Goal: Task Accomplishment & Management: Use online tool/utility

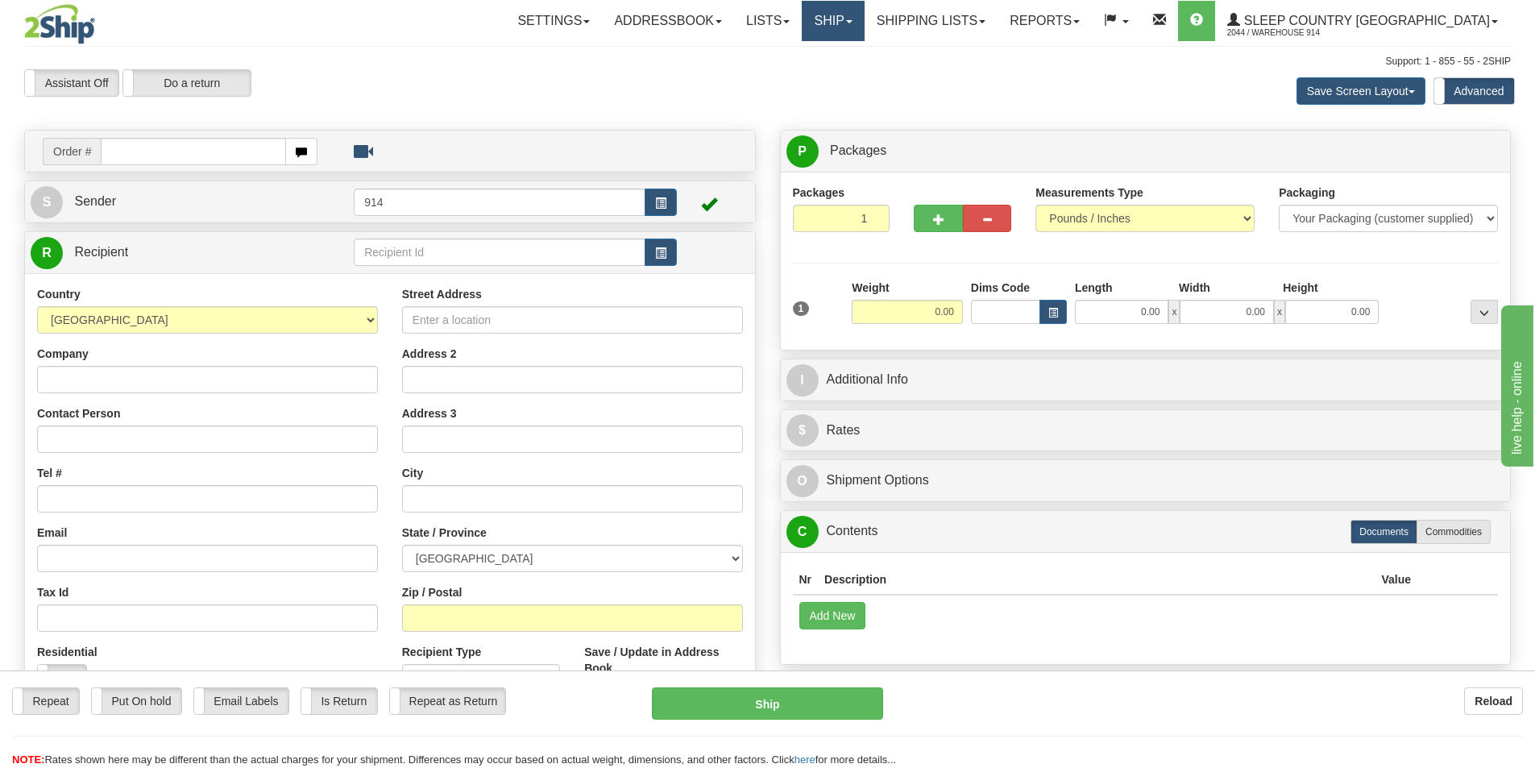
click at [864, 31] on link "Ship" at bounding box center [833, 21] width 62 height 40
click at [844, 80] on span "OnHold / Order Queue" at bounding box center [791, 77] width 114 height 13
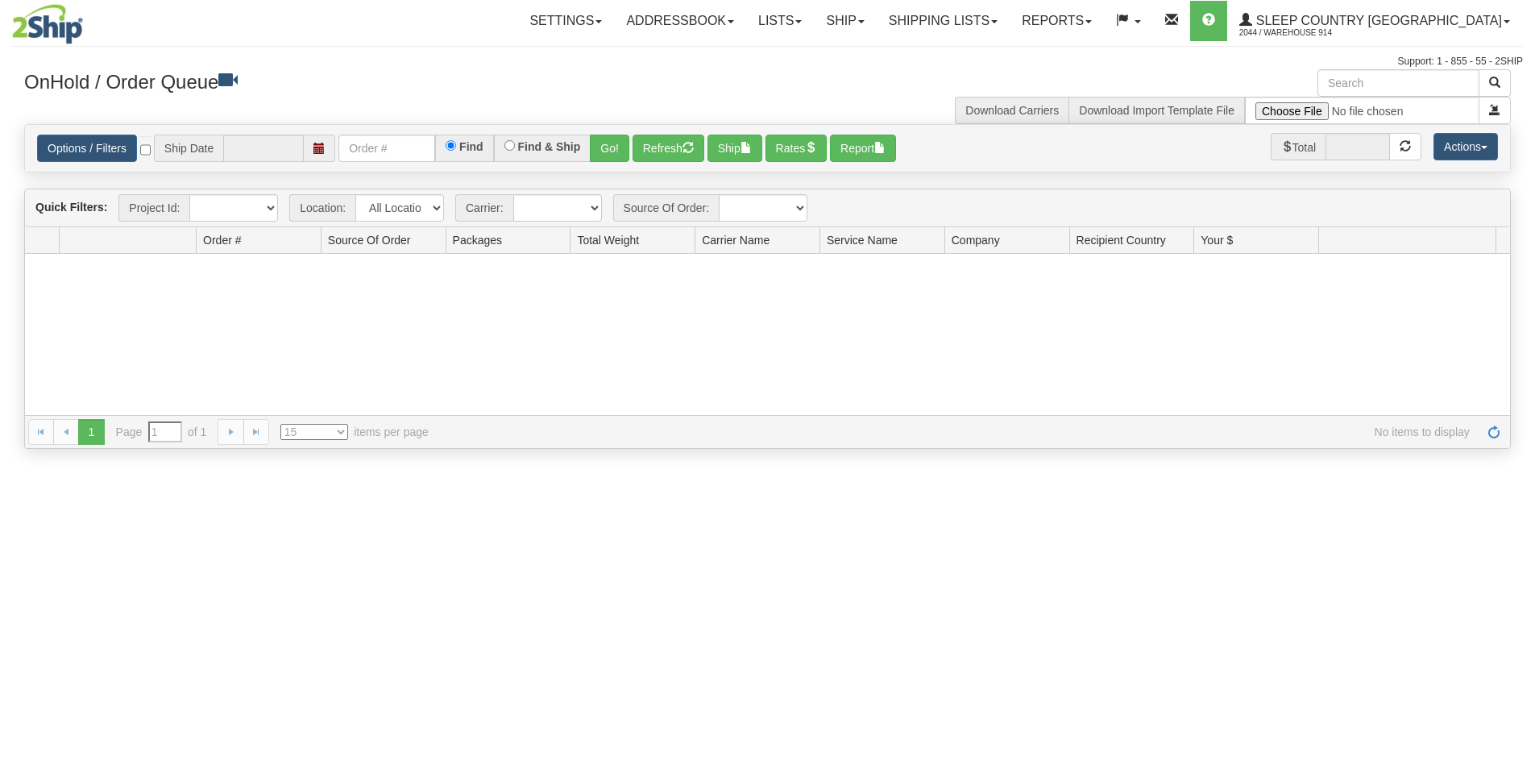
type input "[DATE]"
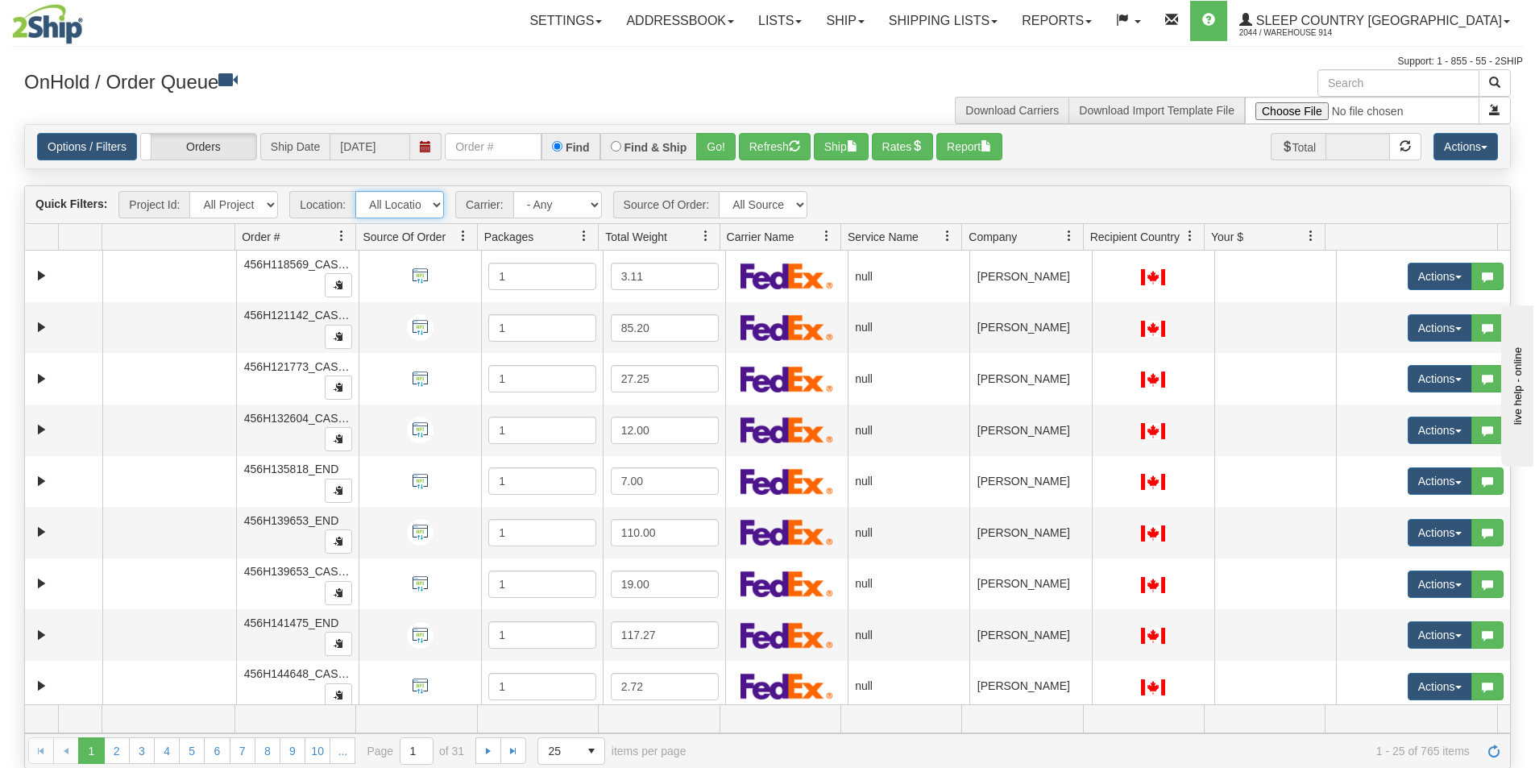
click at [438, 208] on select "All Locations 914 9009 CASPC END SLE BEDDN ZINUC" at bounding box center [399, 204] width 89 height 27
select select "7603"
click at [355, 191] on select "All Locations 914 9009 CASPC END SLE BEDDN ZINUC" at bounding box center [399, 204] width 89 height 27
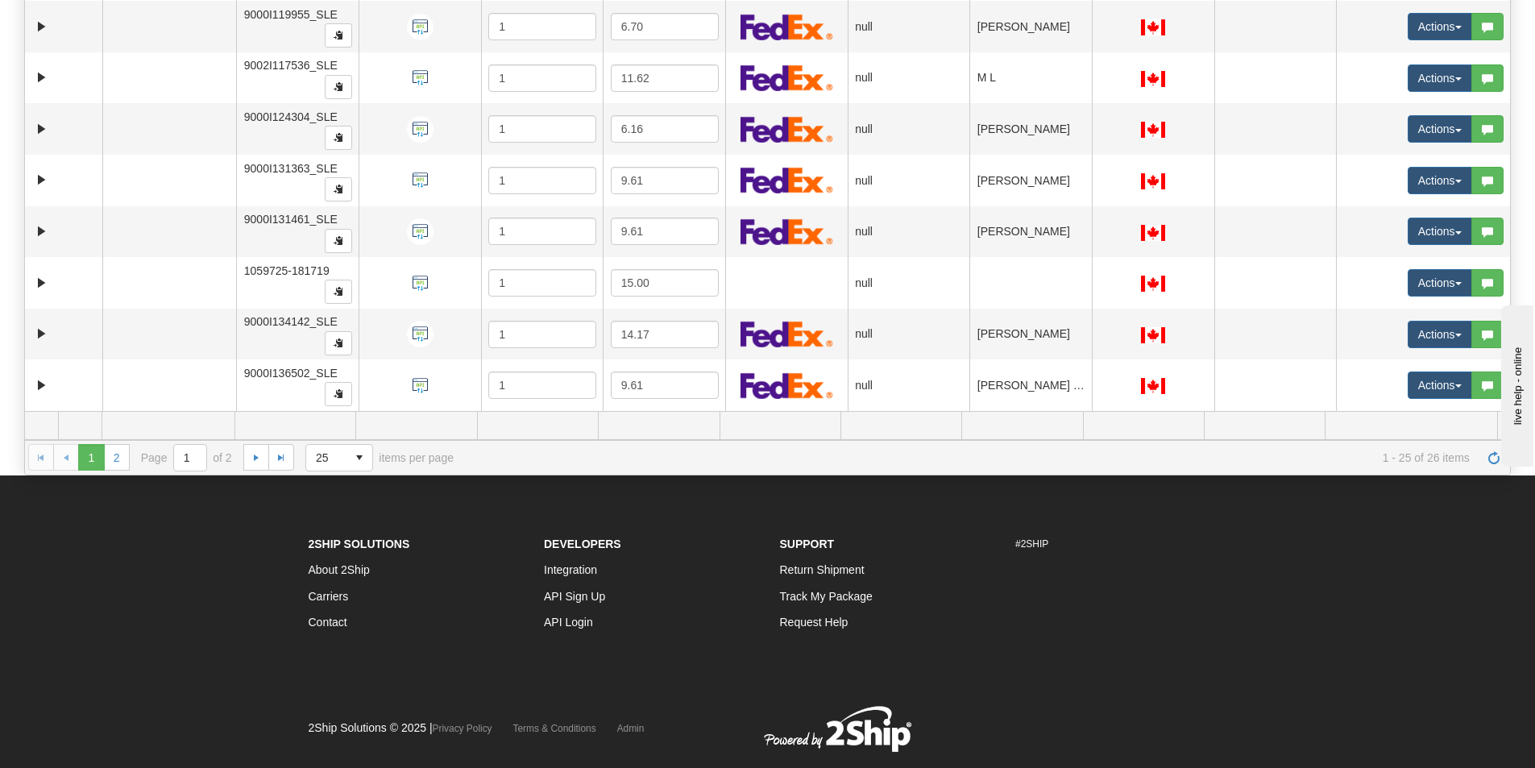
scroll to position [334, 0]
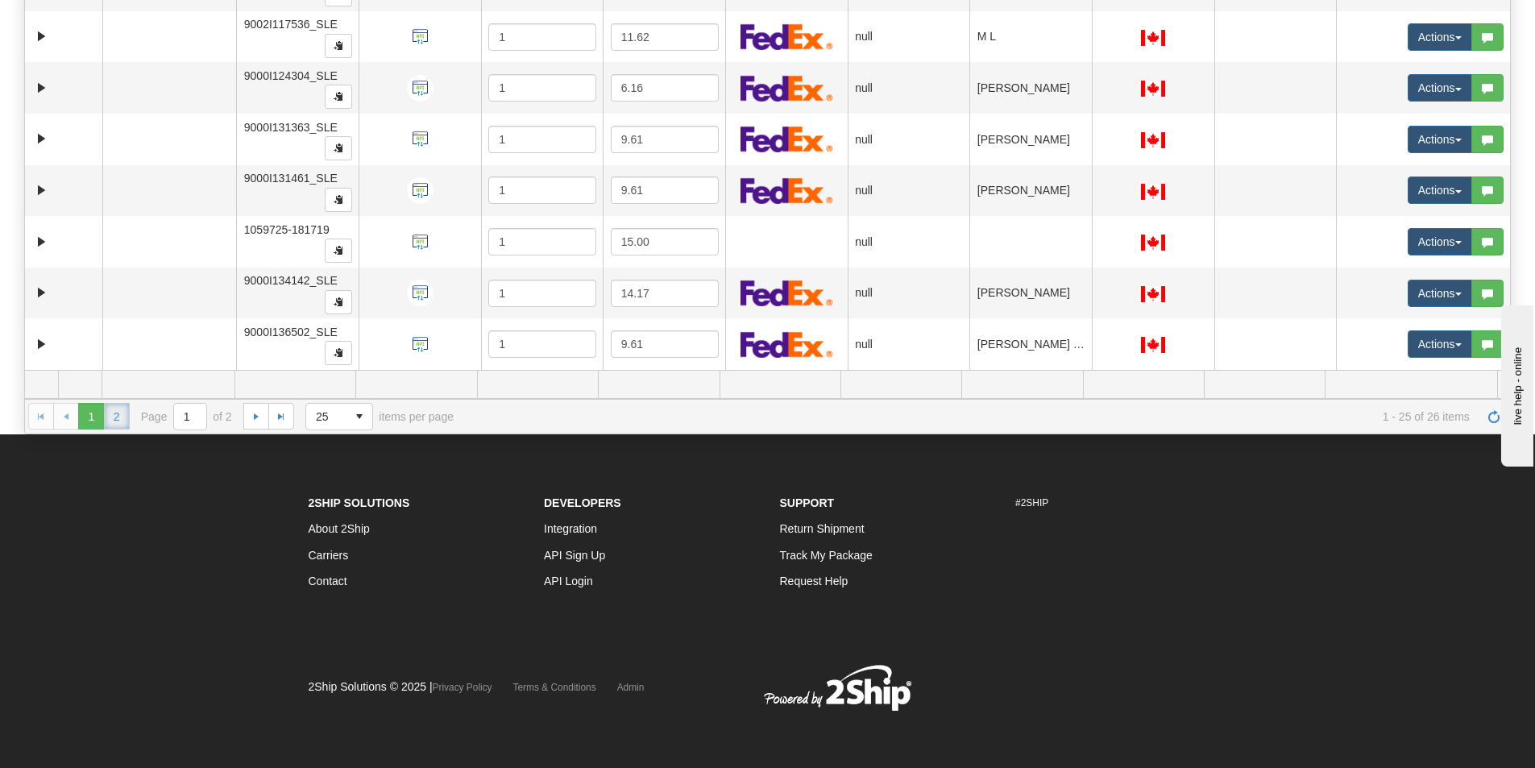
click at [115, 411] on link "2" at bounding box center [117, 416] width 26 height 26
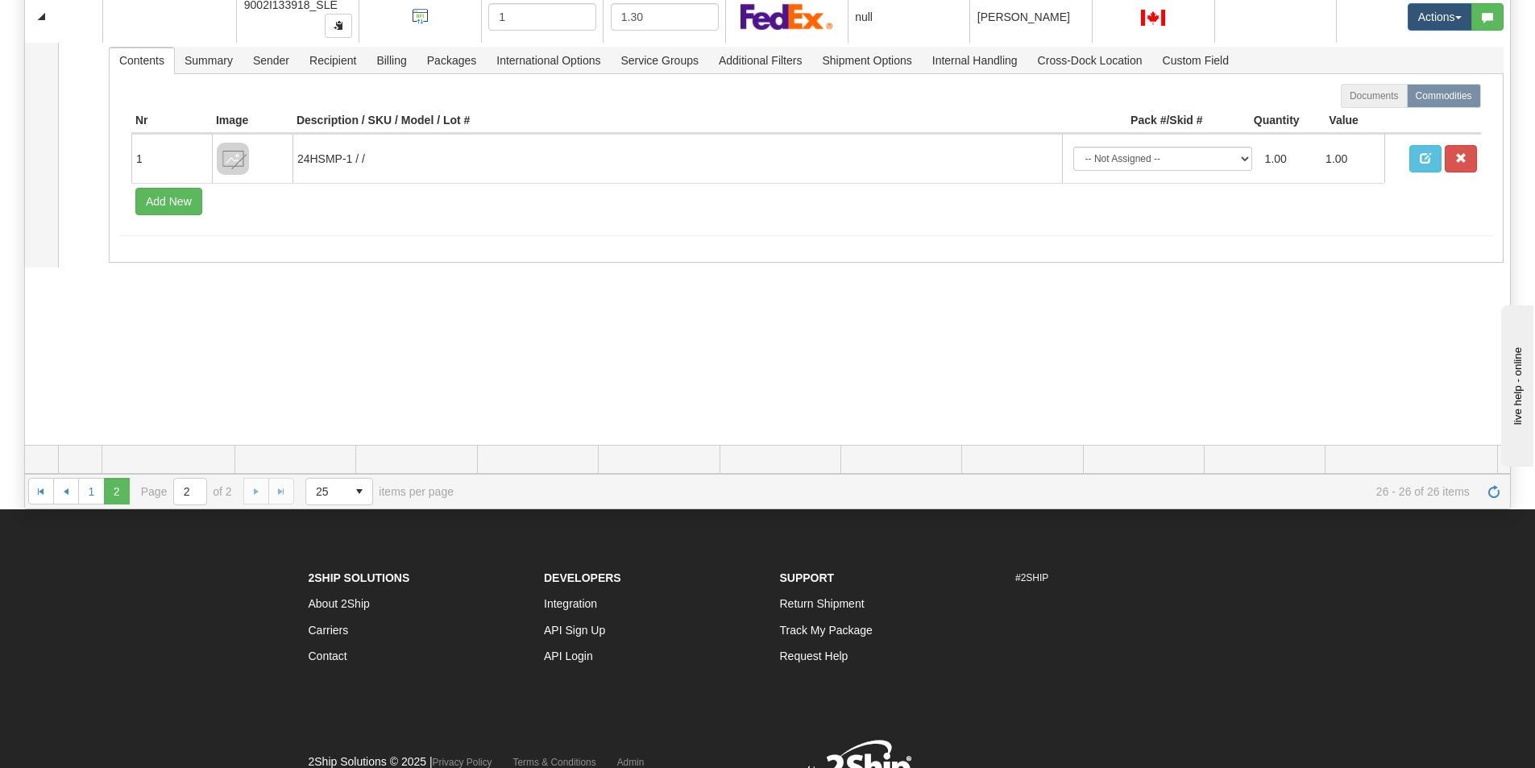
scroll to position [173, 0]
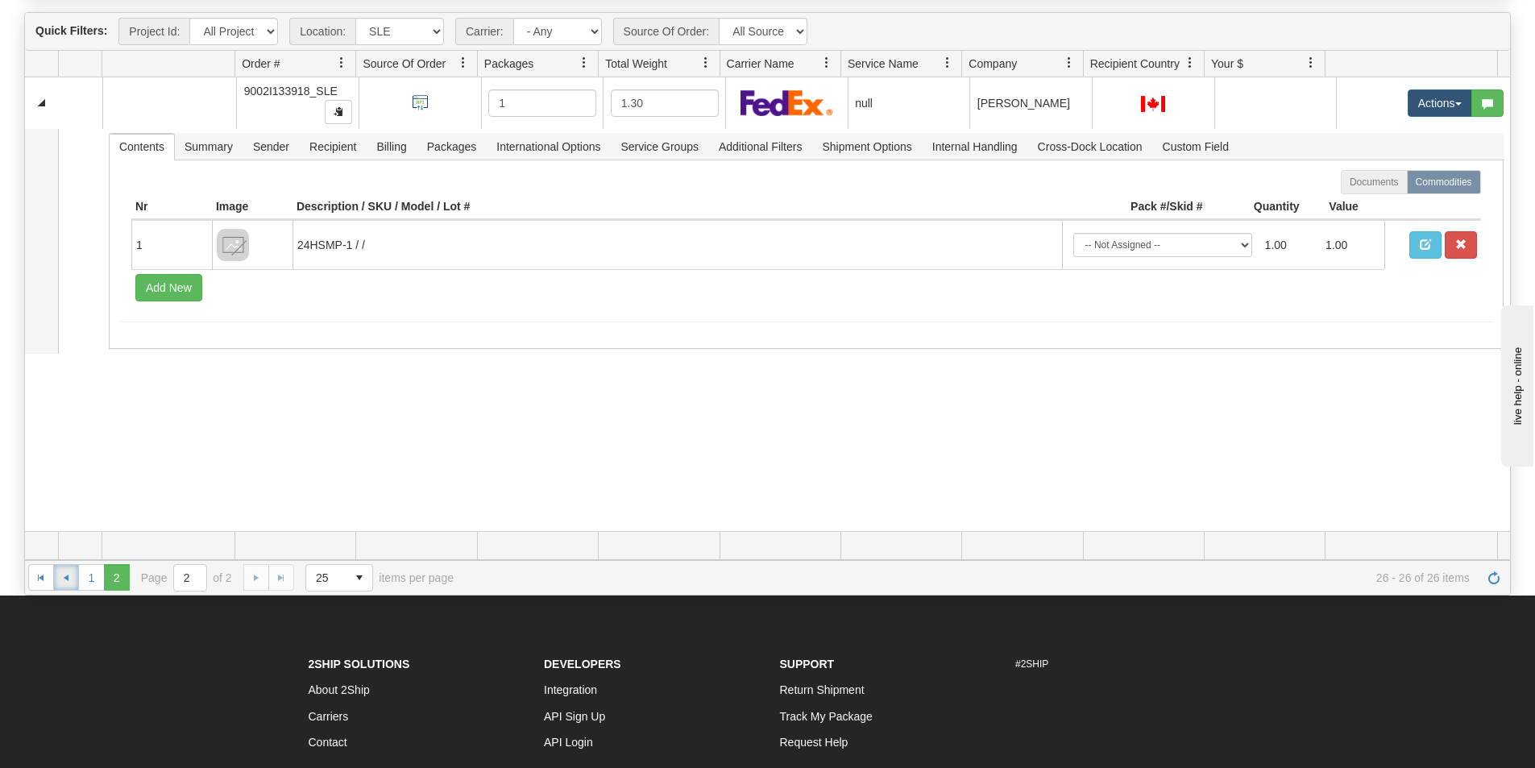
click at [67, 580] on span "Go to the previous page" at bounding box center [66, 577] width 13 height 13
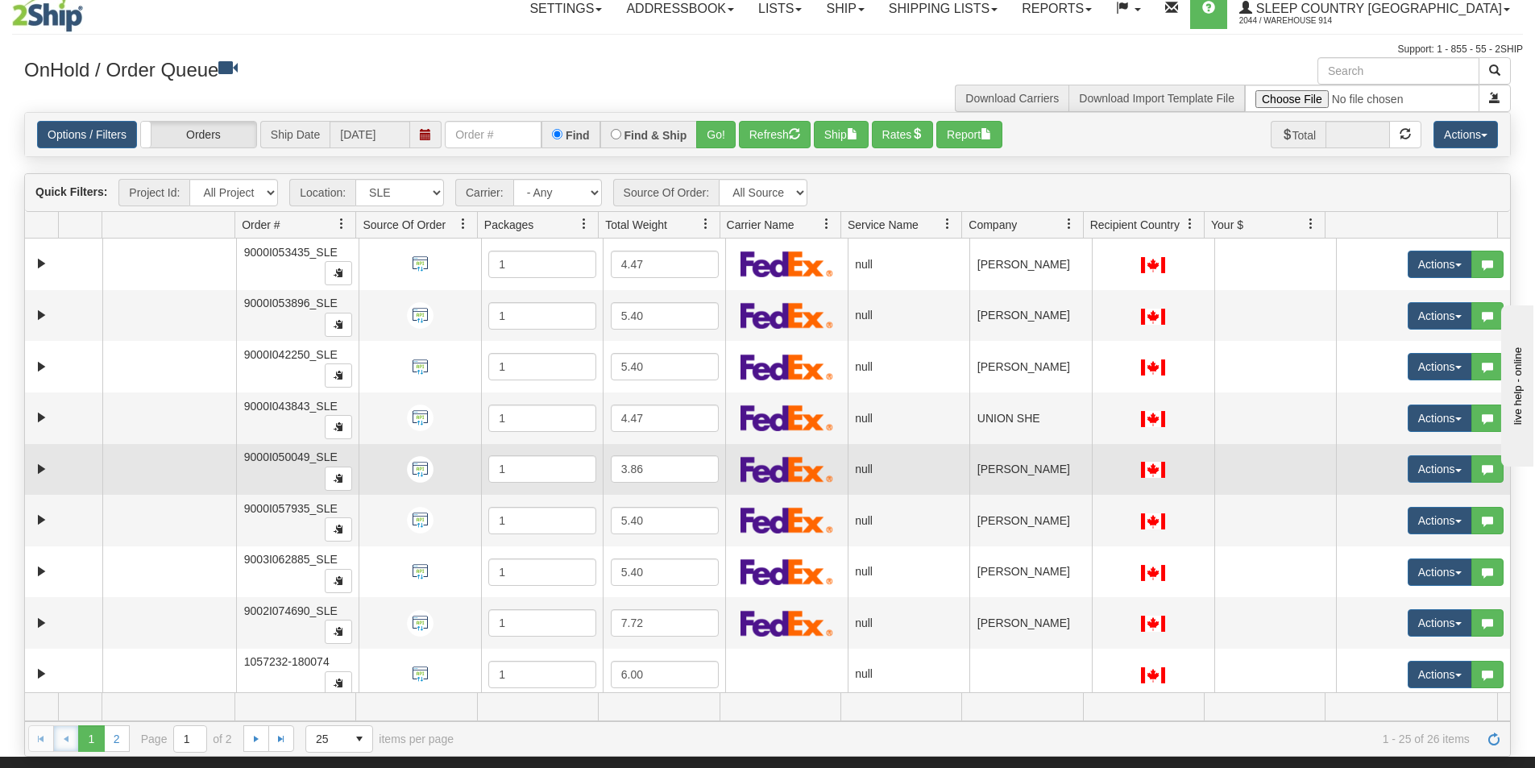
scroll to position [0, 0]
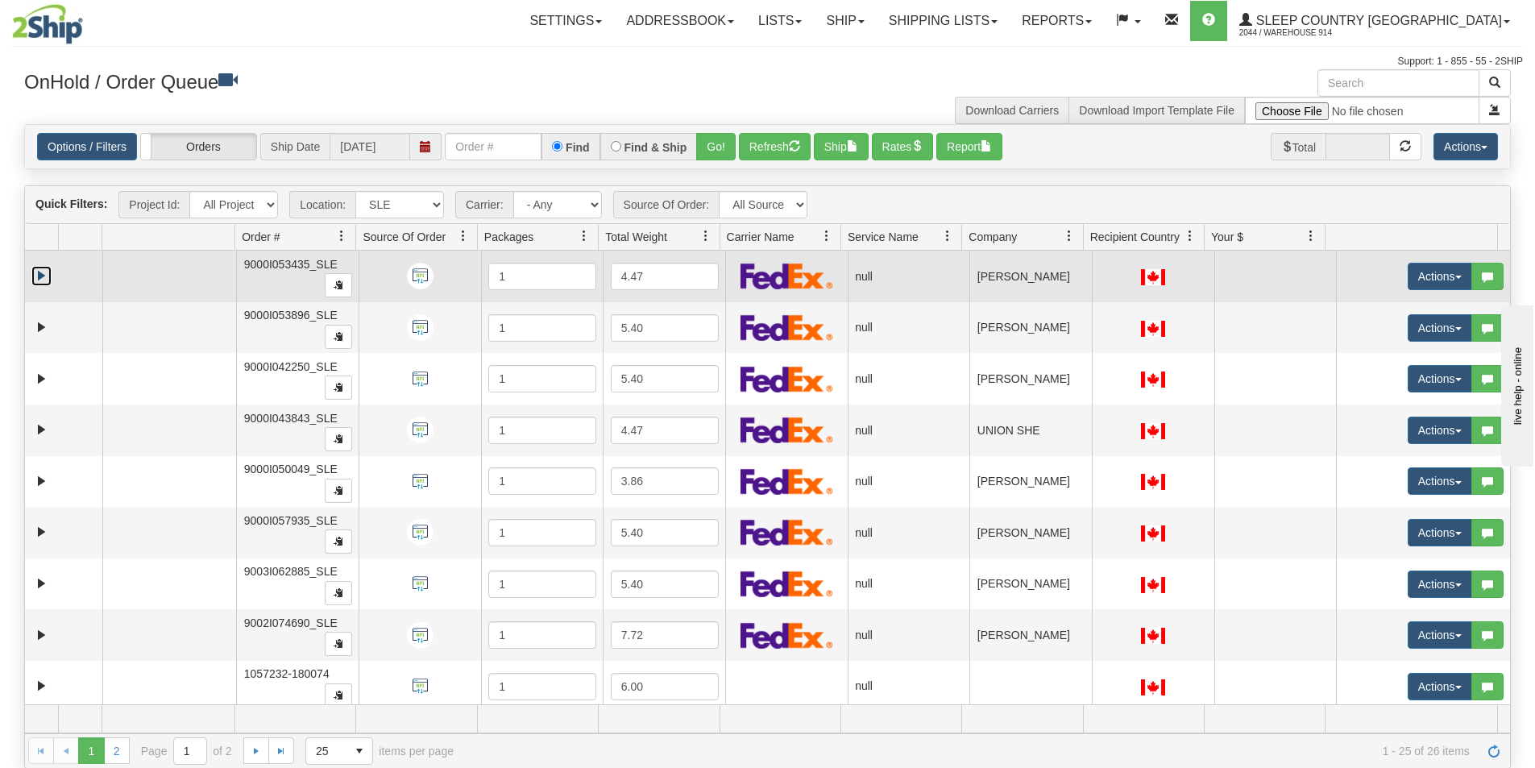
click at [40, 276] on link "Expand" at bounding box center [41, 276] width 20 height 20
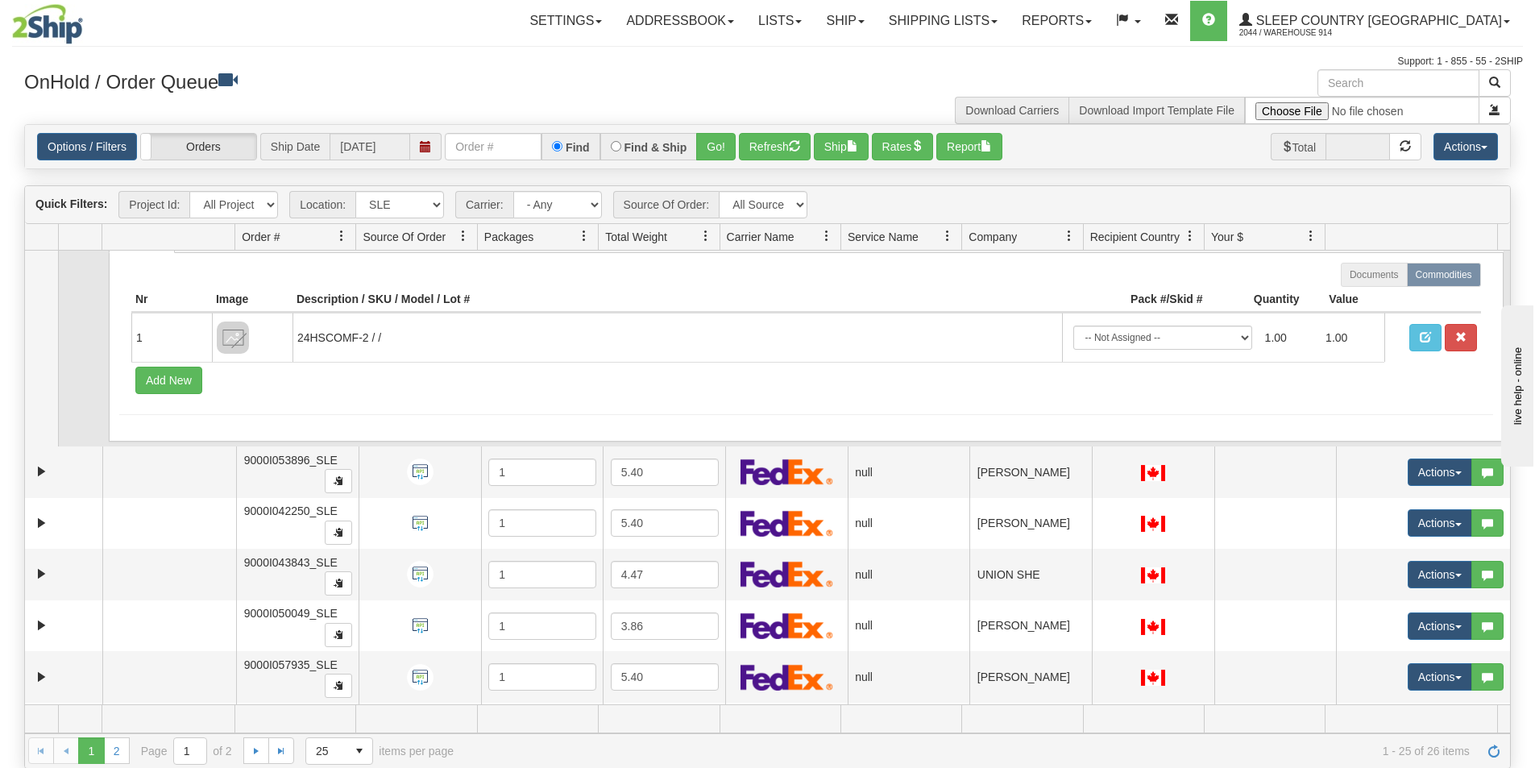
scroll to position [161, 0]
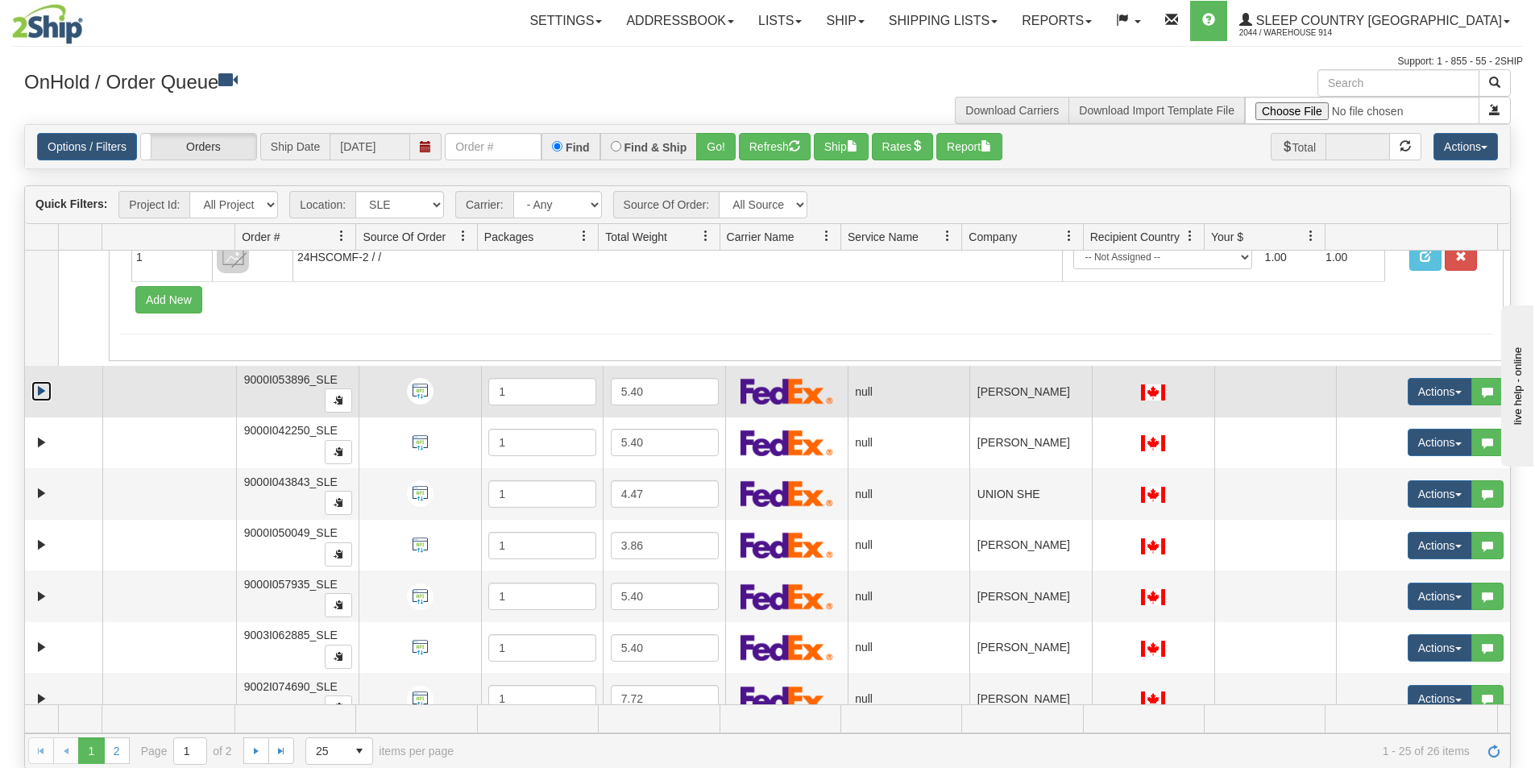
click at [44, 391] on link "Expand" at bounding box center [41, 391] width 20 height 20
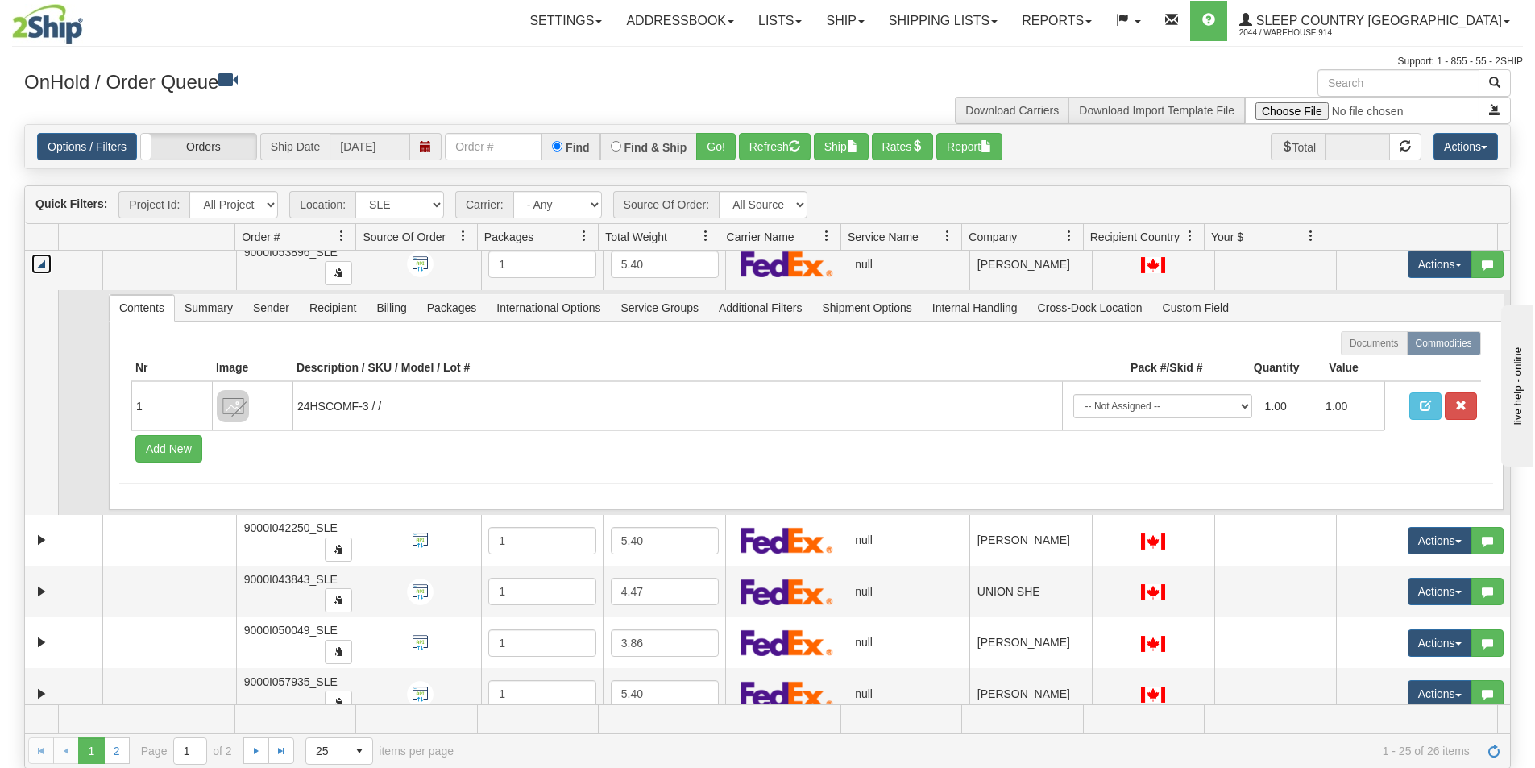
scroll to position [322, 0]
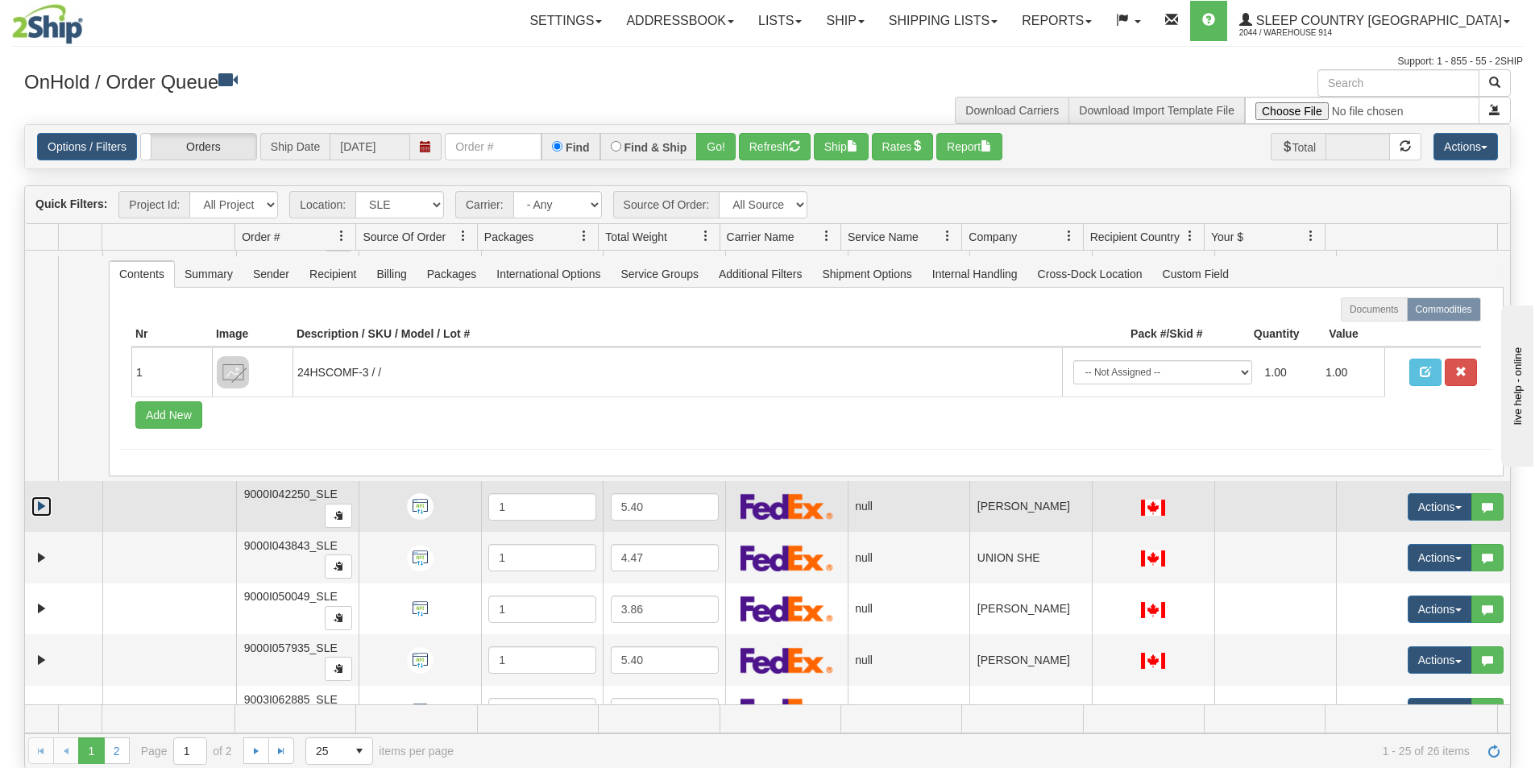
click at [41, 504] on link "Expand" at bounding box center [41, 506] width 20 height 20
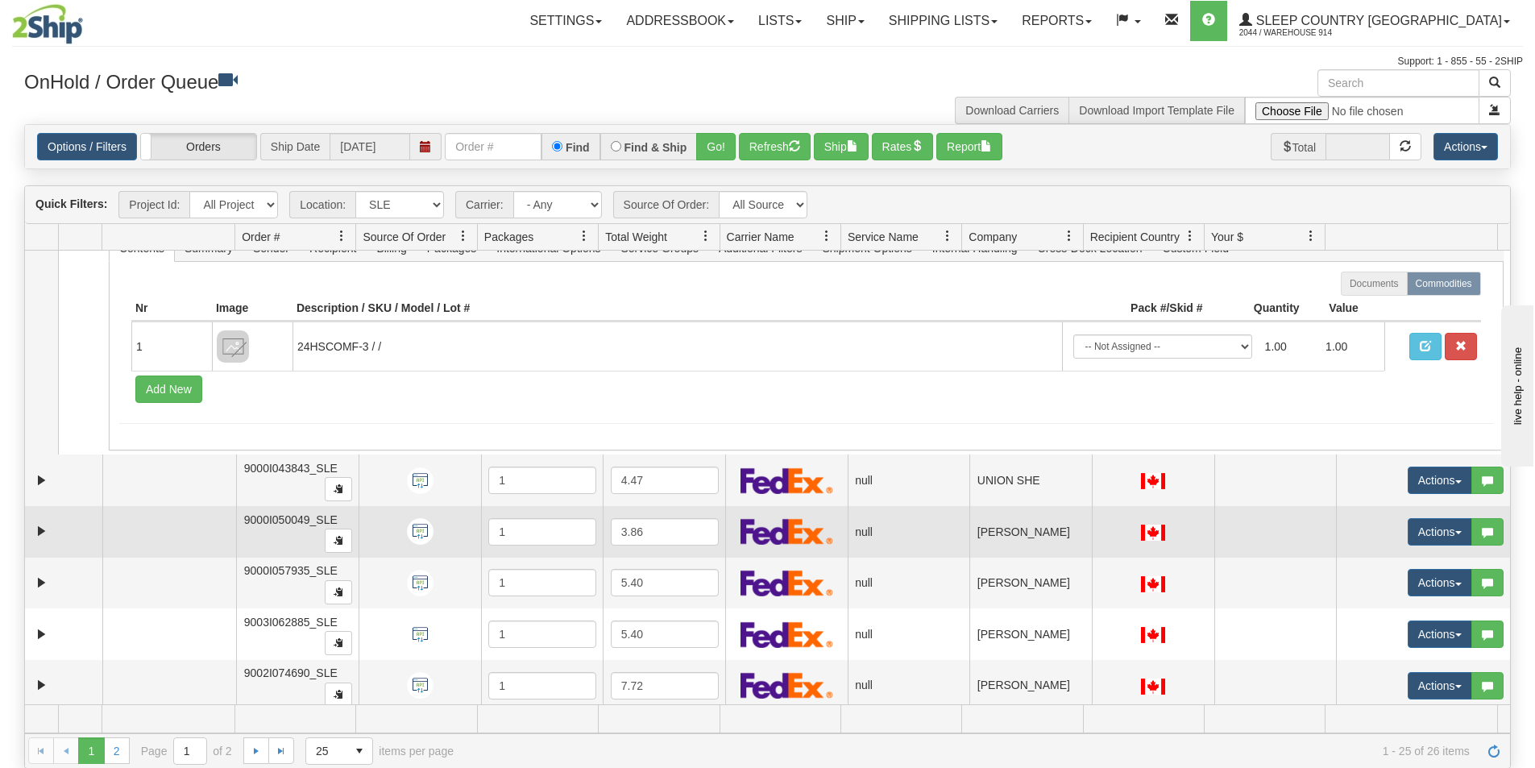
scroll to position [645, 0]
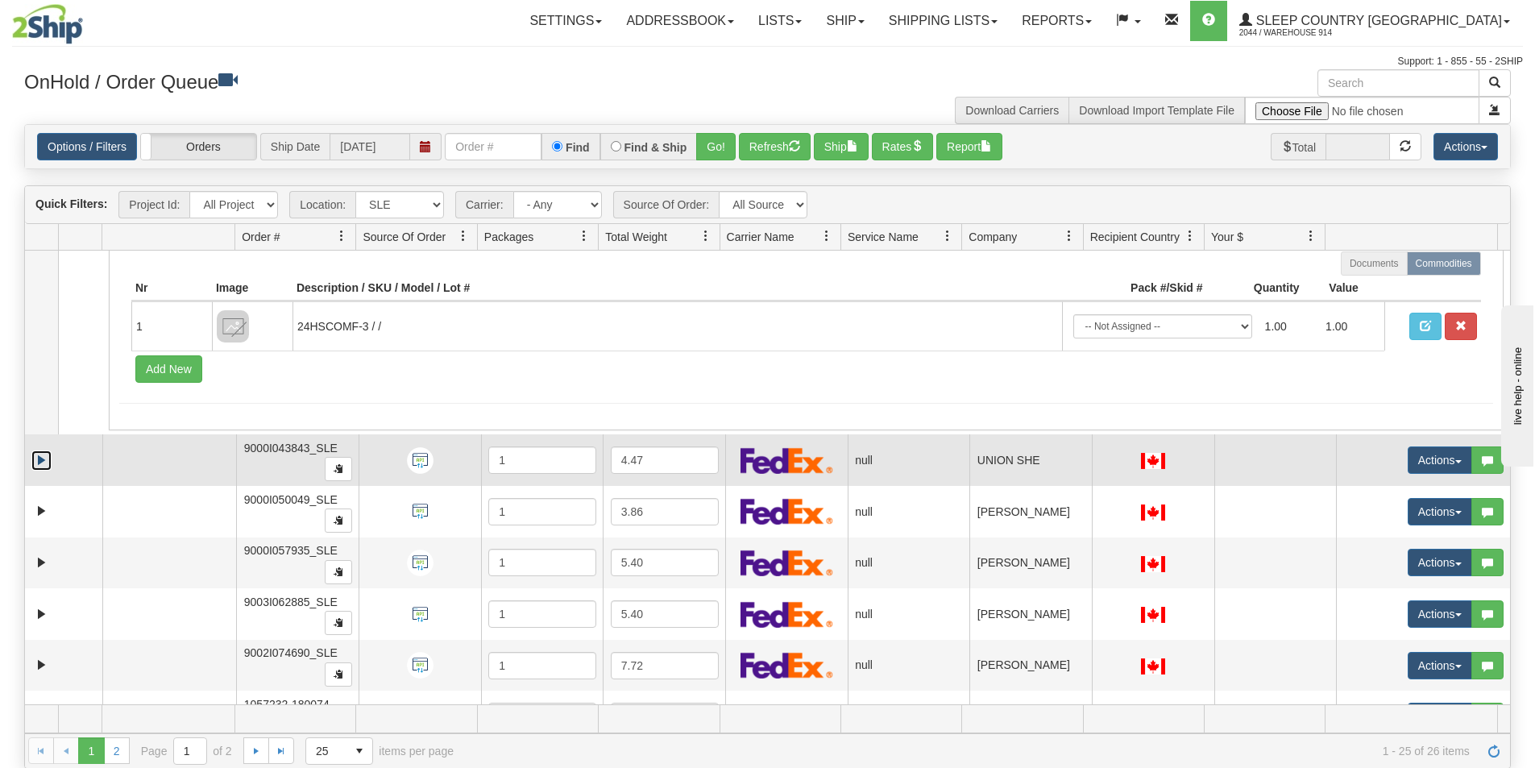
click at [42, 467] on link "Expand" at bounding box center [41, 460] width 20 height 20
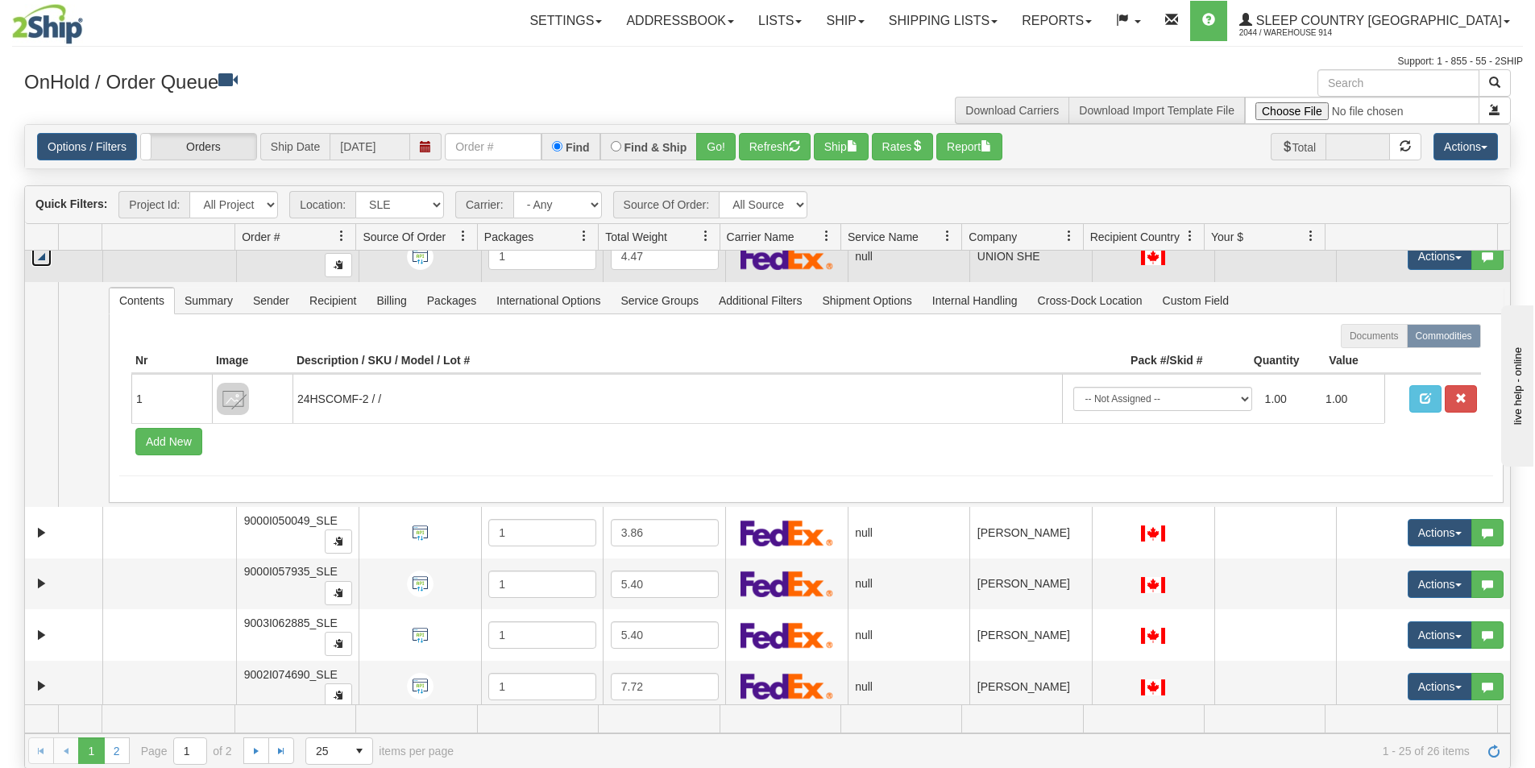
scroll to position [886, 0]
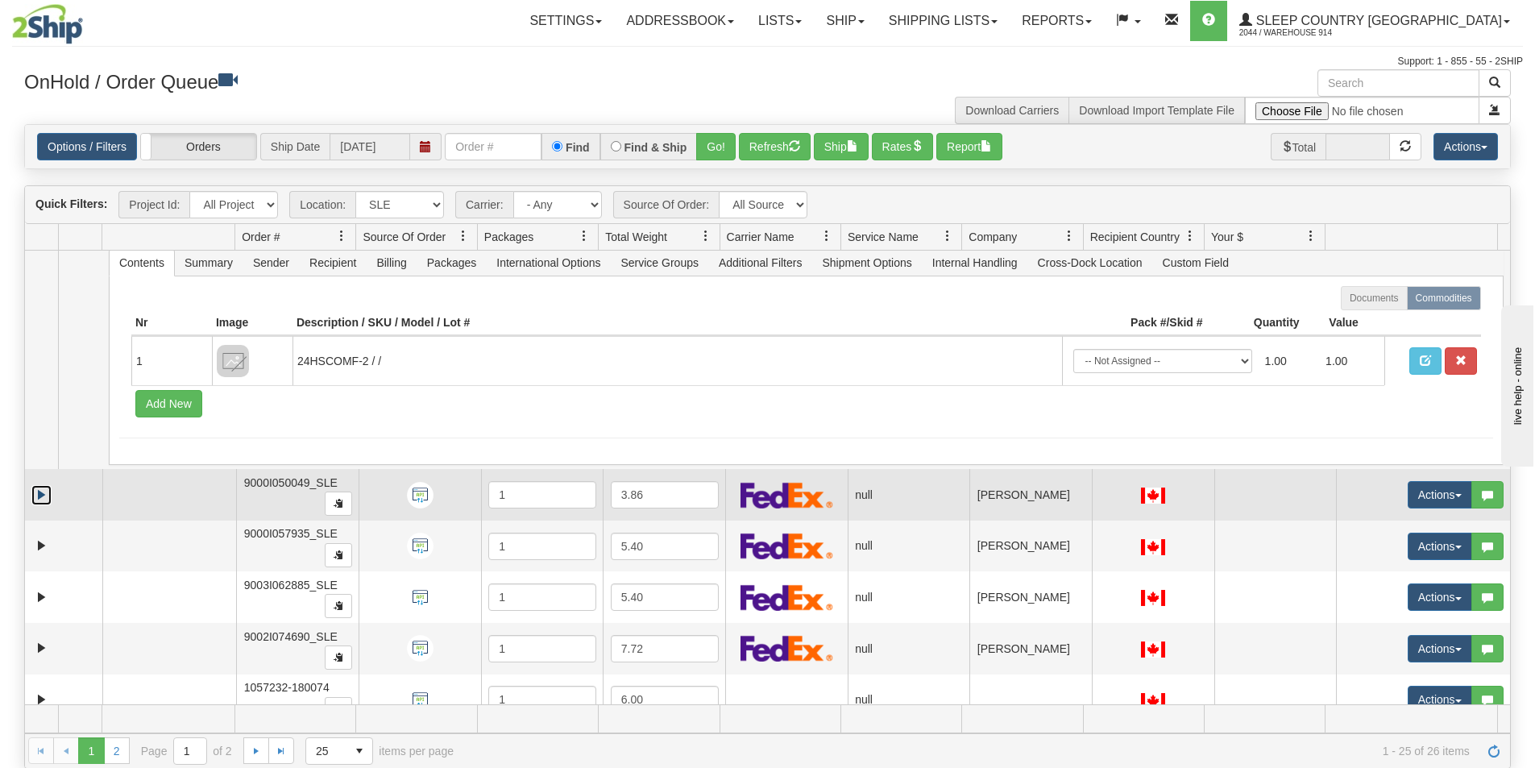
click at [36, 492] on link "Expand" at bounding box center [41, 495] width 20 height 20
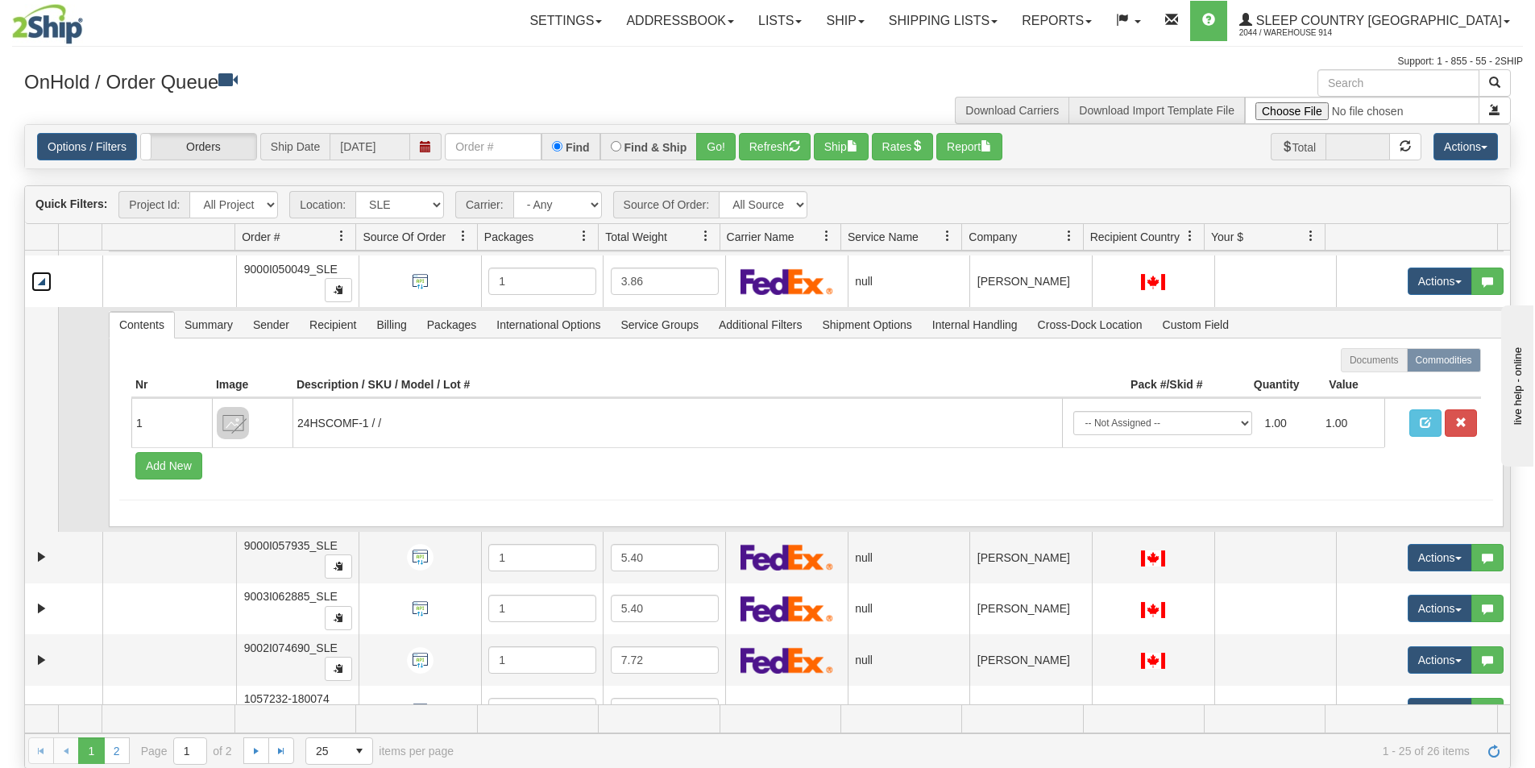
scroll to position [1128, 0]
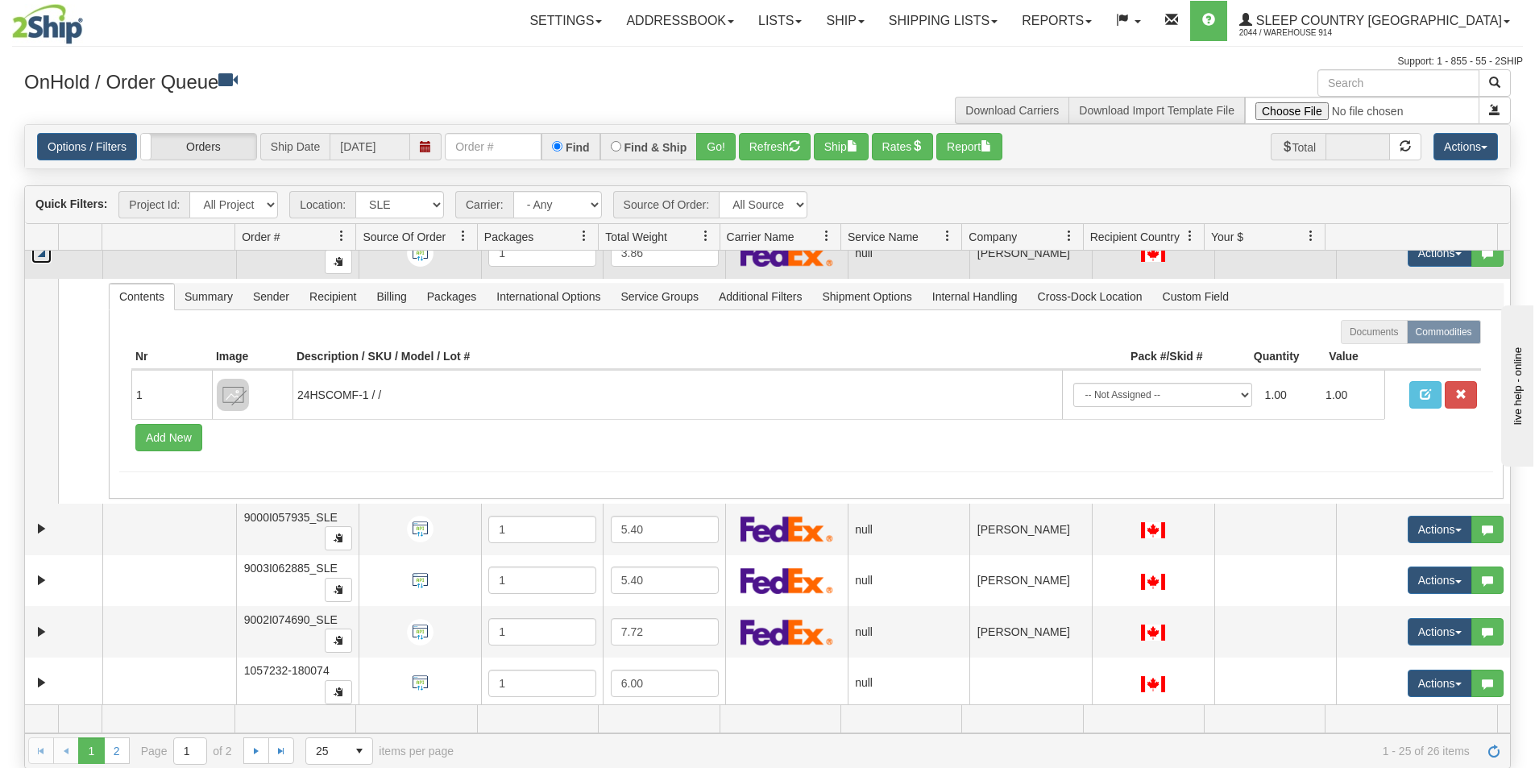
click at [42, 258] on link "Collapse" at bounding box center [41, 253] width 20 height 20
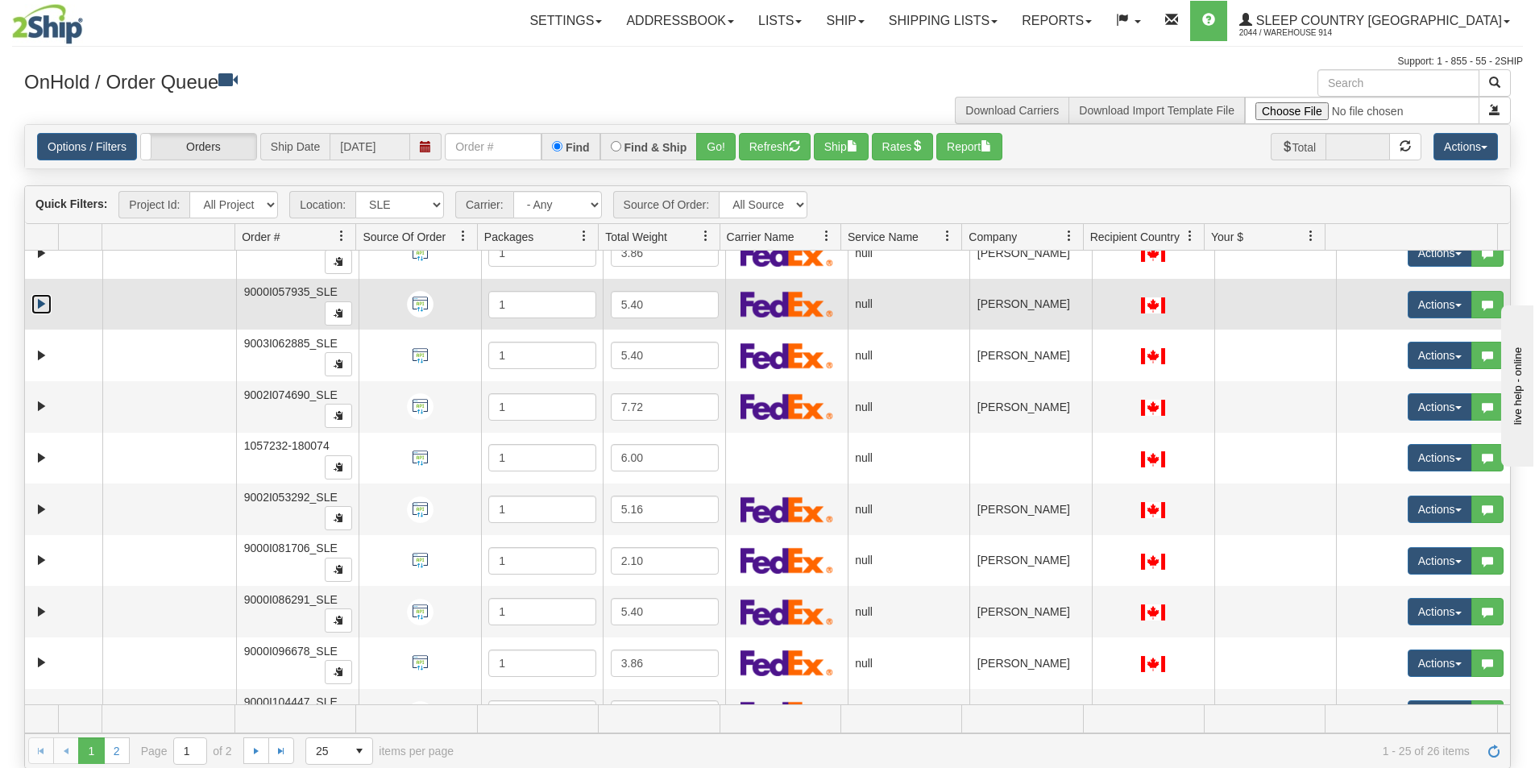
click at [36, 309] on link "Expand" at bounding box center [41, 304] width 20 height 20
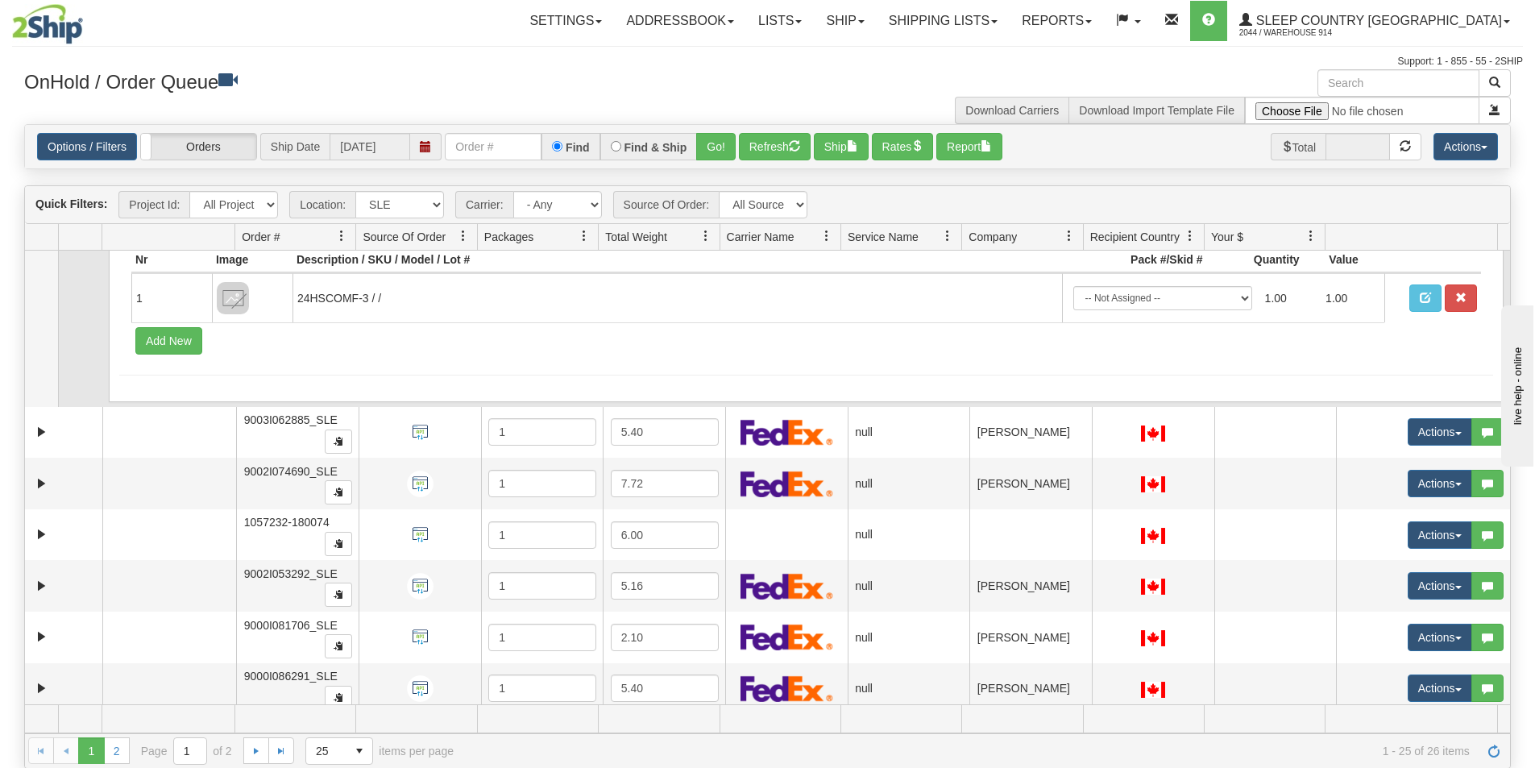
scroll to position [1289, 0]
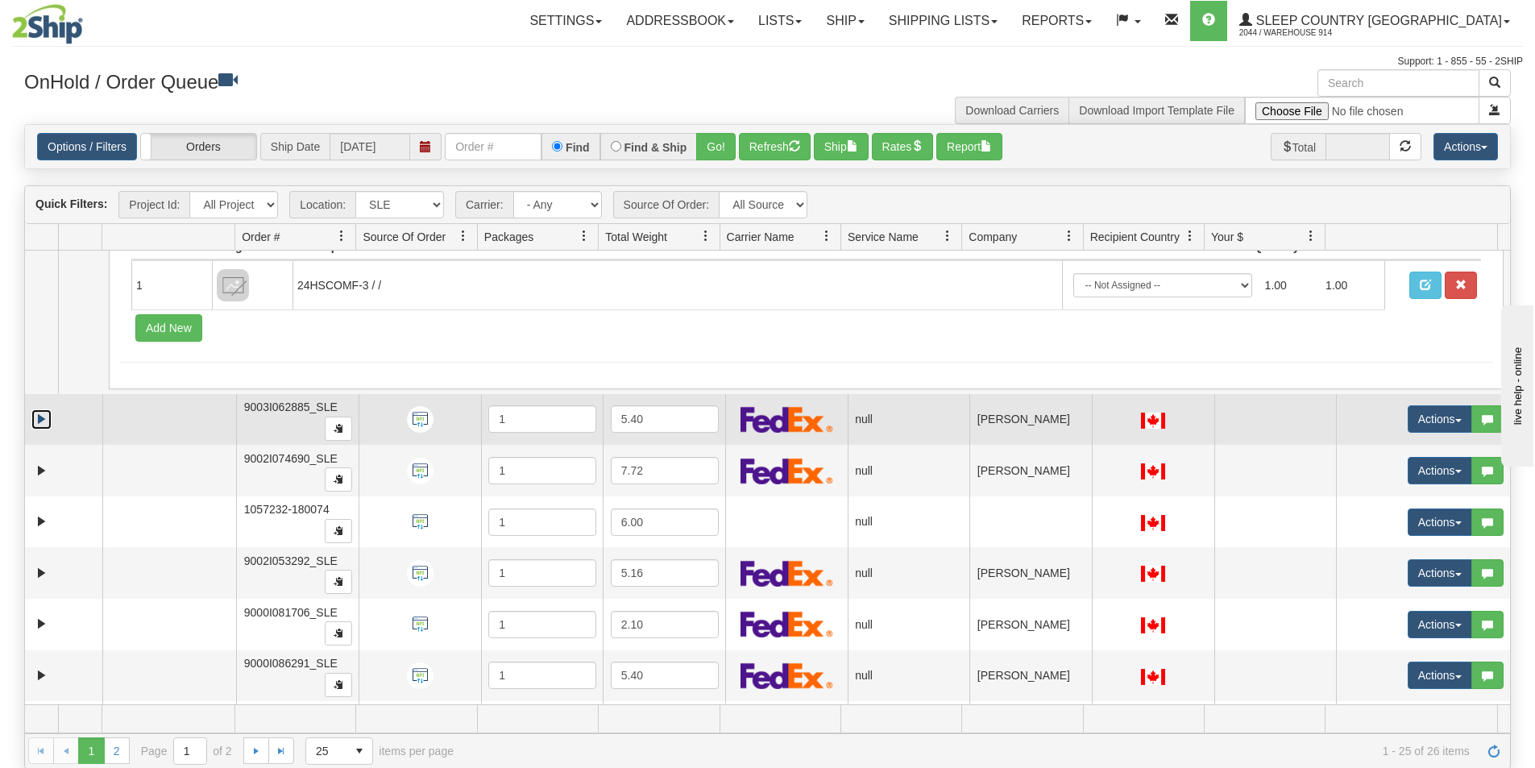
click at [41, 423] on link "Expand" at bounding box center [41, 419] width 20 height 20
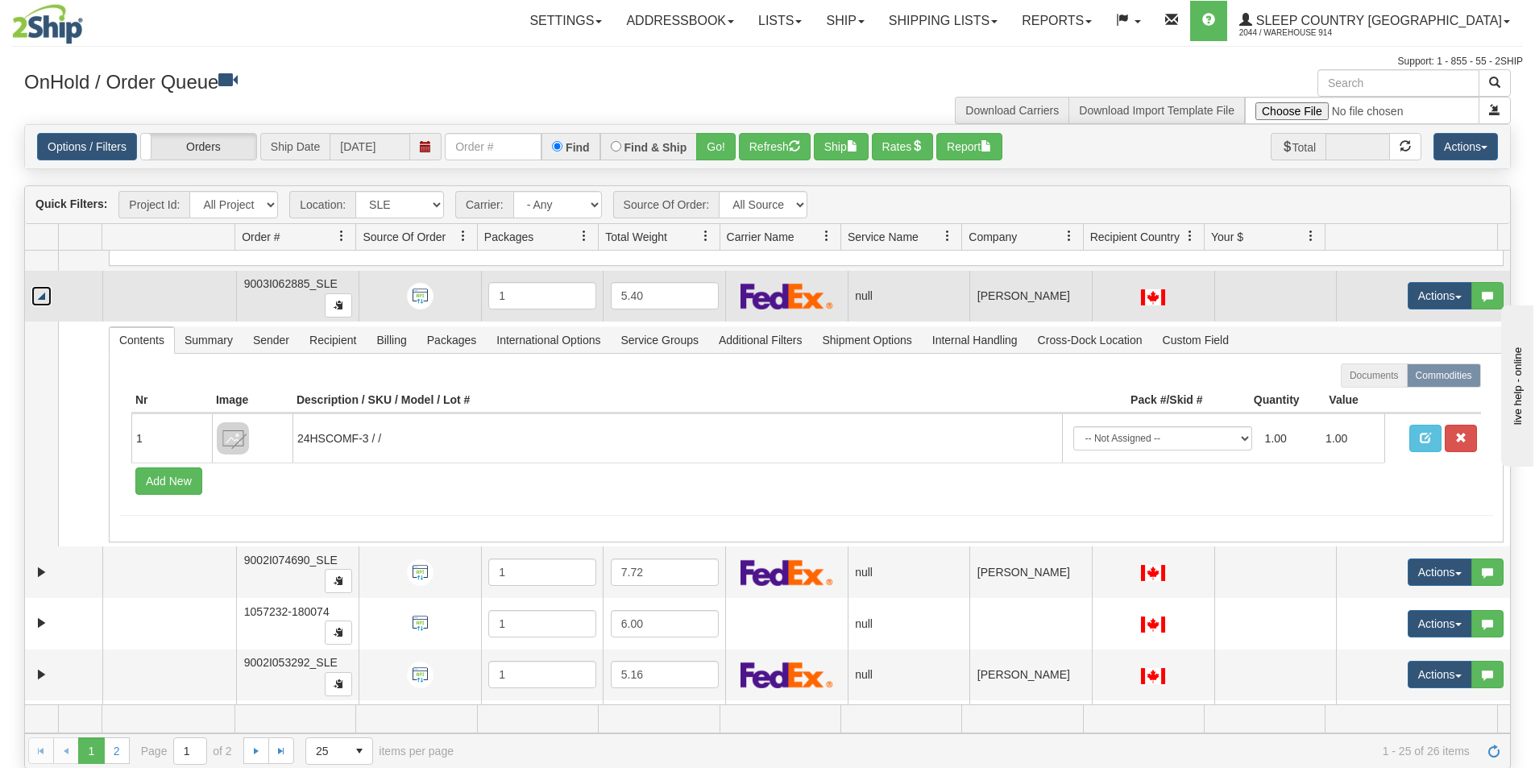
scroll to position [1451, 0]
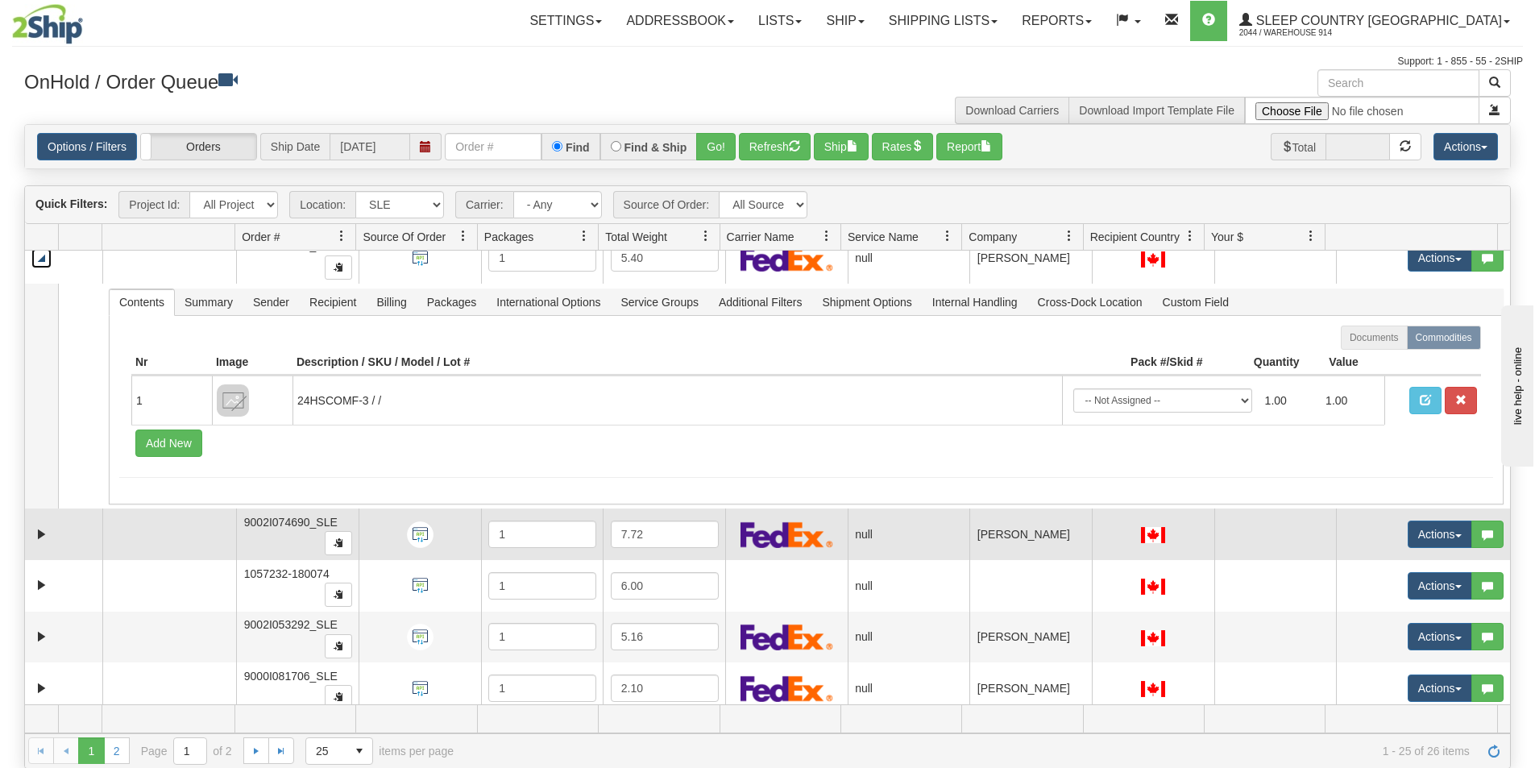
click at [36, 545] on td at bounding box center [63, 534] width 77 height 52
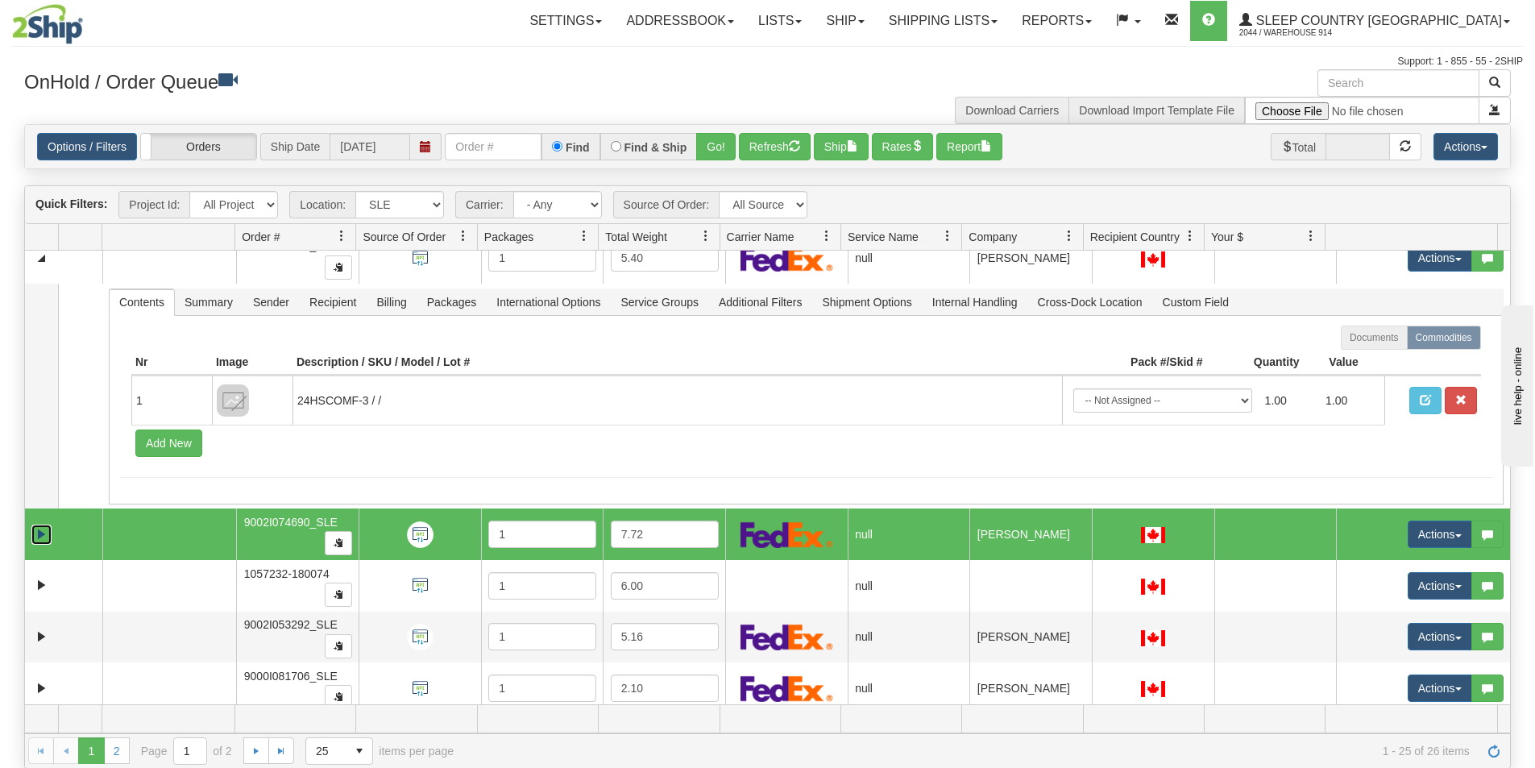
click at [44, 529] on link "Expand" at bounding box center [41, 535] width 20 height 20
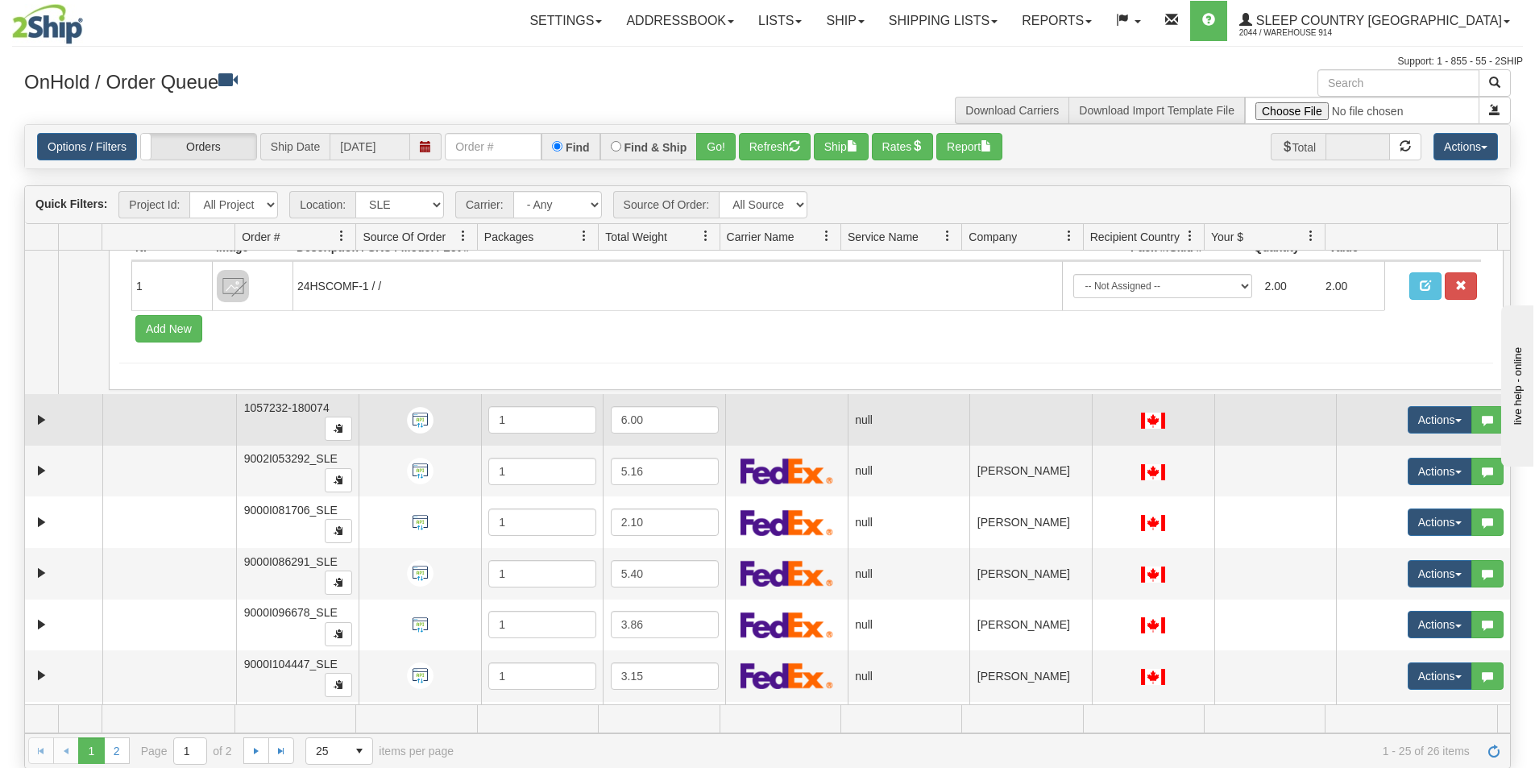
scroll to position [1853, 0]
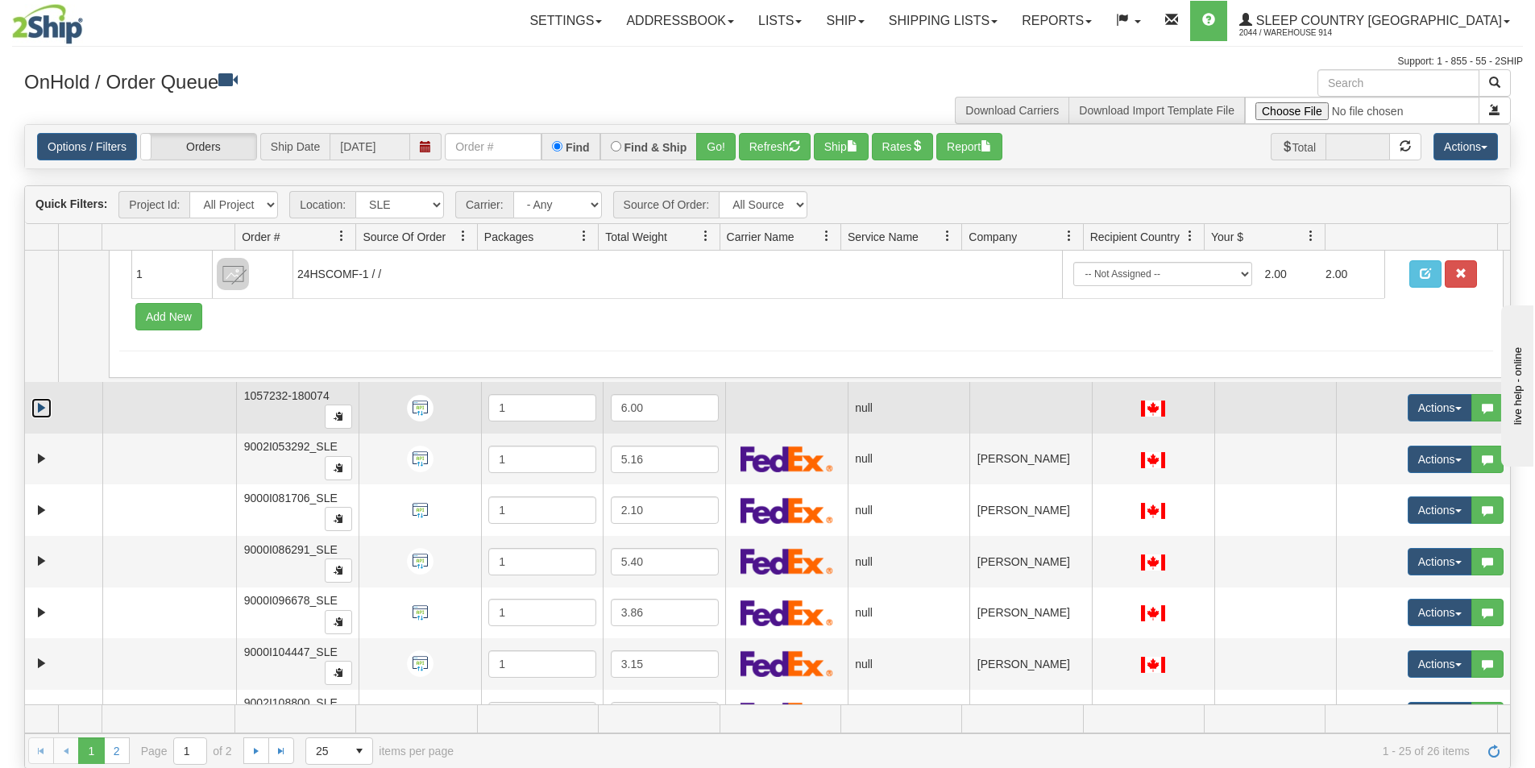
click at [44, 411] on link "Expand" at bounding box center [41, 408] width 20 height 20
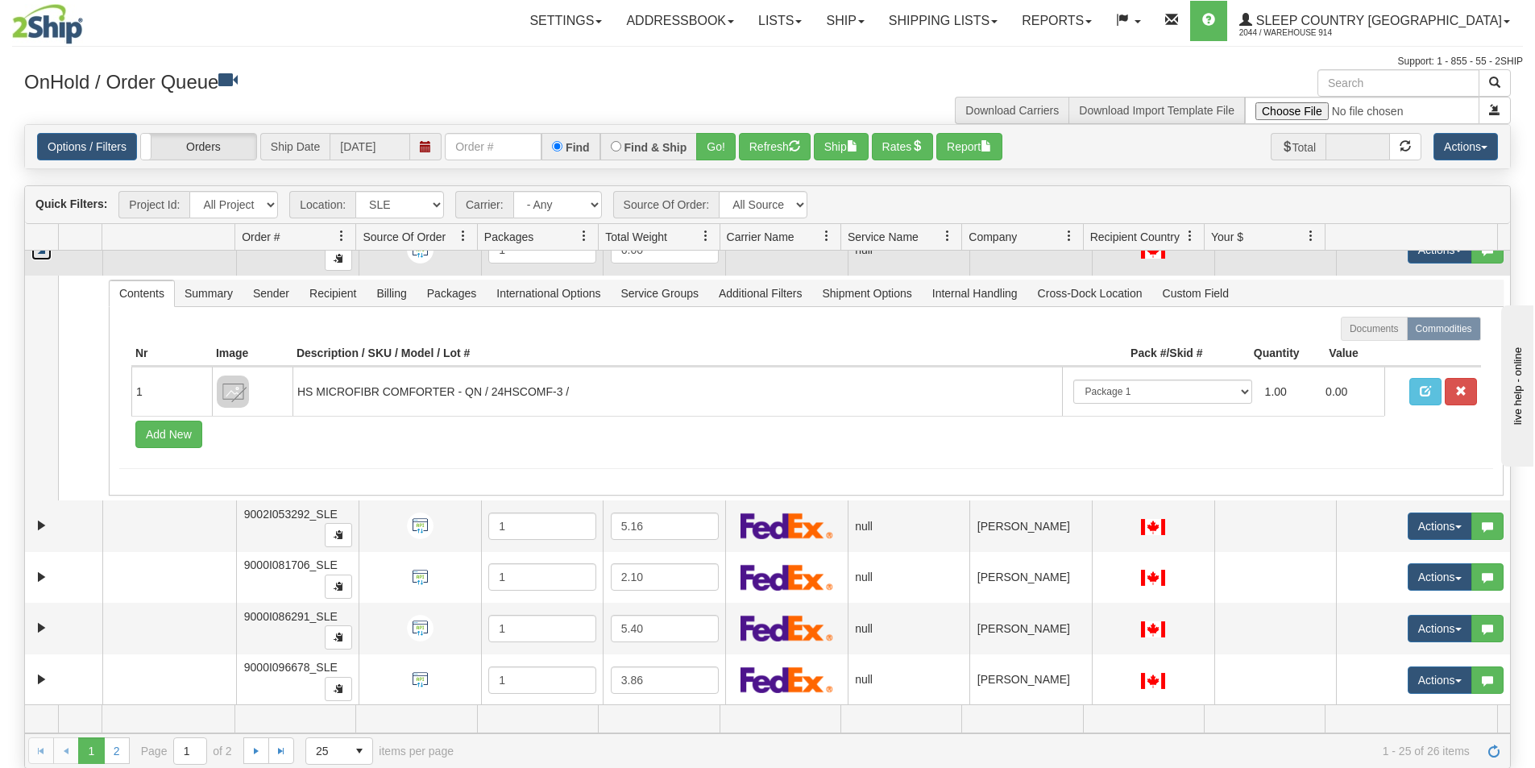
scroll to position [2095, 0]
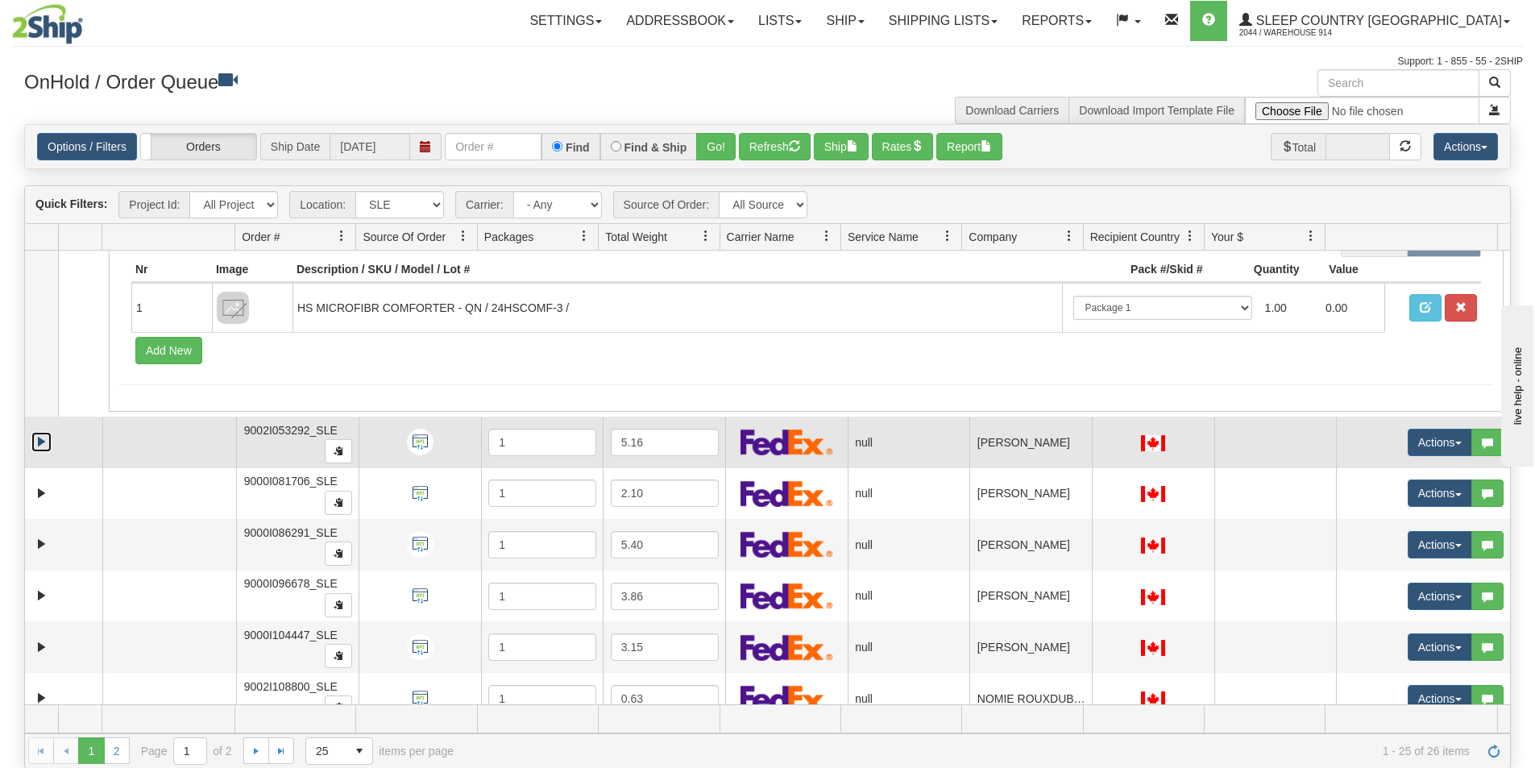
click at [42, 446] on link "Expand" at bounding box center [41, 442] width 20 height 20
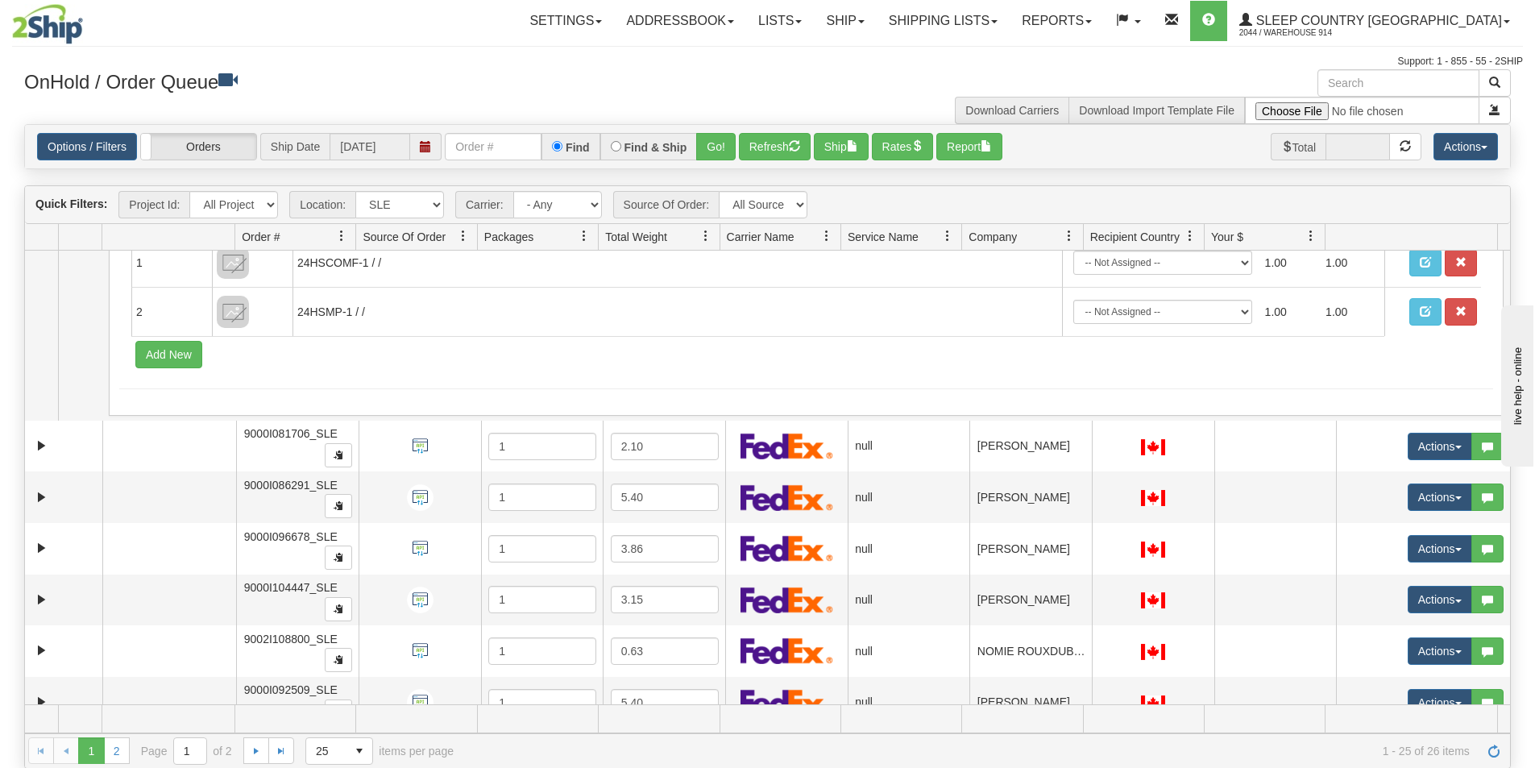
scroll to position [2418, 0]
click at [42, 446] on link "Expand" at bounding box center [41, 445] width 20 height 20
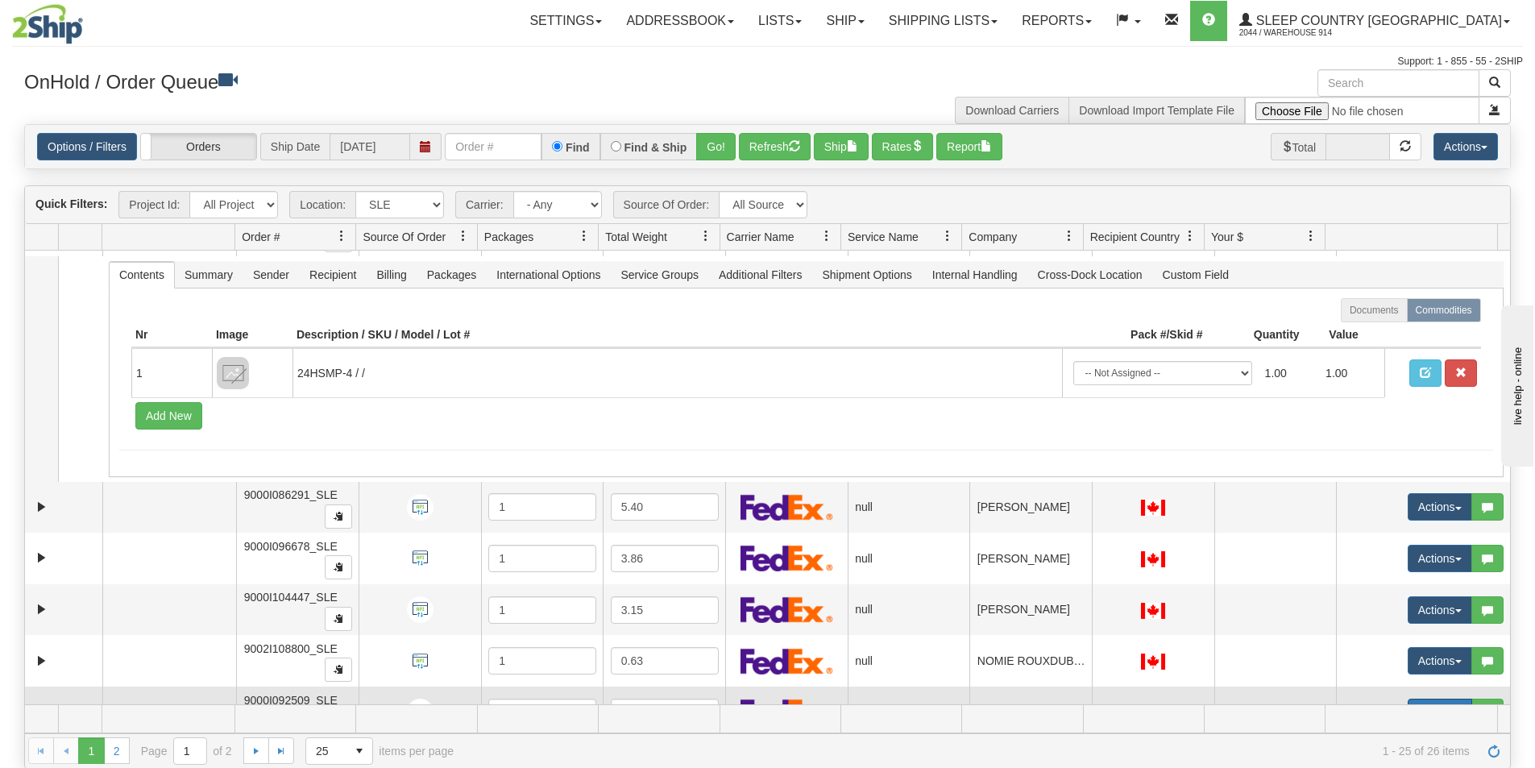
scroll to position [2740, 0]
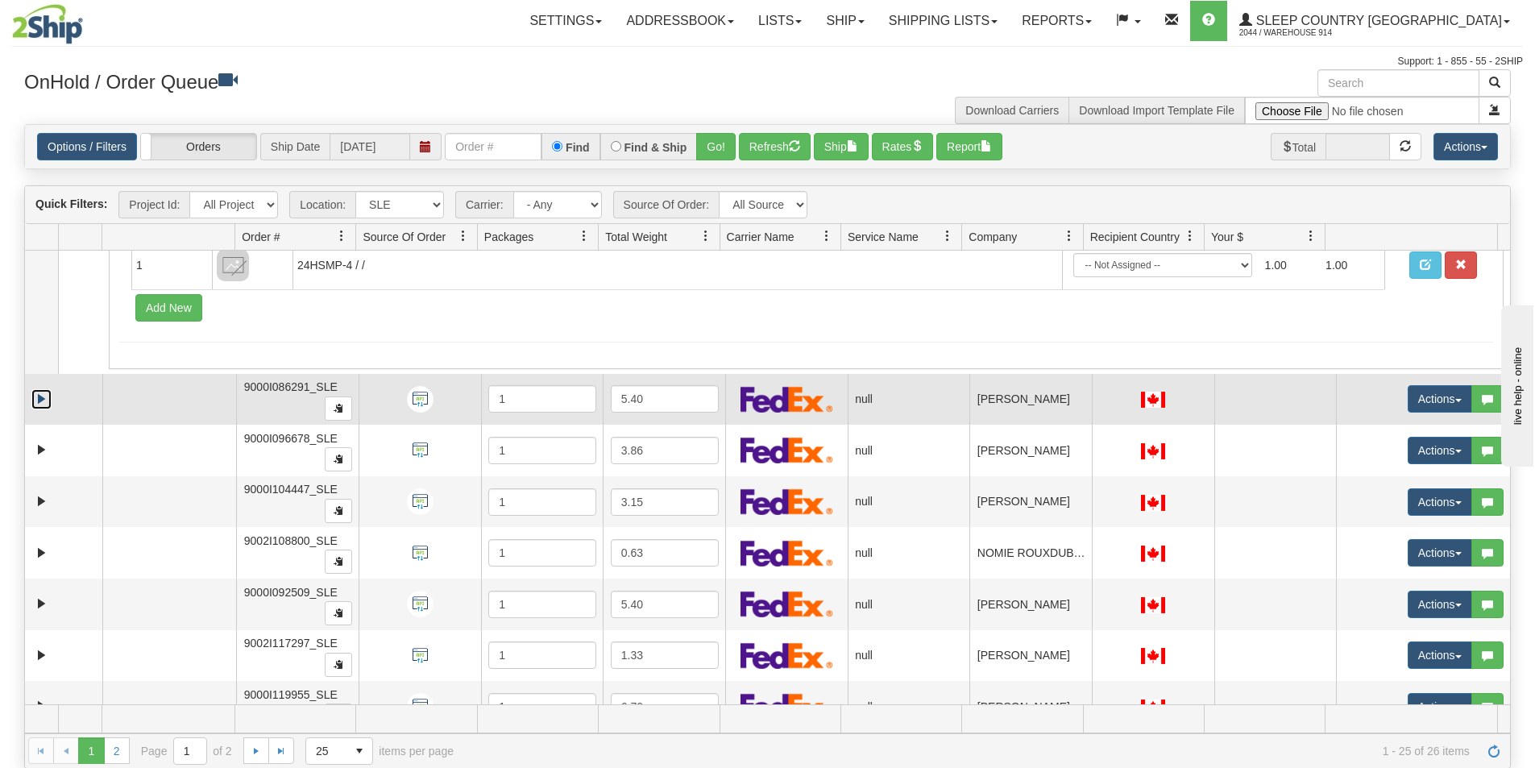
click at [44, 404] on link "Expand" at bounding box center [41, 399] width 20 height 20
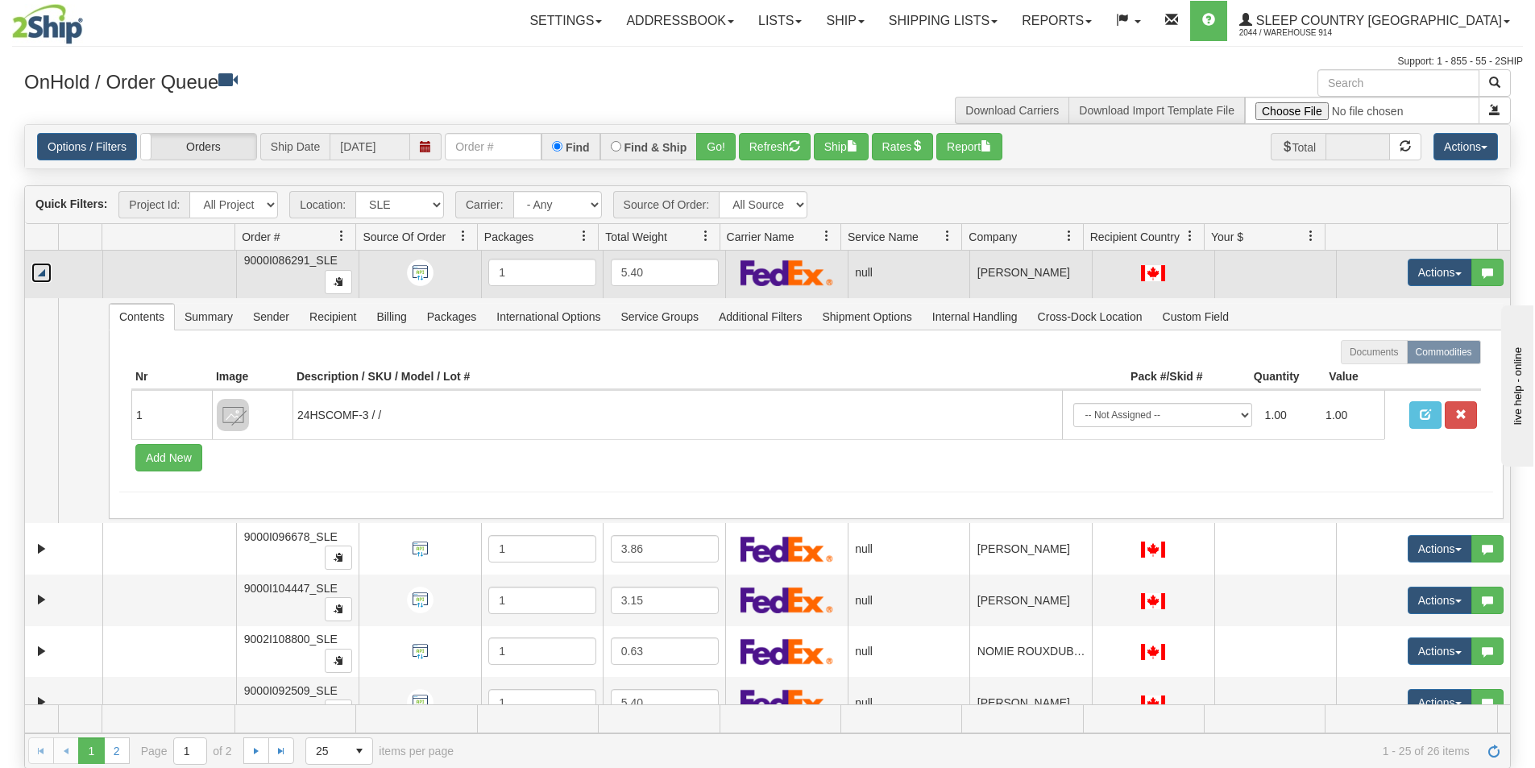
scroll to position [2901, 0]
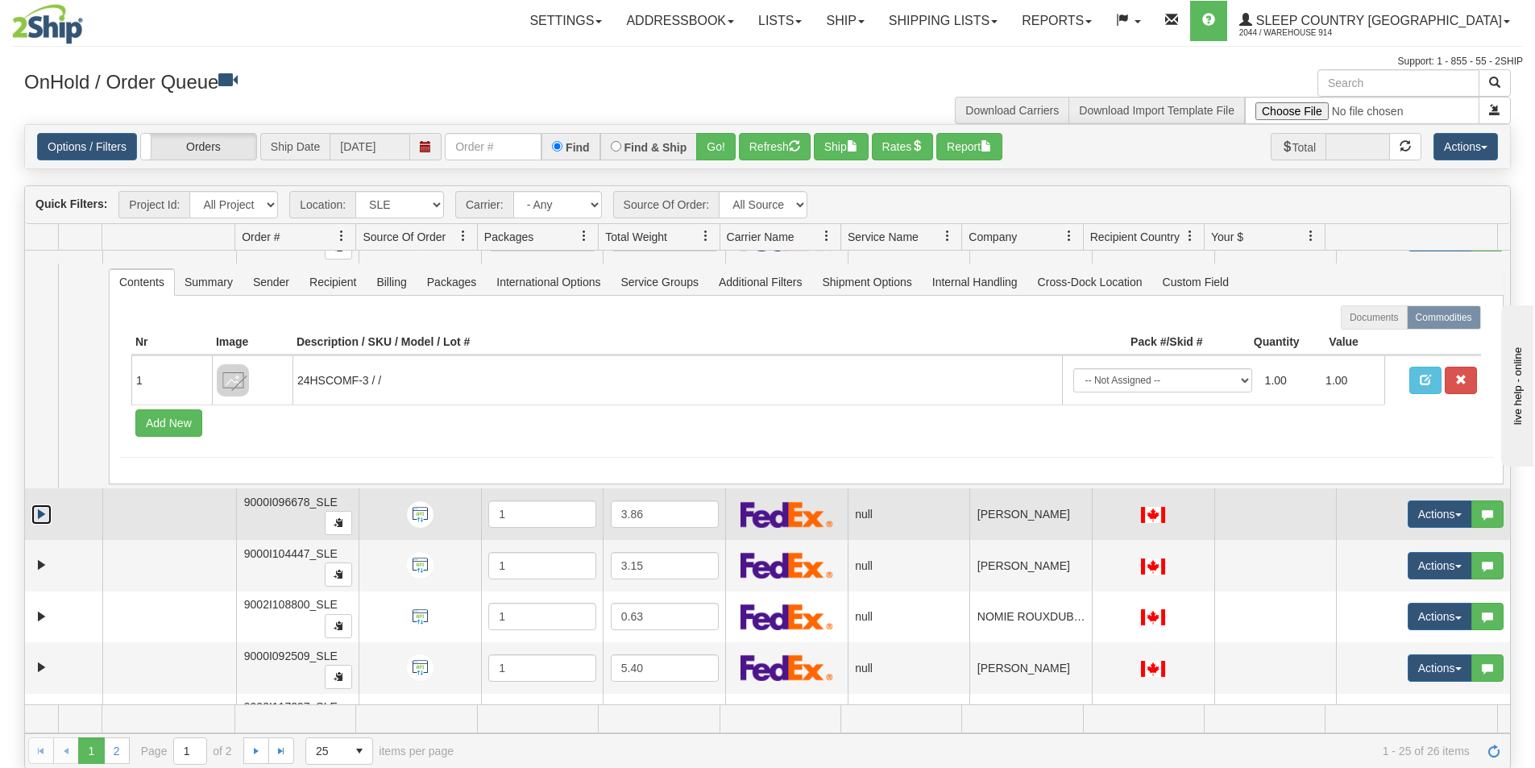
click at [40, 508] on link "Expand" at bounding box center [41, 514] width 20 height 20
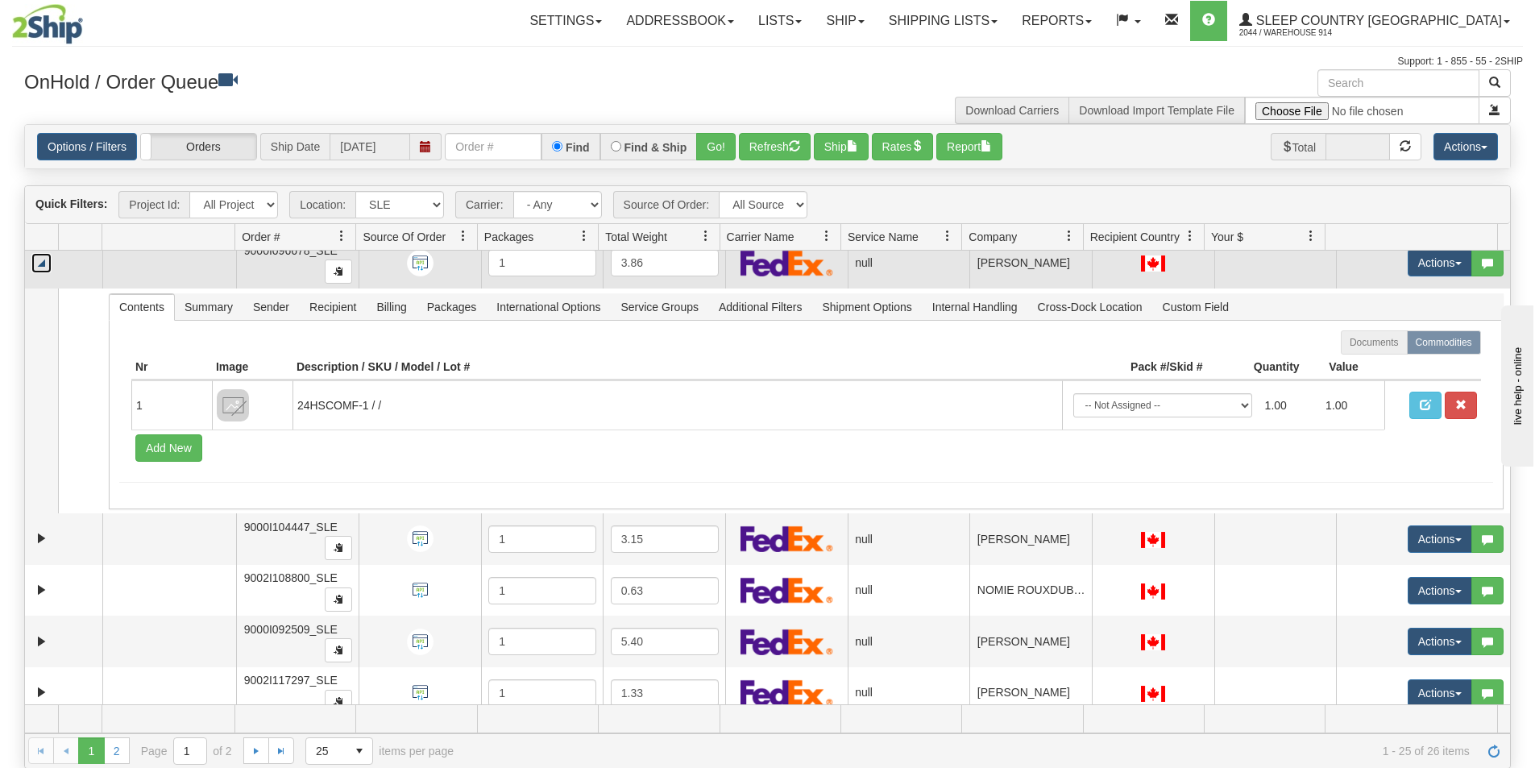
scroll to position [3223, 0]
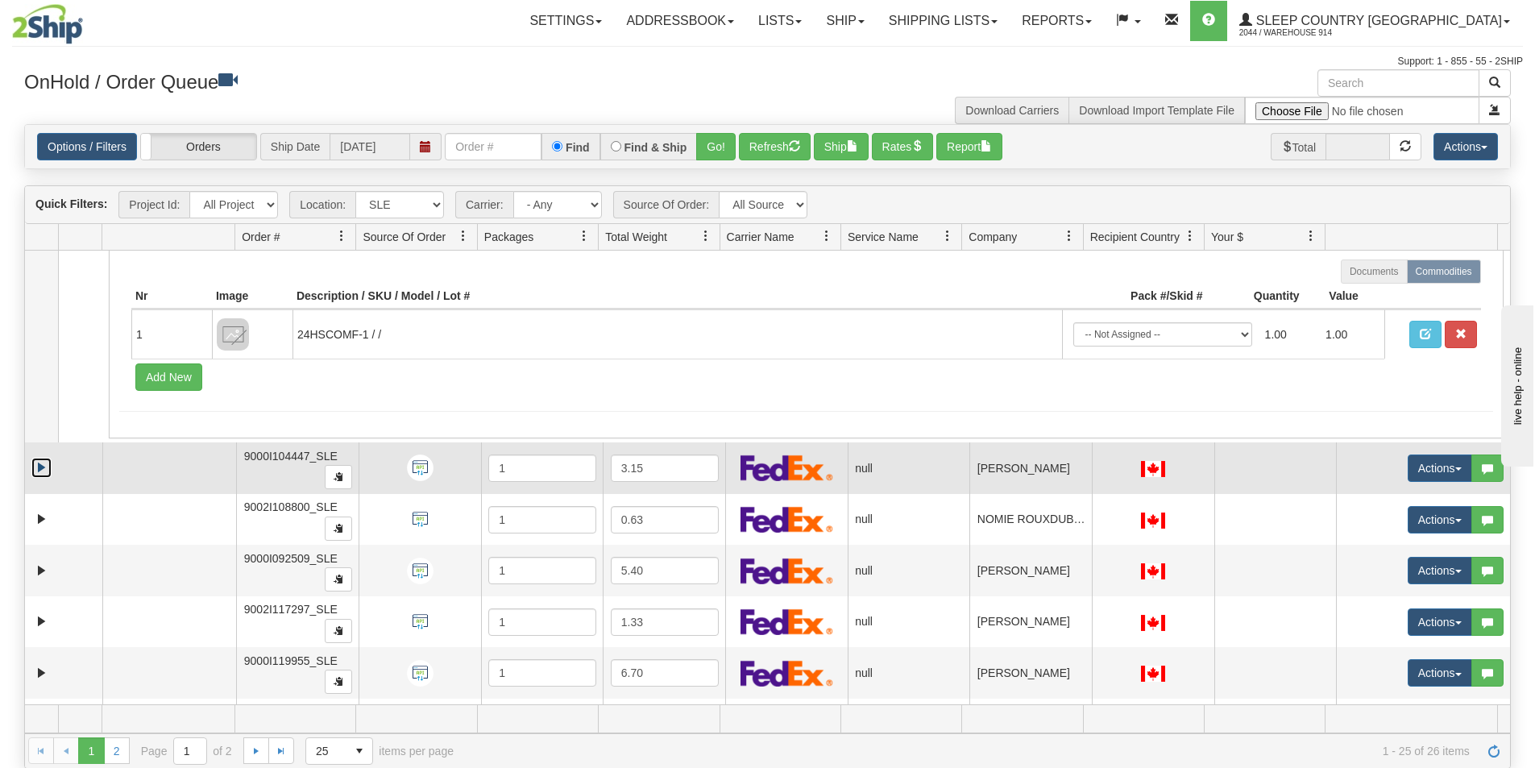
click at [32, 471] on link "Expand" at bounding box center [41, 468] width 20 height 20
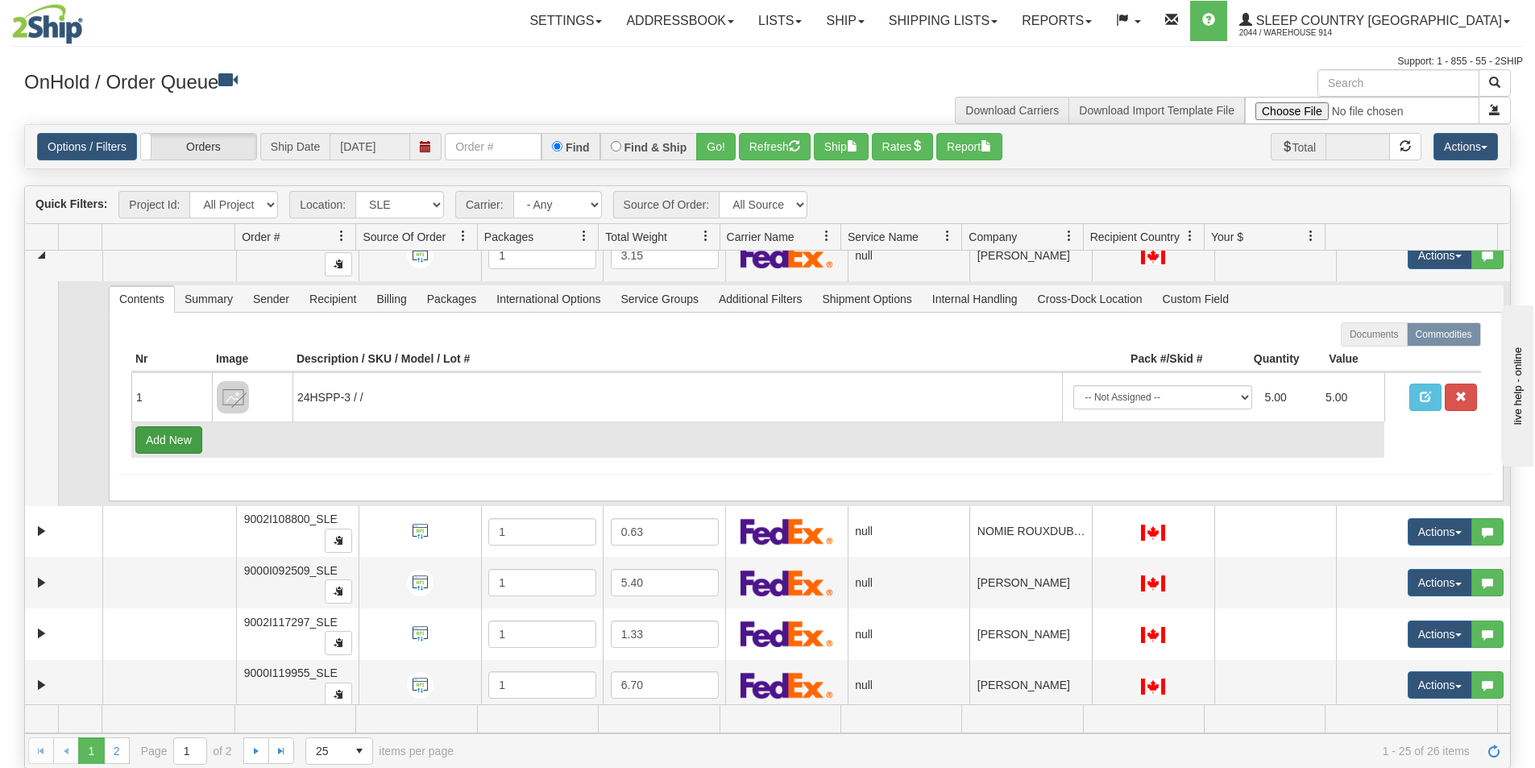
scroll to position [3465, 0]
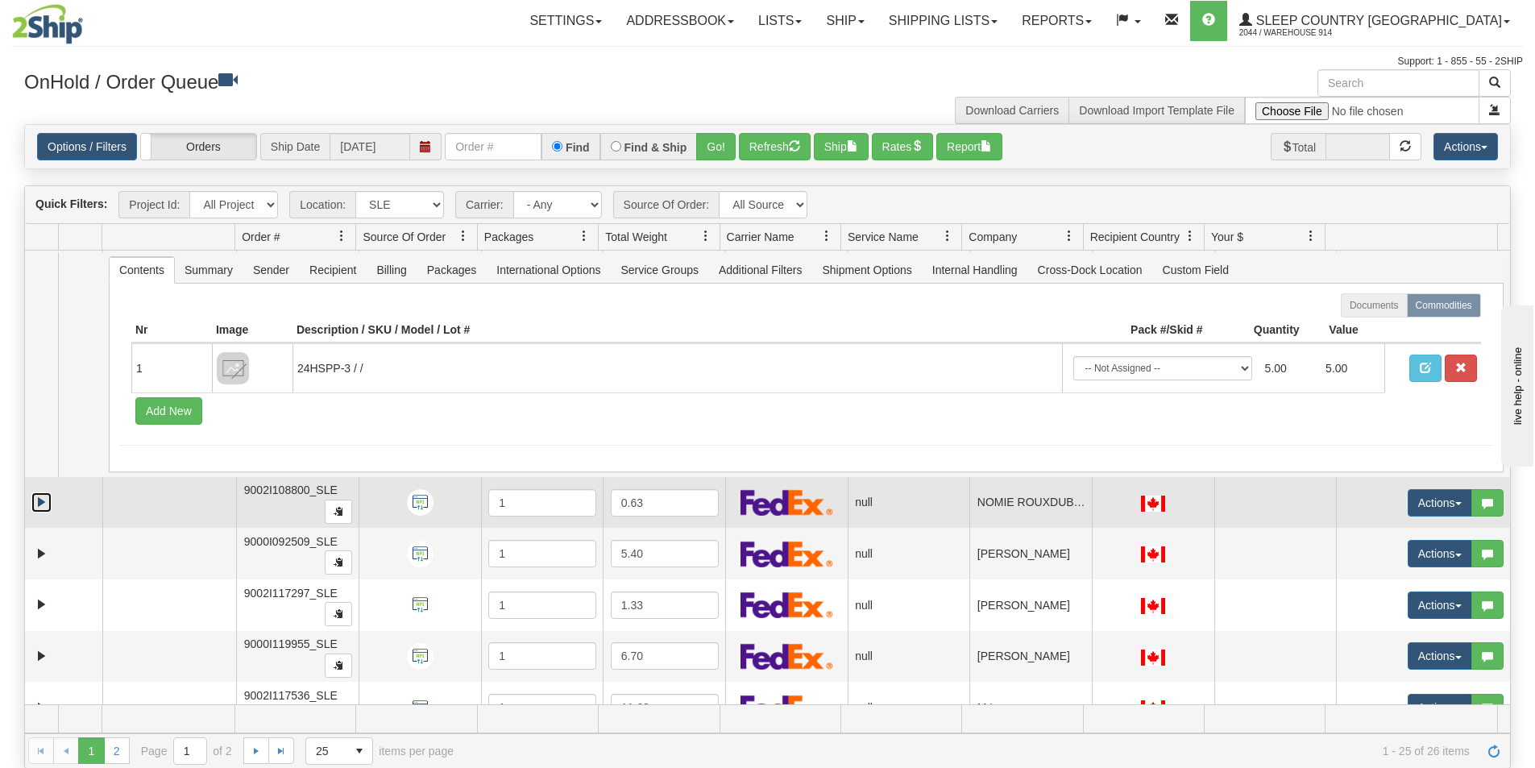
click at [44, 500] on link "Expand" at bounding box center [41, 502] width 20 height 20
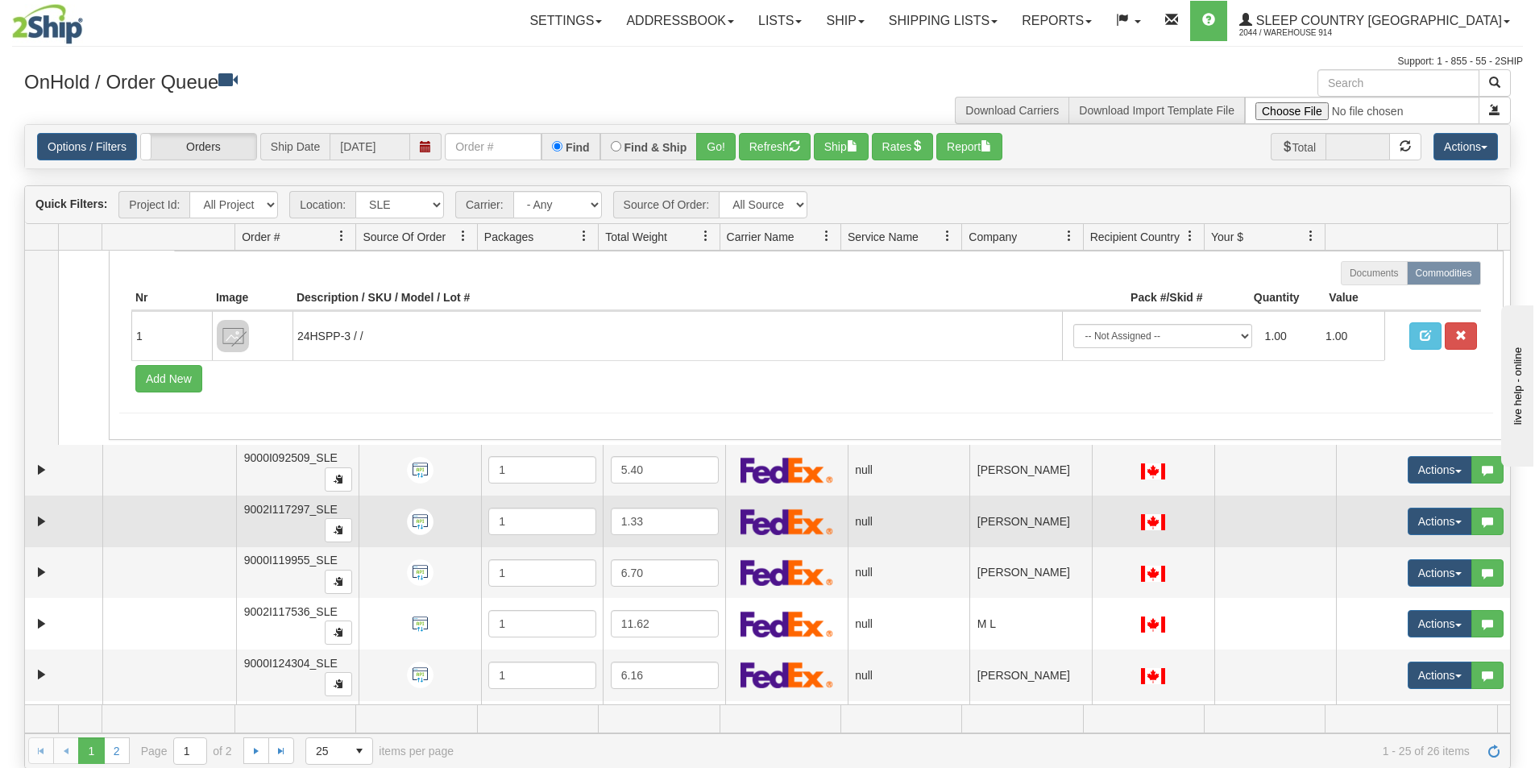
scroll to position [3787, 0]
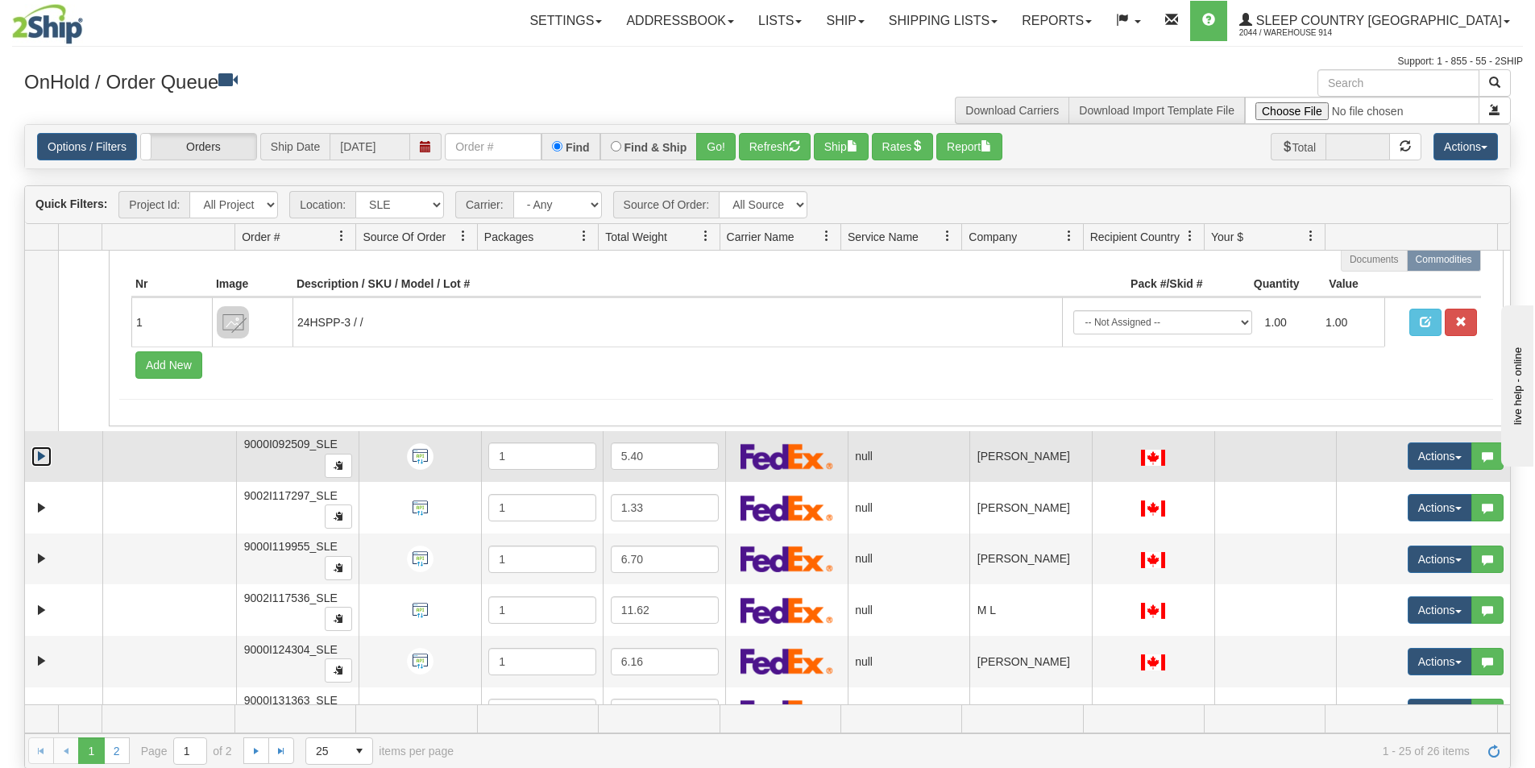
click at [44, 461] on link "Expand" at bounding box center [41, 456] width 20 height 20
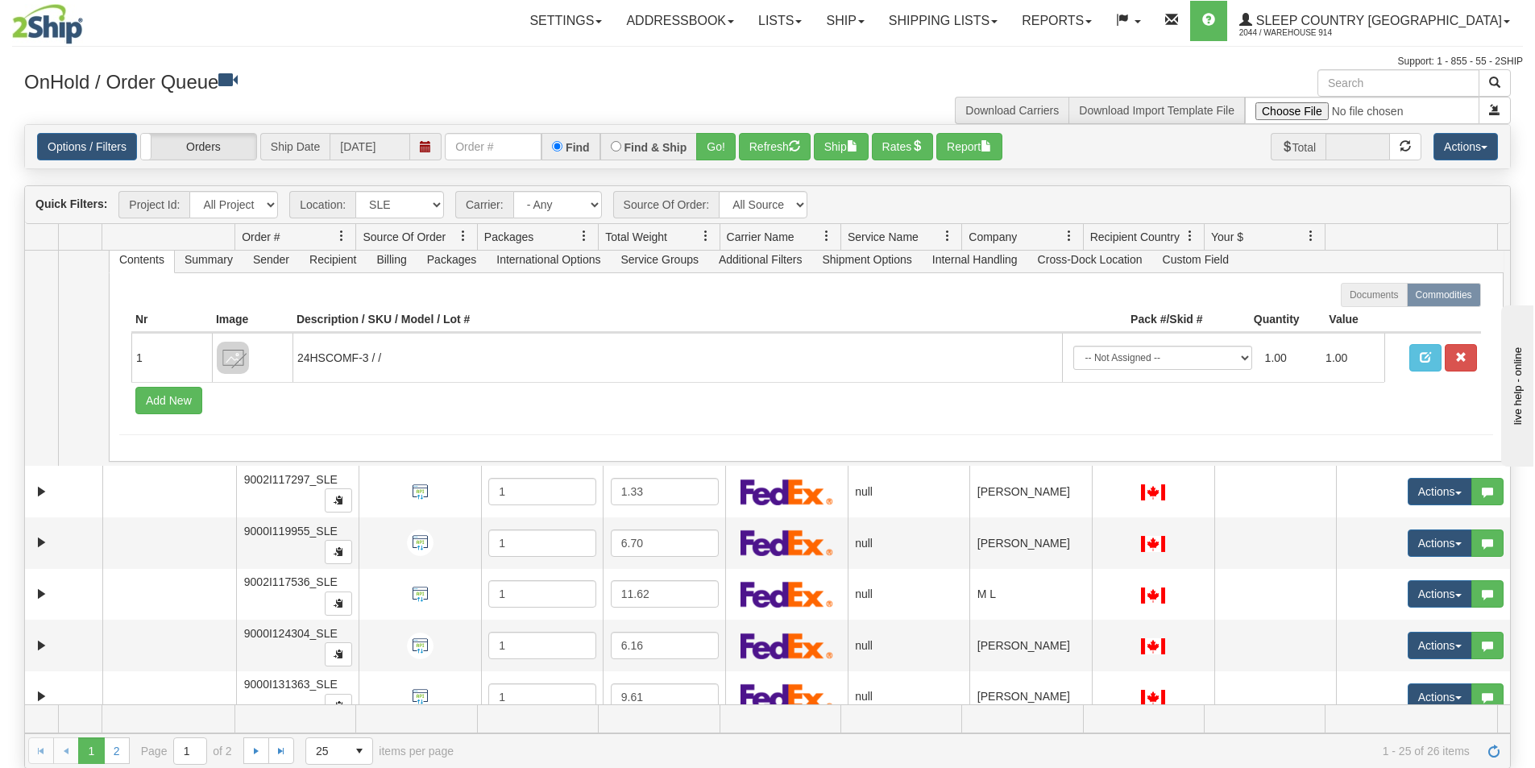
scroll to position [4029, 0]
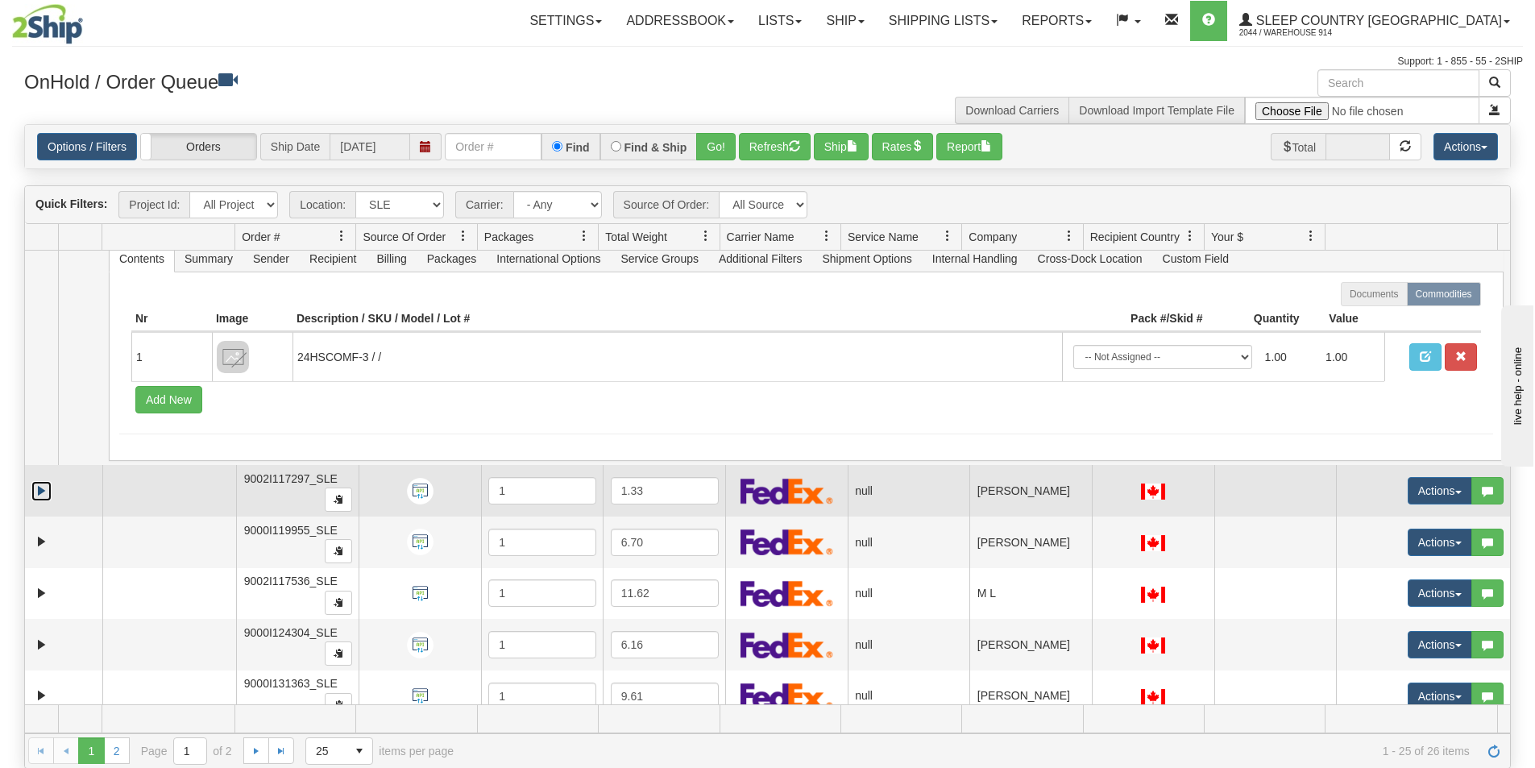
click at [40, 488] on link "Expand" at bounding box center [41, 491] width 20 height 20
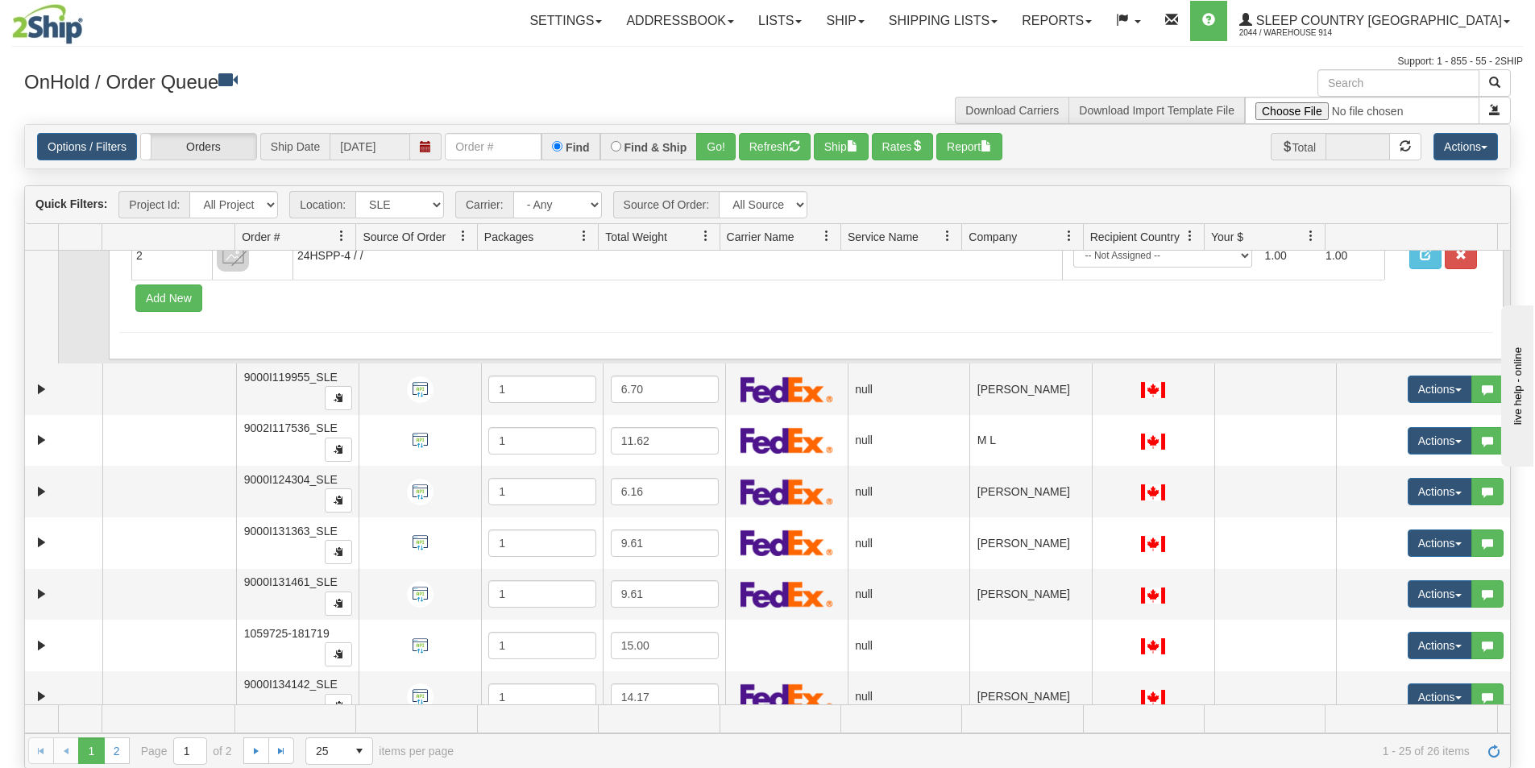
scroll to position [4364, 0]
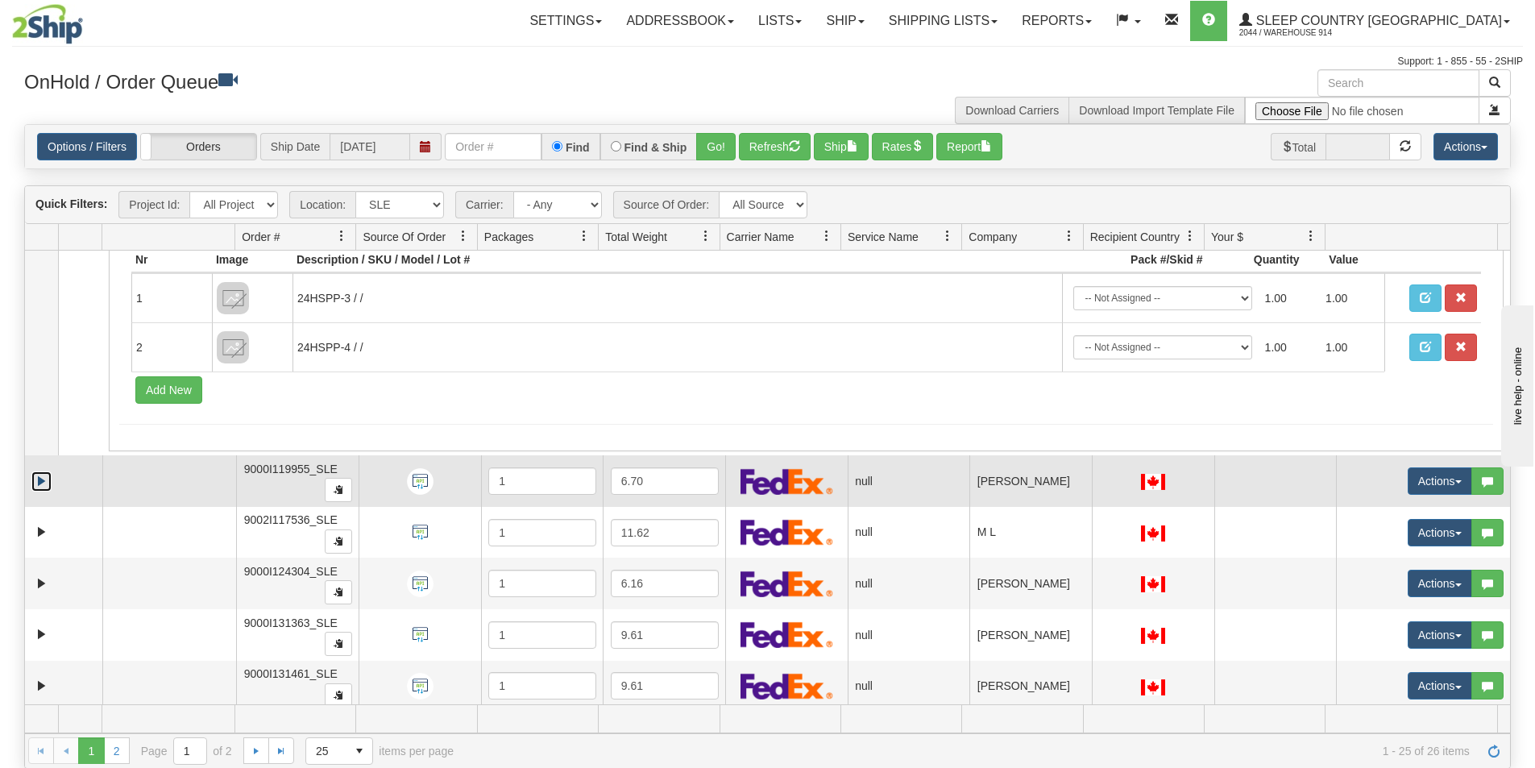
click at [41, 478] on link "Expand" at bounding box center [41, 481] width 20 height 20
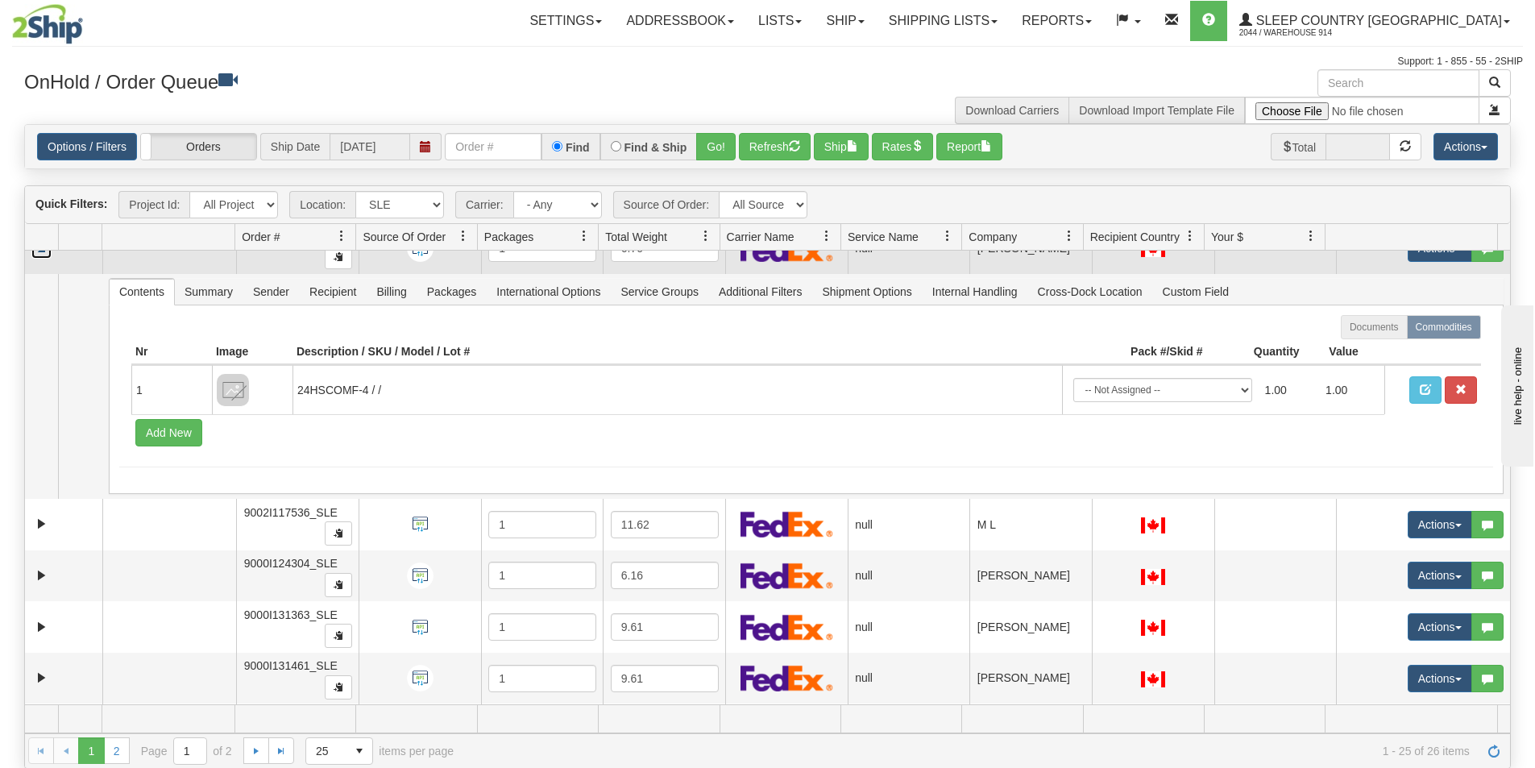
scroll to position [4606, 0]
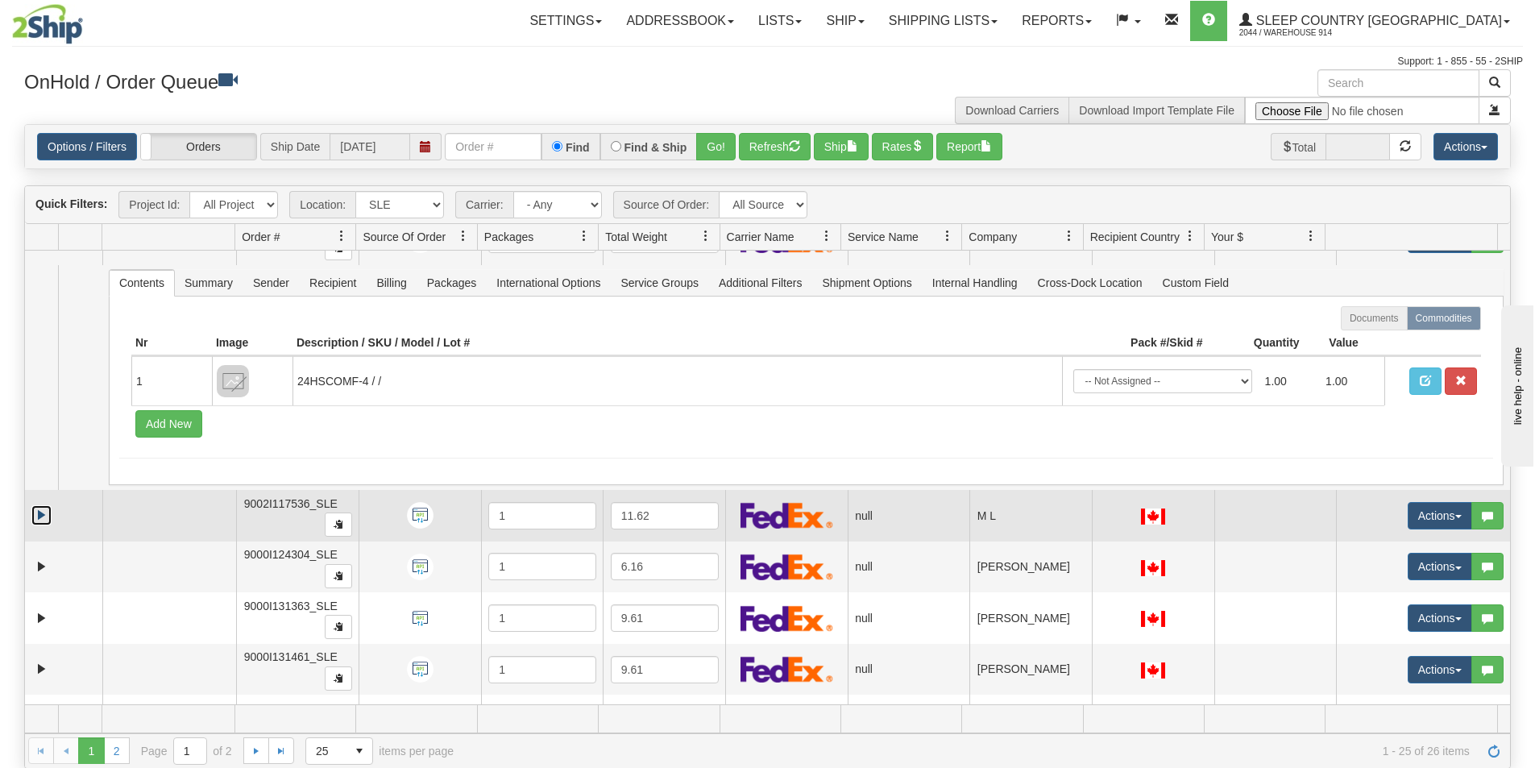
click at [35, 514] on link "Expand" at bounding box center [41, 515] width 20 height 20
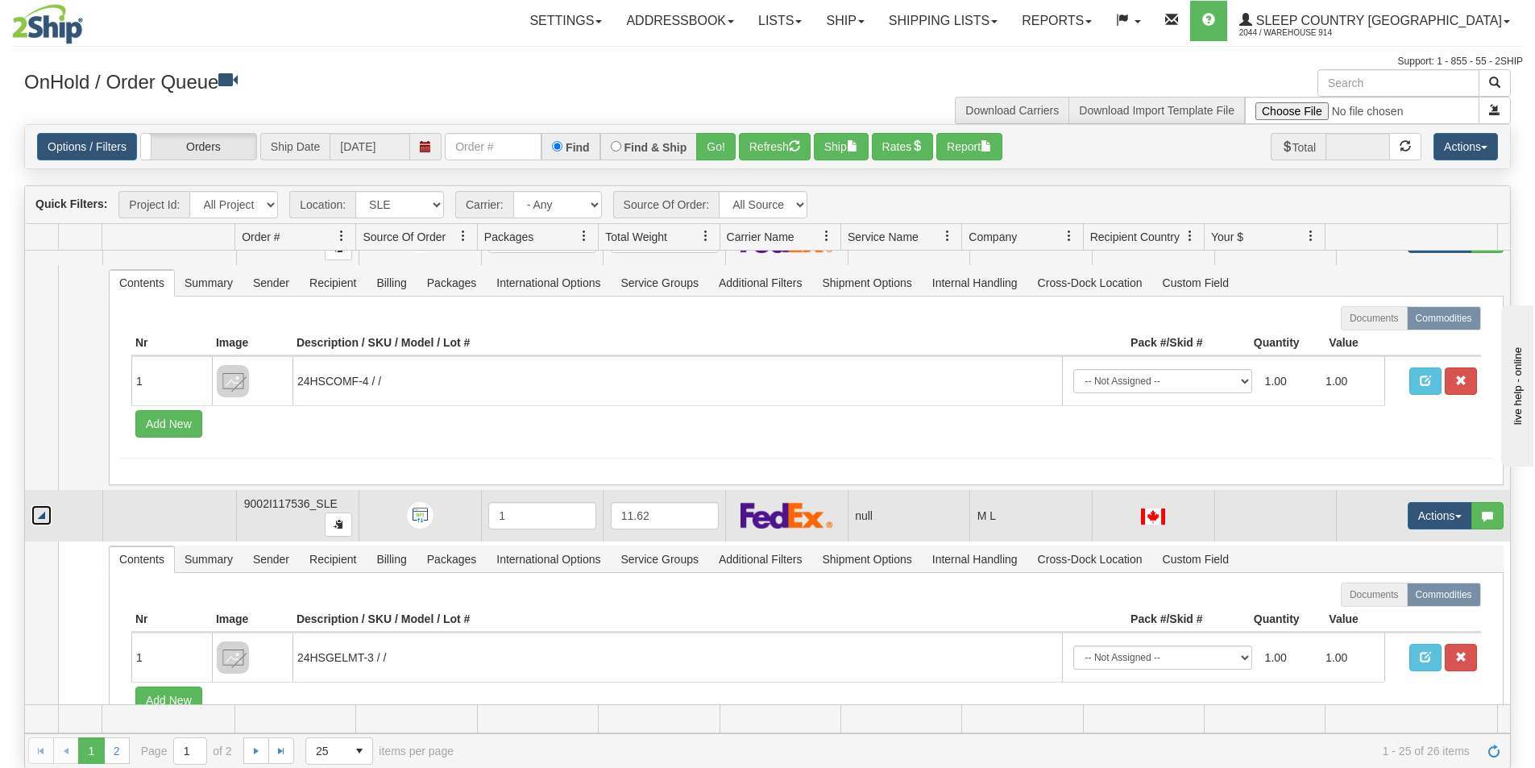
click at [39, 515] on link "Collapse" at bounding box center [41, 515] width 20 height 20
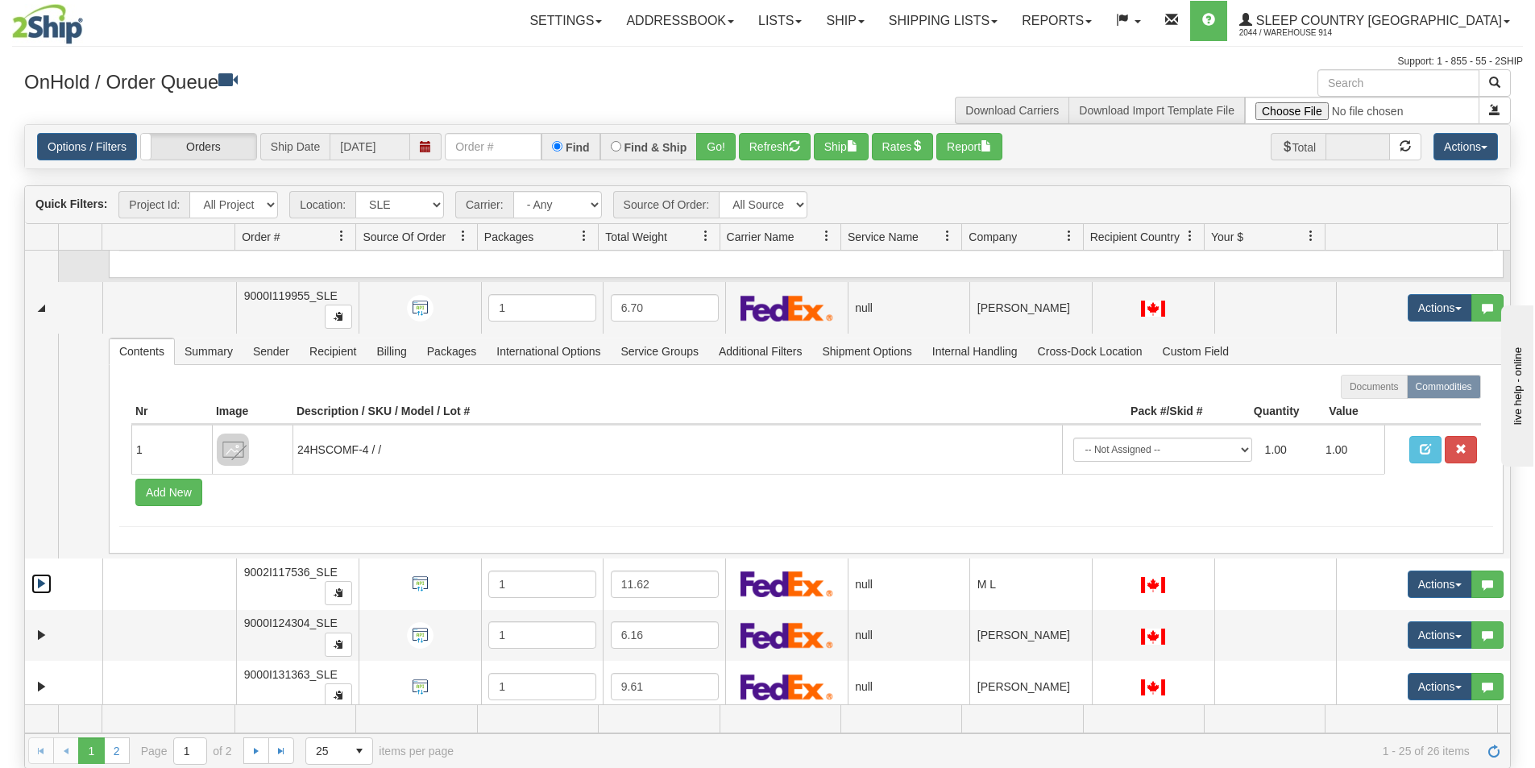
scroll to position [4509, 0]
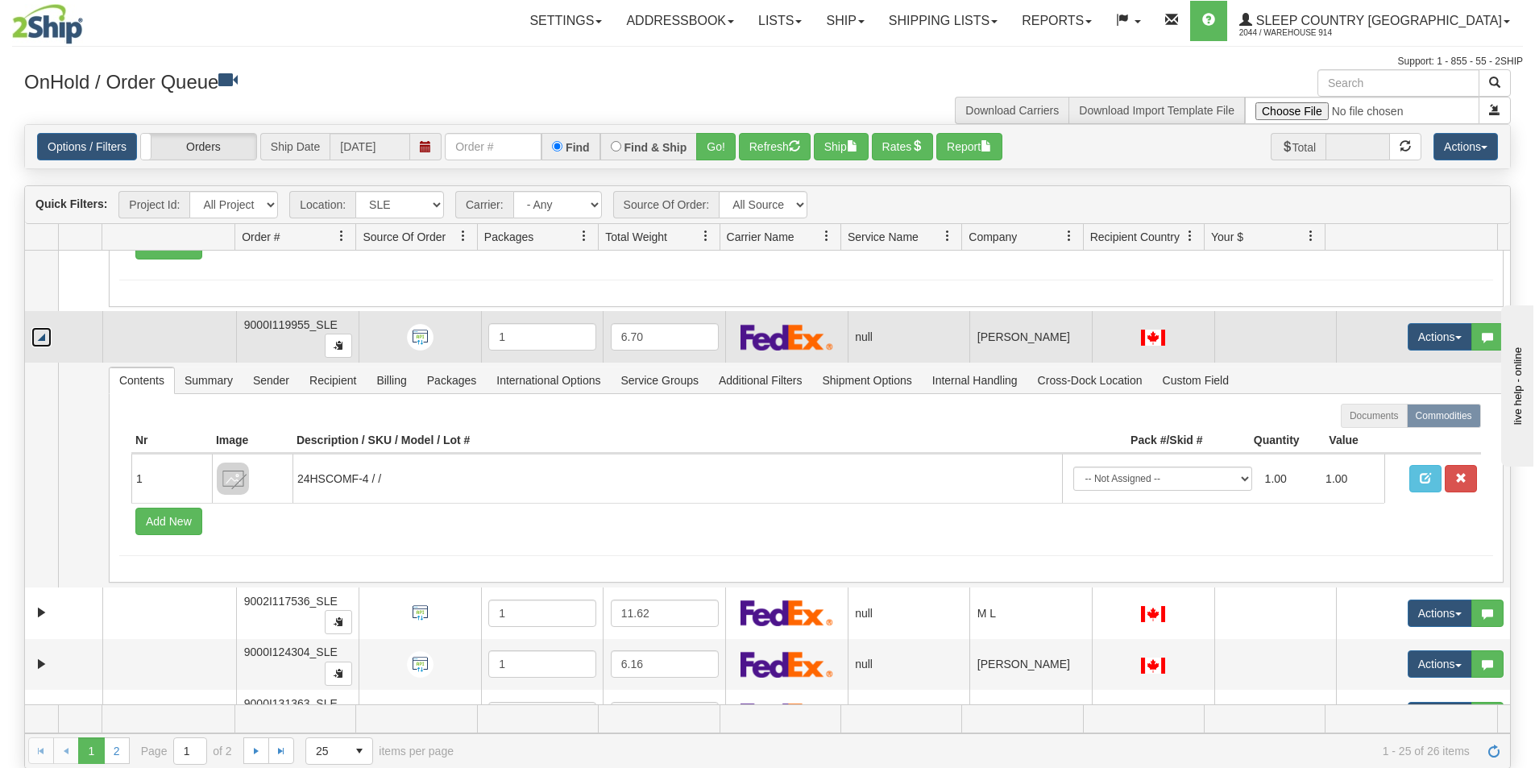
click at [39, 338] on link "Collapse" at bounding box center [41, 337] width 20 height 20
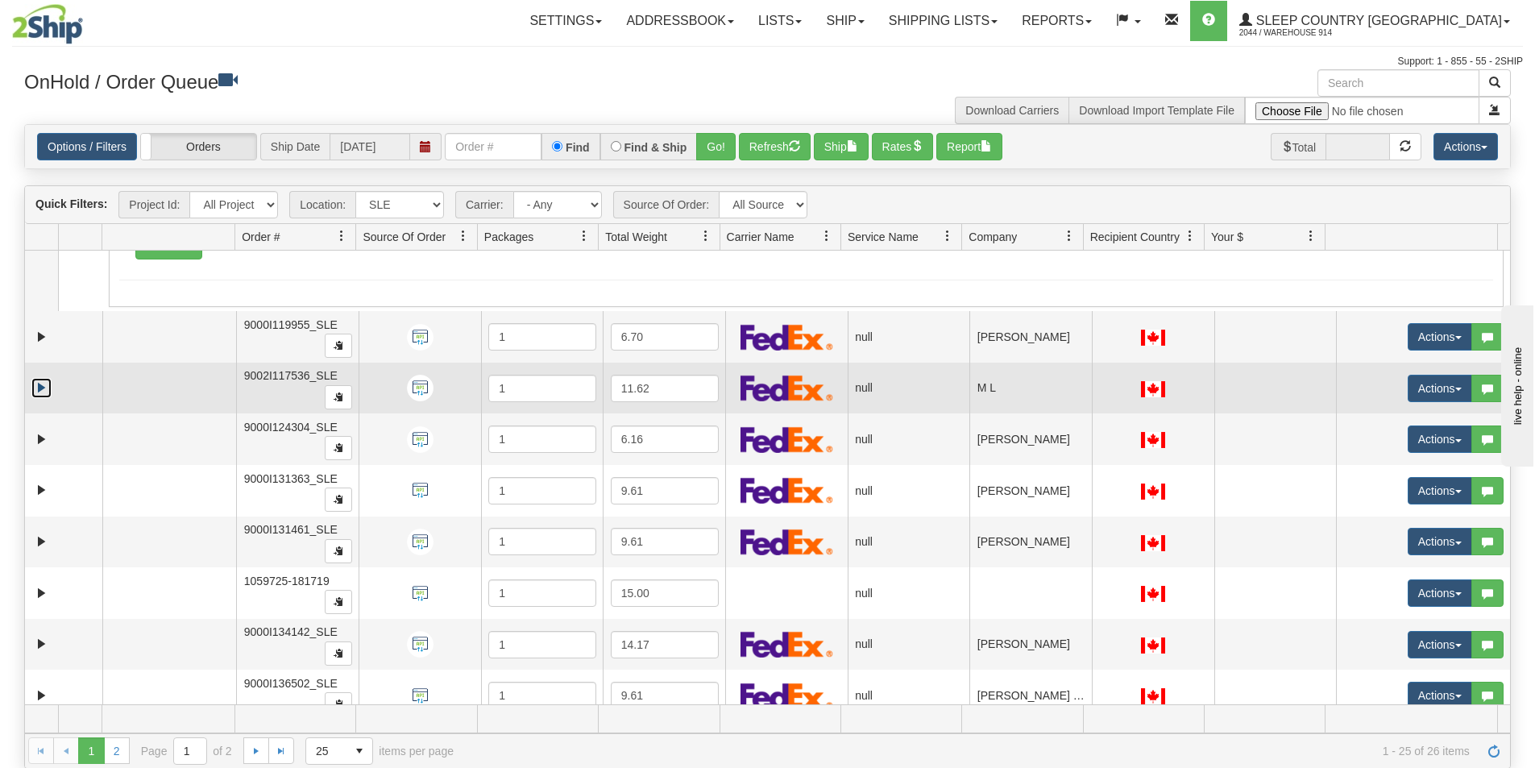
click at [43, 380] on link "Expand" at bounding box center [41, 388] width 20 height 20
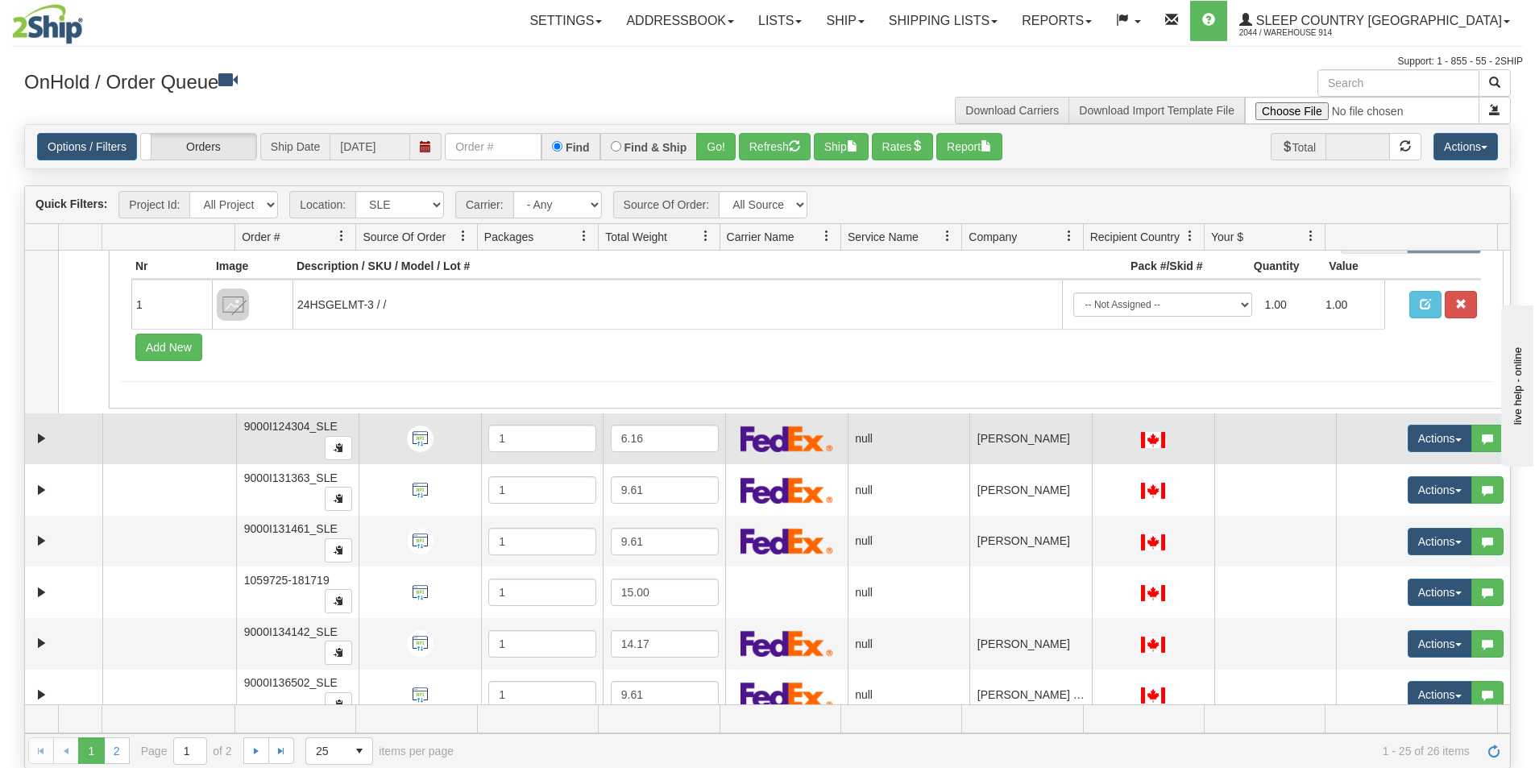
scroll to position [4750, 0]
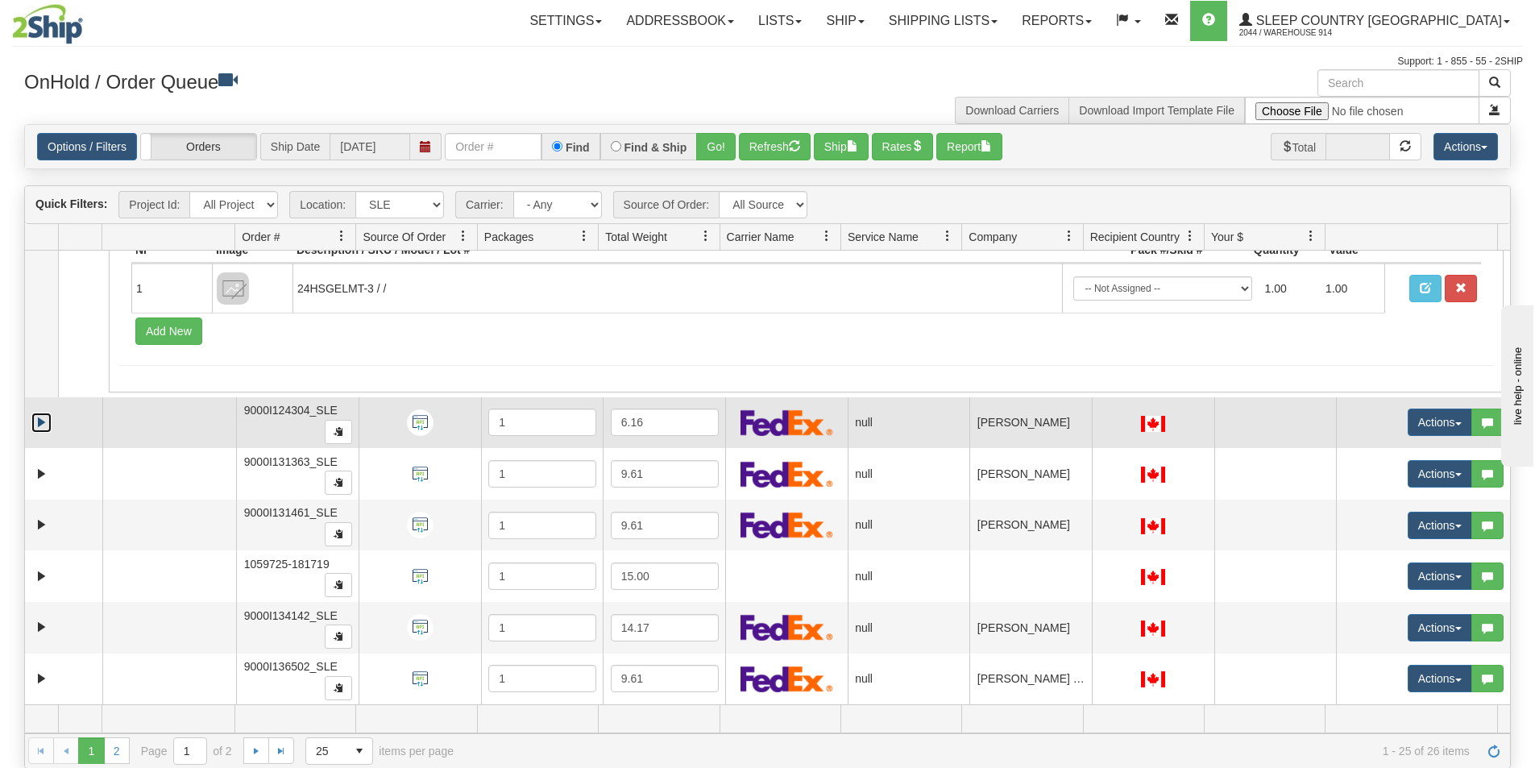
click at [39, 430] on link "Expand" at bounding box center [41, 423] width 20 height 20
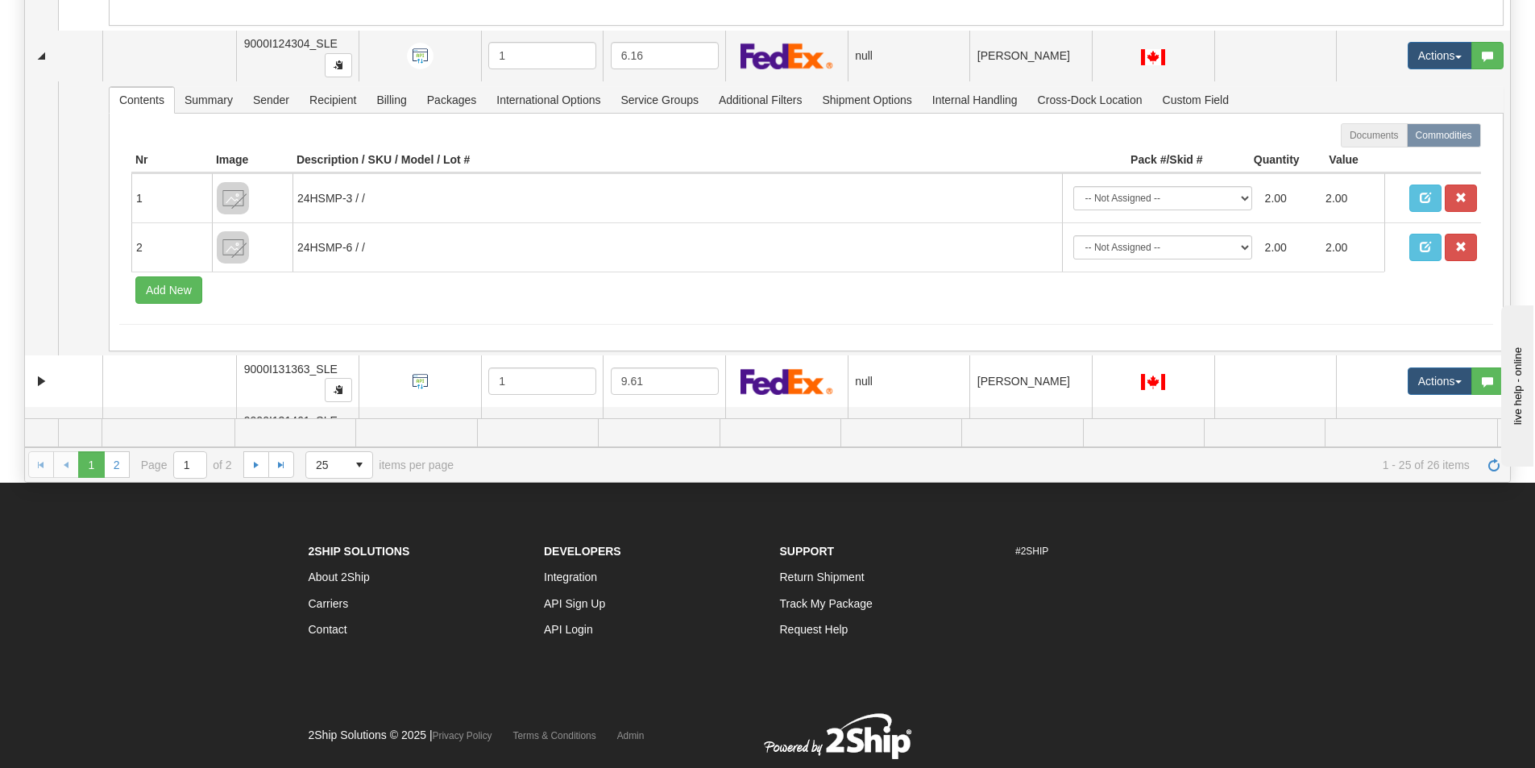
scroll to position [322, 0]
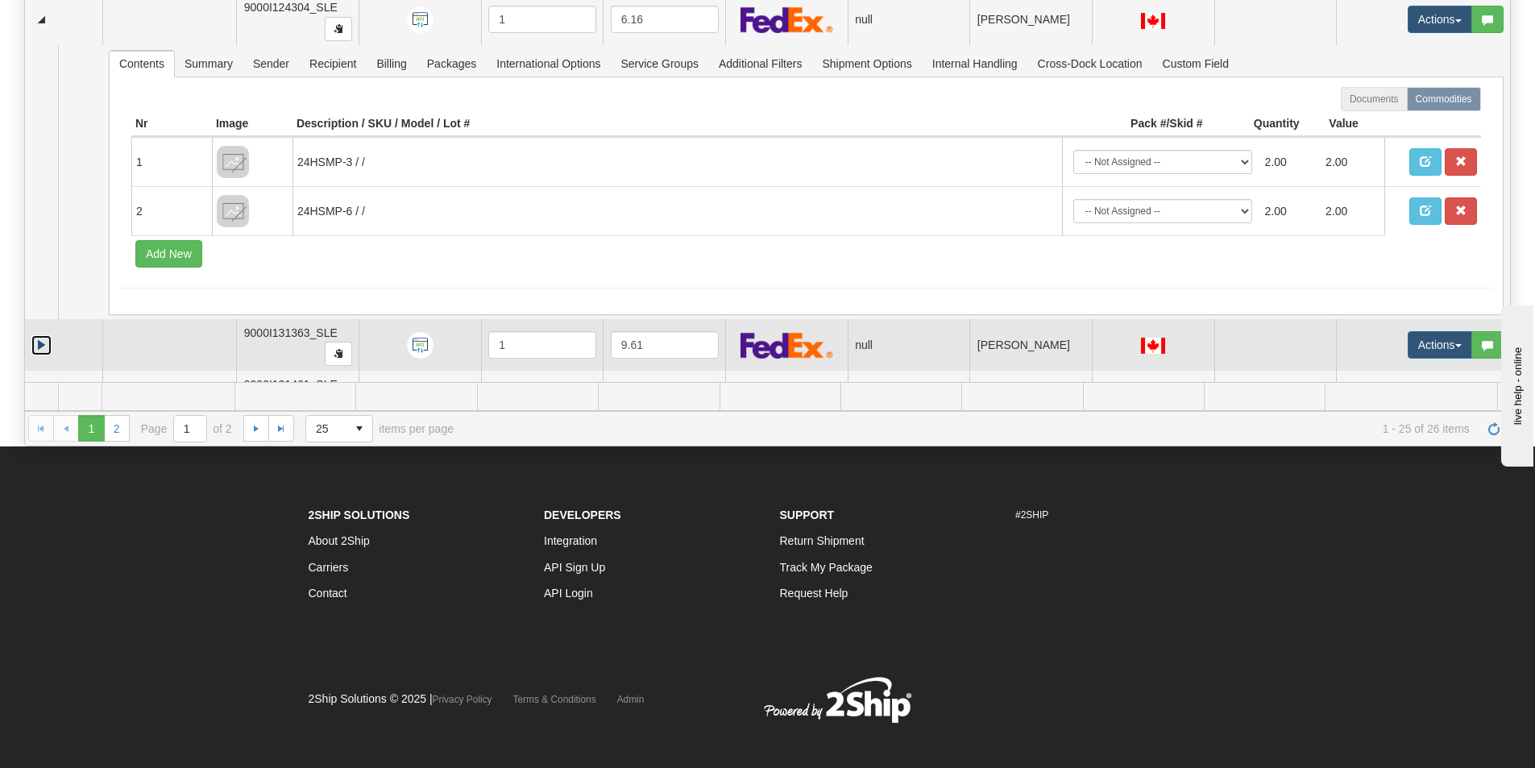
click at [41, 344] on link "Expand" at bounding box center [41, 345] width 20 height 20
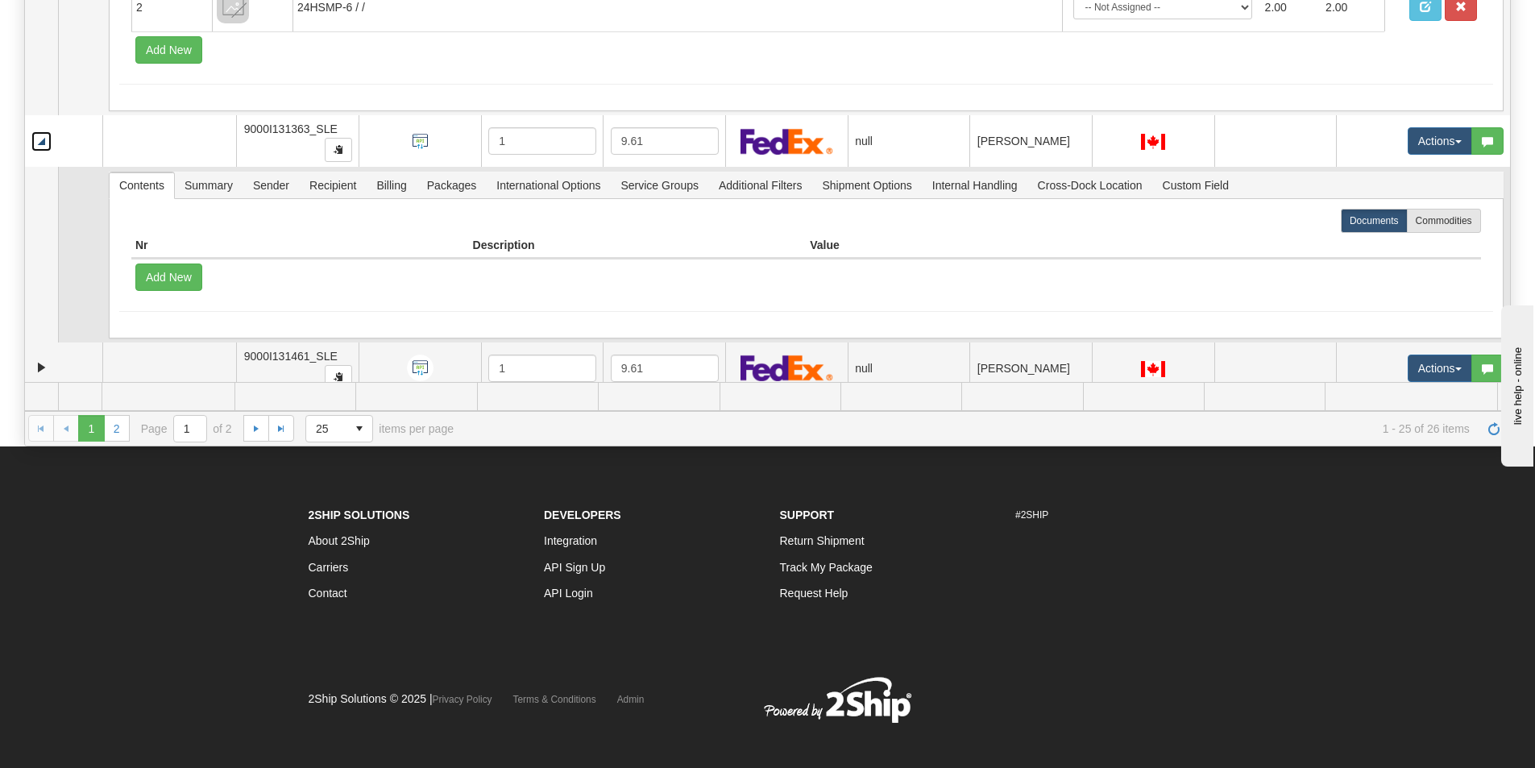
scroll to position [4992, 0]
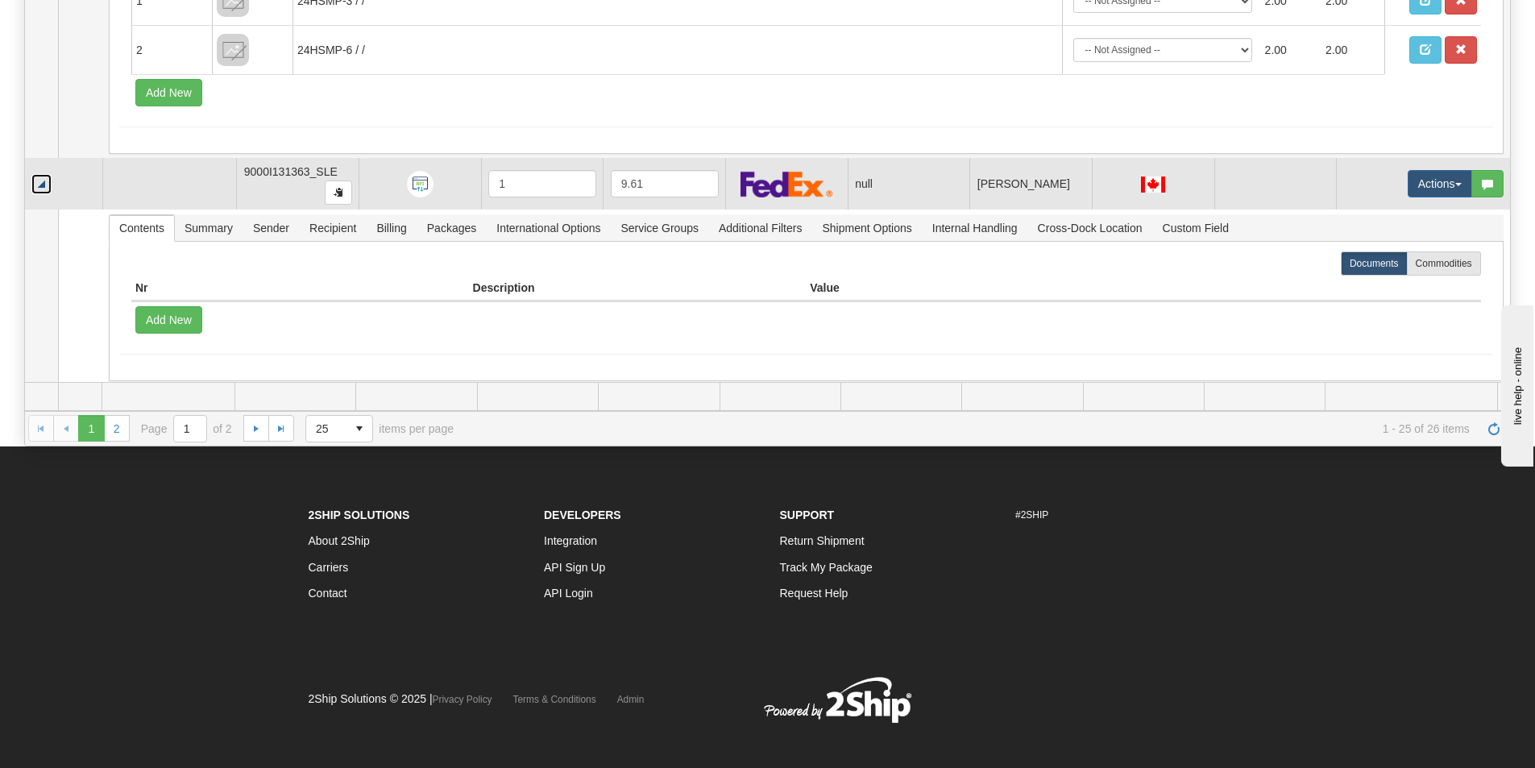
click at [39, 189] on link "Collapse" at bounding box center [41, 184] width 20 height 20
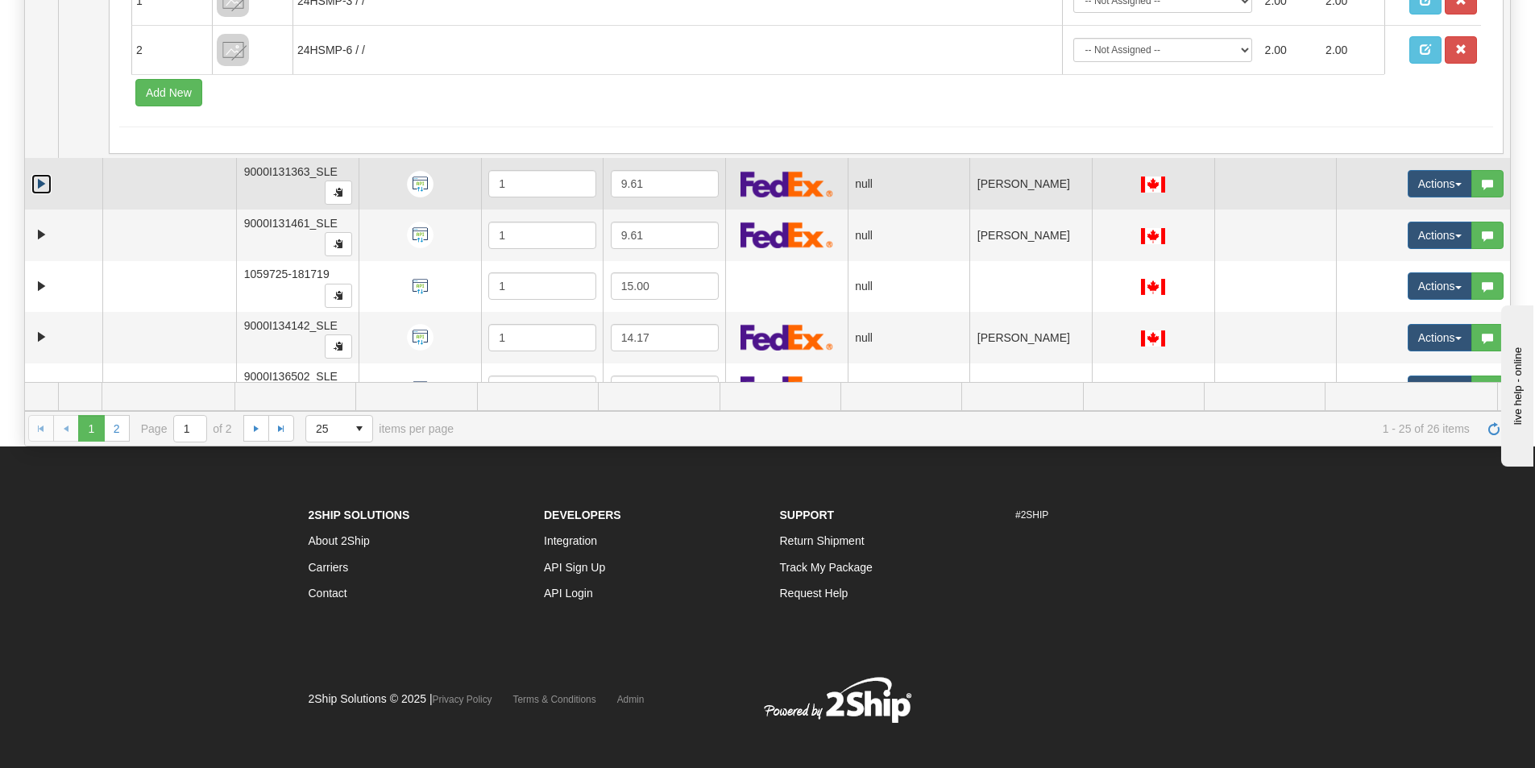
click at [39, 189] on link "Expand" at bounding box center [41, 184] width 20 height 20
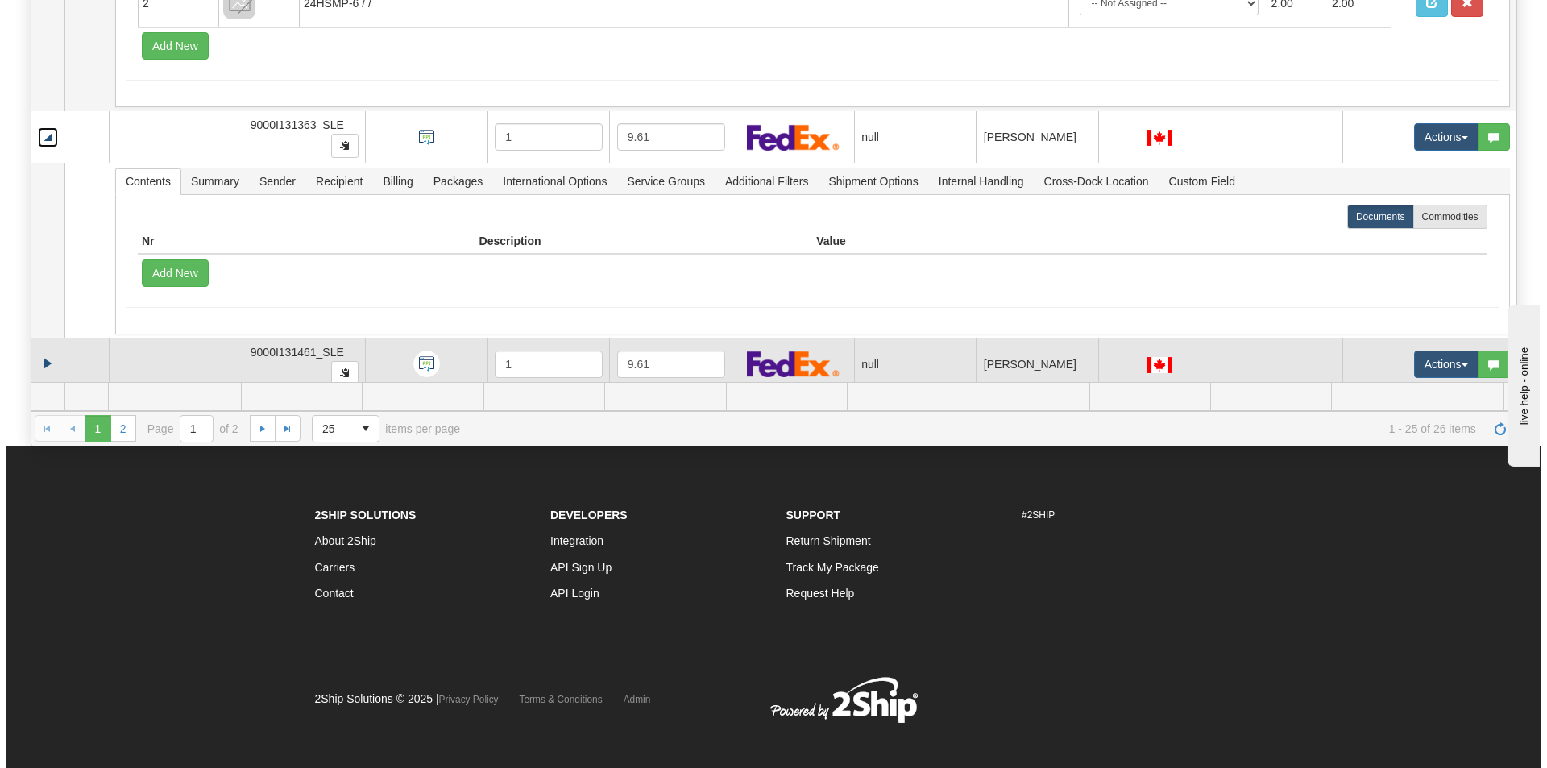
scroll to position [4958, 0]
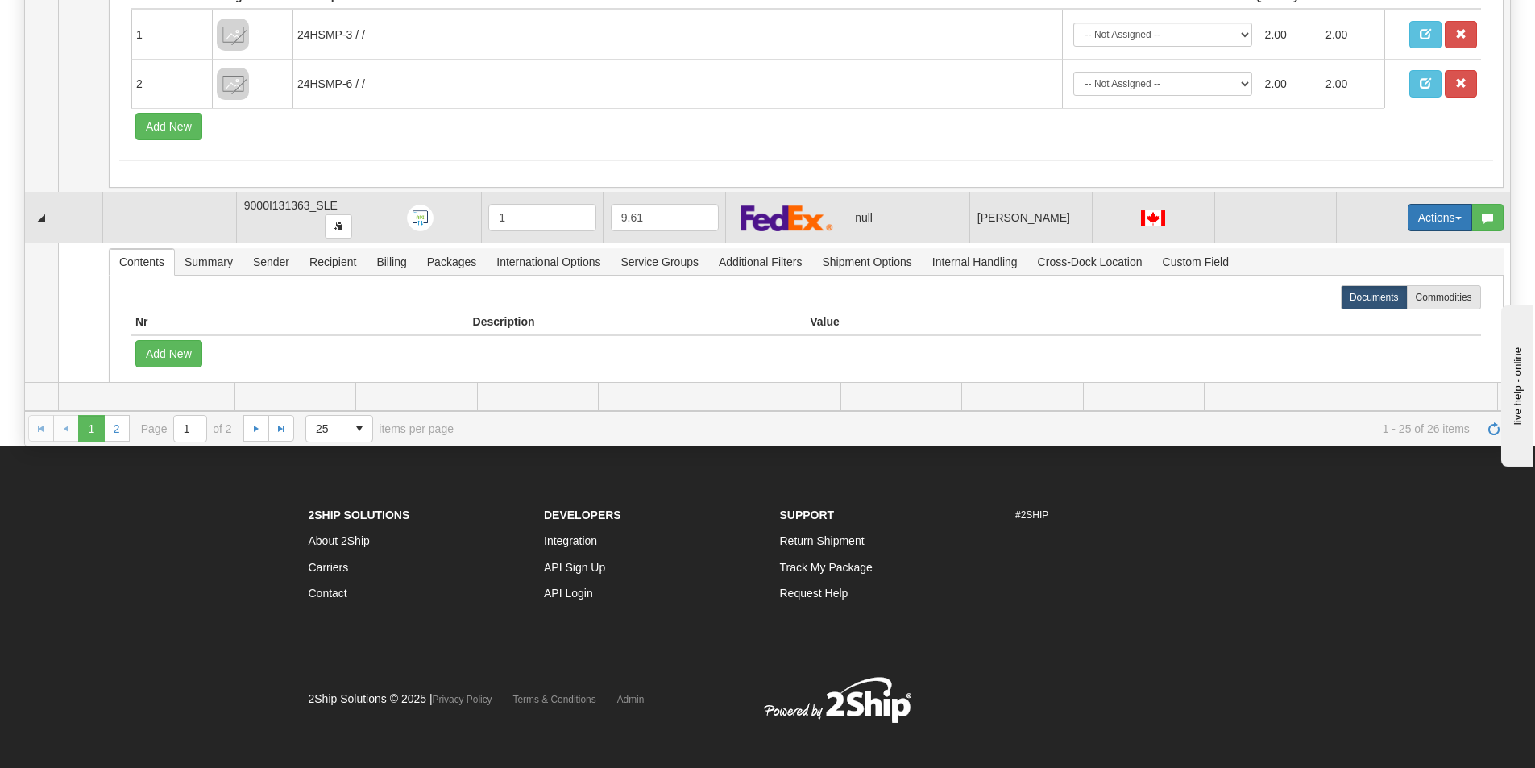
click at [1420, 223] on button "Actions" at bounding box center [1440, 217] width 64 height 27
click at [1348, 251] on span "Open" at bounding box center [1367, 248] width 39 height 13
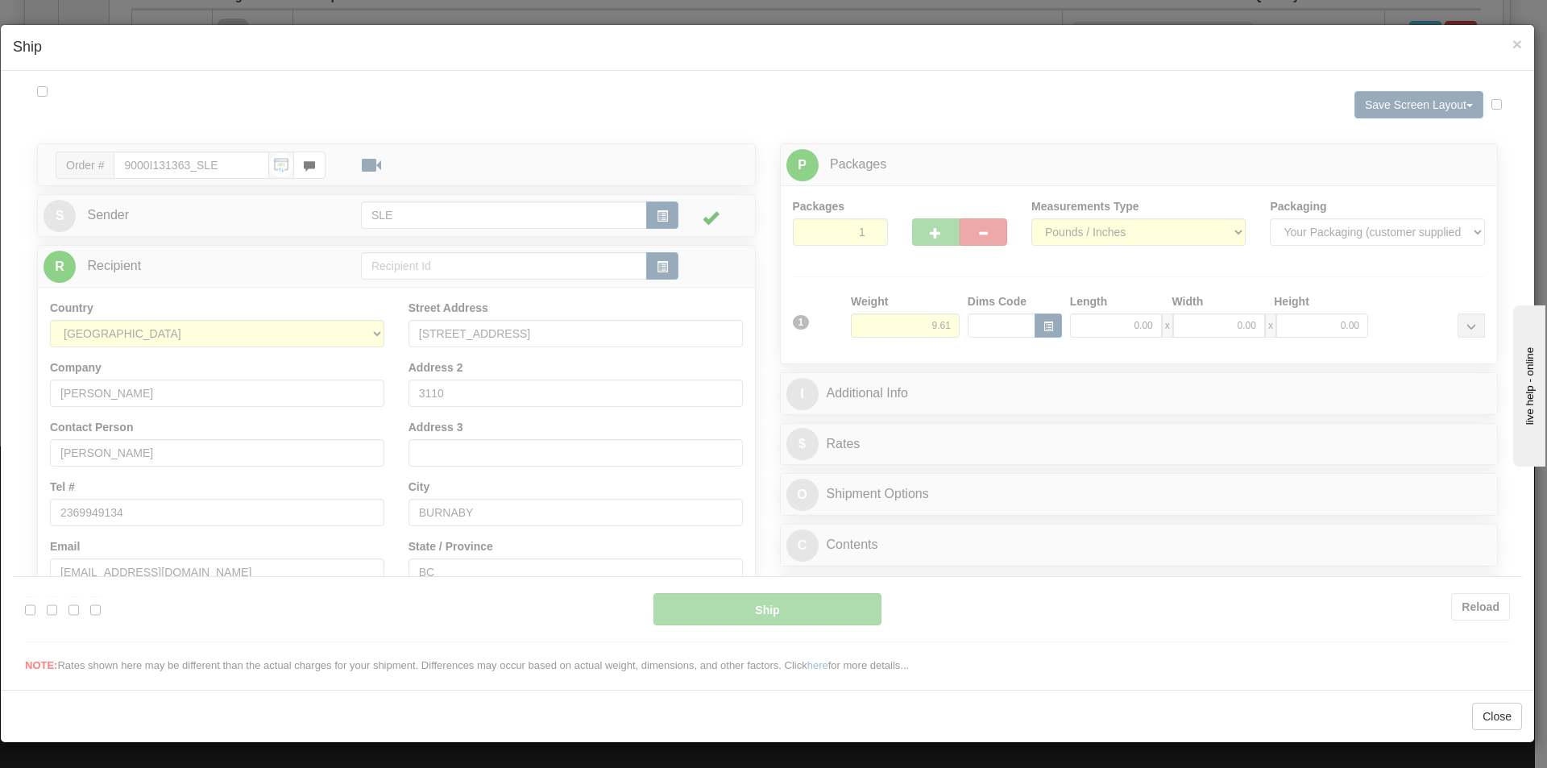
scroll to position [0, 0]
type input "15:23"
type input "16:00"
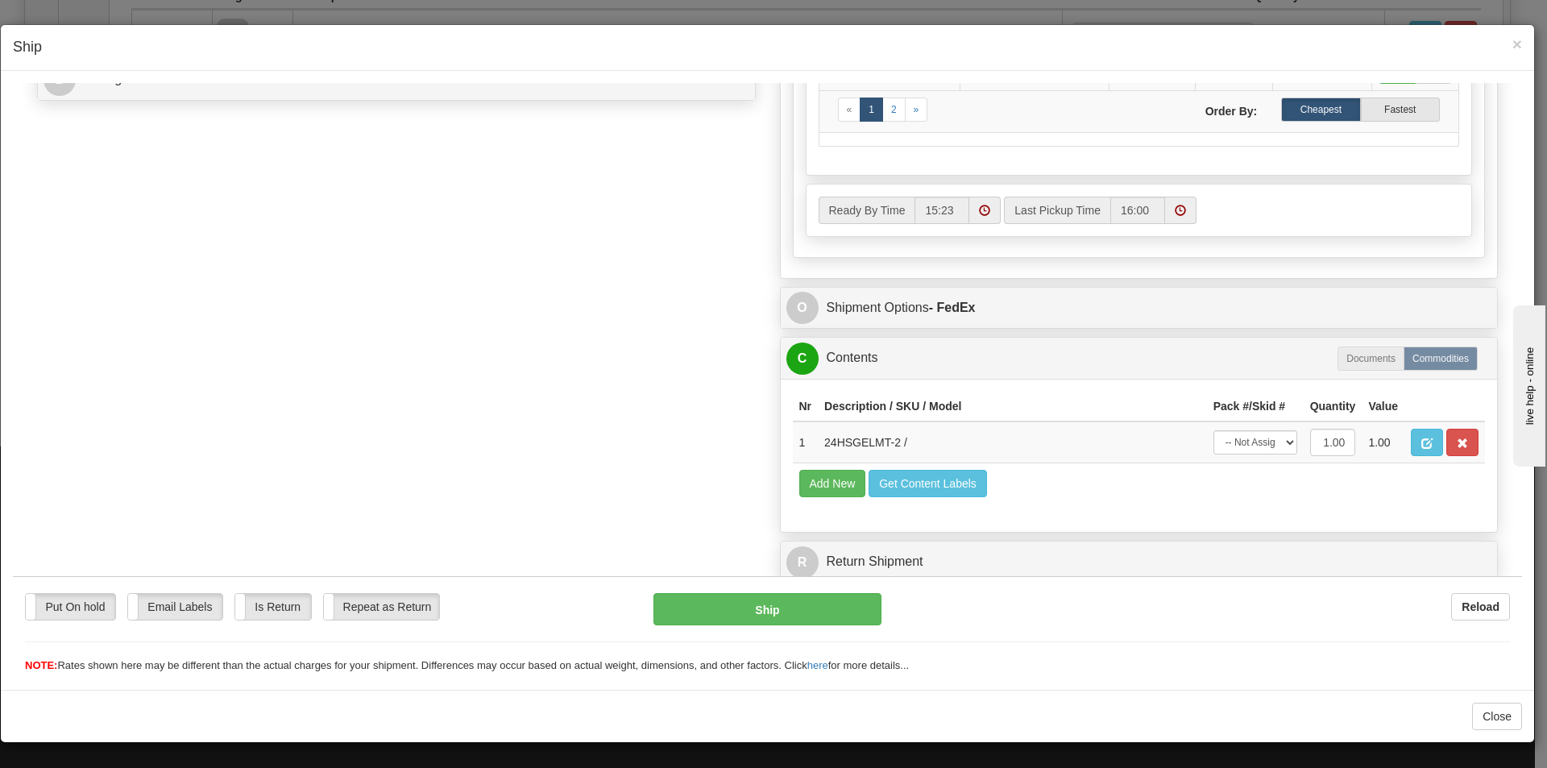
scroll to position [751, 0]
click at [1516, 44] on span "×" at bounding box center [1518, 44] width 10 height 19
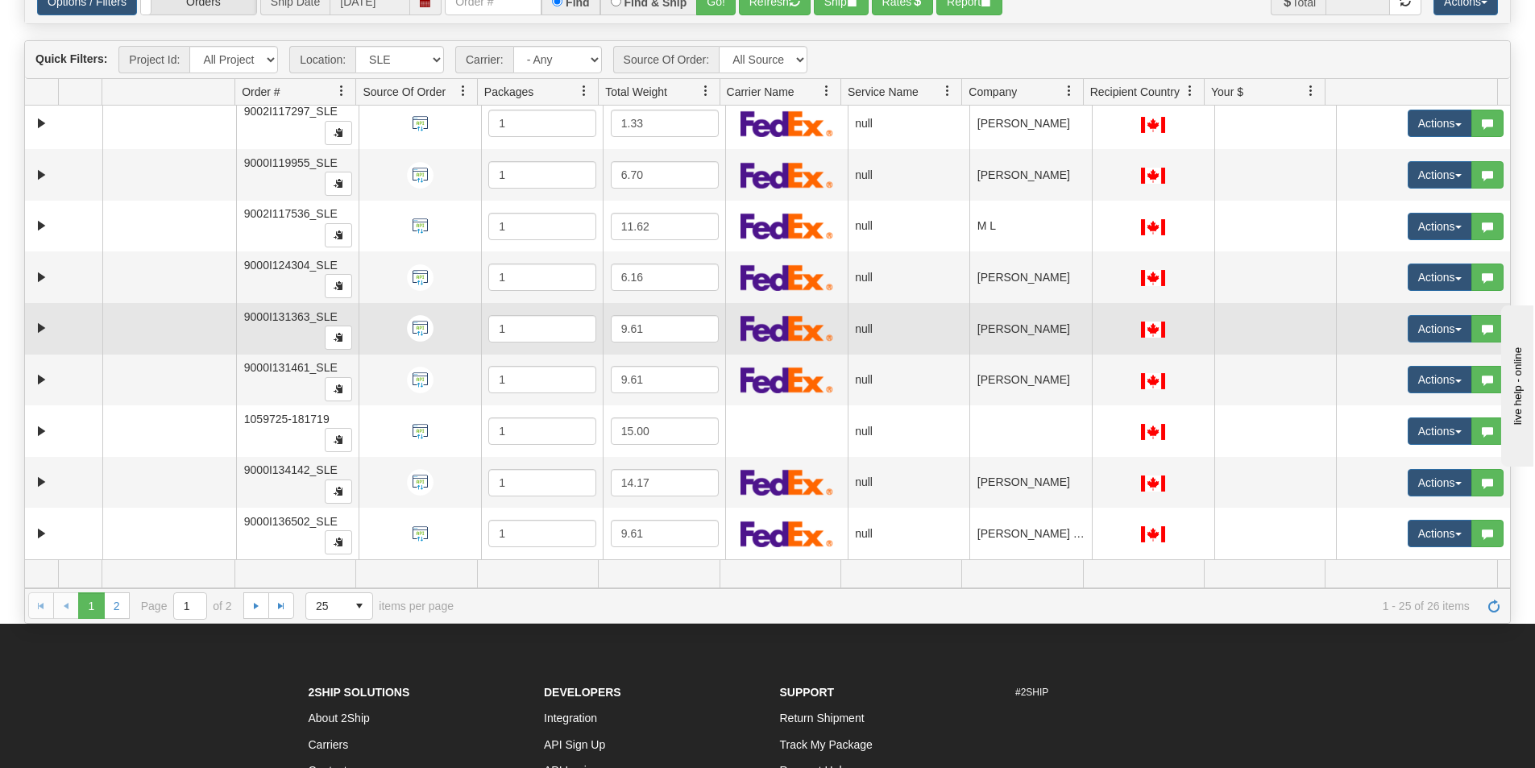
scroll to position [173, 0]
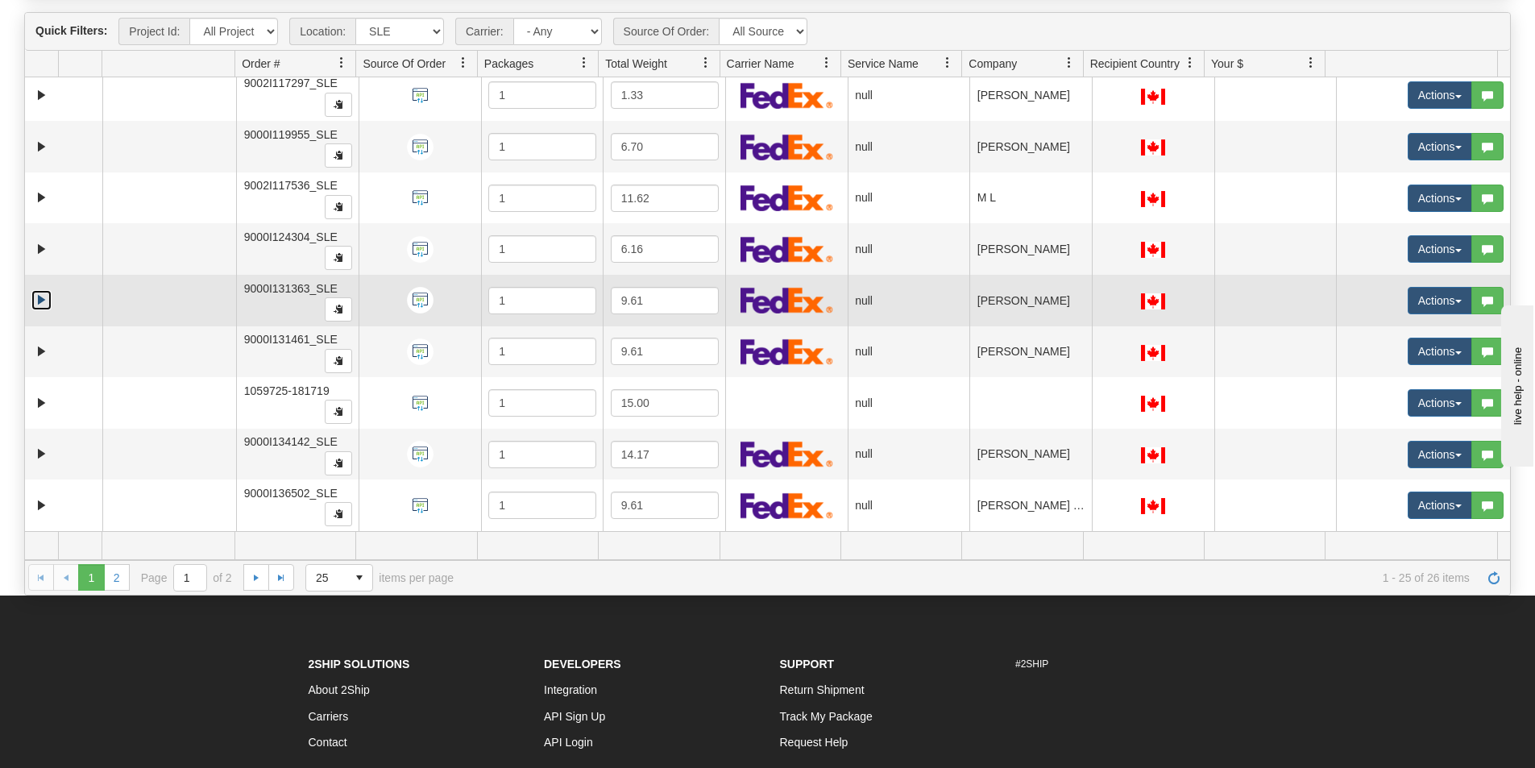
click at [36, 308] on link "Expand" at bounding box center [41, 300] width 20 height 20
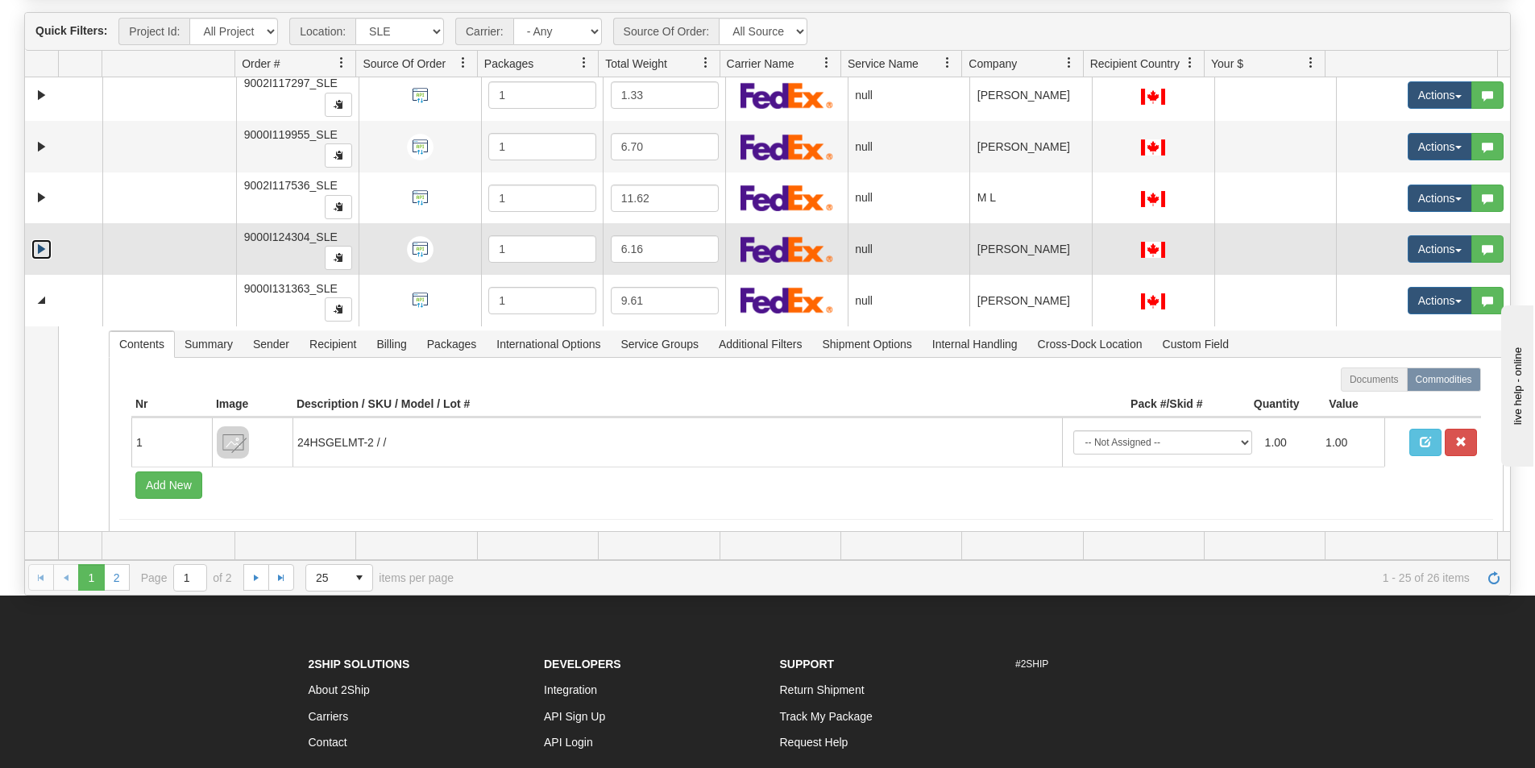
click at [43, 249] on link "Expand" at bounding box center [41, 249] width 20 height 20
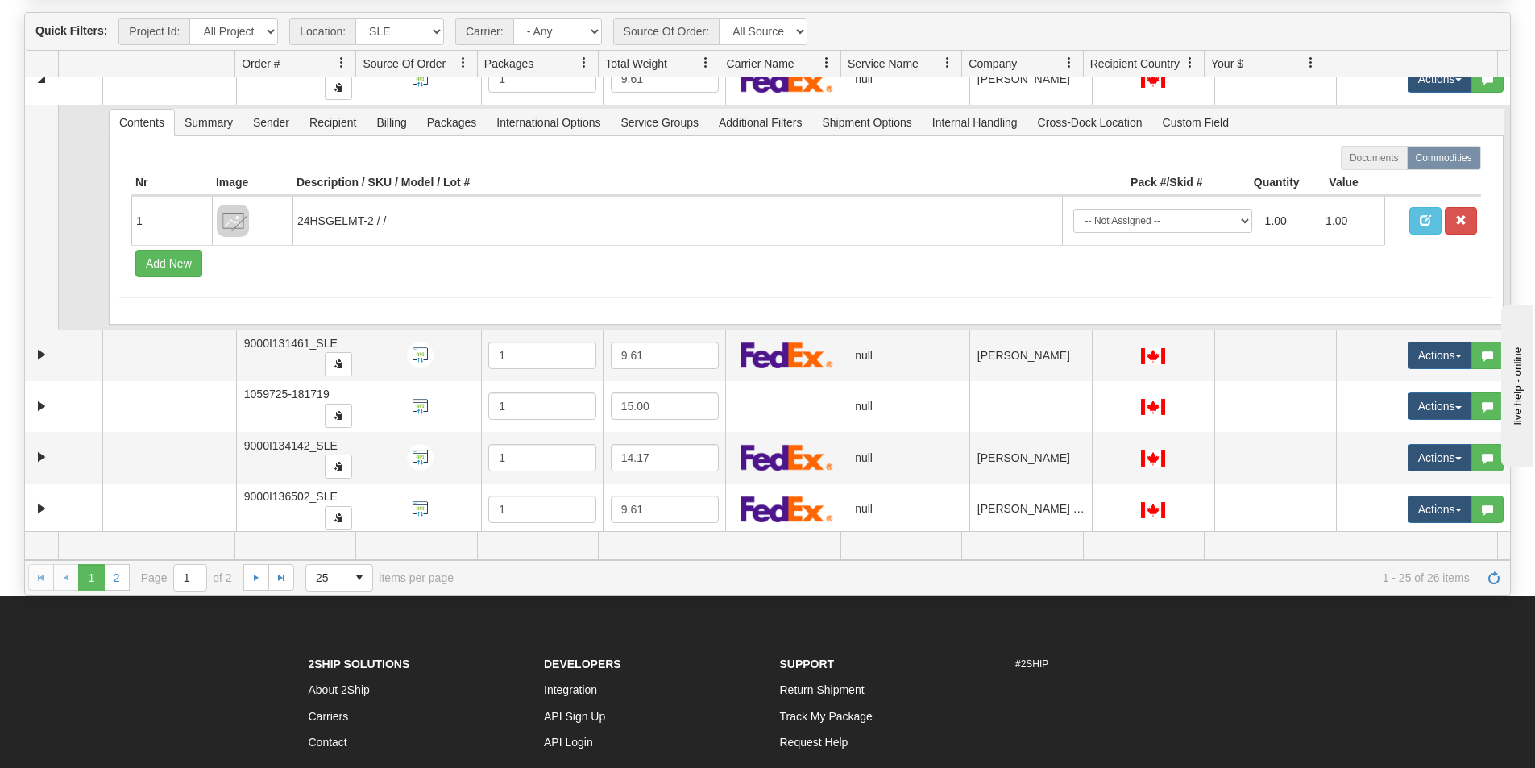
scroll to position [1326, 0]
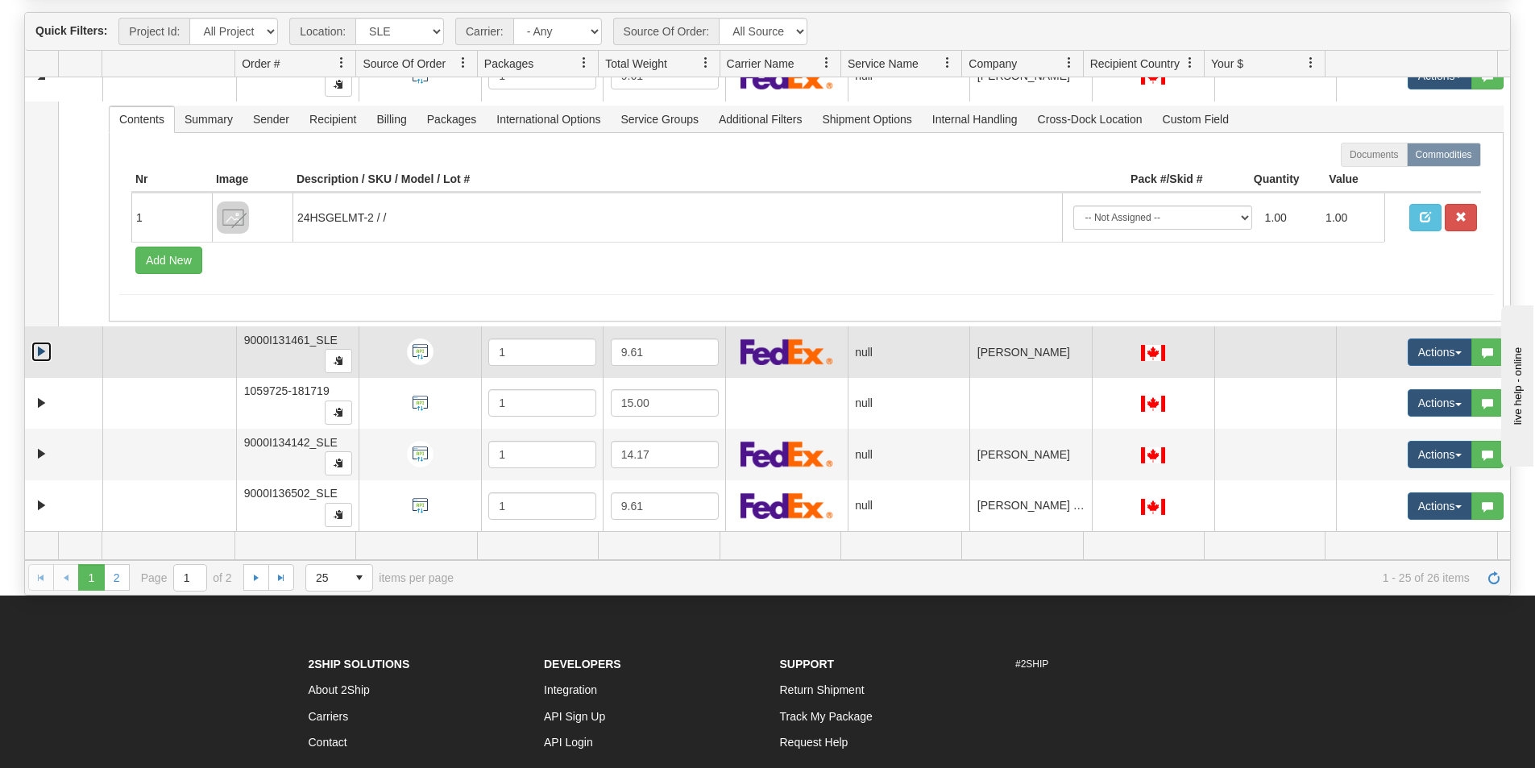
click at [43, 348] on link "Expand" at bounding box center [41, 352] width 20 height 20
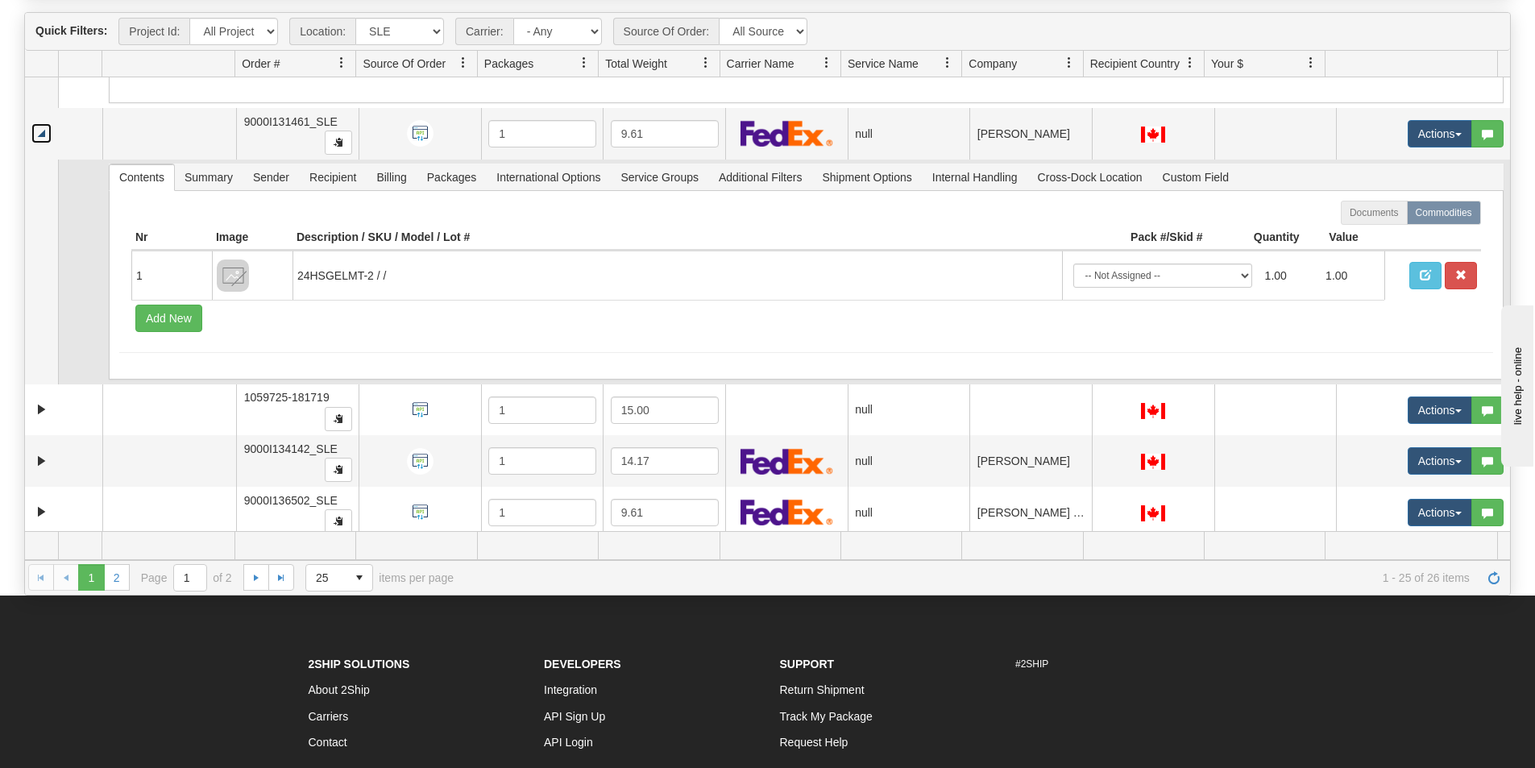
scroll to position [1551, 0]
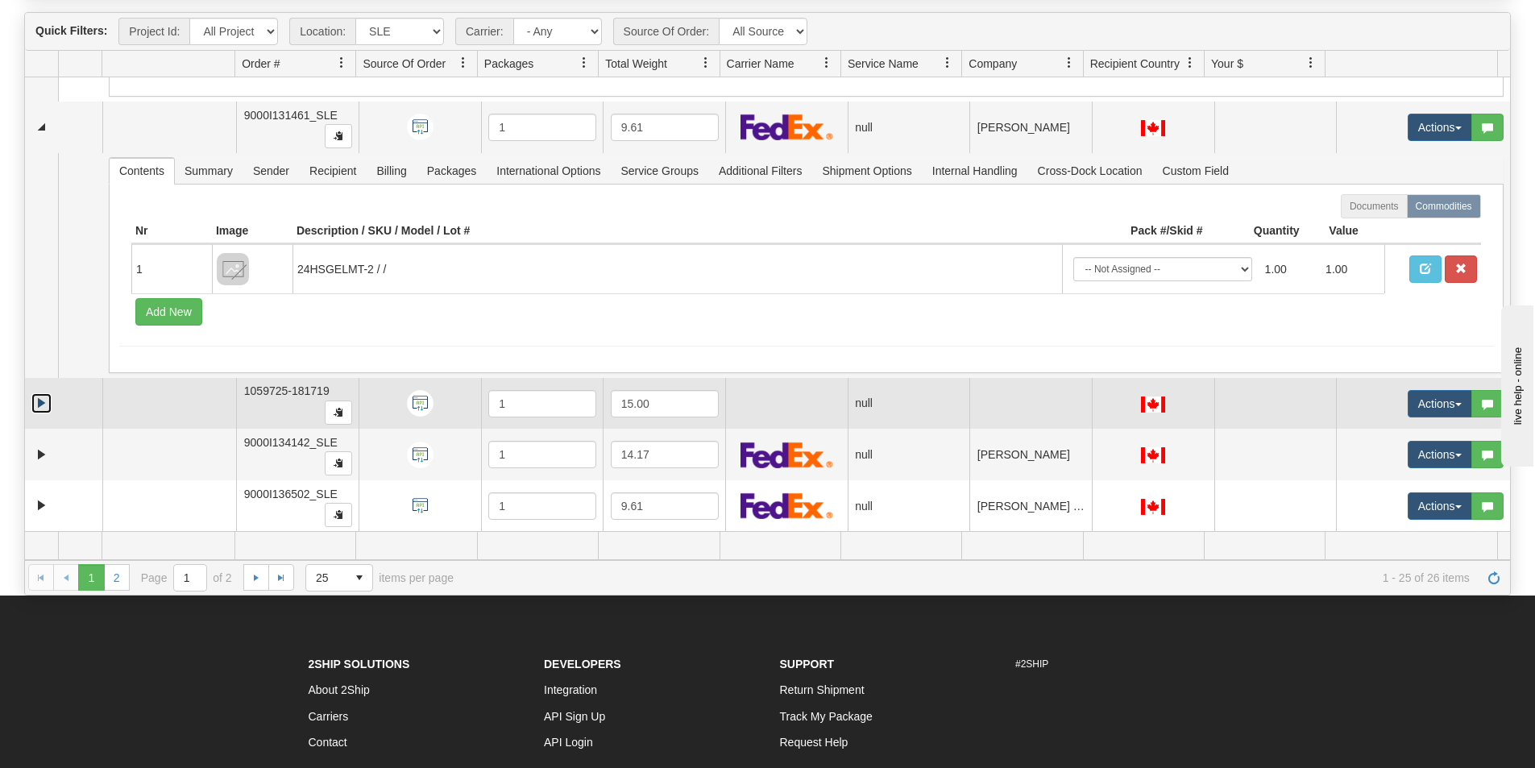
click at [43, 404] on link "Expand" at bounding box center [41, 403] width 20 height 20
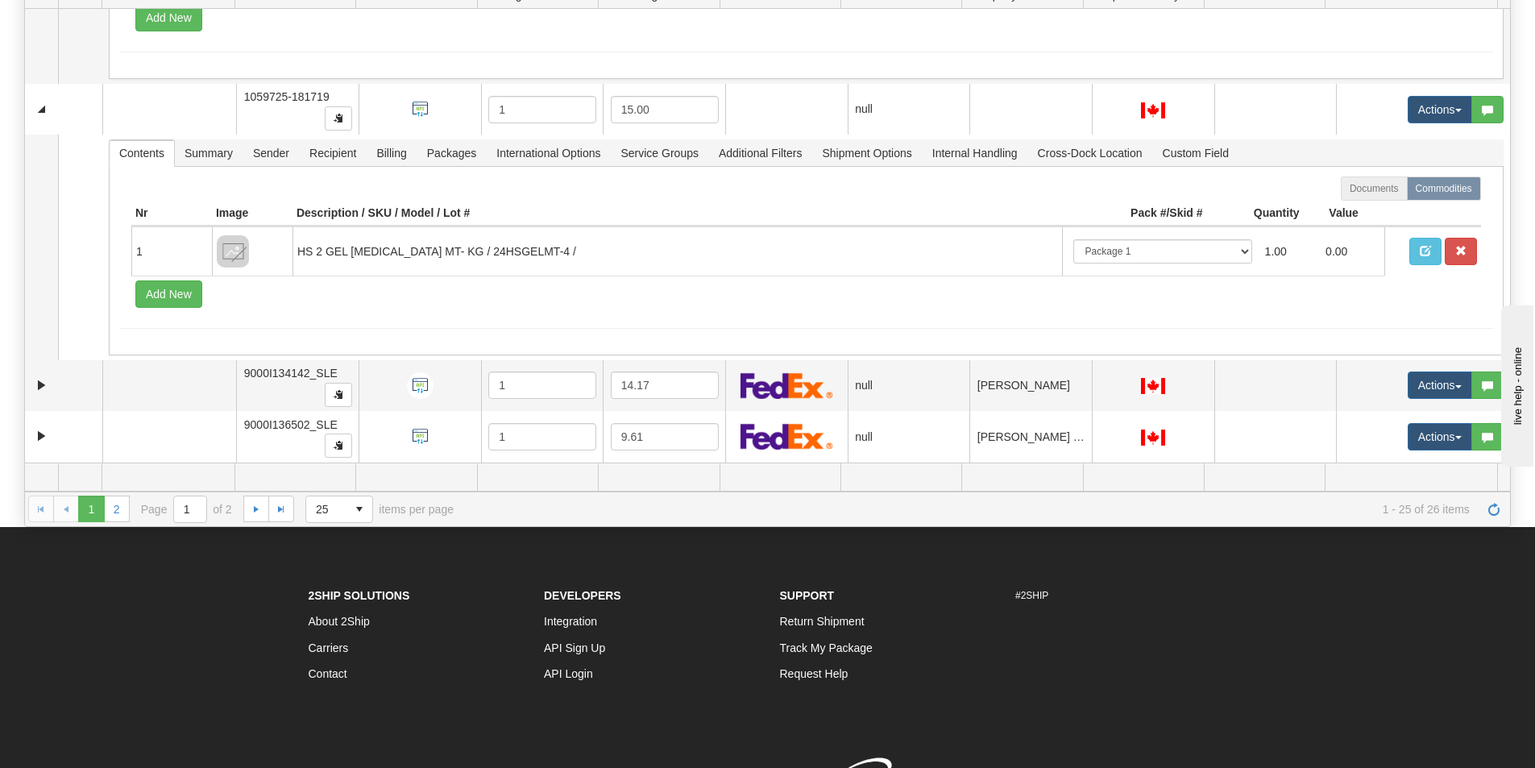
scroll to position [334, 0]
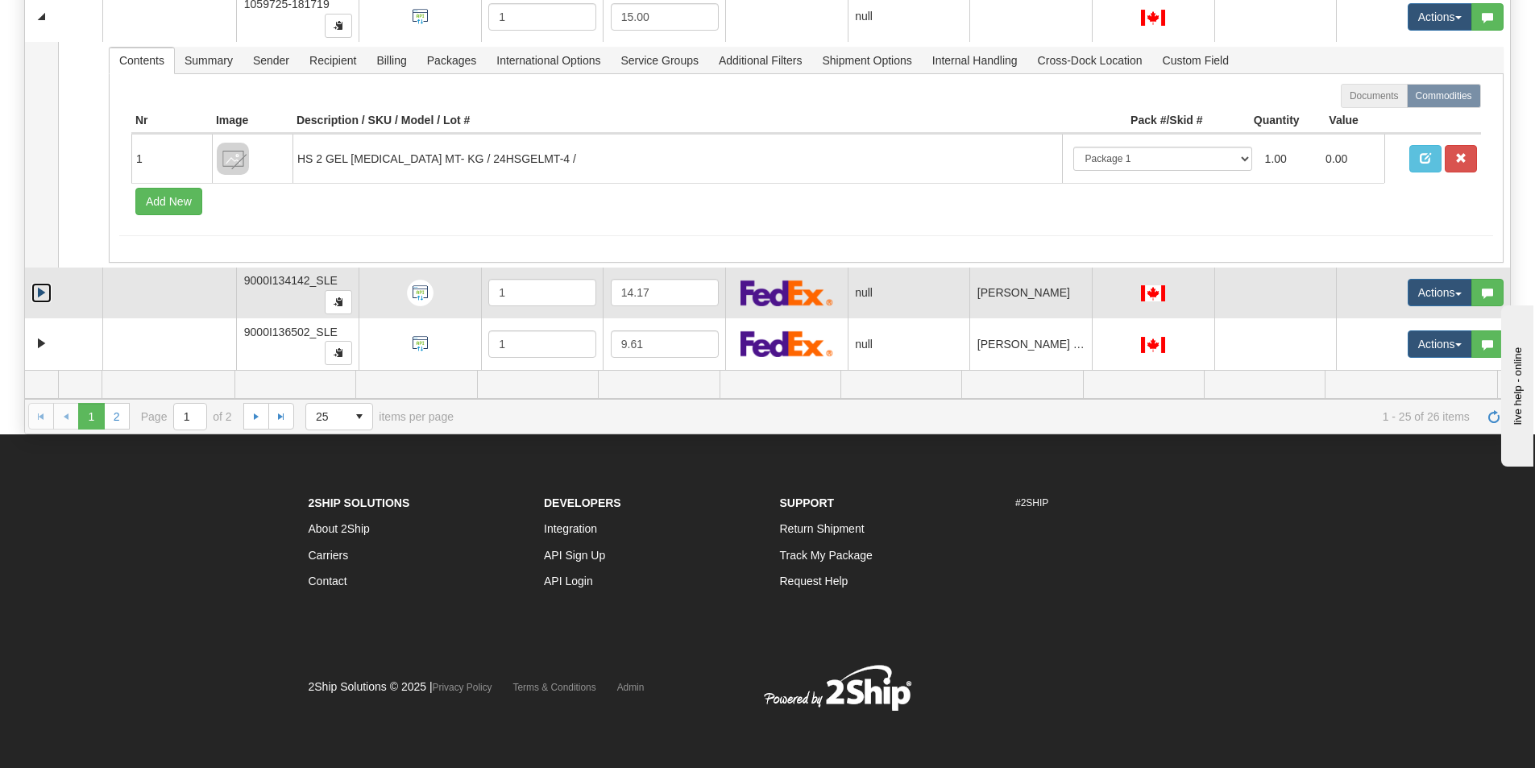
click at [32, 287] on link "Expand" at bounding box center [41, 293] width 20 height 20
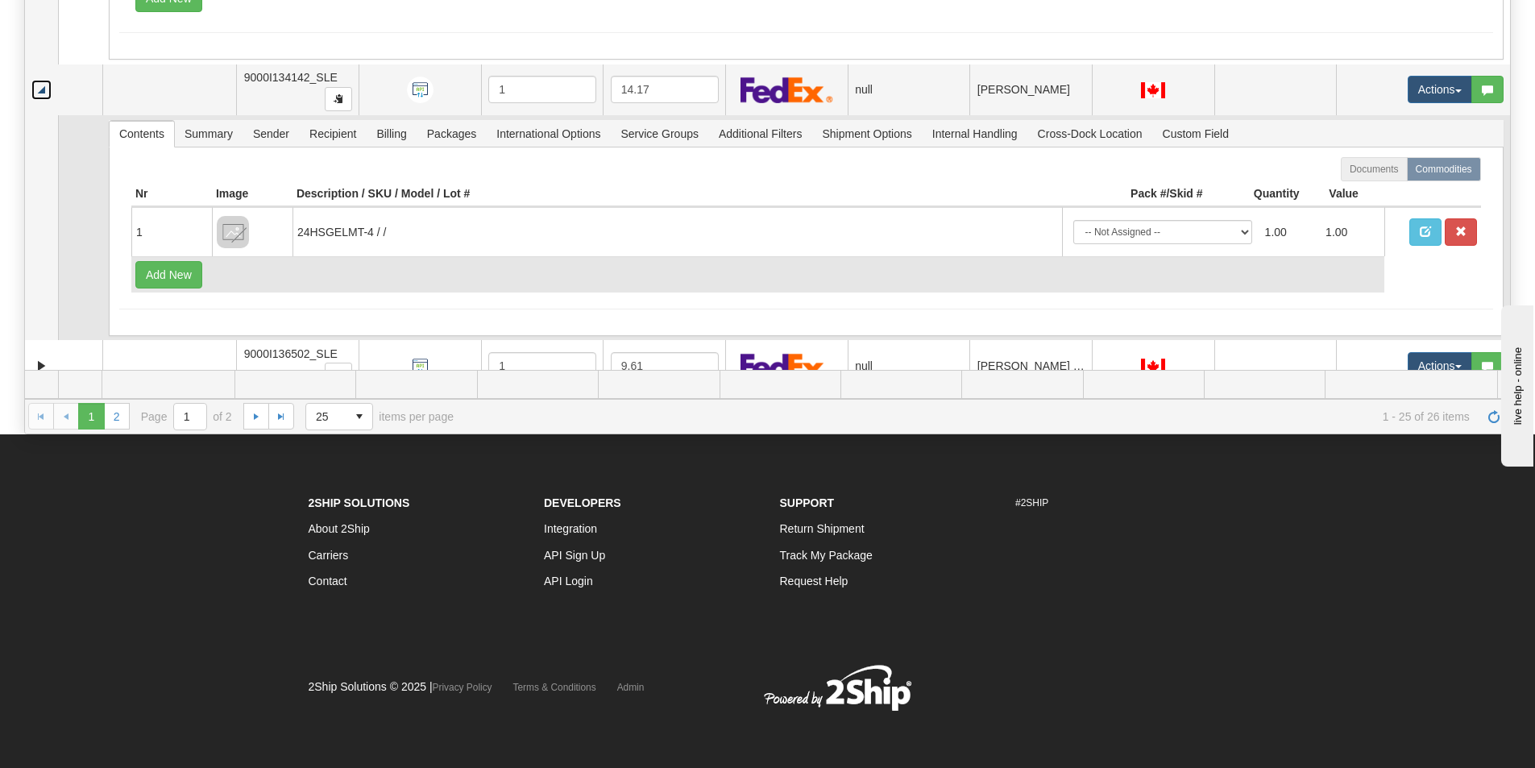
scroll to position [2002, 0]
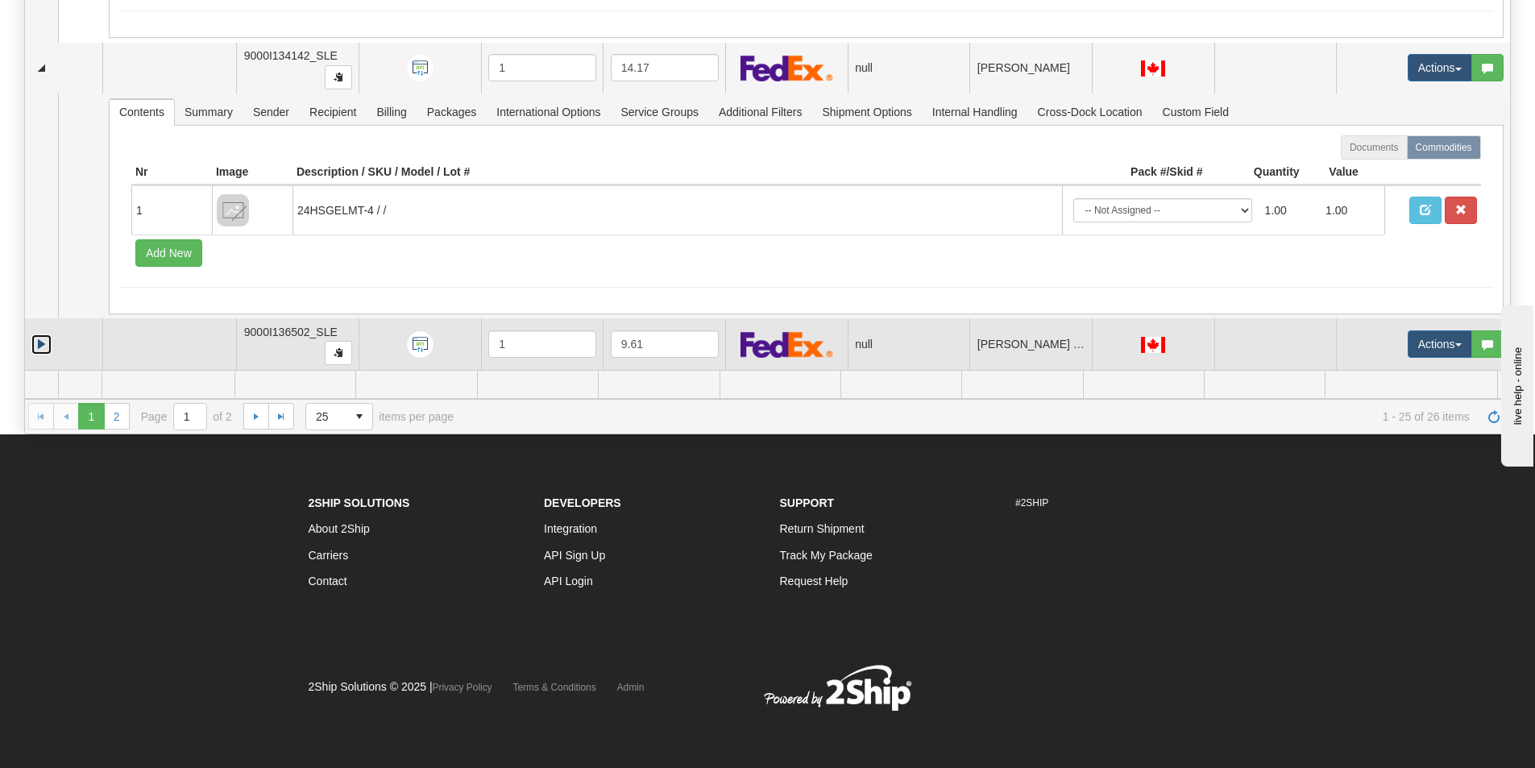
click at [35, 342] on link "Expand" at bounding box center [41, 344] width 20 height 20
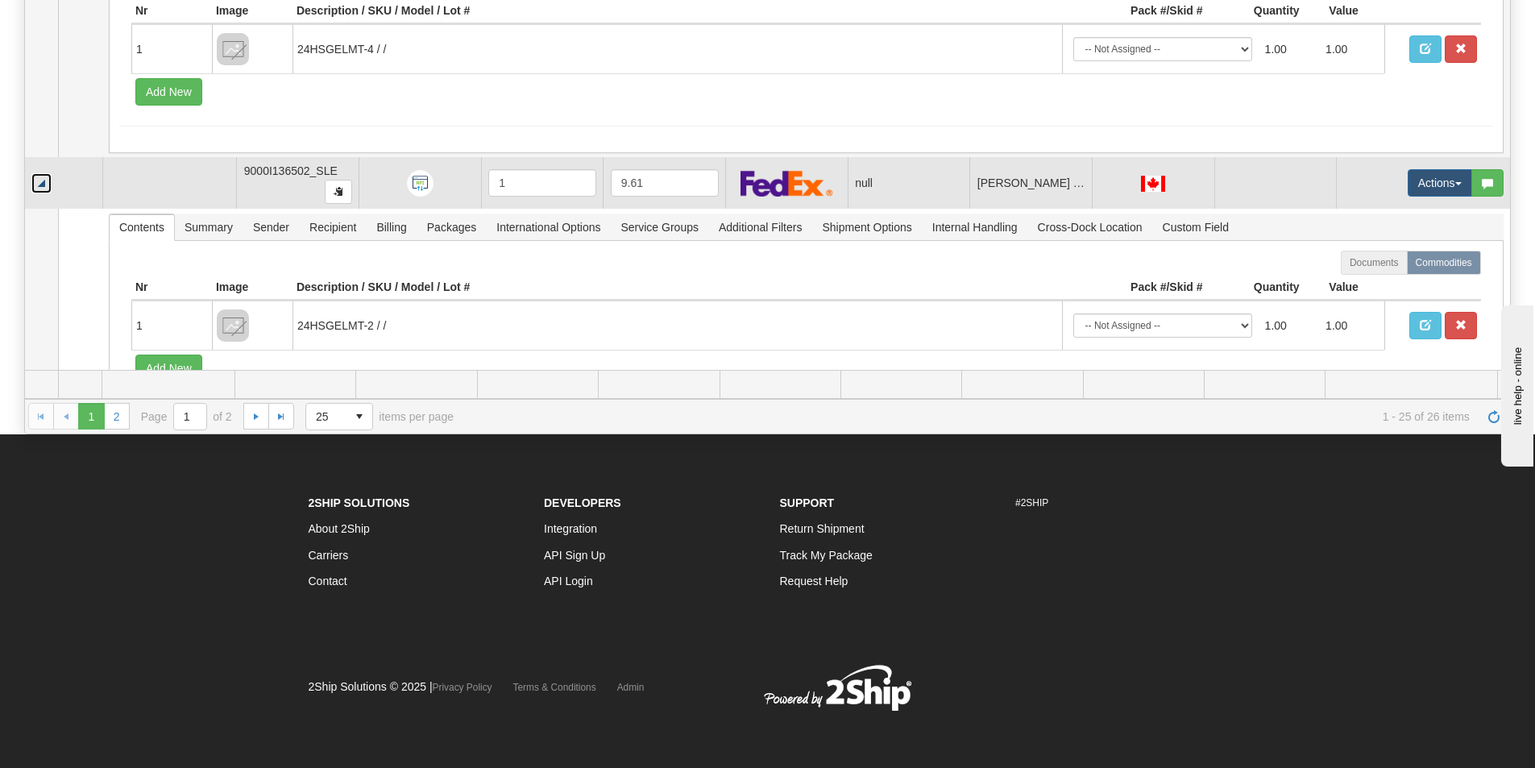
scroll to position [2227, 0]
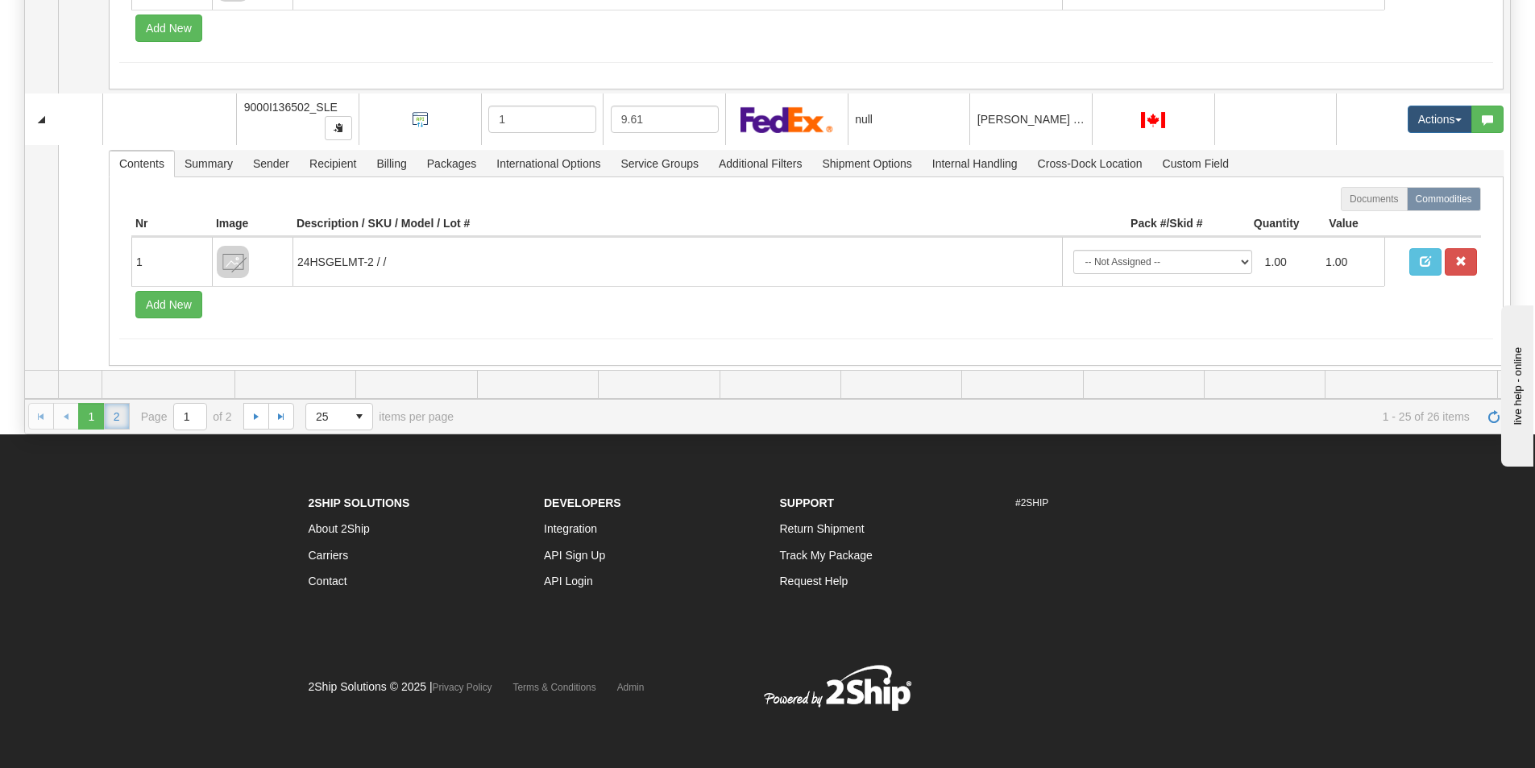
click at [117, 421] on link "2" at bounding box center [117, 416] width 26 height 26
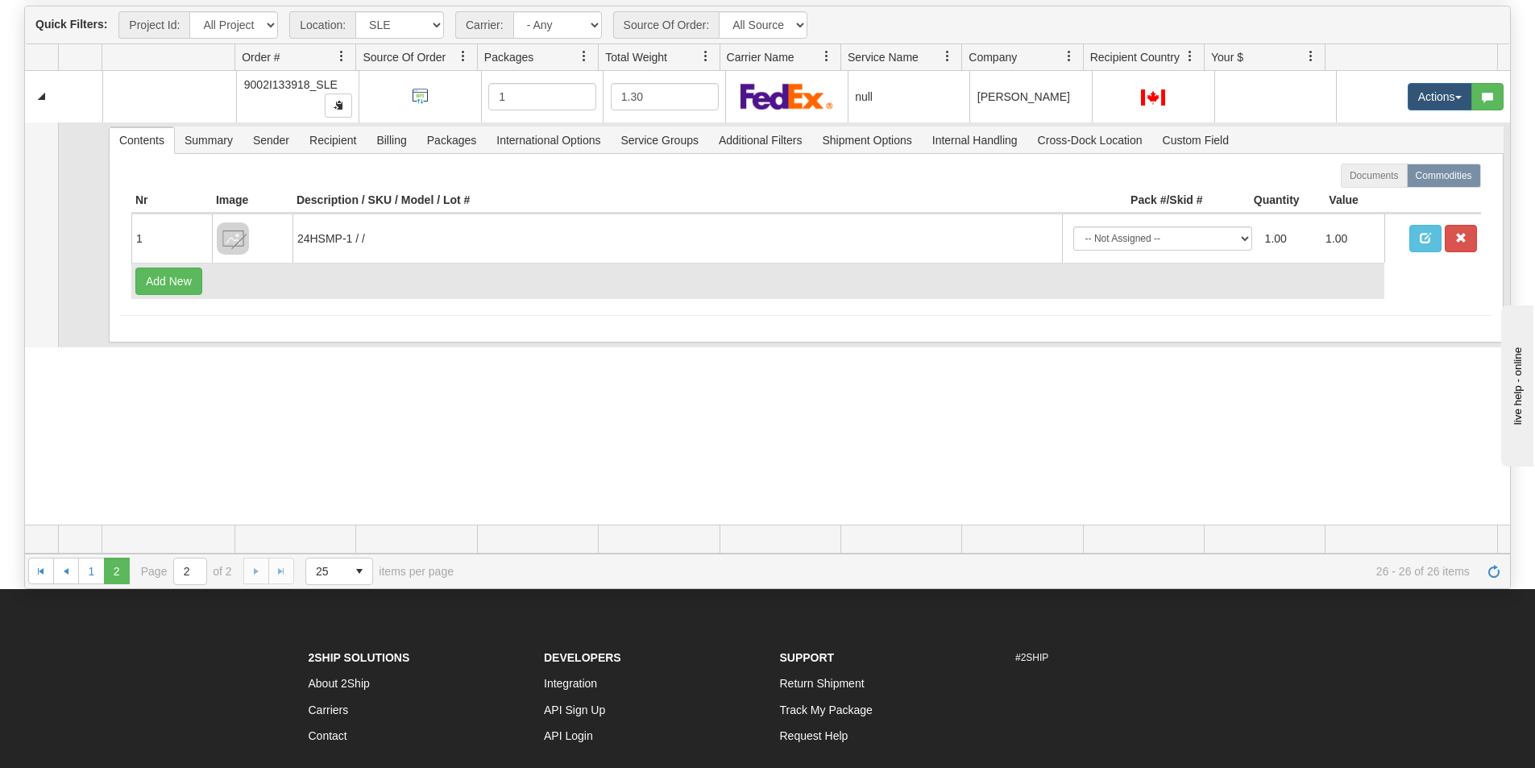
scroll to position [173, 0]
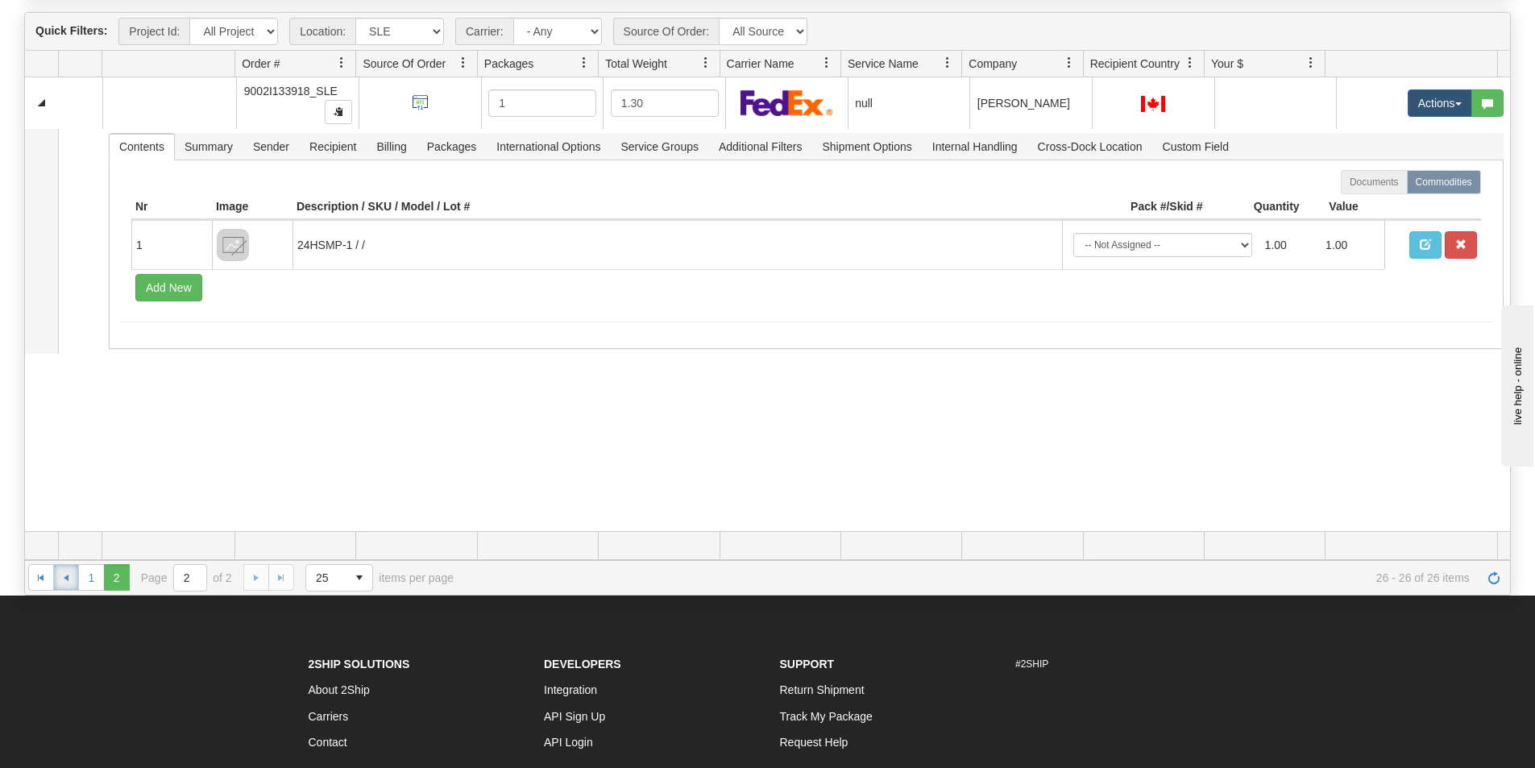
click at [59, 583] on link "Go to the previous page" at bounding box center [66, 577] width 26 height 26
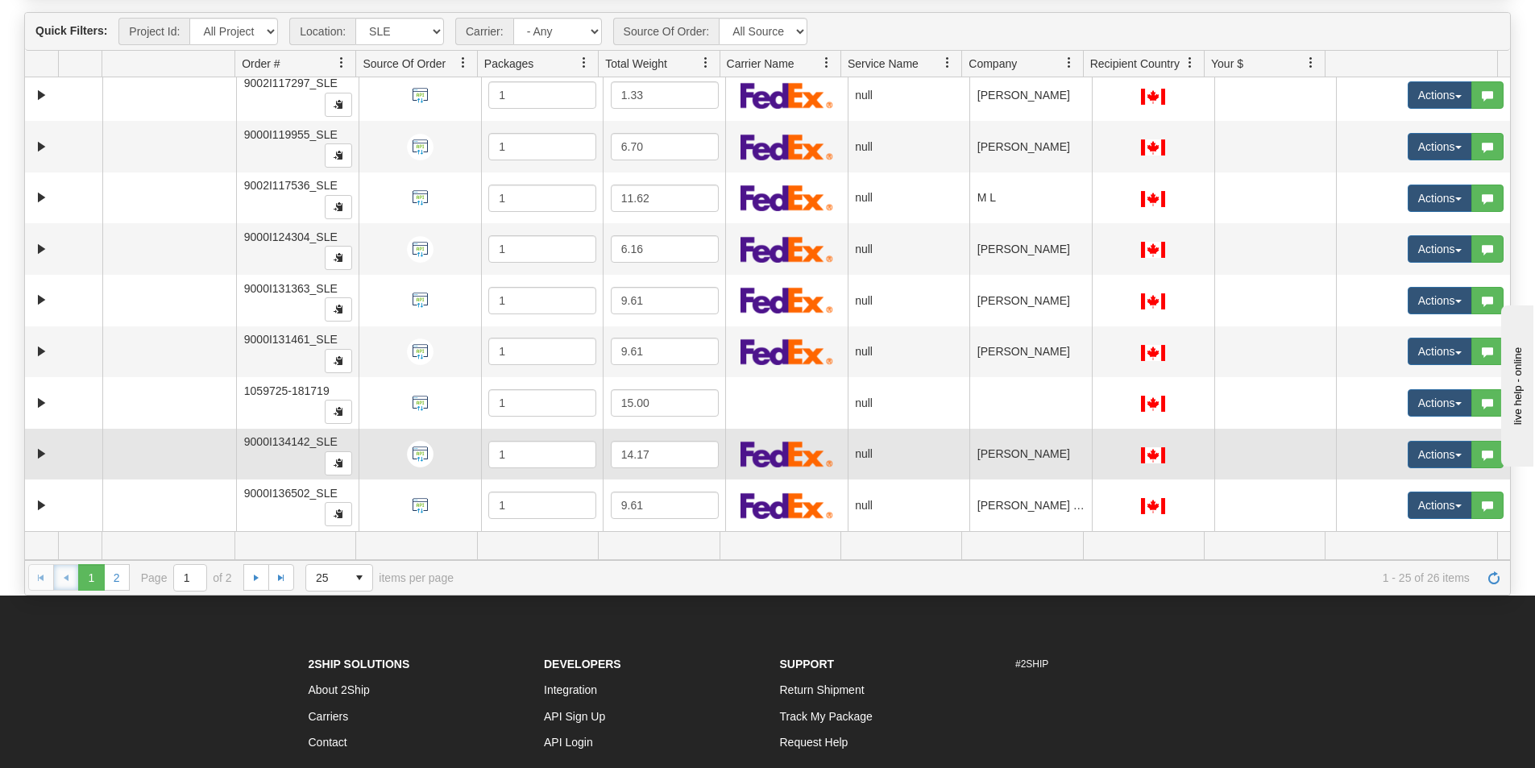
scroll to position [334, 0]
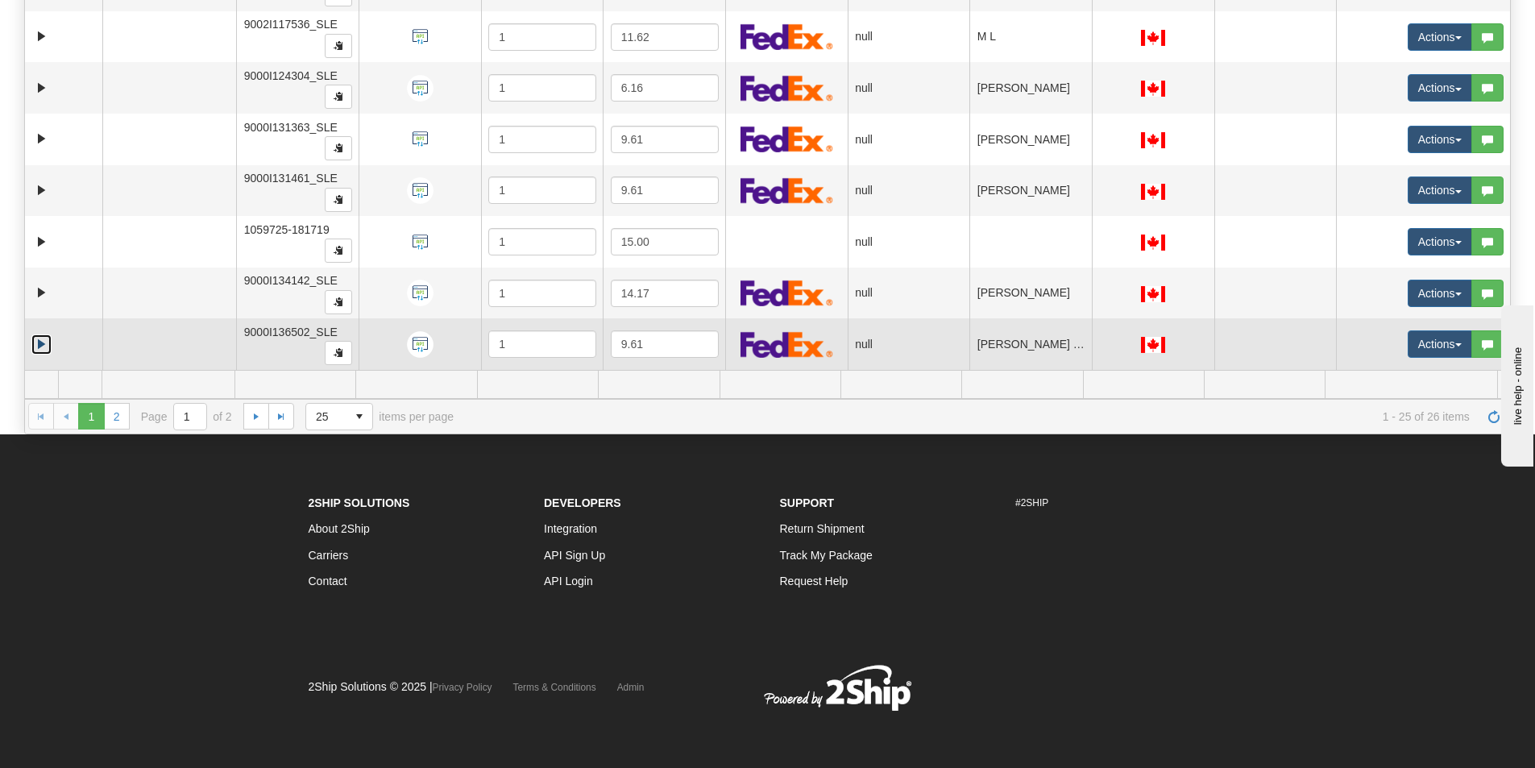
click at [41, 345] on link "Expand" at bounding box center [41, 344] width 20 height 20
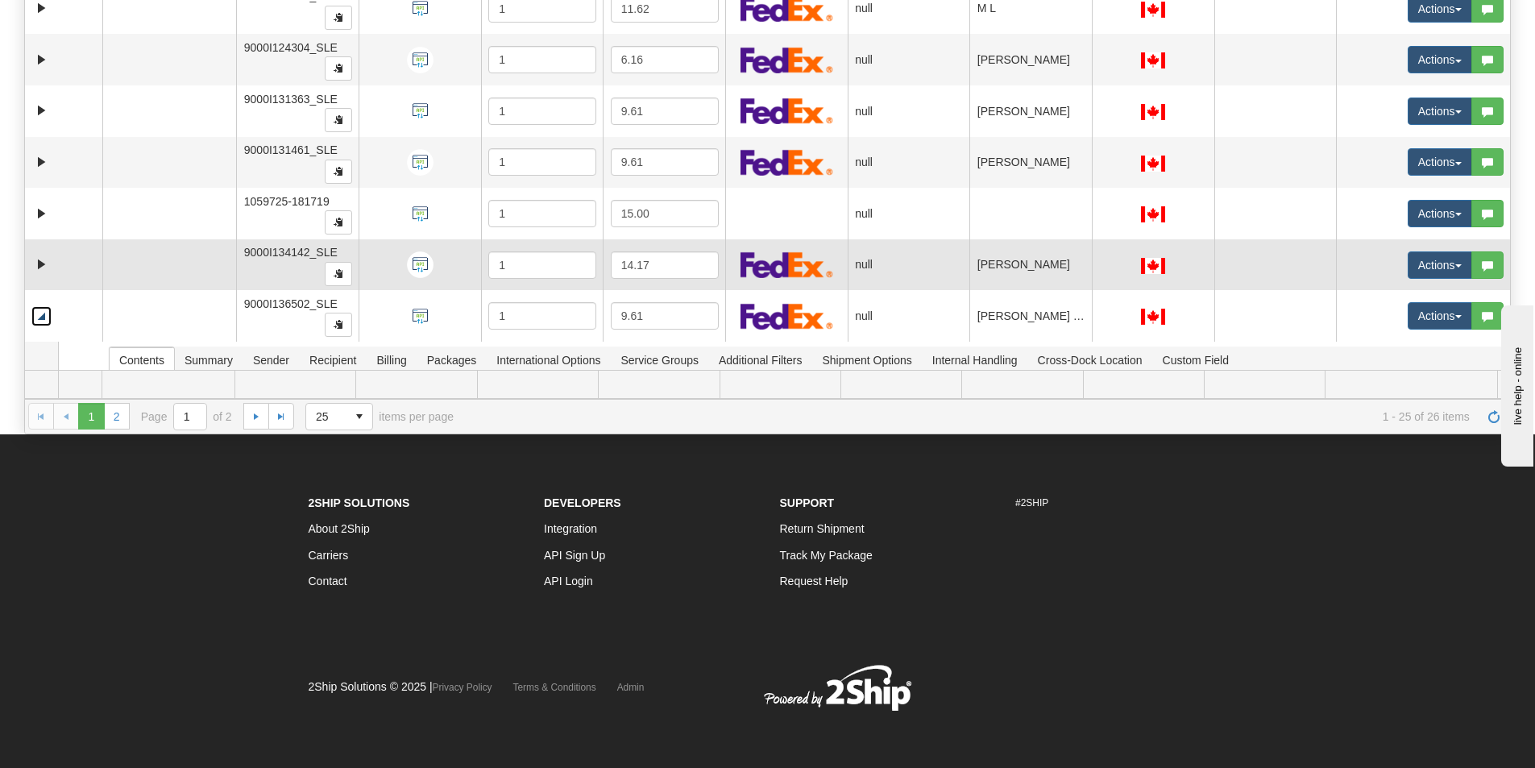
scroll to position [811, 0]
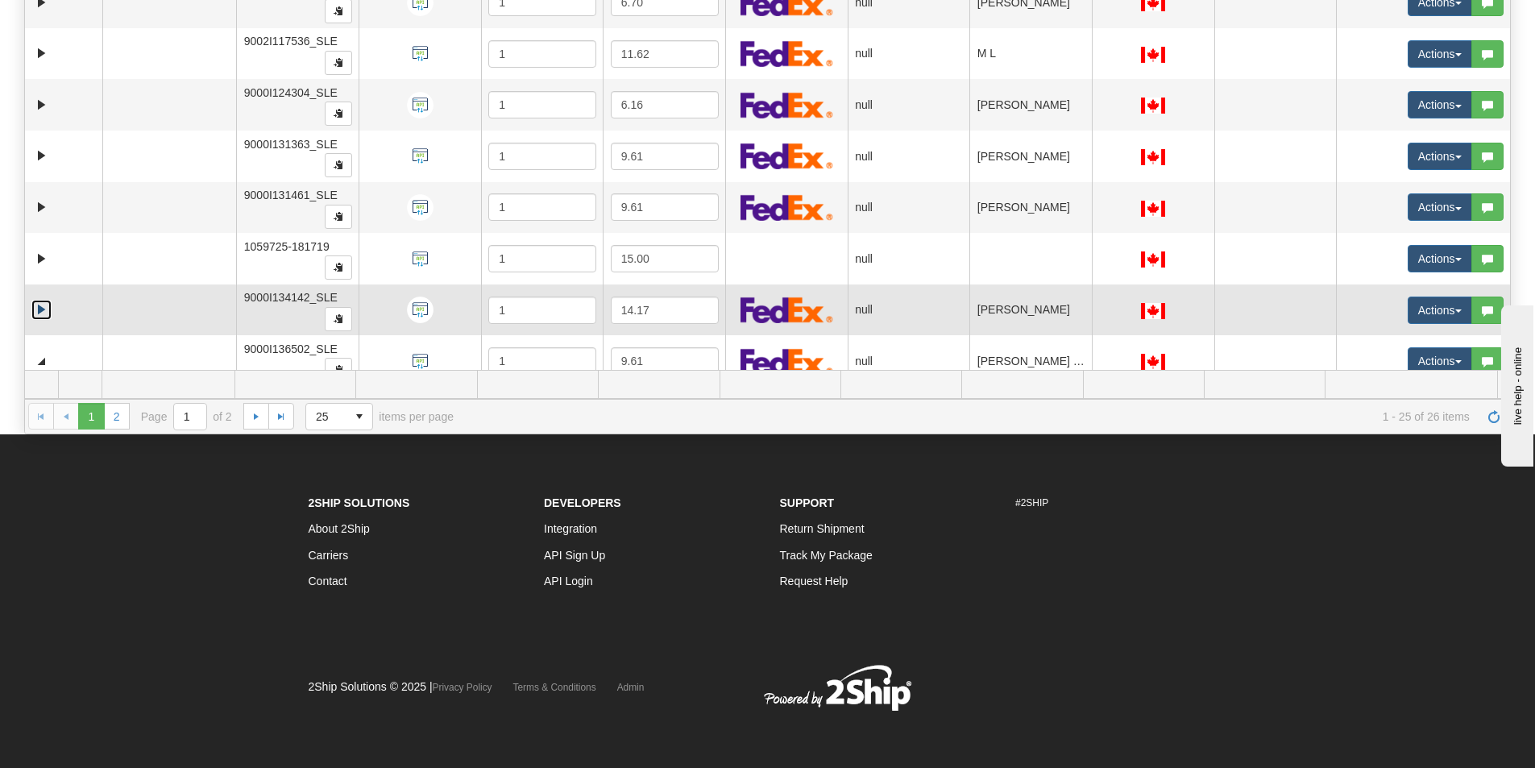
click at [43, 307] on link "Expand" at bounding box center [41, 310] width 20 height 20
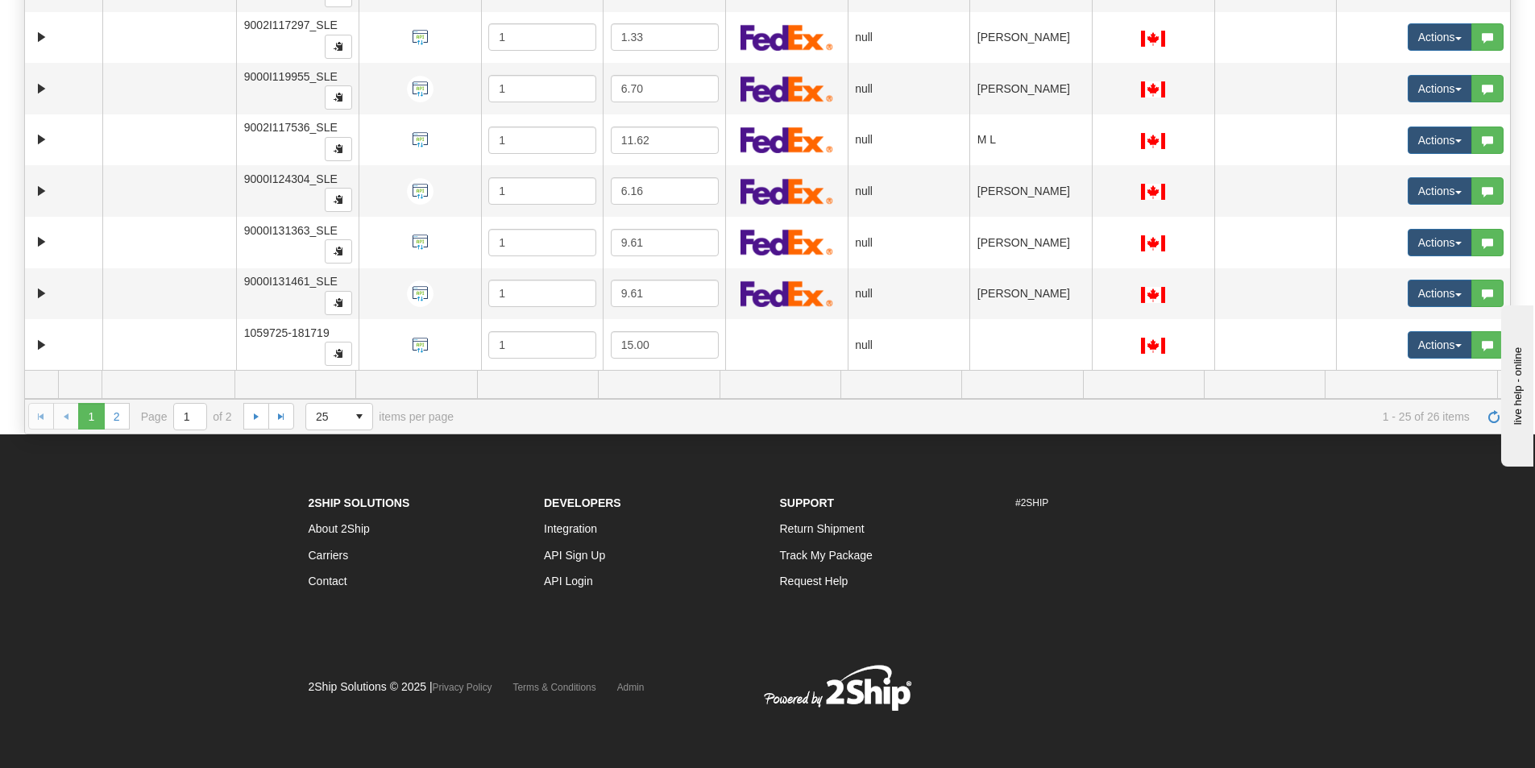
scroll to position [725, 0]
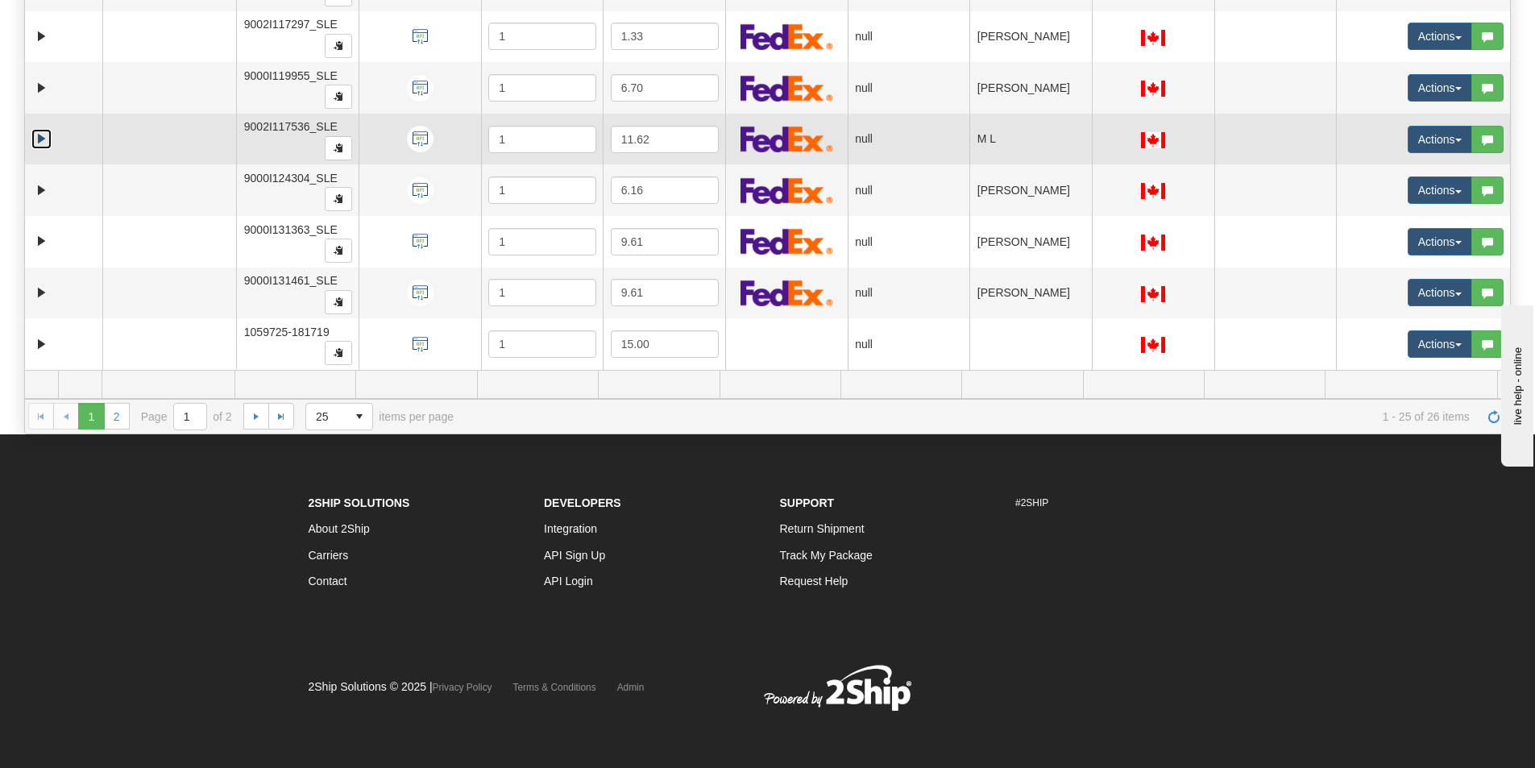
click at [43, 149] on link "Expand" at bounding box center [41, 139] width 20 height 20
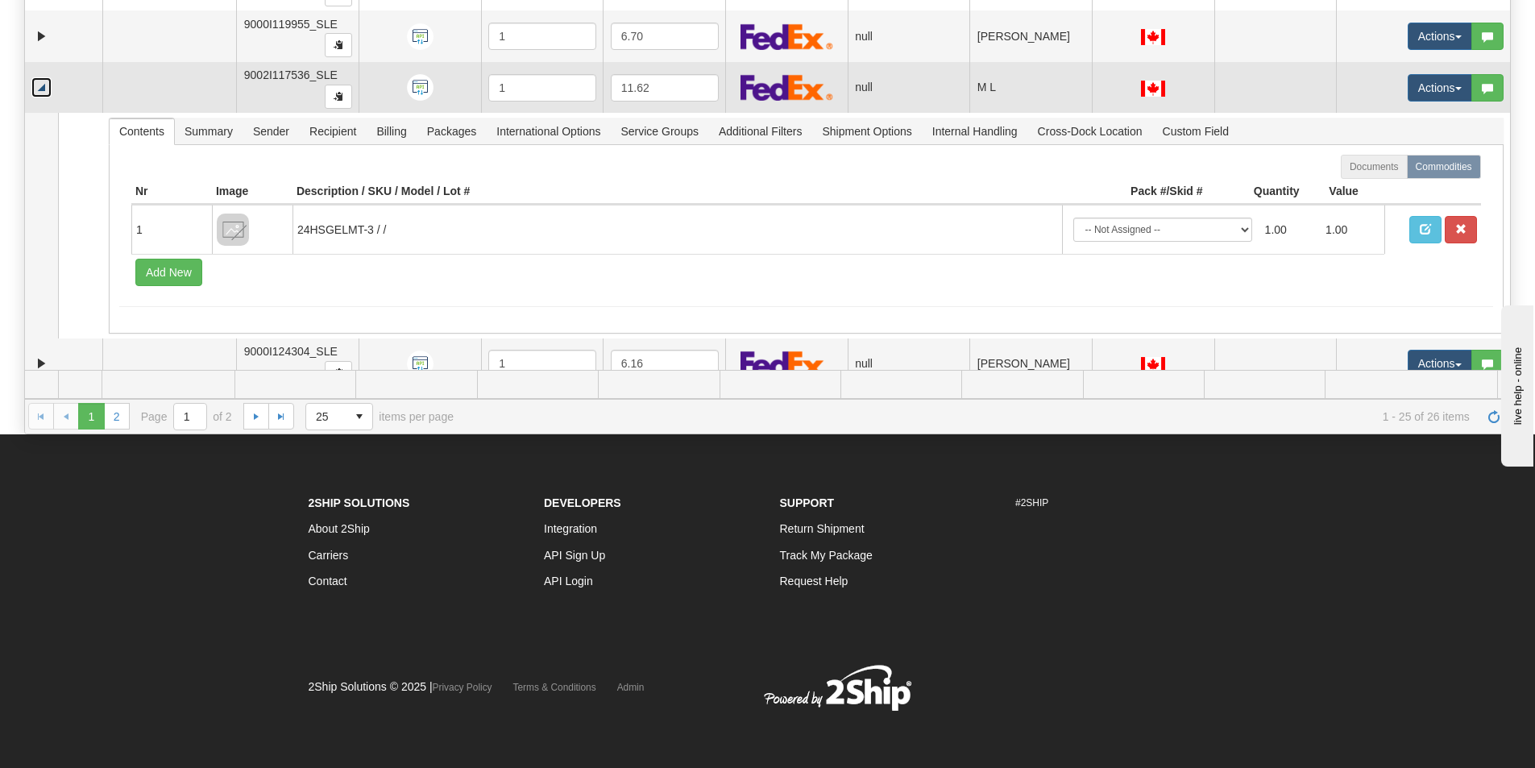
scroll to position [806, 0]
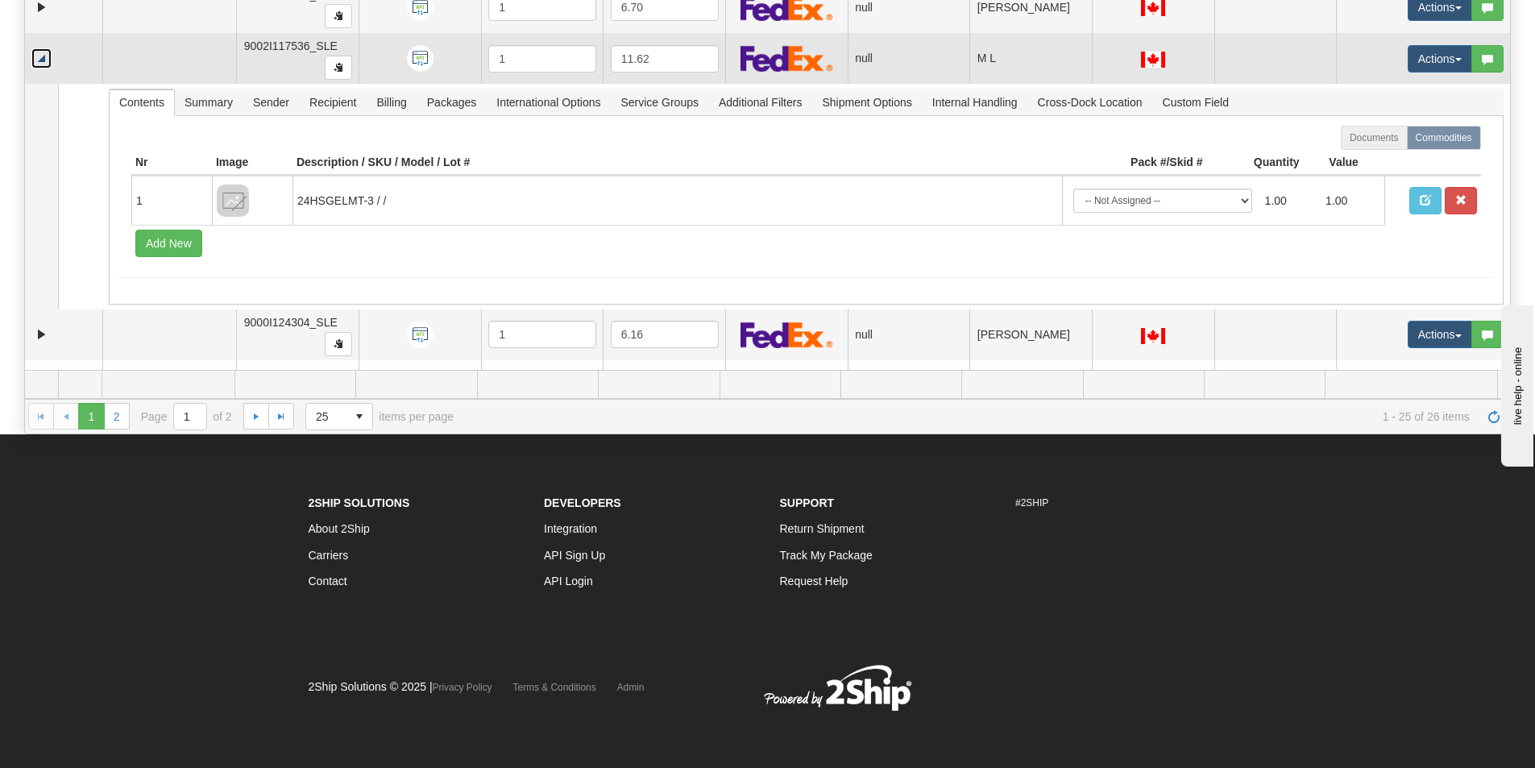
click at [42, 61] on link "Collapse" at bounding box center [41, 58] width 20 height 20
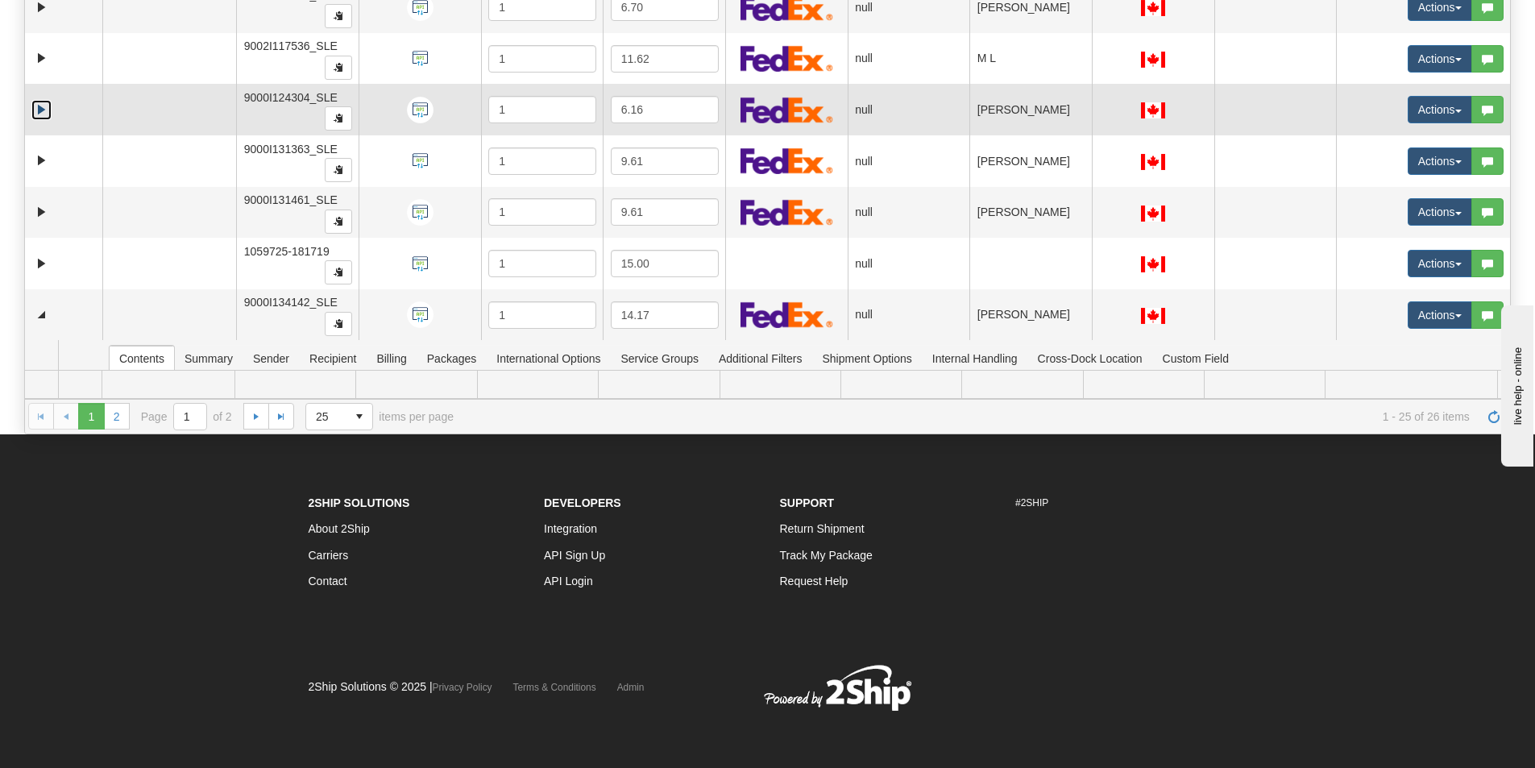
click at [38, 113] on link "Expand" at bounding box center [41, 110] width 20 height 20
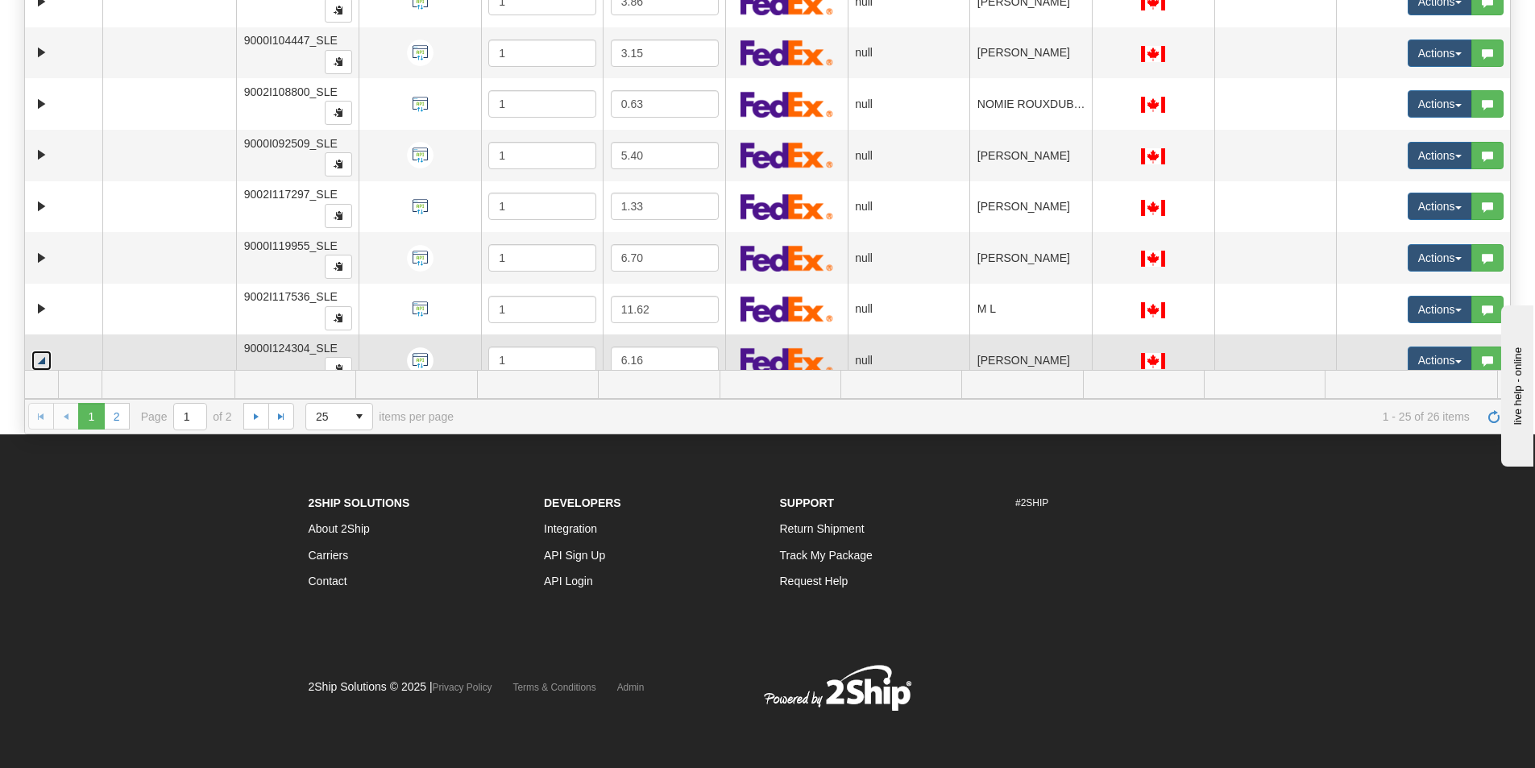
scroll to position [584, 0]
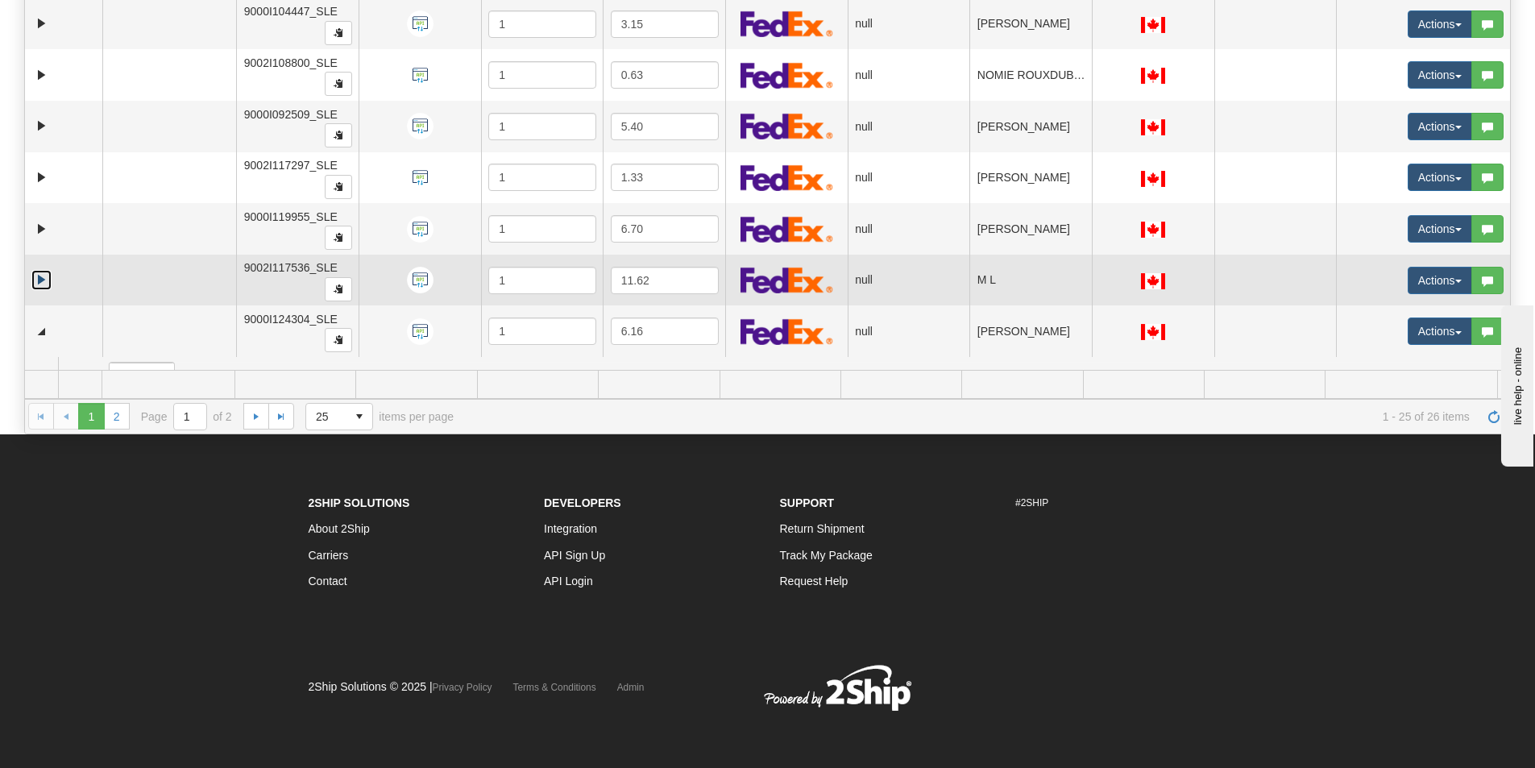
click at [39, 278] on link "Expand" at bounding box center [41, 280] width 20 height 20
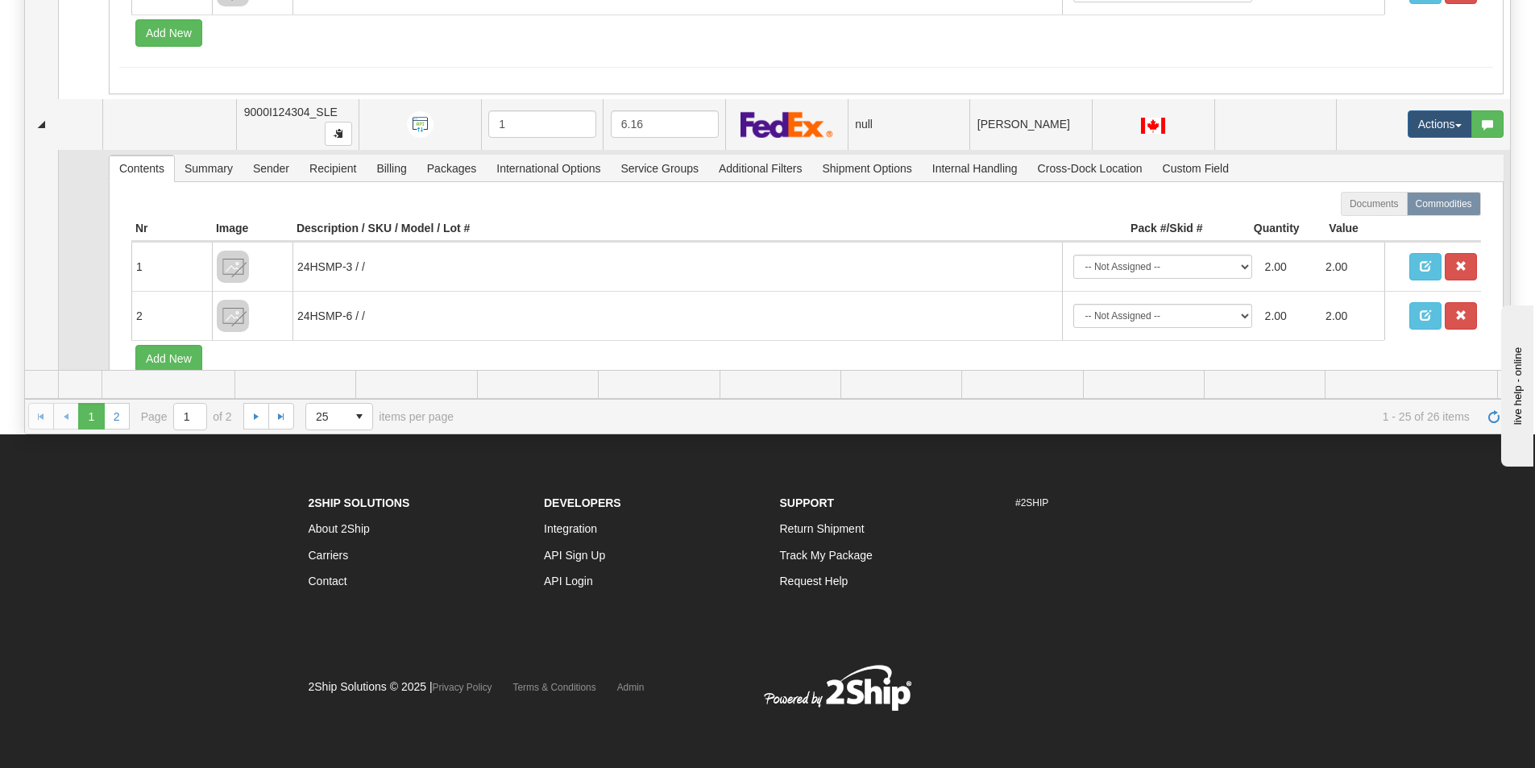
scroll to position [987, 0]
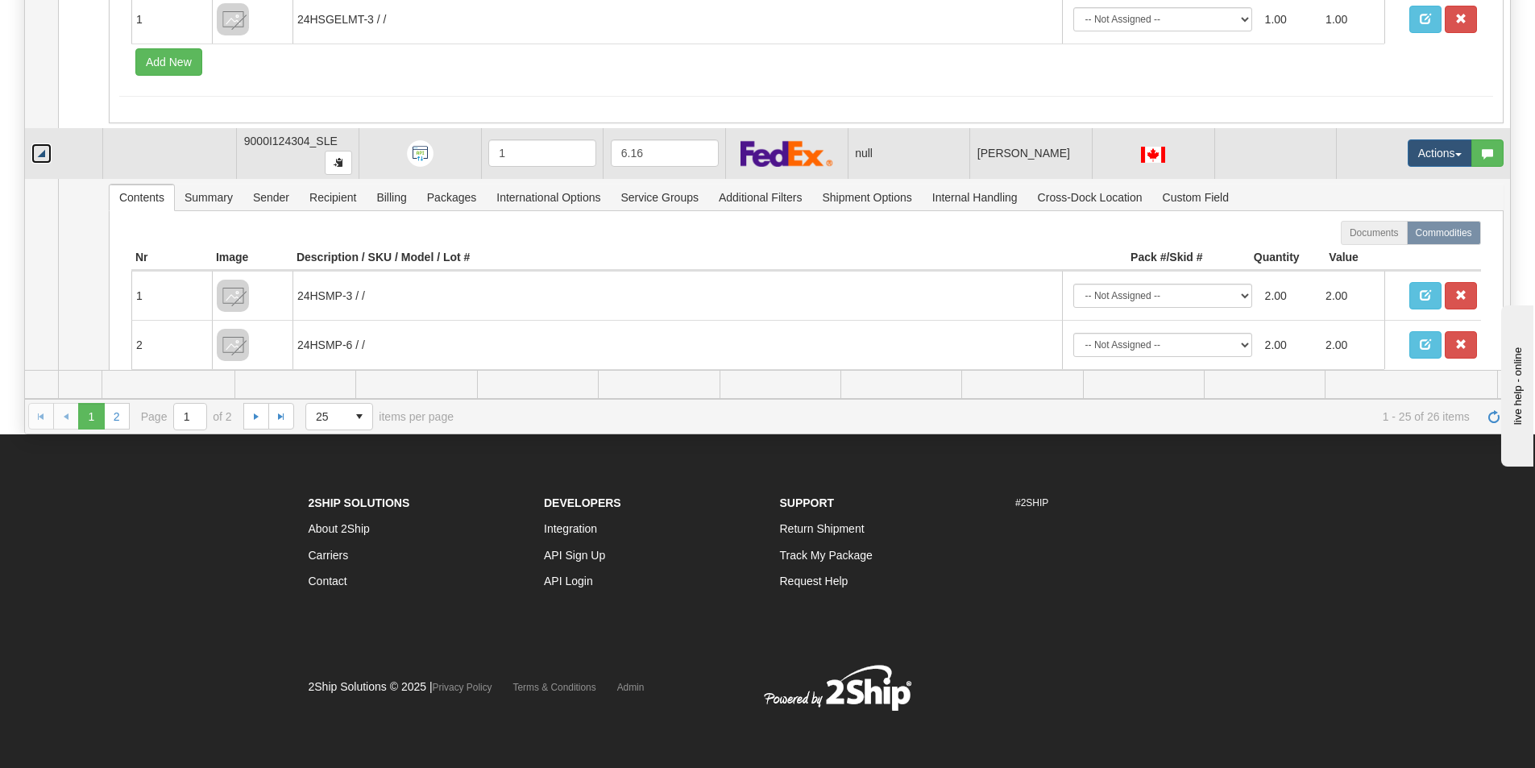
click at [44, 155] on link "Collapse" at bounding box center [41, 153] width 20 height 20
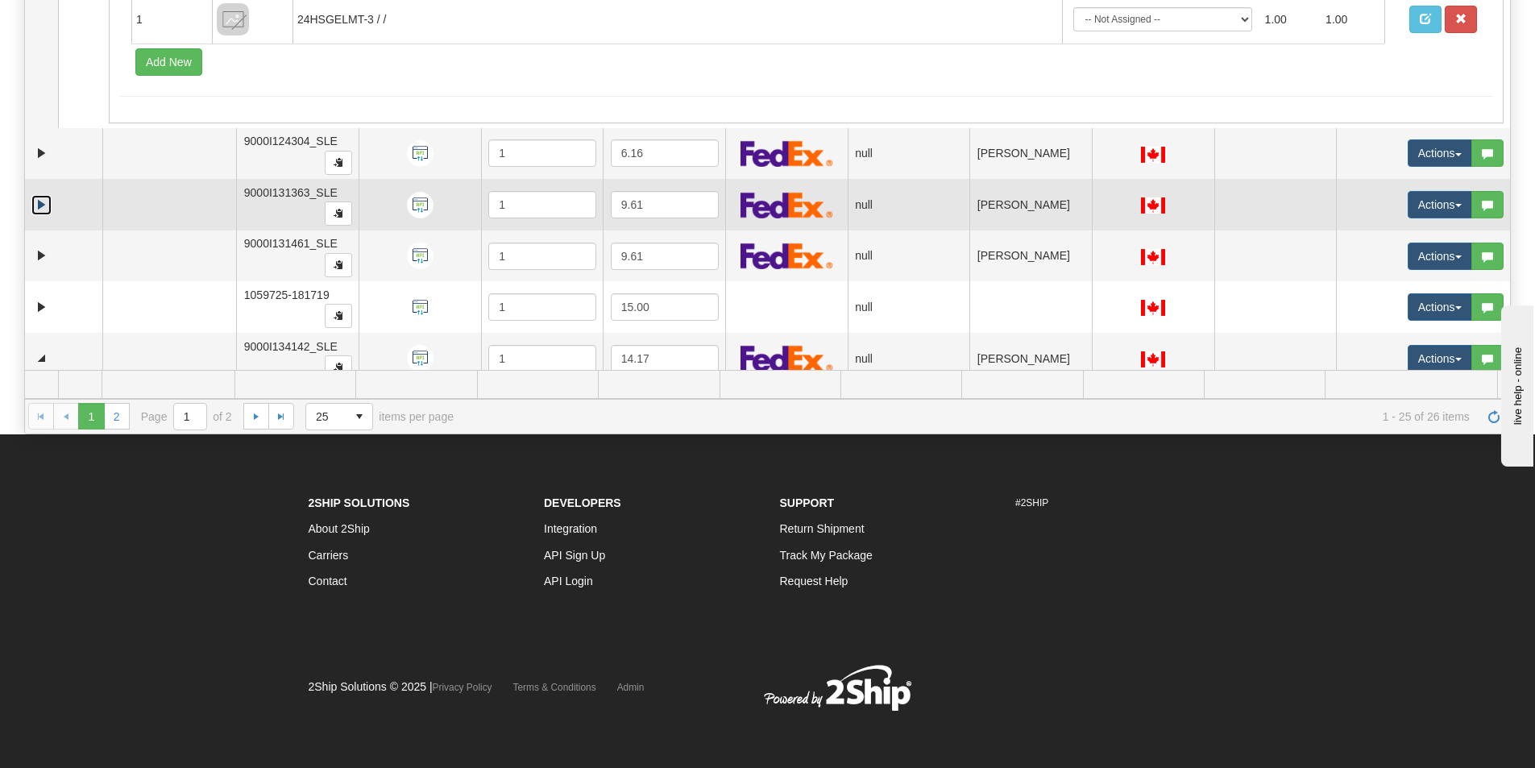
click at [35, 206] on link "Expand" at bounding box center [41, 205] width 20 height 20
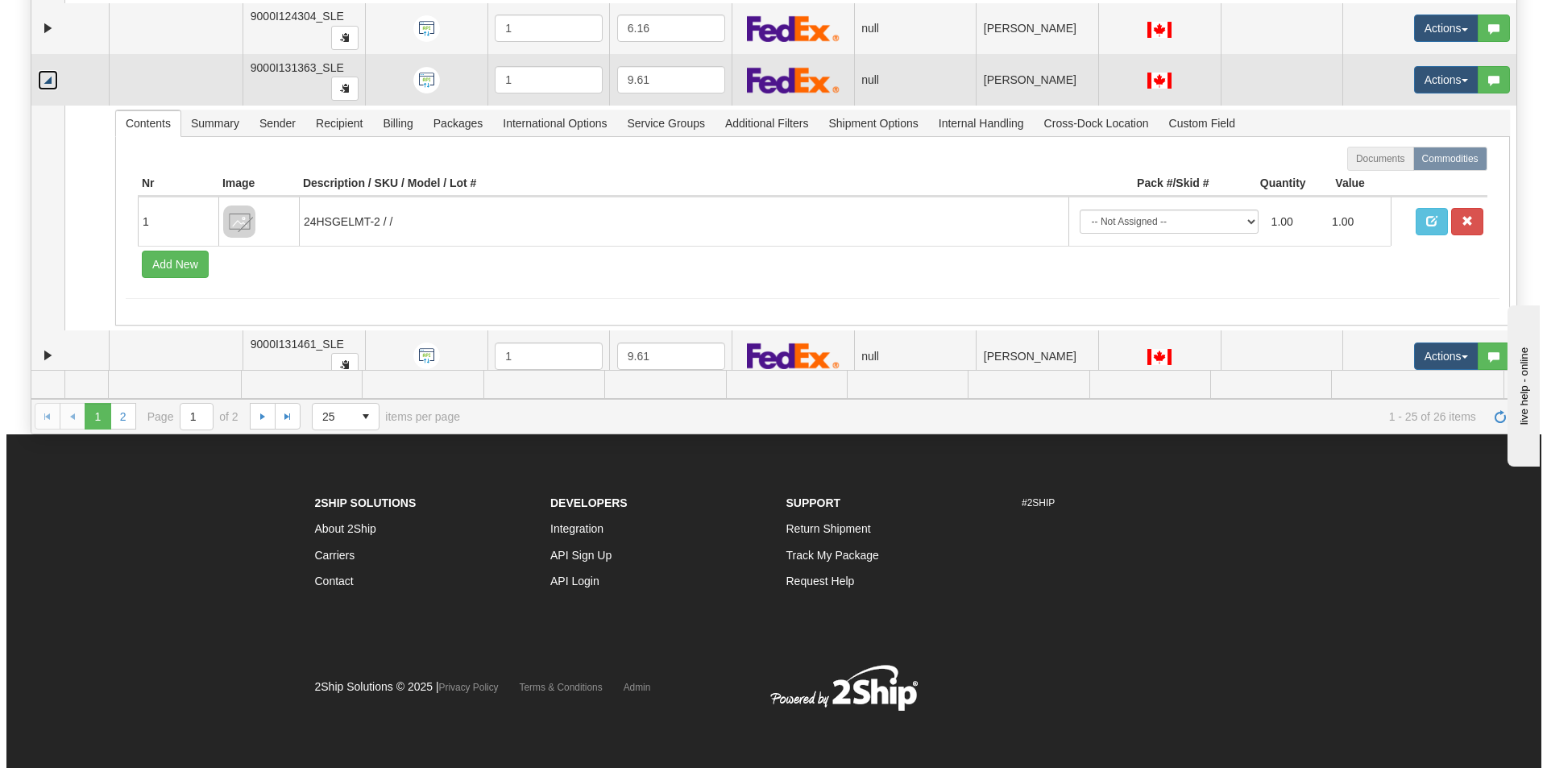
scroll to position [1148, 0]
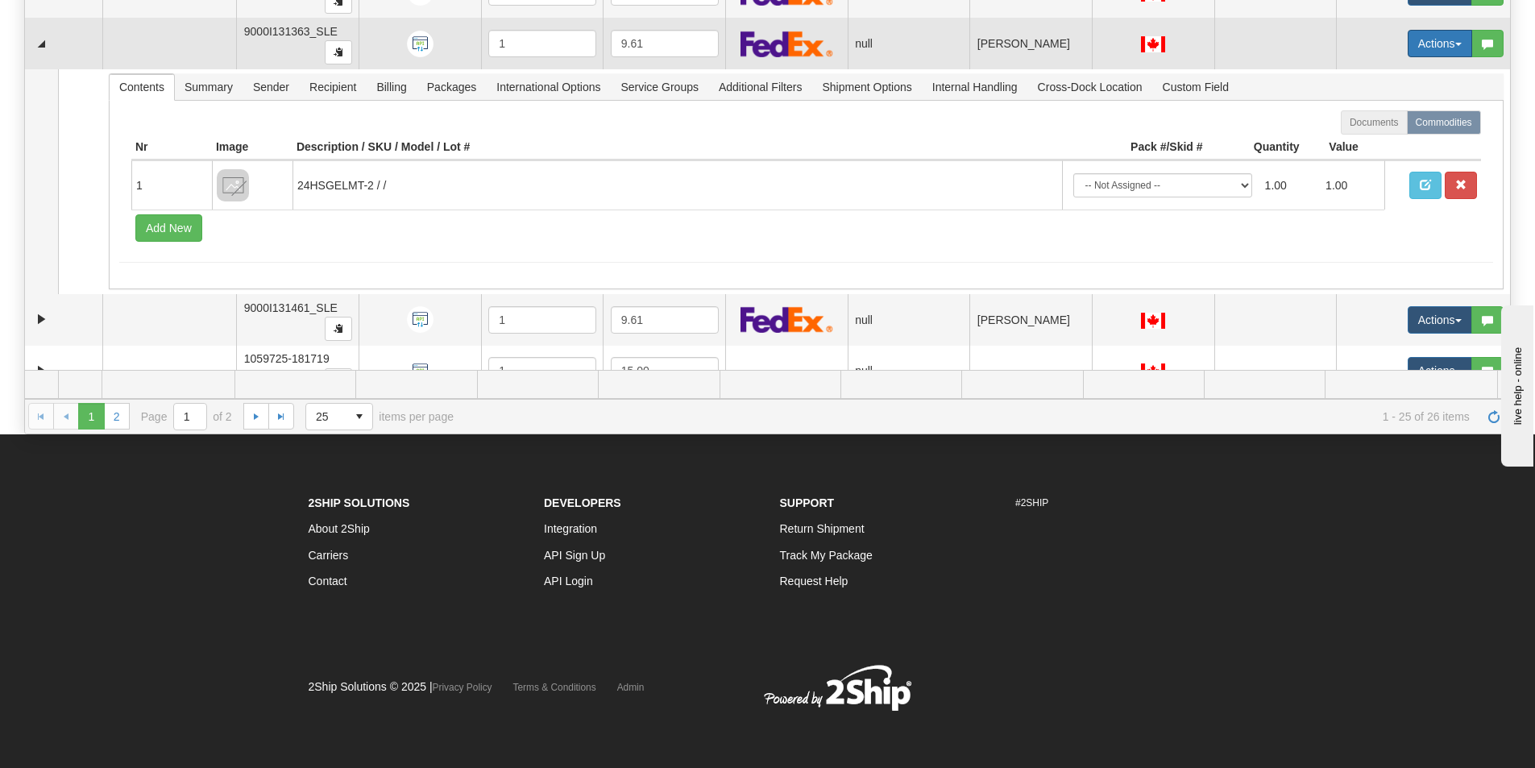
click at [1426, 46] on button "Actions" at bounding box center [1440, 43] width 64 height 27
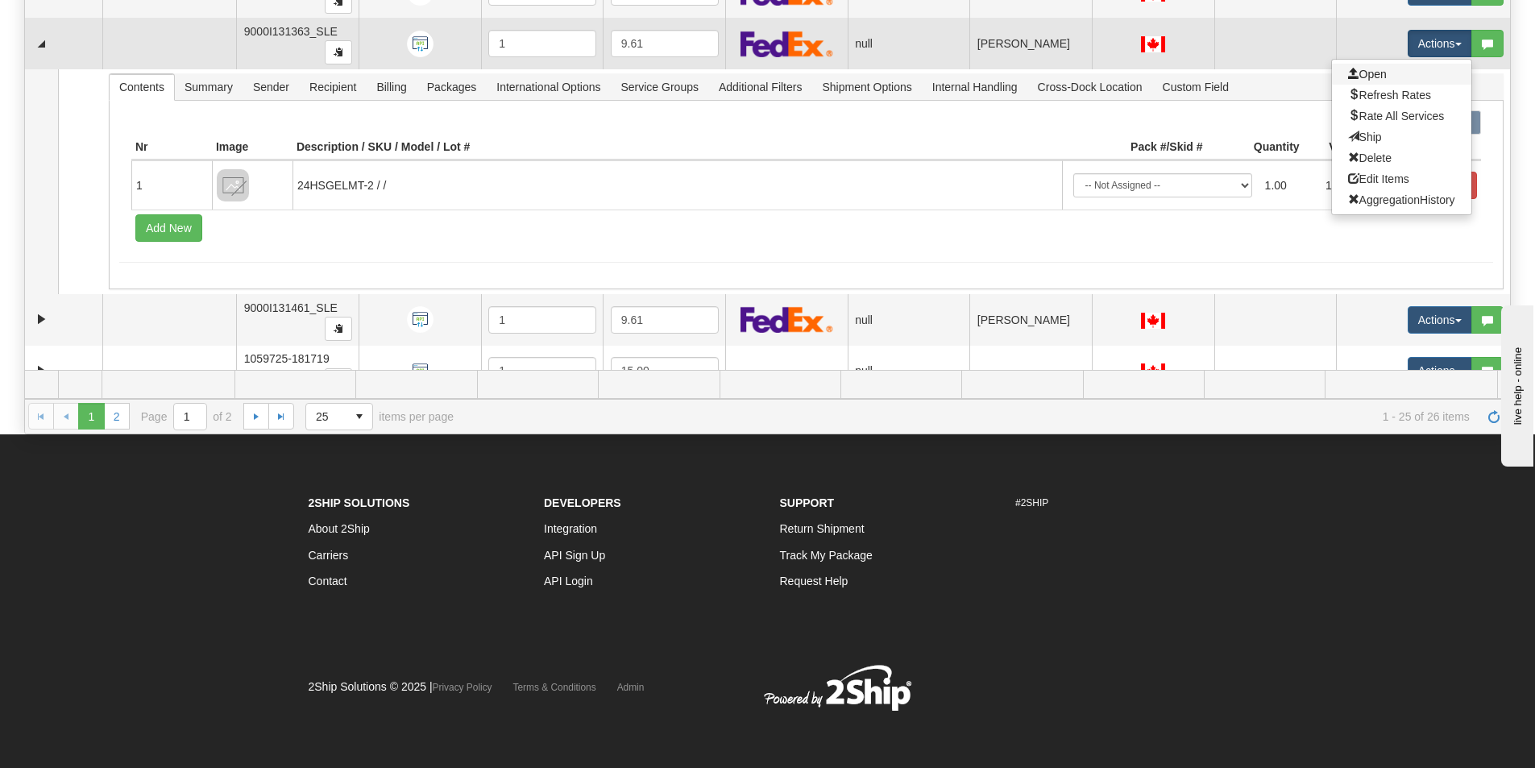
click at [1376, 75] on link "Open" at bounding box center [1401, 74] width 139 height 21
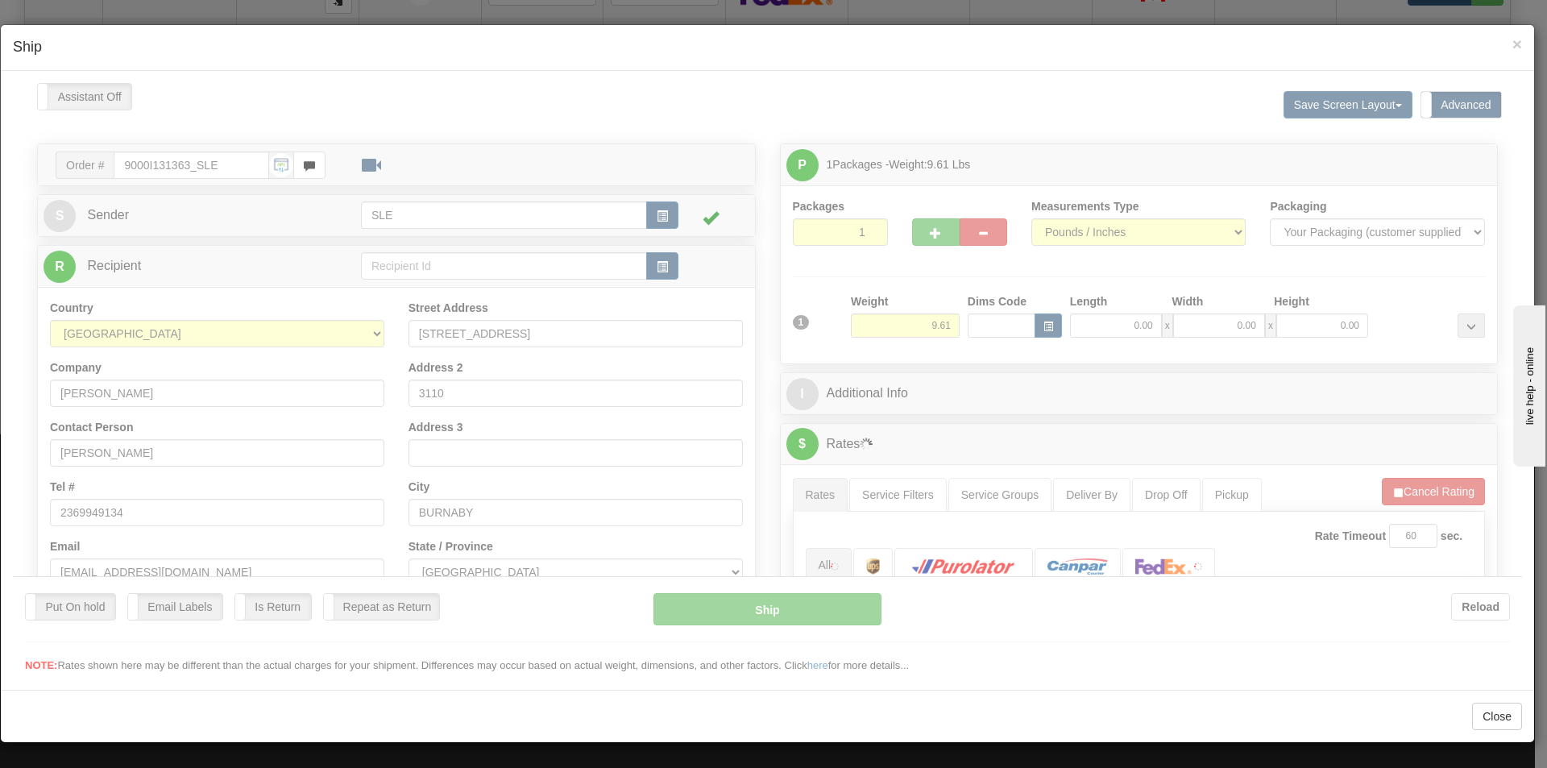
scroll to position [0, 0]
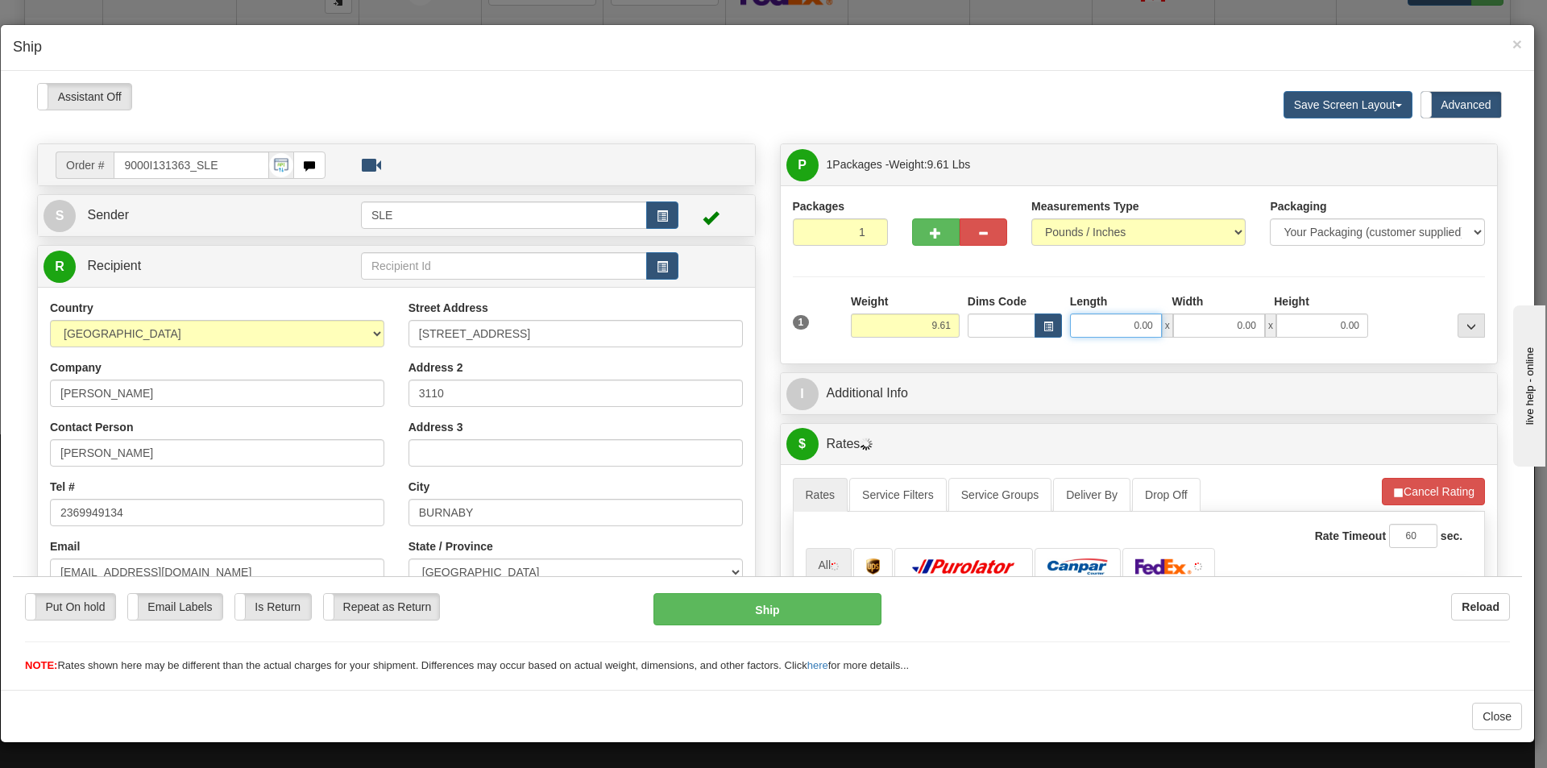
click at [1132, 319] on input "0.00" at bounding box center [1116, 325] width 92 height 24
type input "11.25"
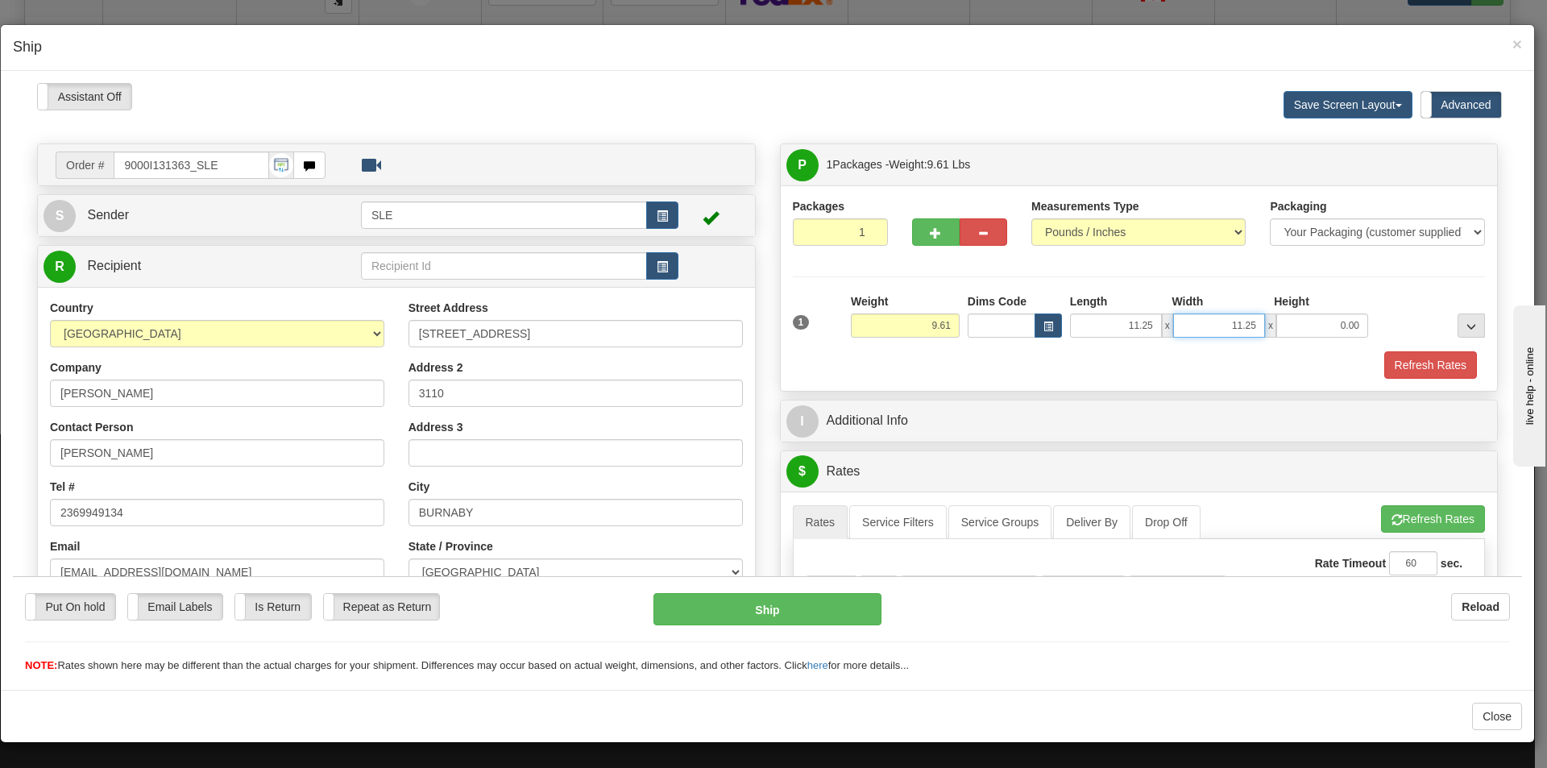
type input "11.25"
type input "22.50"
click at [1412, 521] on button "Refresh Rates" at bounding box center [1433, 517] width 104 height 27
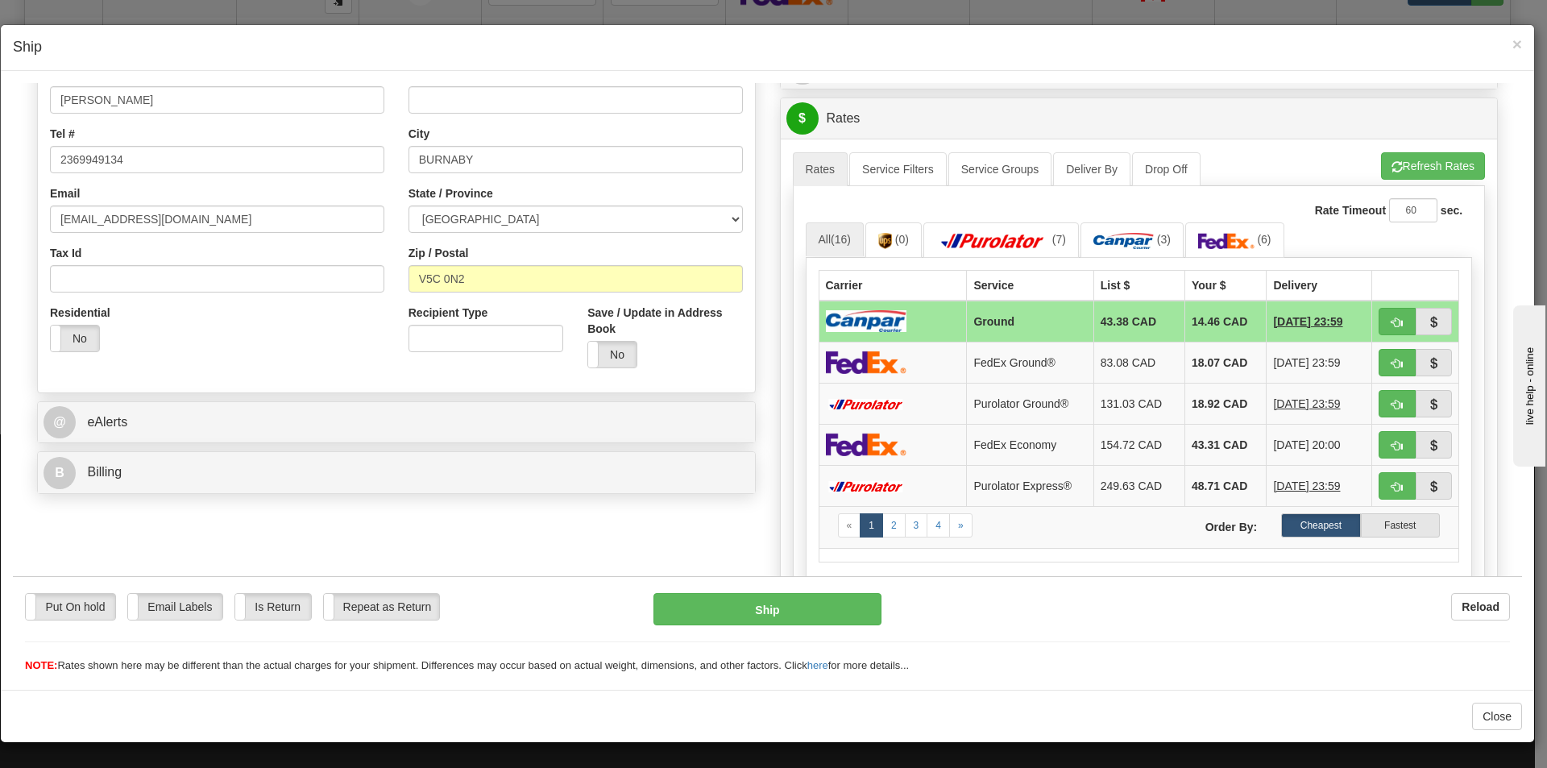
scroll to position [403, 0]
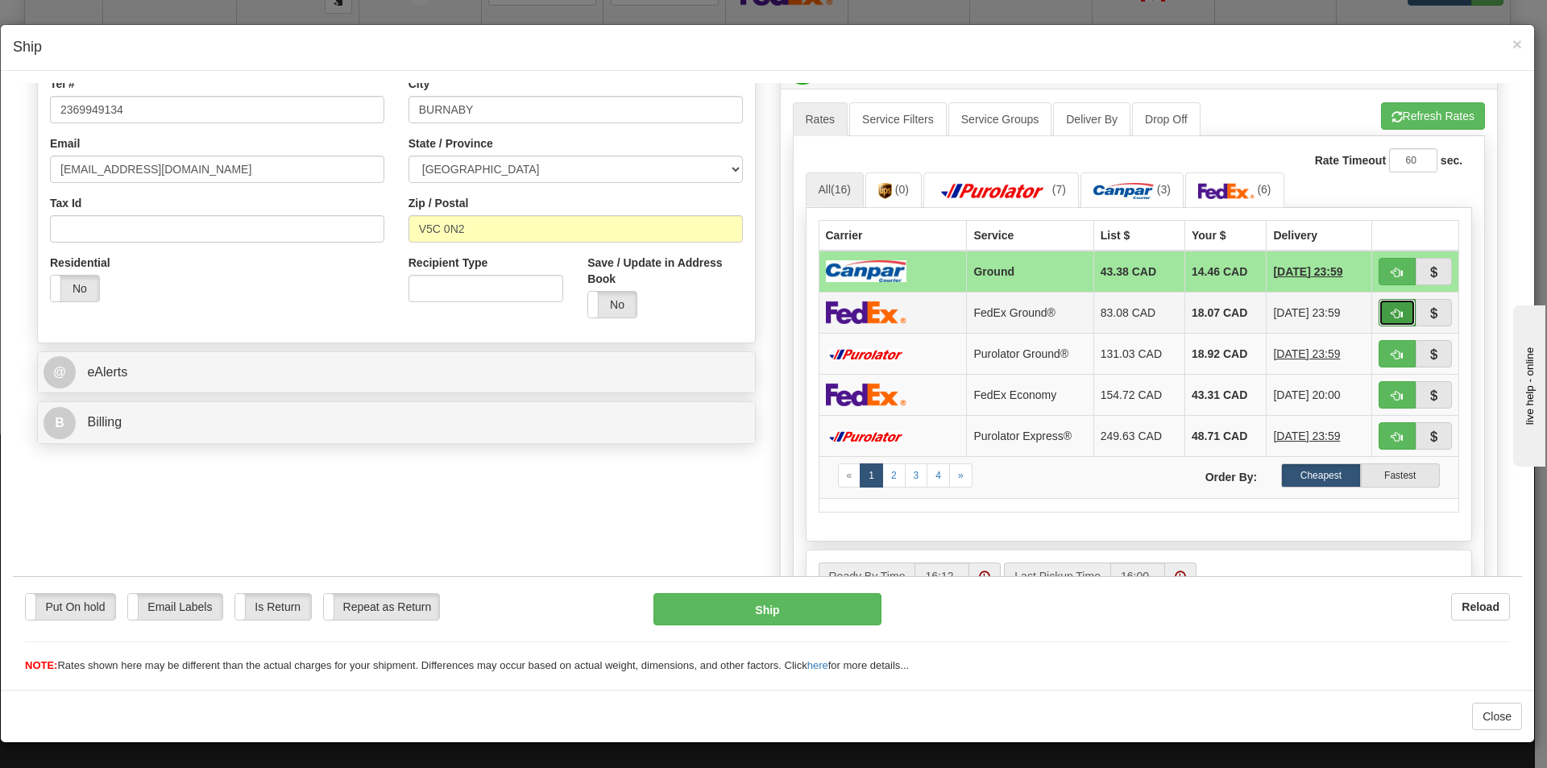
click at [1379, 312] on button "button" at bounding box center [1397, 311] width 37 height 27
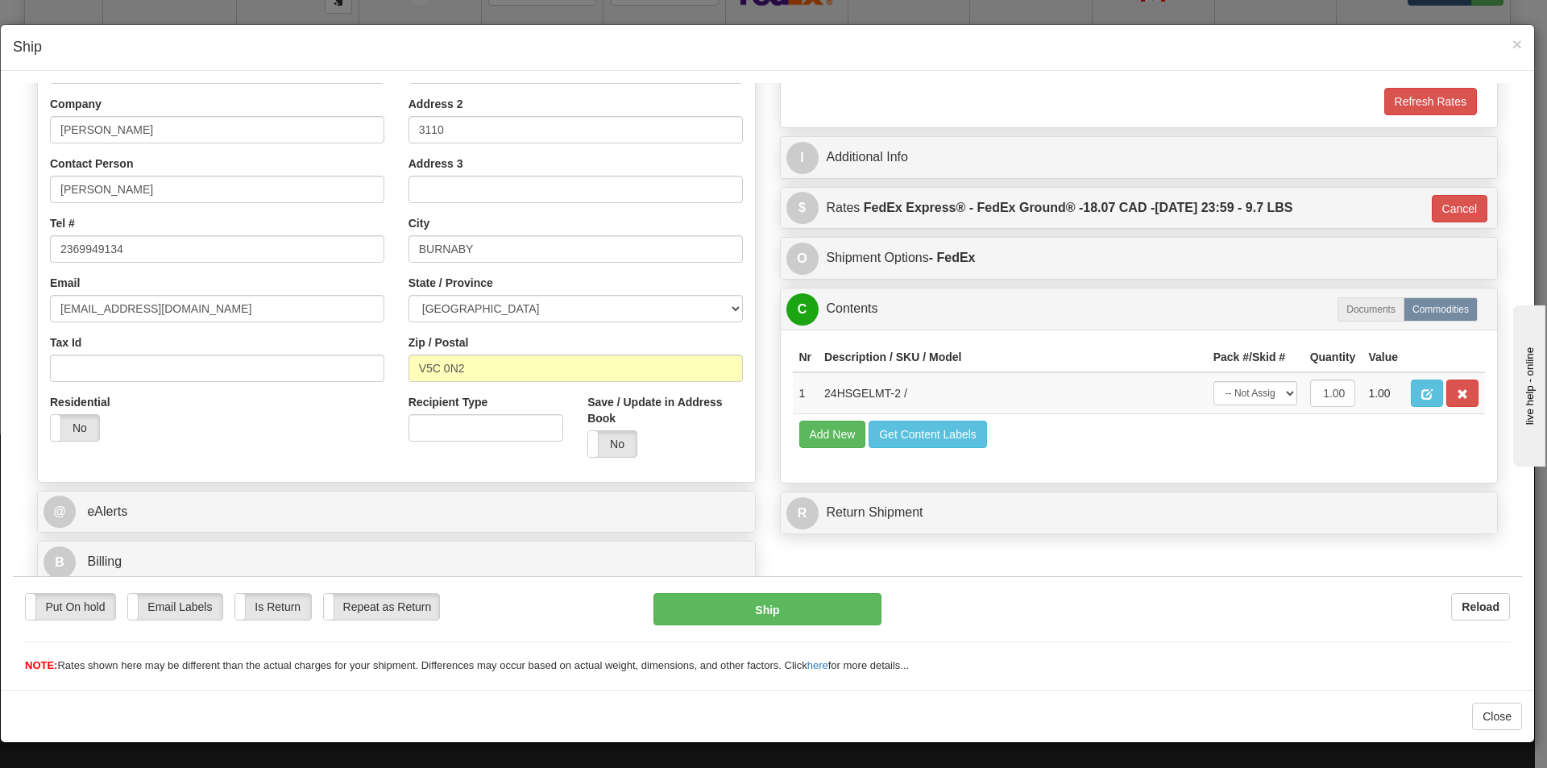
type input "92"
click at [1267, 390] on select "-- Not Assigned -- Package 1" at bounding box center [1256, 392] width 84 height 24
select select "0"
click at [1214, 380] on select "-- Not Assigned -- Package 1" at bounding box center [1256, 392] width 84 height 24
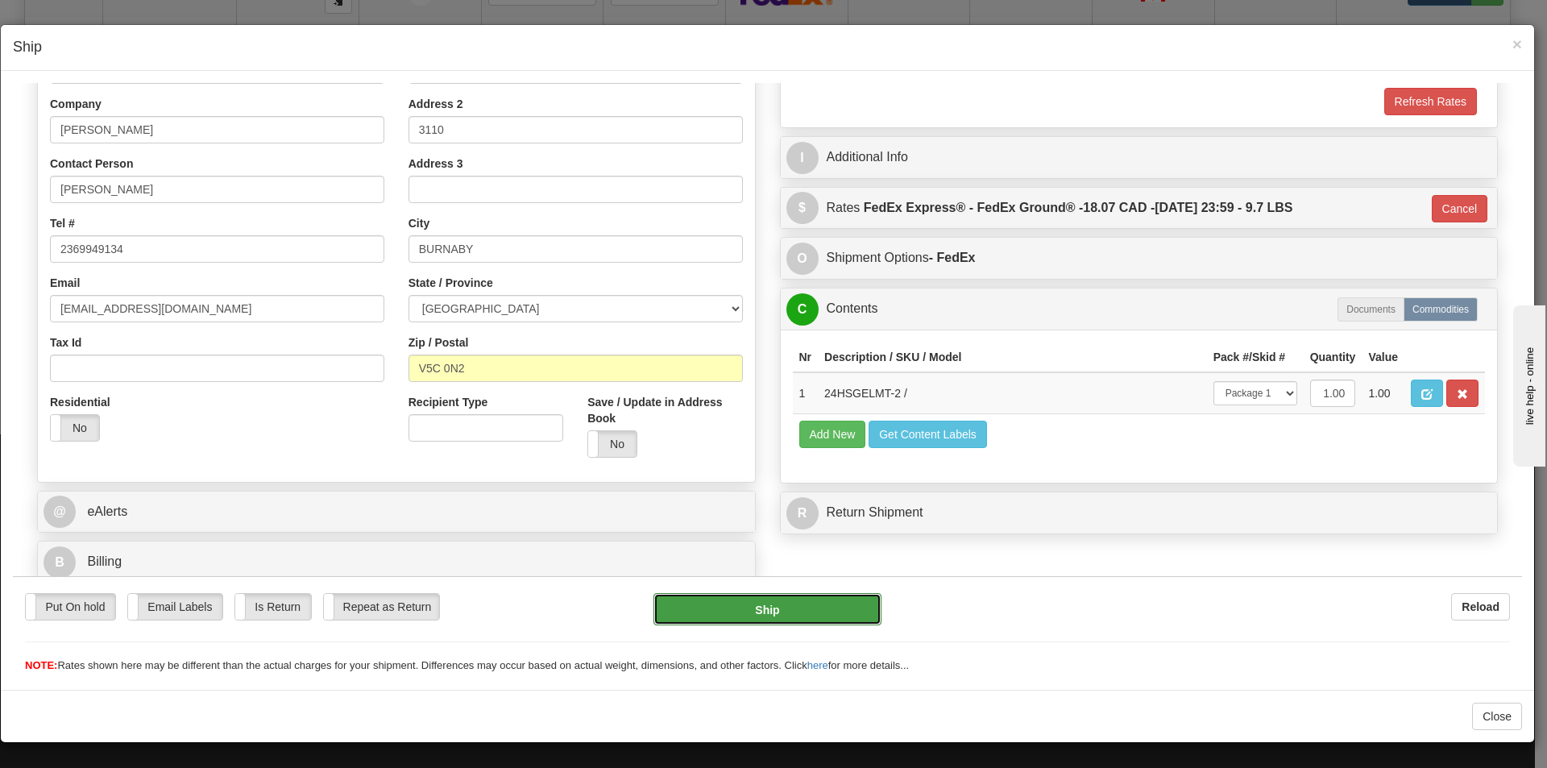
click at [788, 609] on button "Ship" at bounding box center [767, 608] width 227 height 32
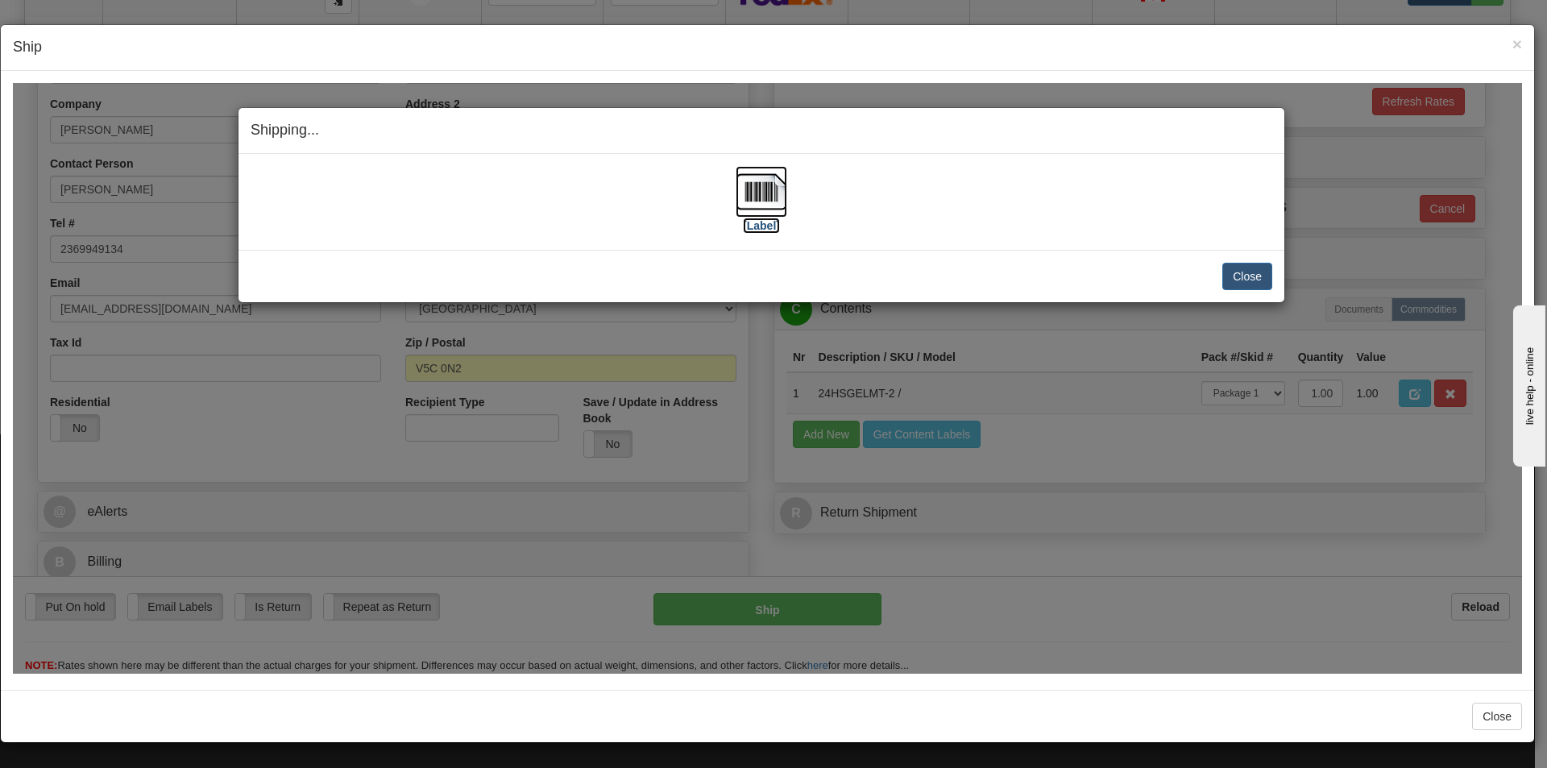
click at [760, 205] on img at bounding box center [762, 191] width 52 height 52
click at [1258, 282] on button "Close" at bounding box center [1247, 275] width 50 height 27
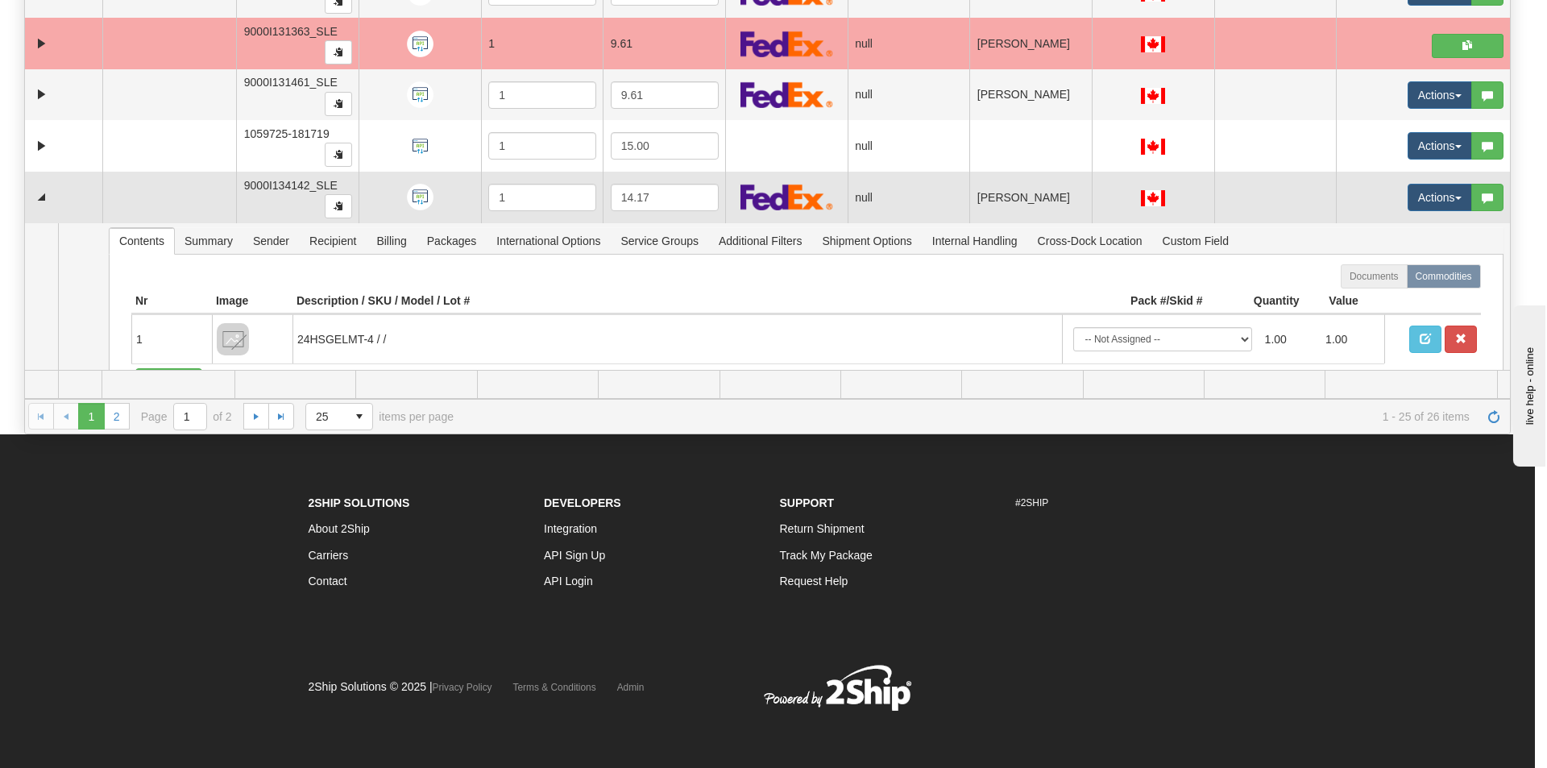
scroll to position [0, 0]
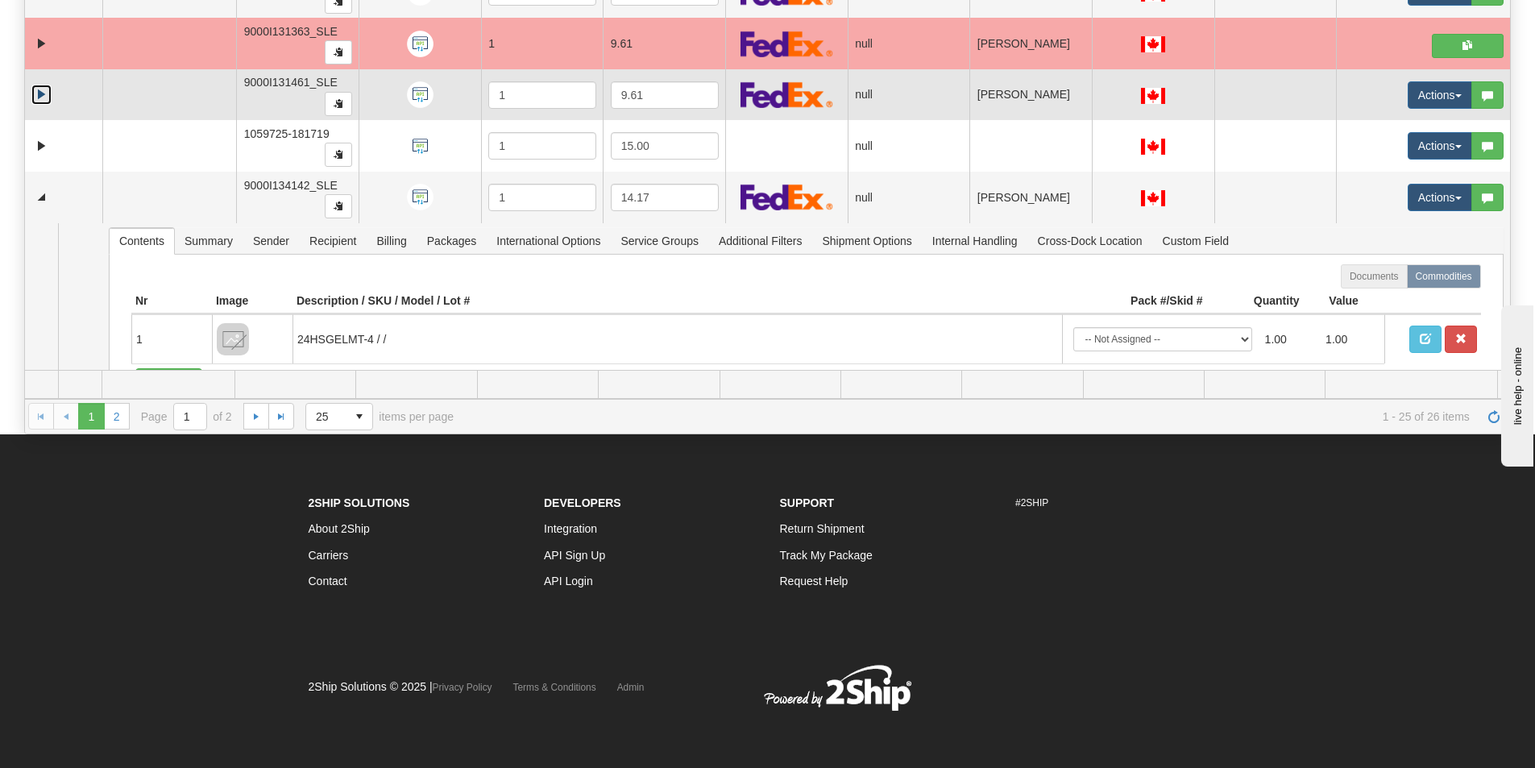
click at [35, 95] on link "Expand" at bounding box center [41, 95] width 20 height 20
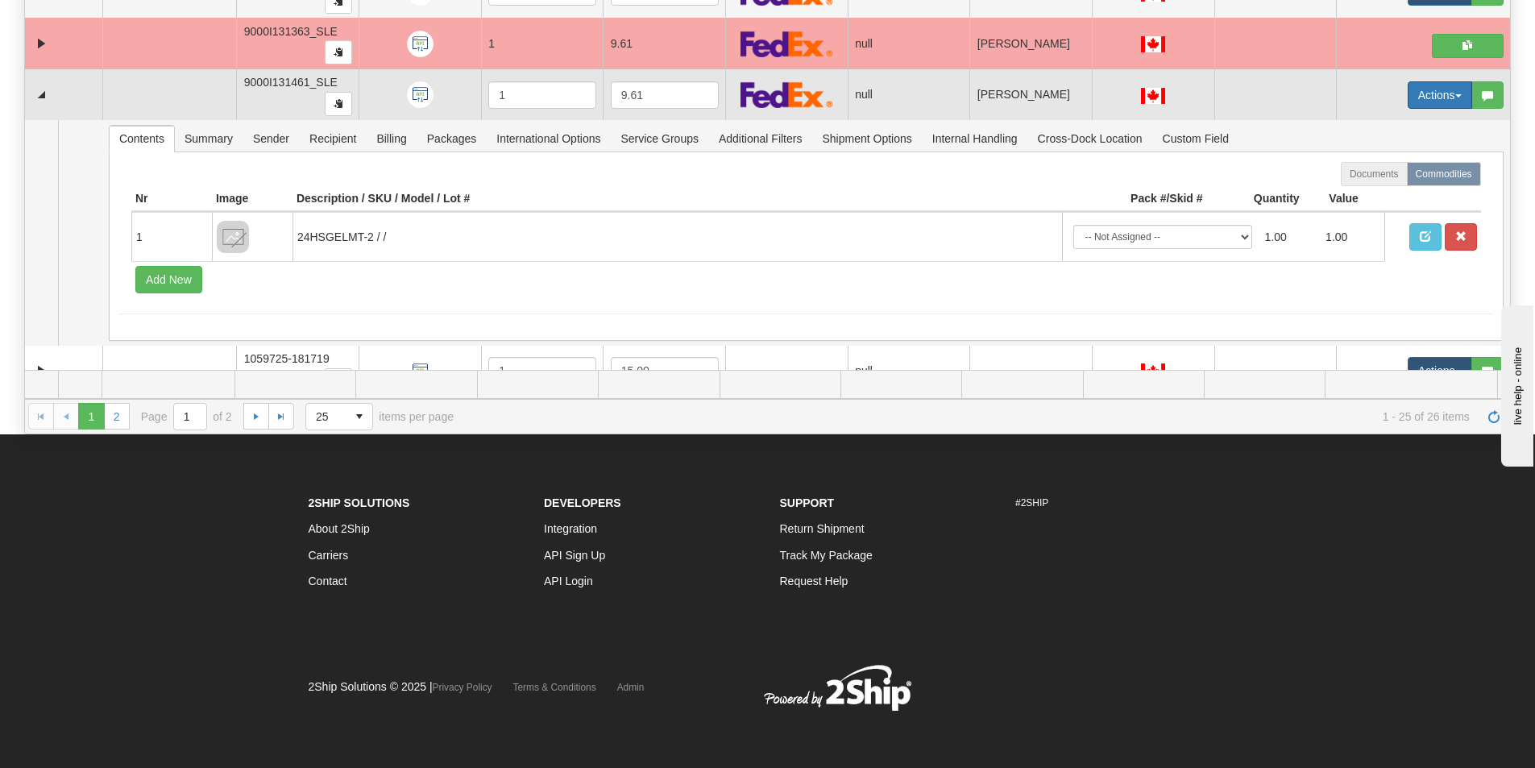
click at [1434, 89] on button "Actions" at bounding box center [1440, 94] width 64 height 27
click at [1377, 127] on link "Open" at bounding box center [1401, 125] width 139 height 21
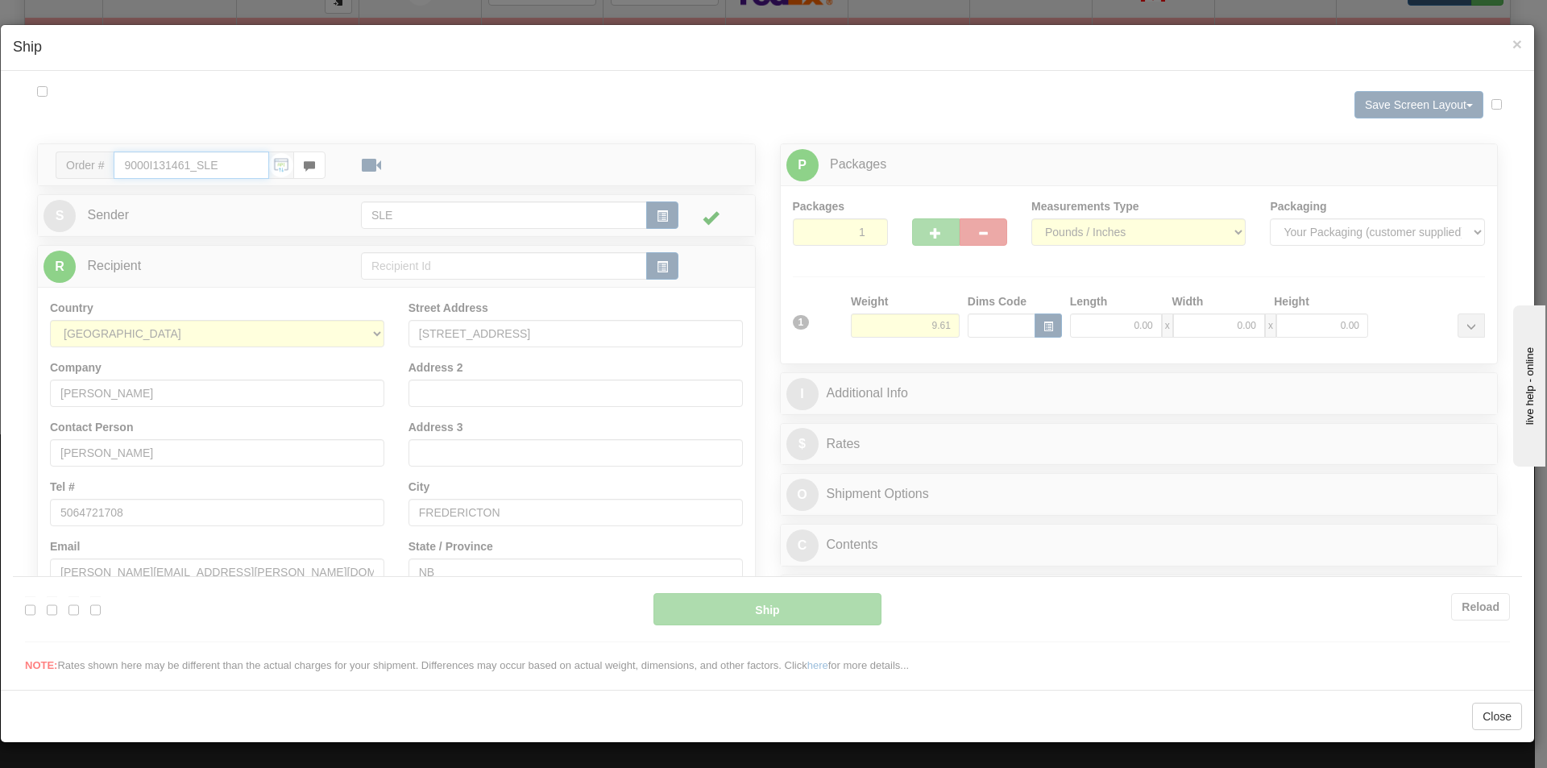
type input "16:14"
type input "16:00"
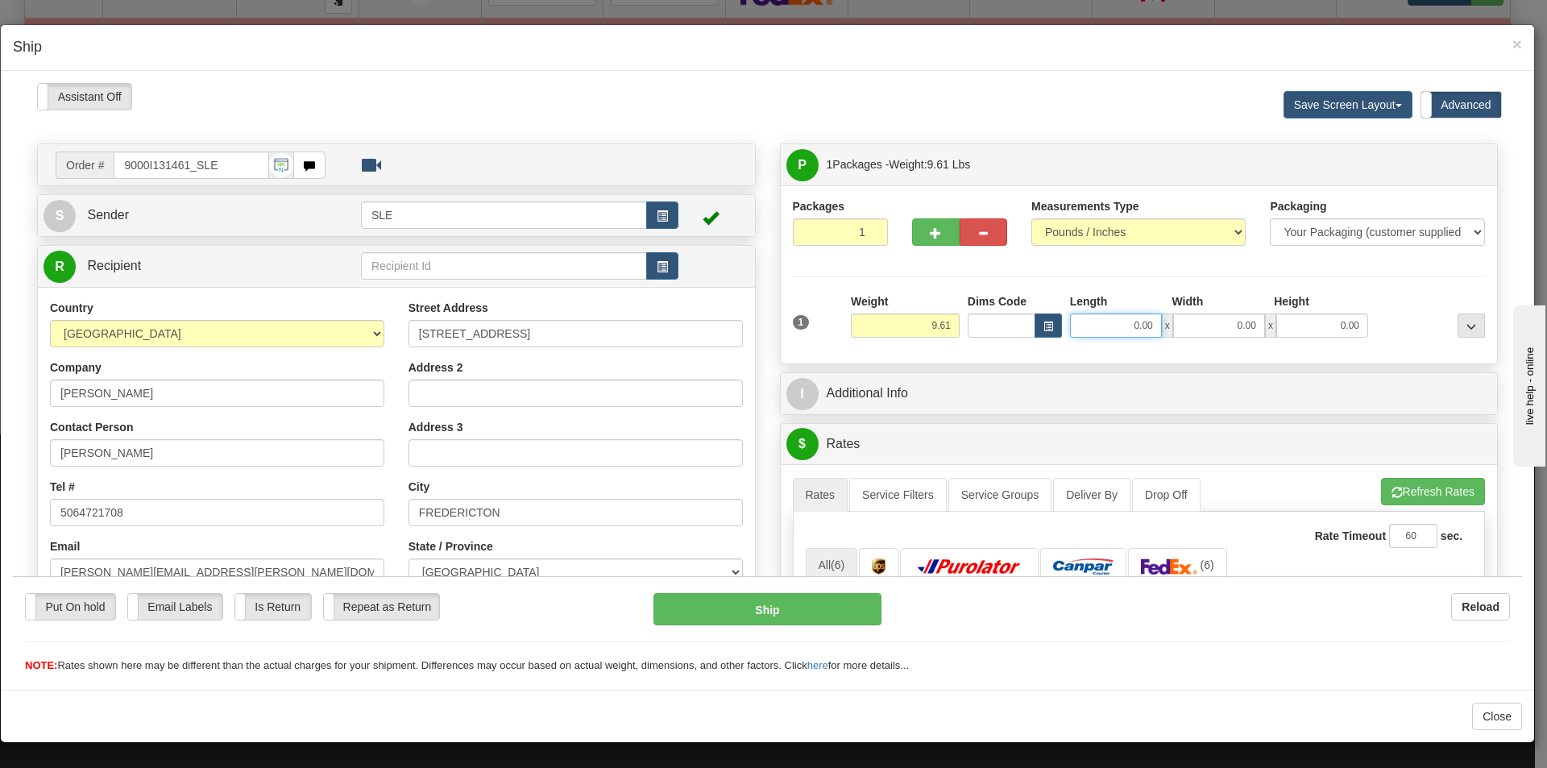
click at [1145, 322] on input "0.00" at bounding box center [1116, 325] width 92 height 24
type input "11.25"
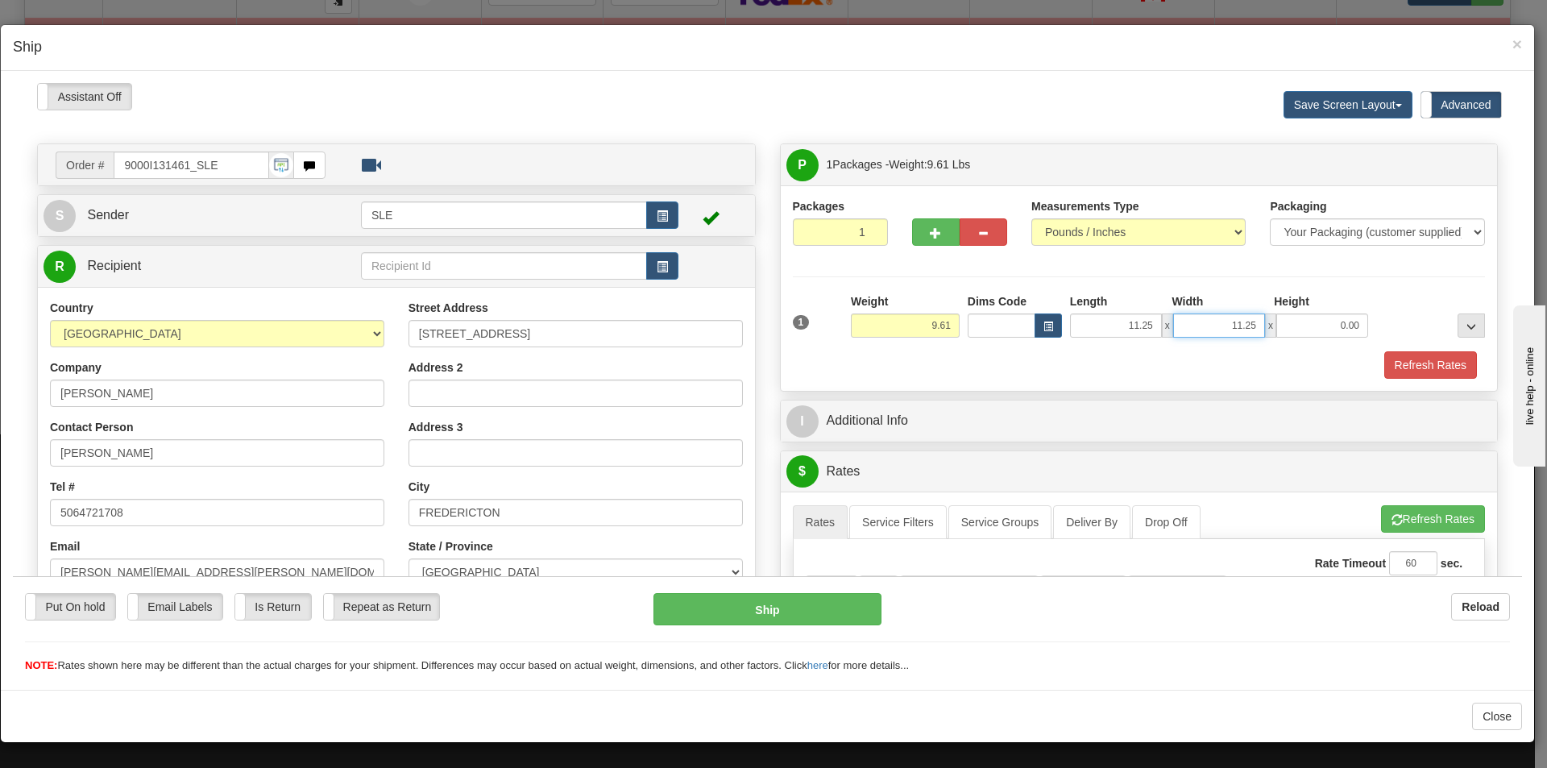
type input "11.25"
type input "22.50"
click at [1400, 509] on button "Refresh Rates" at bounding box center [1433, 517] width 104 height 27
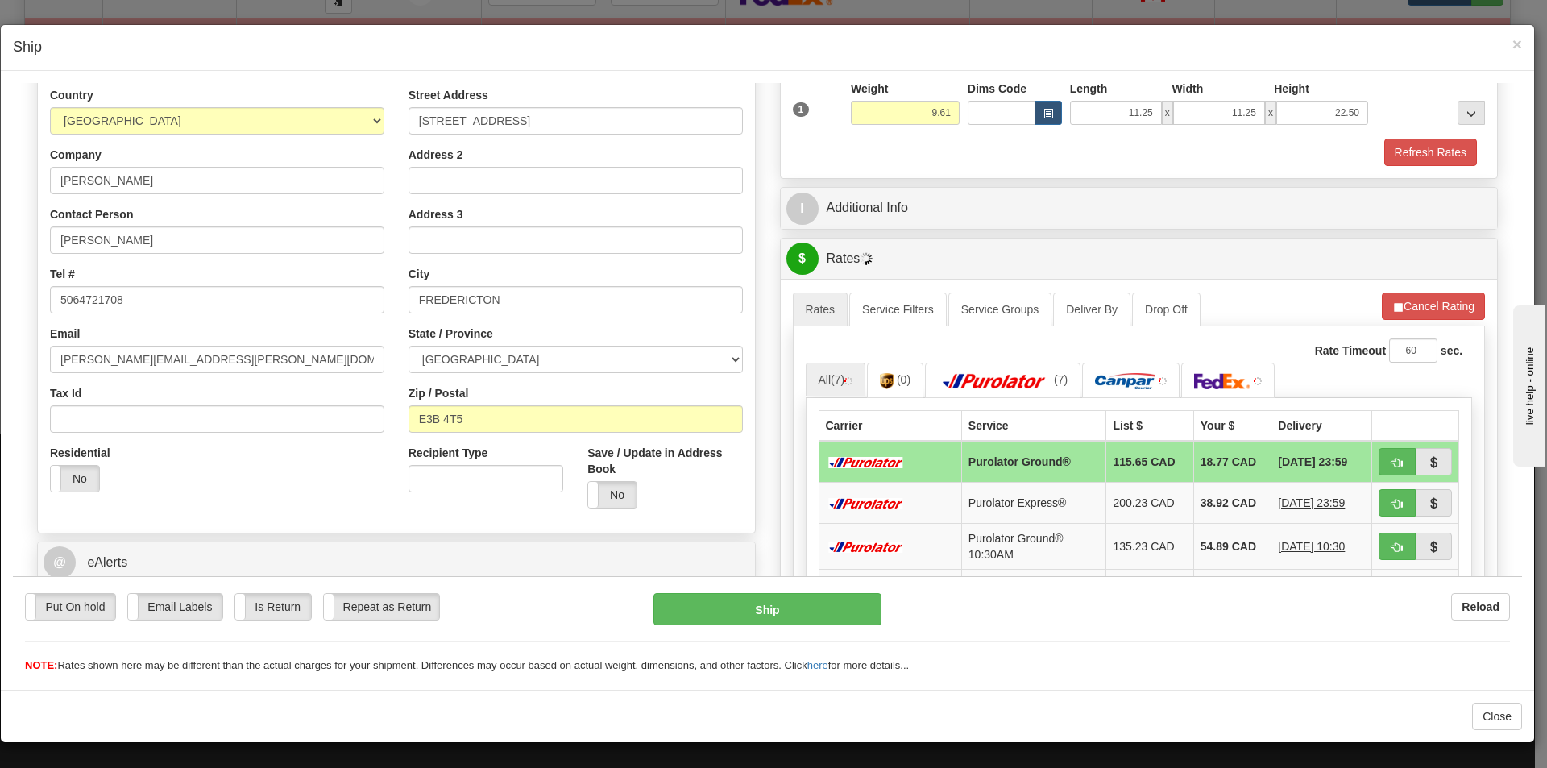
scroll to position [242, 0]
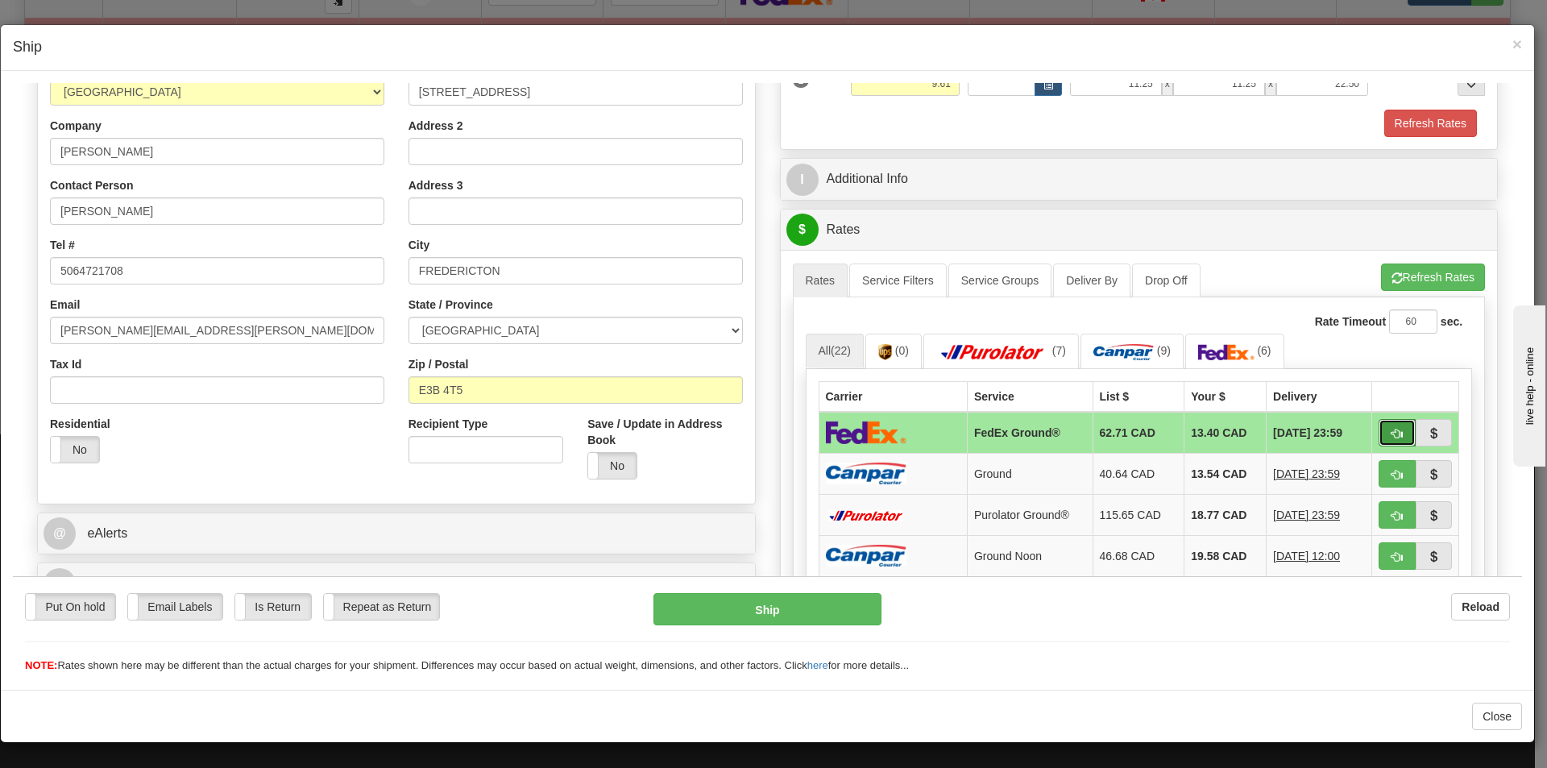
click at [1392, 434] on span "button" at bounding box center [1397, 433] width 11 height 10
type input "92"
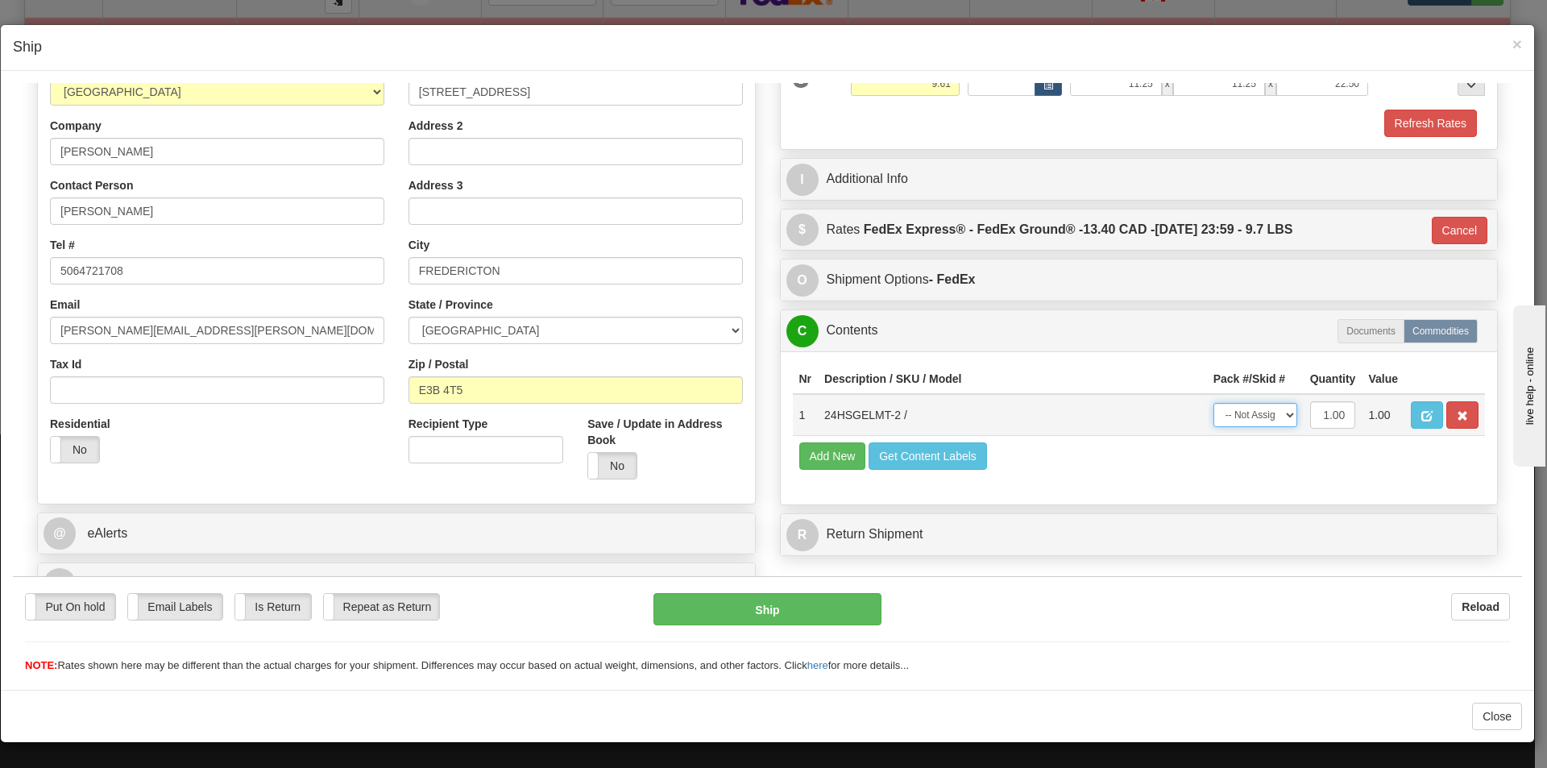
click at [1243, 416] on select "-- Not Assigned -- Package 1" at bounding box center [1256, 414] width 84 height 24
select select "0"
click at [1214, 402] on select "-- Not Assigned -- Package 1" at bounding box center [1256, 414] width 84 height 24
click at [793, 617] on button "Ship" at bounding box center [767, 608] width 227 height 32
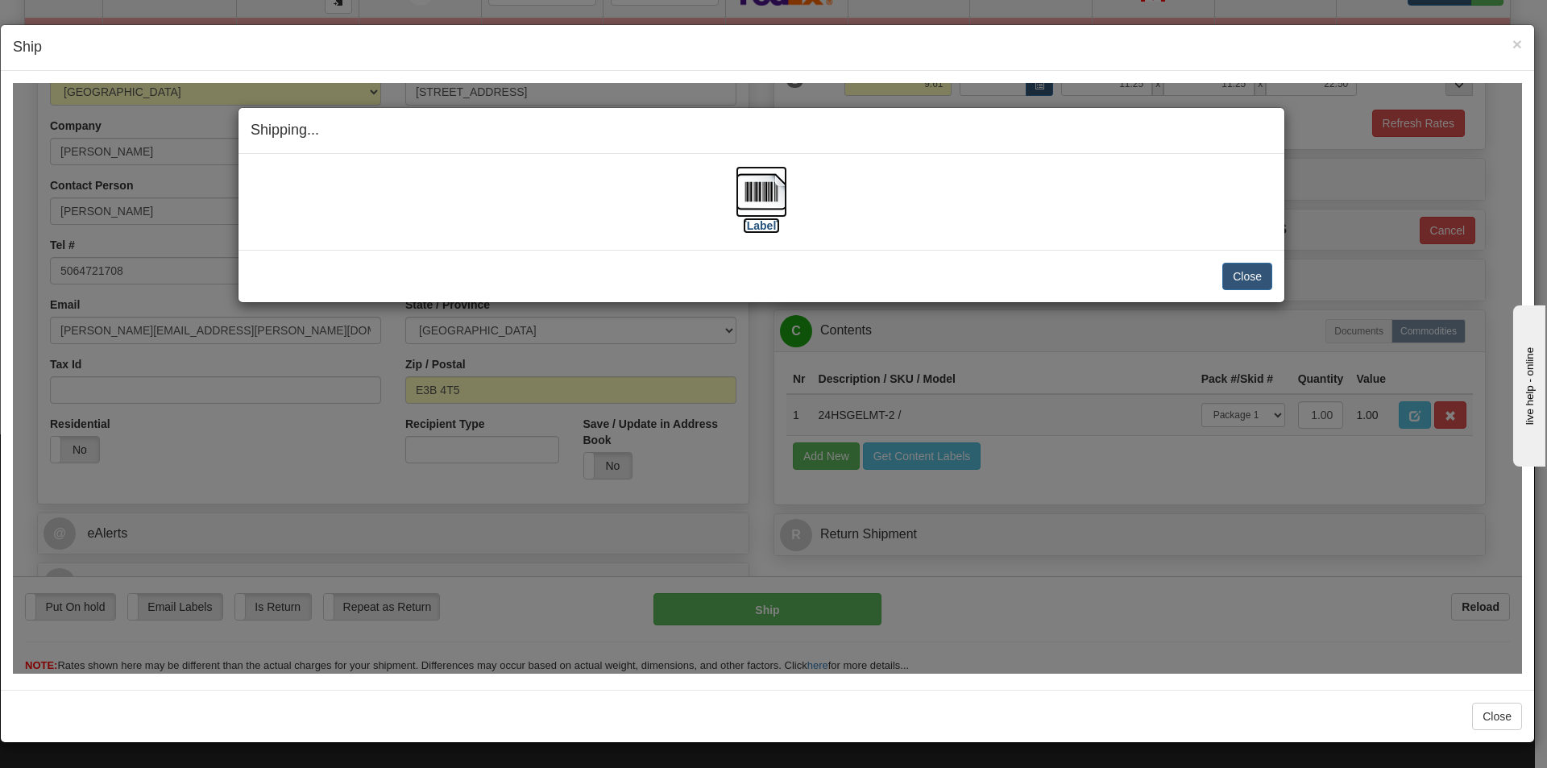
click at [758, 198] on img at bounding box center [762, 191] width 52 height 52
click at [1252, 272] on button "Close" at bounding box center [1247, 275] width 50 height 27
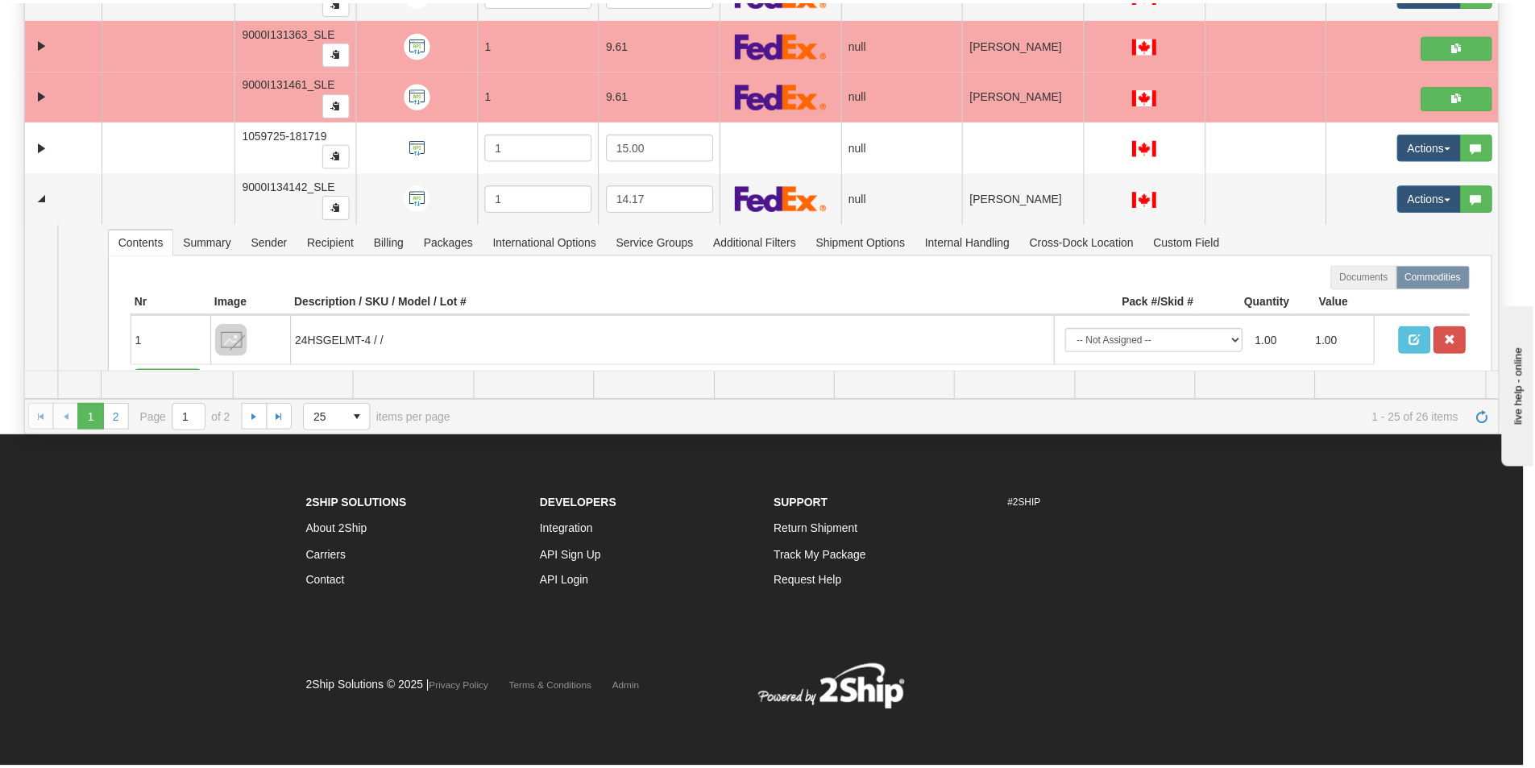
scroll to position [0, 0]
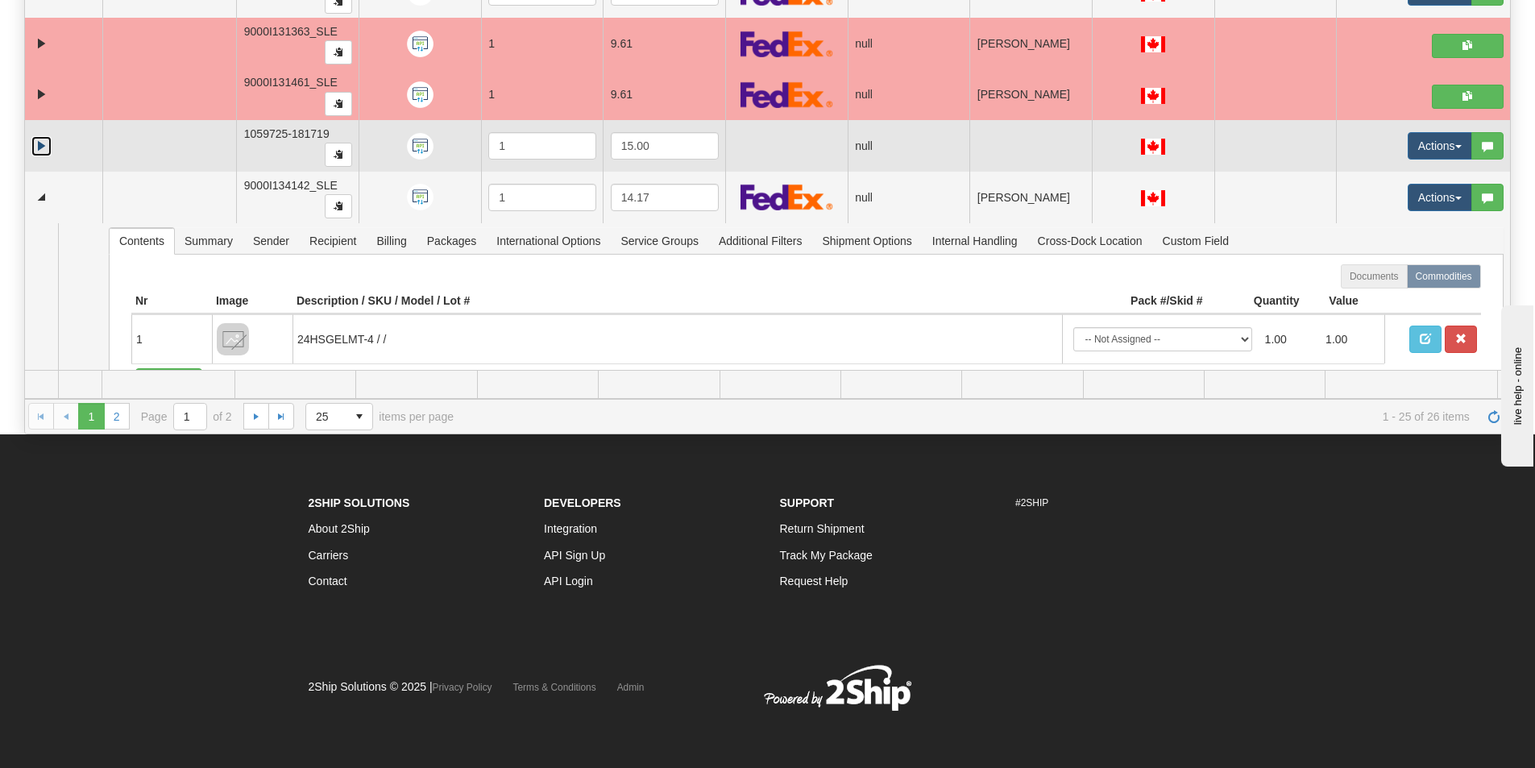
click at [37, 146] on link "Expand" at bounding box center [41, 146] width 20 height 20
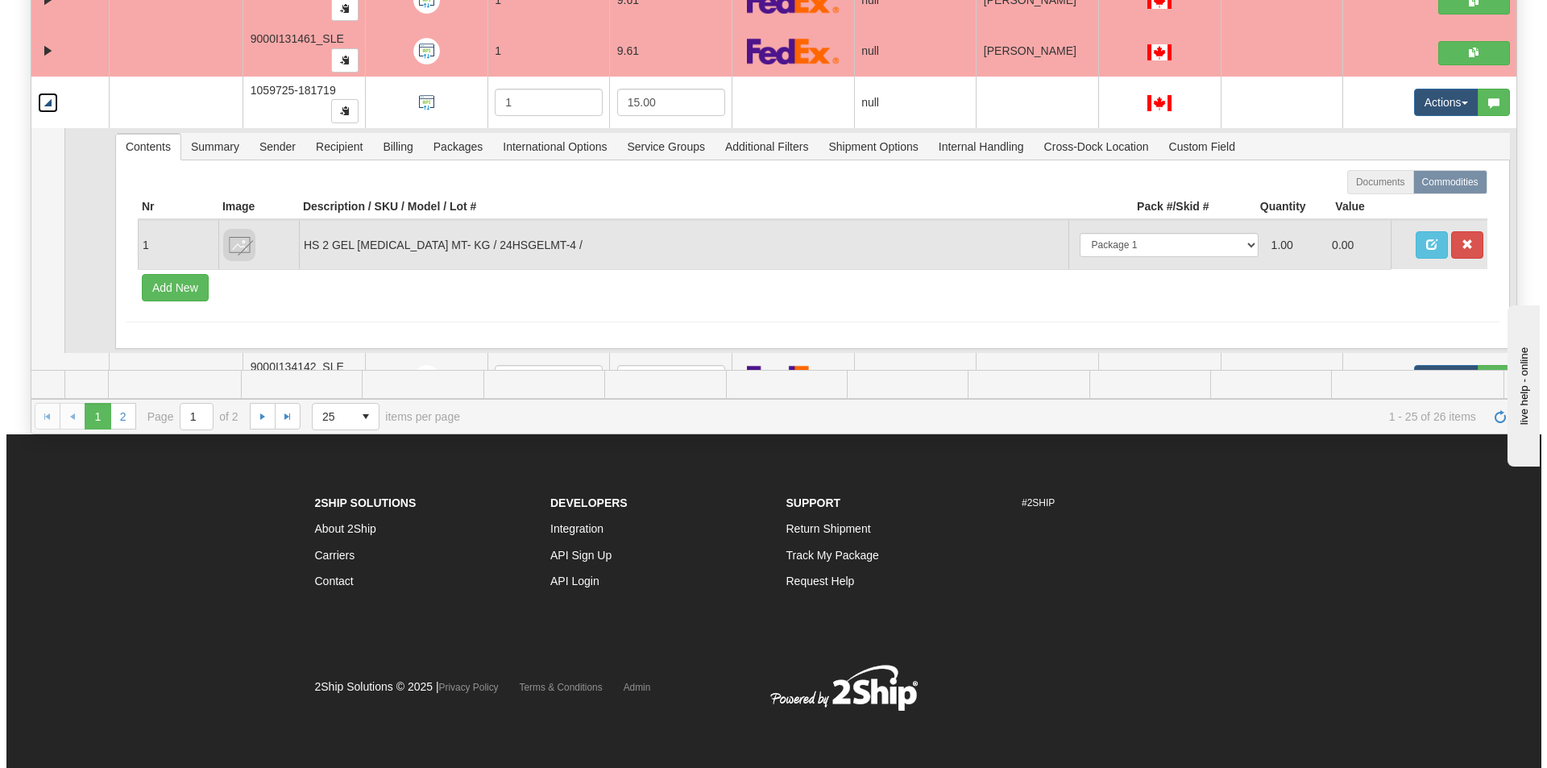
scroll to position [1229, 0]
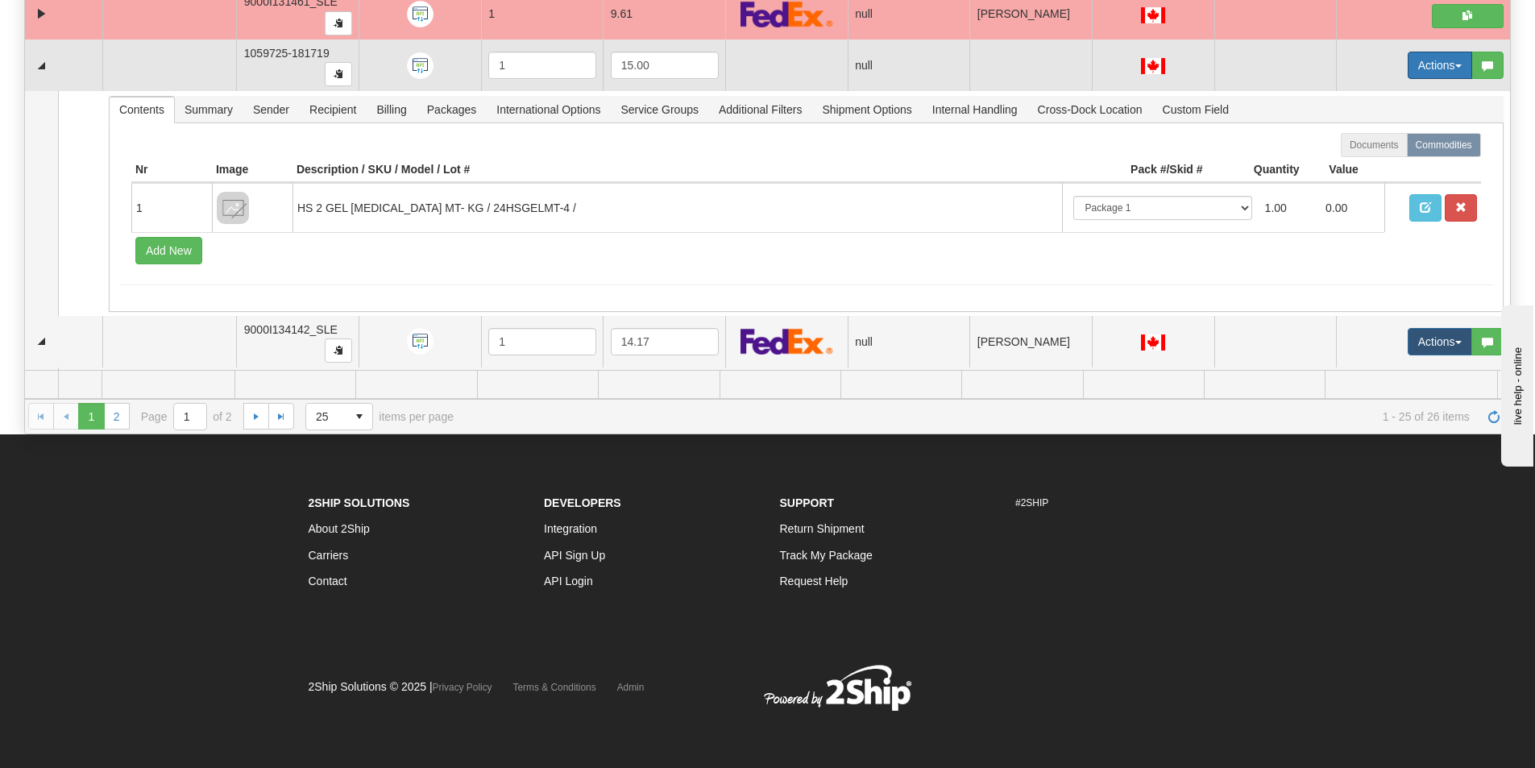
click at [1430, 65] on button "Actions" at bounding box center [1440, 65] width 64 height 27
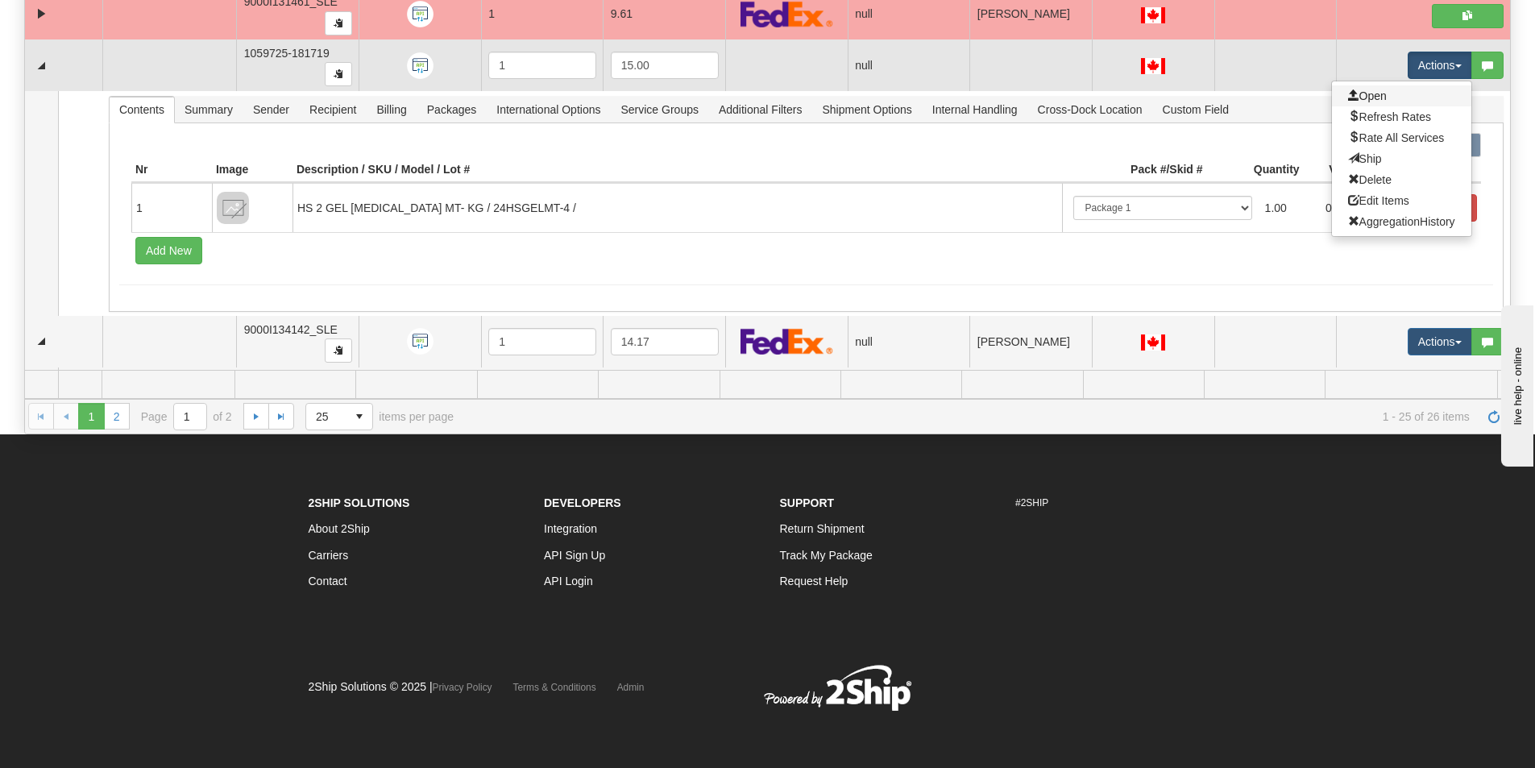
click at [1392, 93] on link "Open" at bounding box center [1401, 95] width 139 height 21
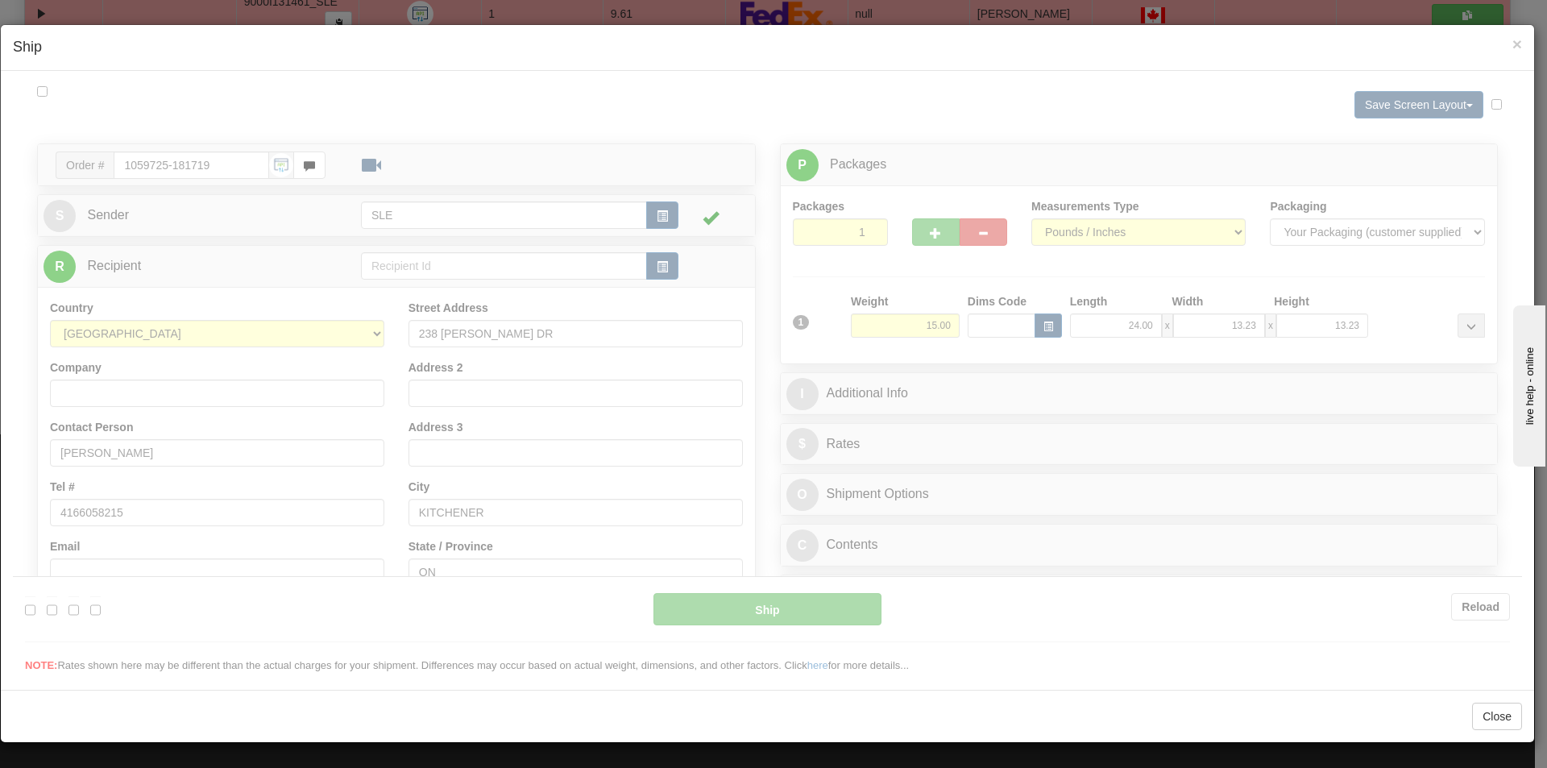
scroll to position [0, 0]
type input "16:14"
type input "16:00"
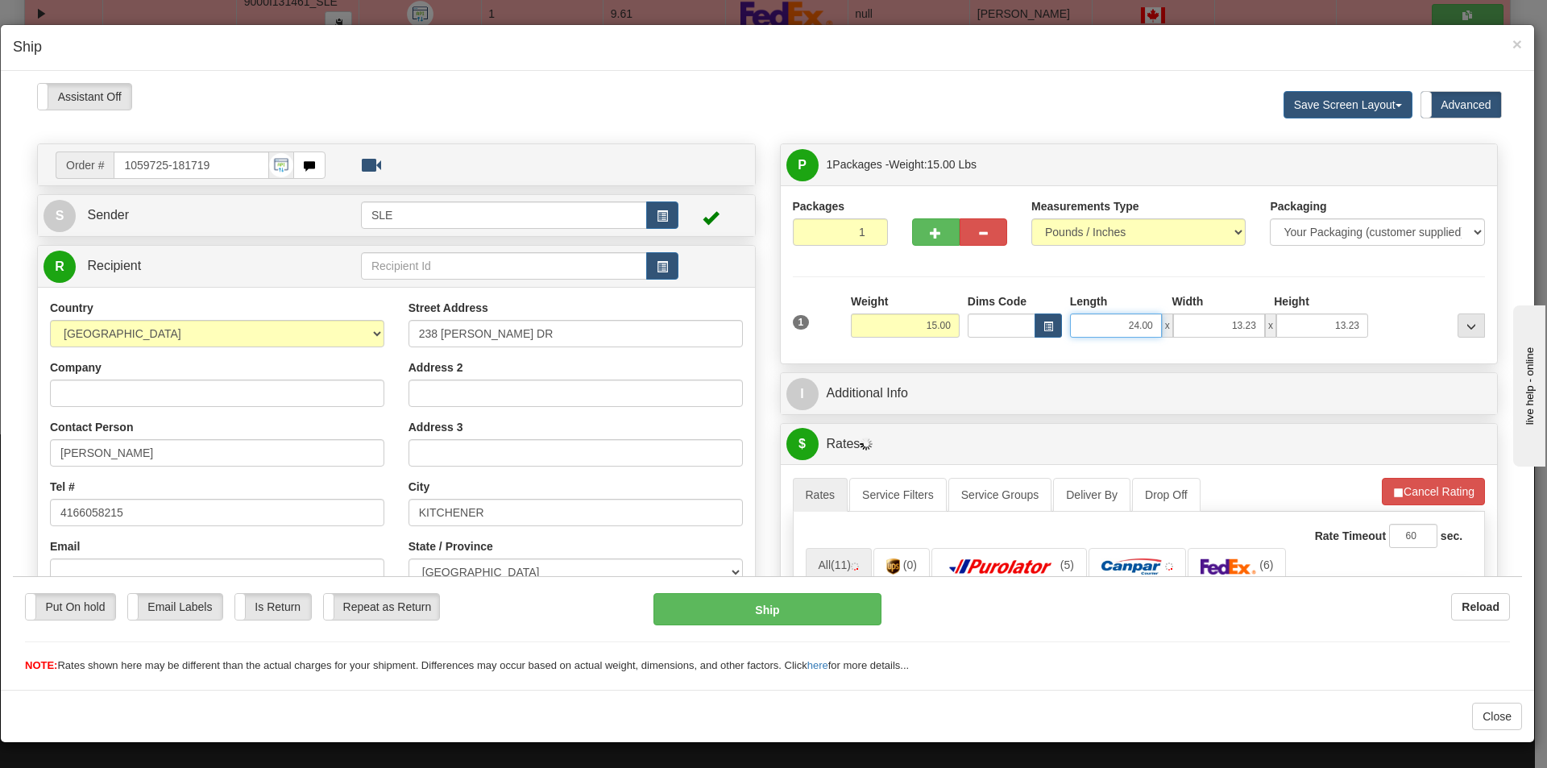
click at [1141, 324] on input "24.00" at bounding box center [1116, 325] width 92 height 24
type input "2"
type input "12.75"
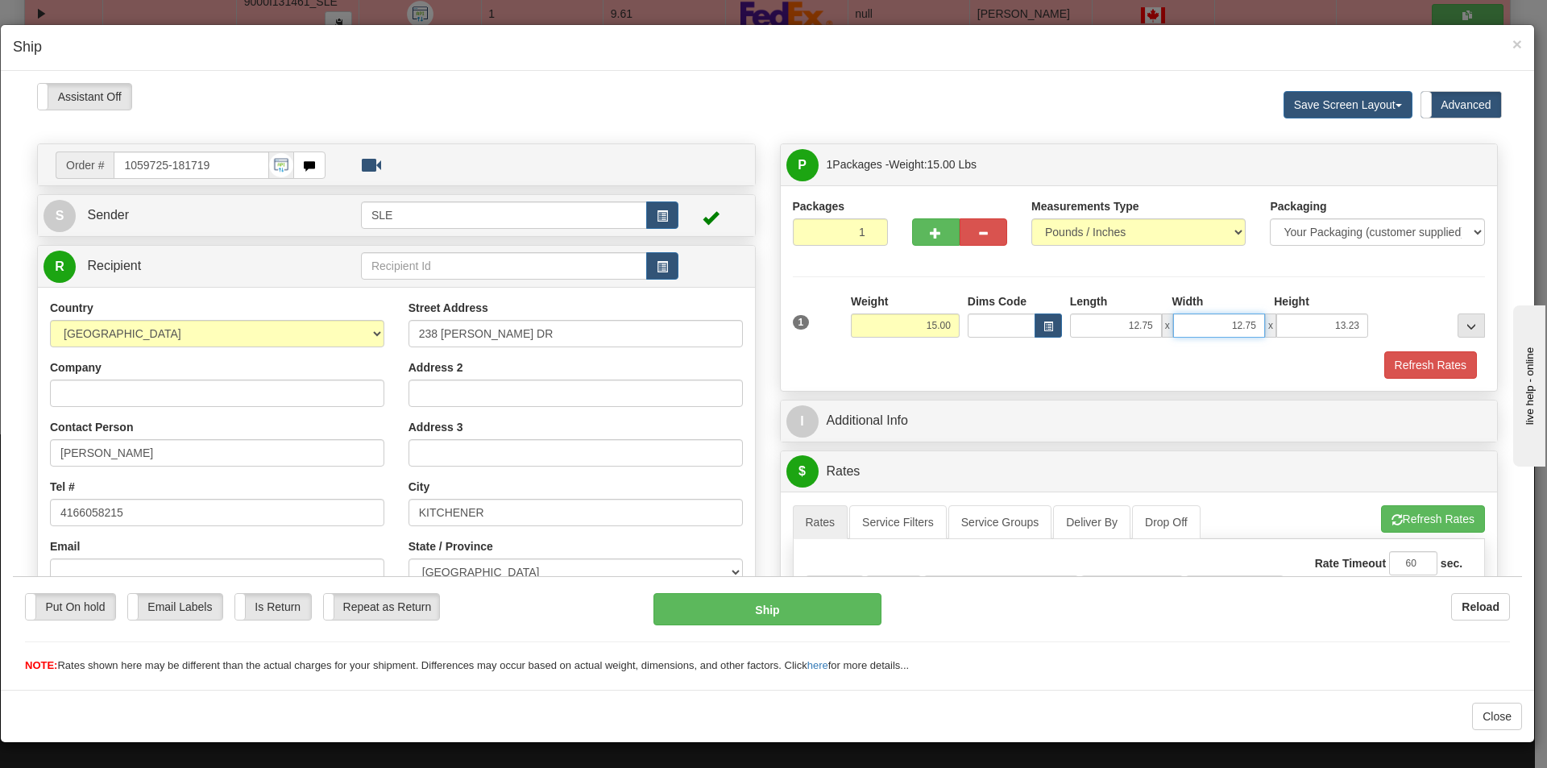
type input "12.75"
type input "23.00"
click at [1406, 517] on button "Refresh Rates" at bounding box center [1433, 517] width 104 height 27
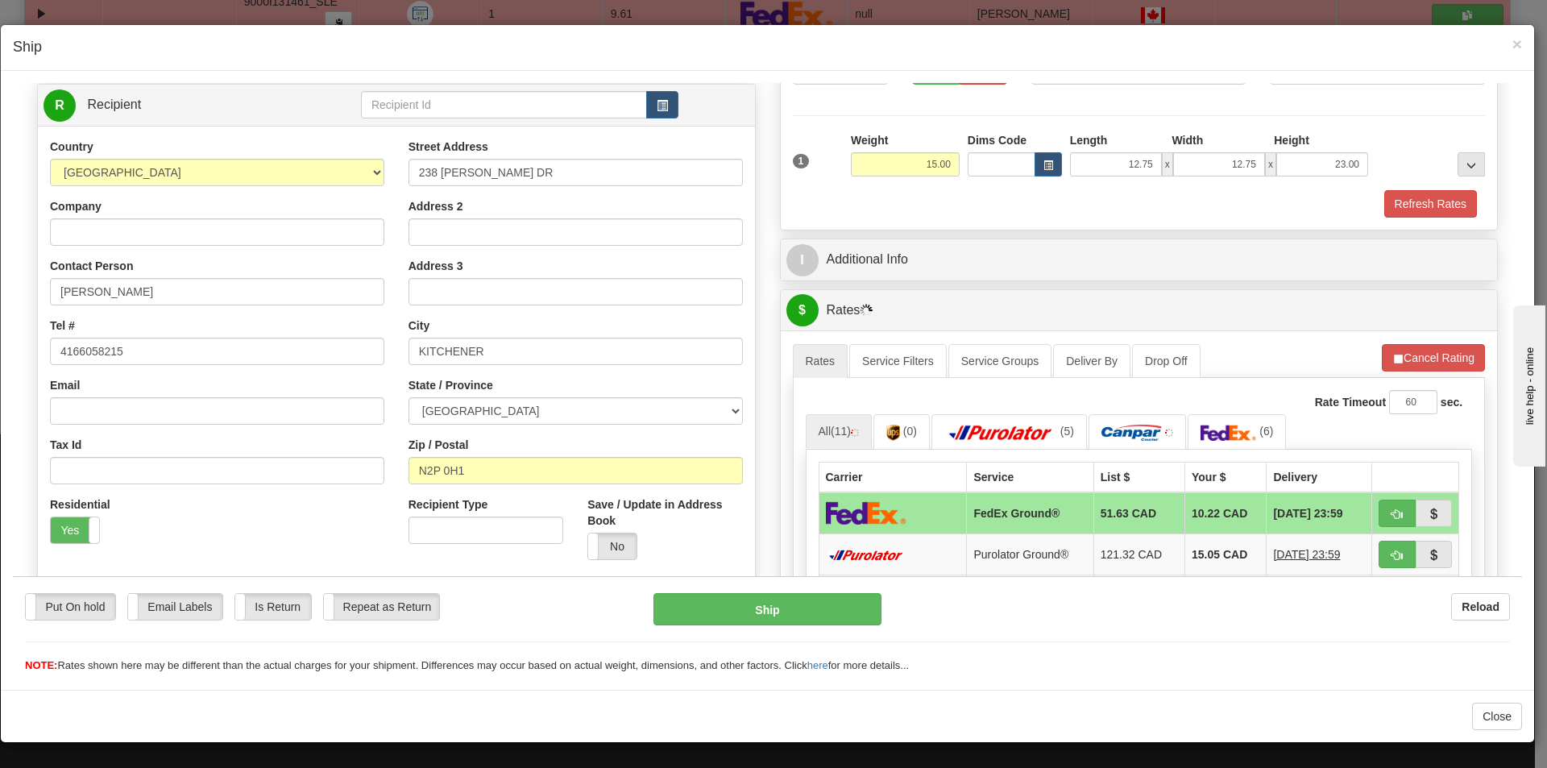
scroll to position [242, 0]
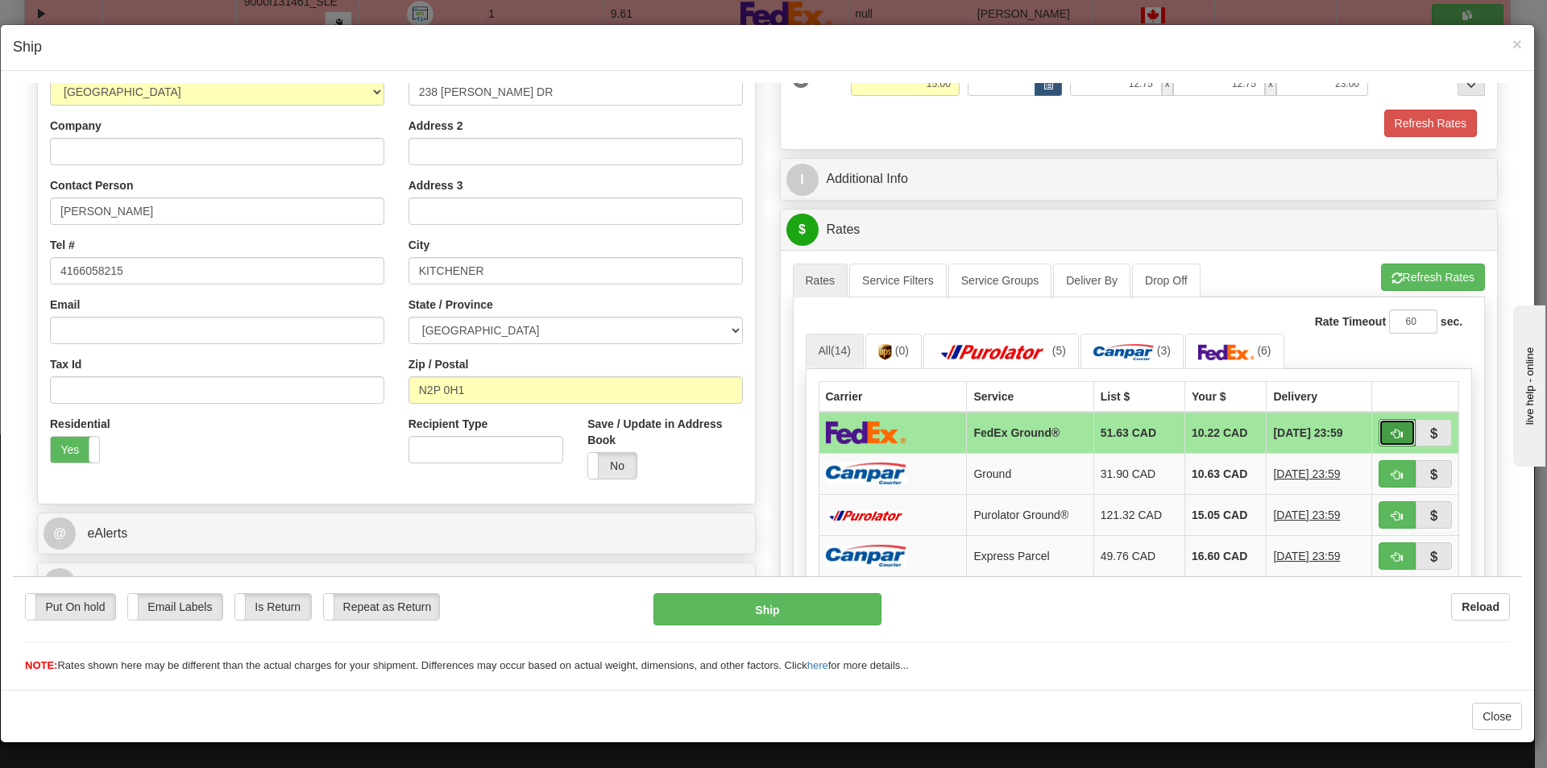
click at [1392, 437] on span "button" at bounding box center [1397, 433] width 11 height 10
type input "92"
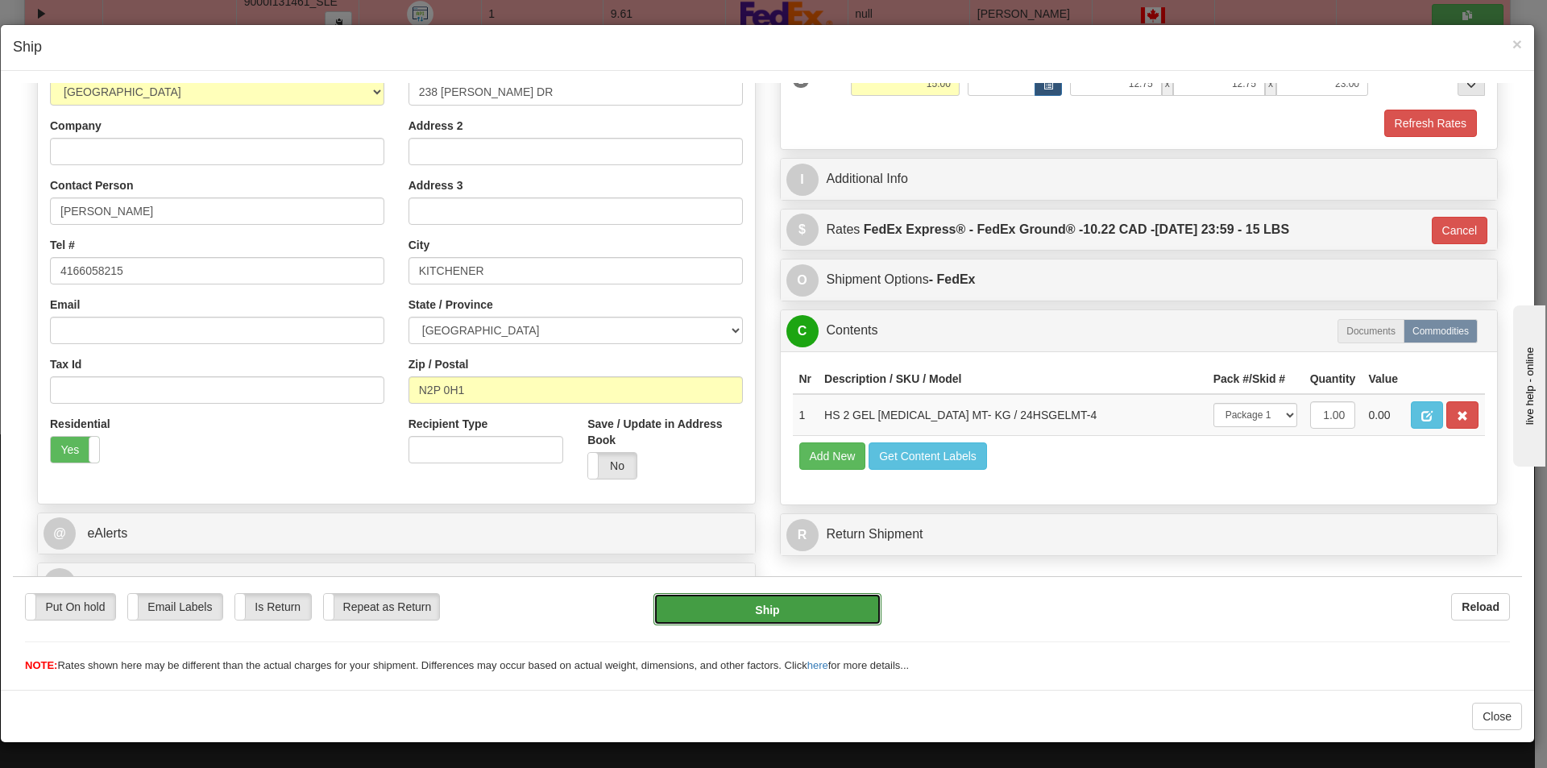
click at [828, 606] on button "Ship" at bounding box center [767, 608] width 227 height 32
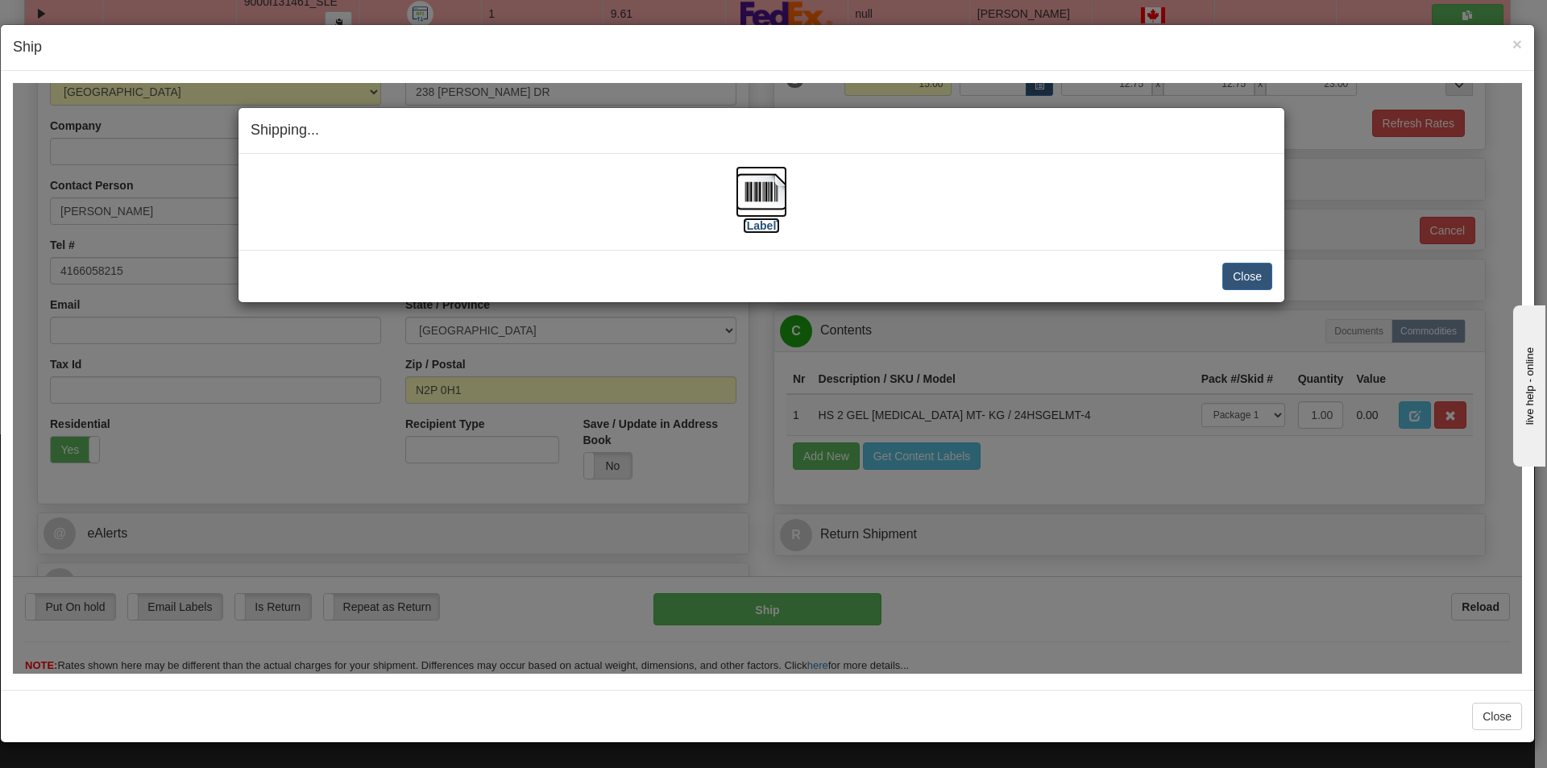
click at [763, 214] on img at bounding box center [762, 191] width 52 height 52
click at [1248, 280] on button "Close" at bounding box center [1247, 275] width 50 height 27
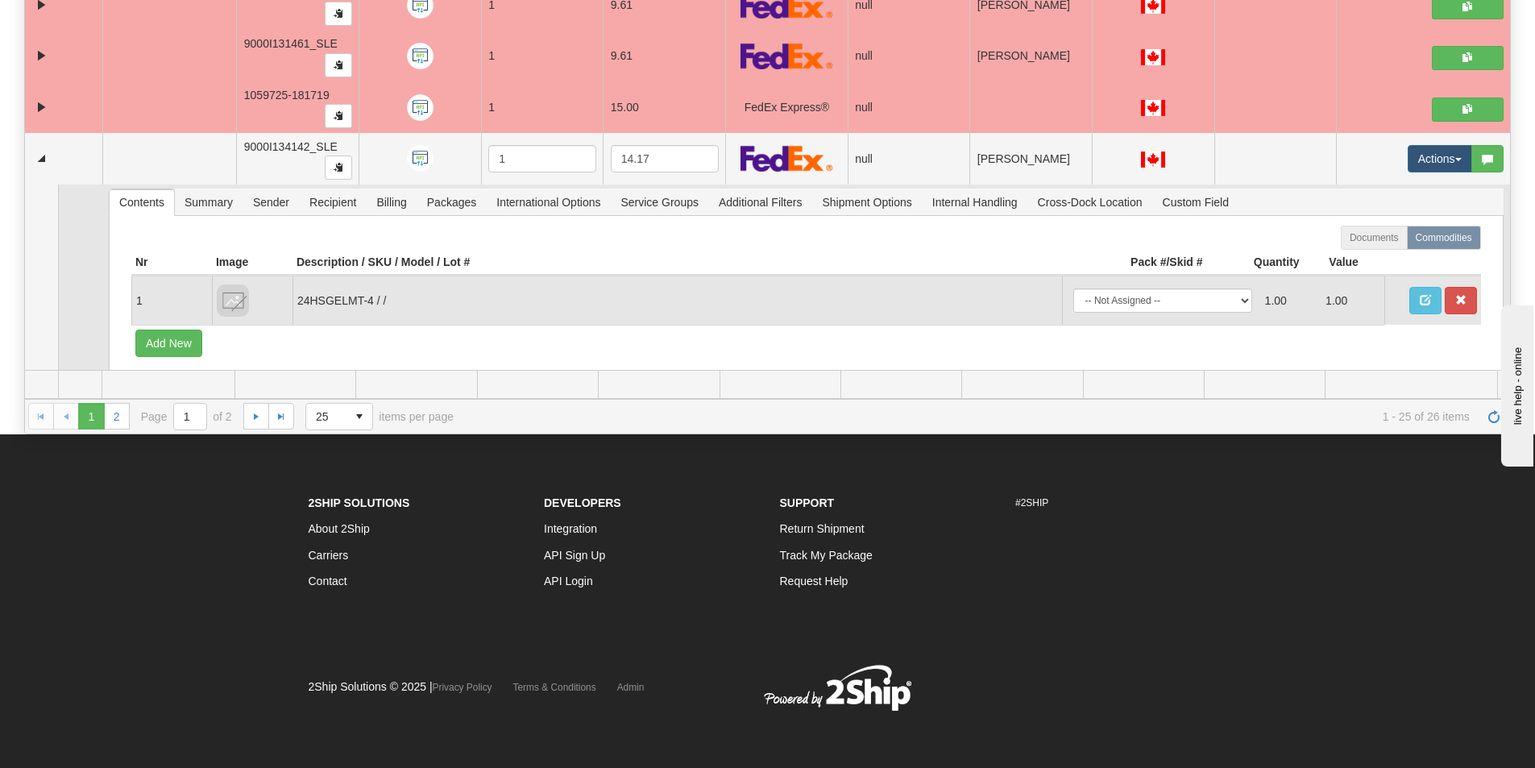
scroll to position [1148, 0]
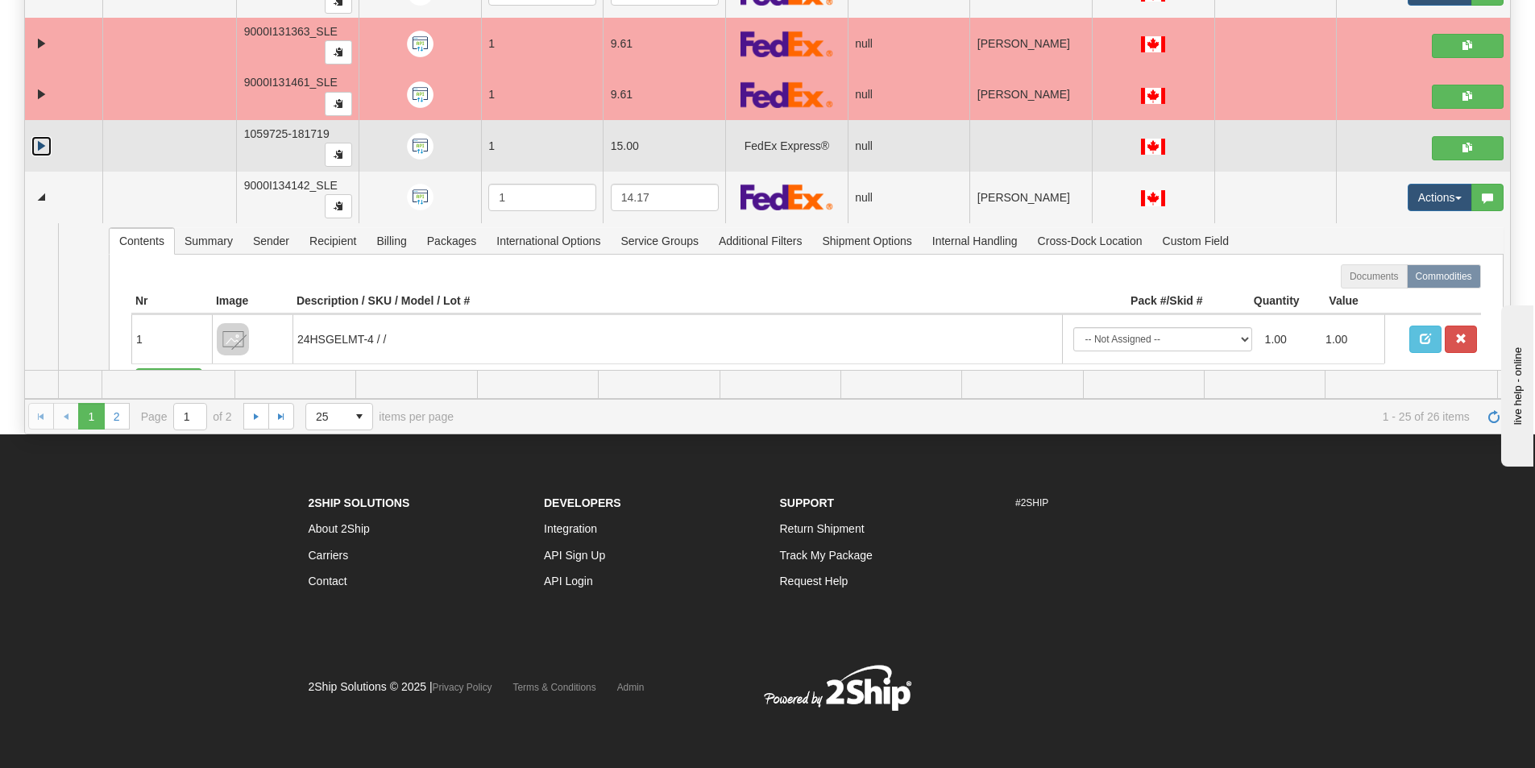
click at [43, 147] on link "Collapse" at bounding box center [41, 146] width 20 height 20
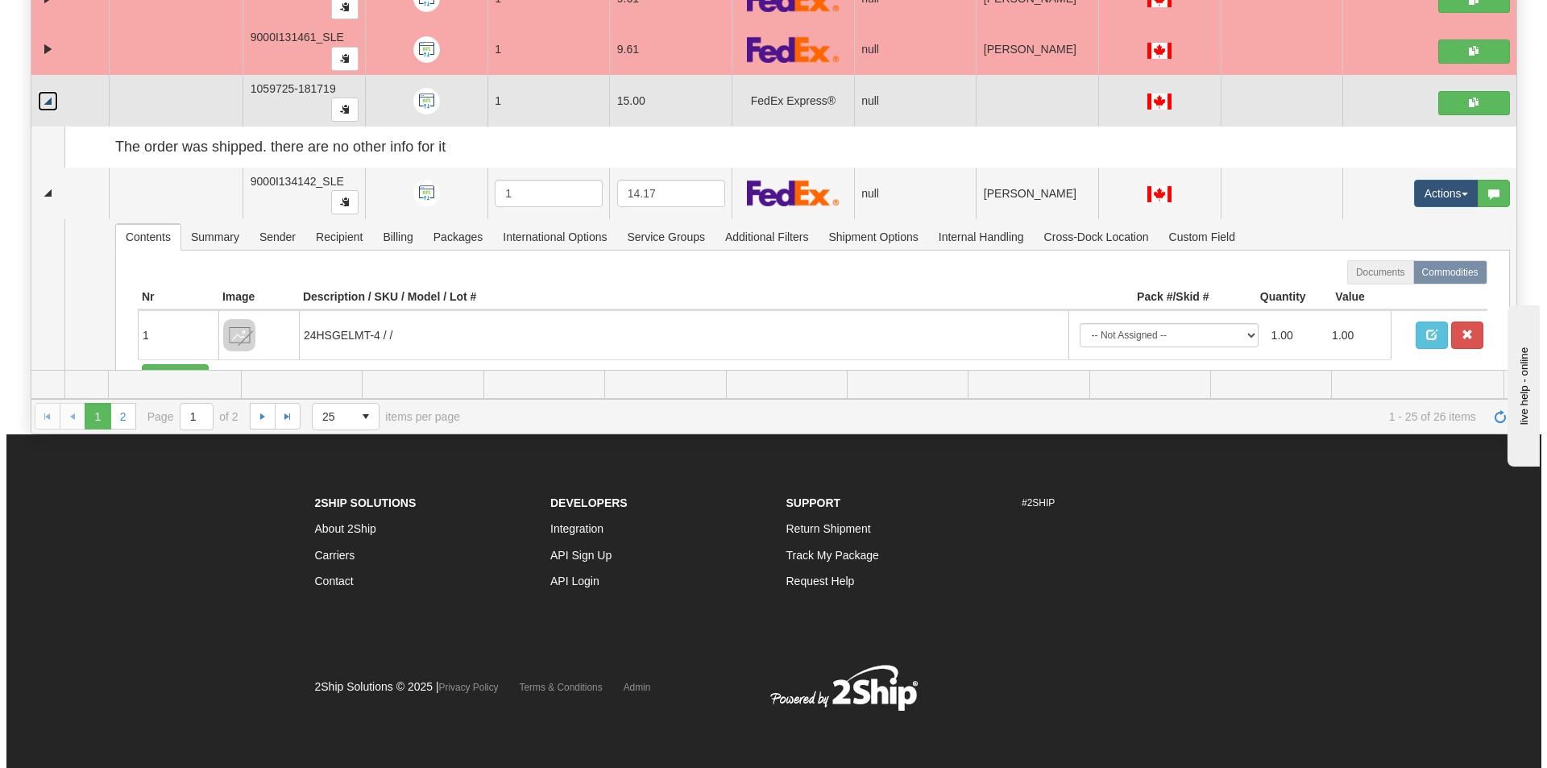
scroll to position [1229, 0]
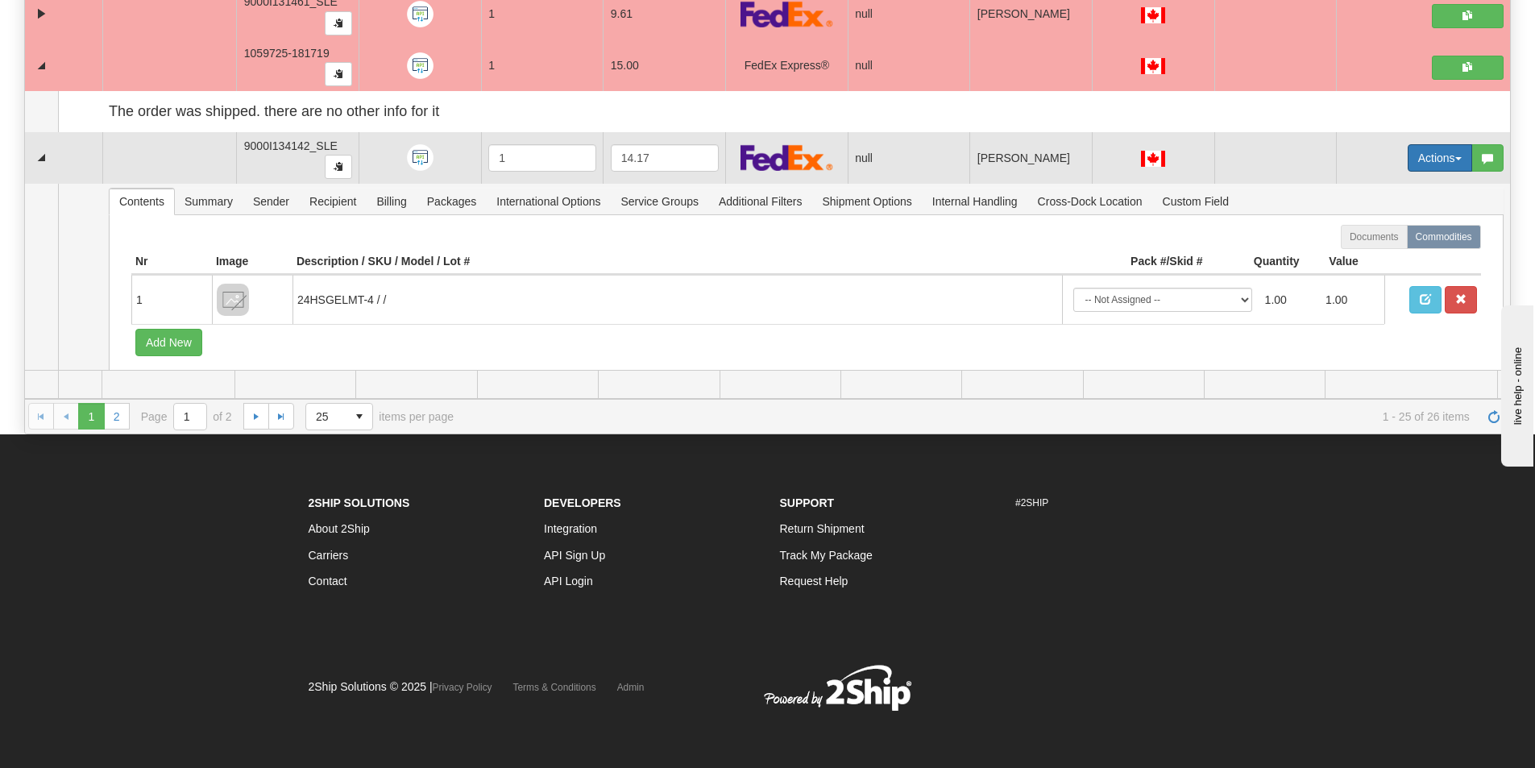
click at [1408, 166] on button "Actions" at bounding box center [1440, 157] width 64 height 27
click at [1362, 191] on span "Open" at bounding box center [1367, 188] width 39 height 13
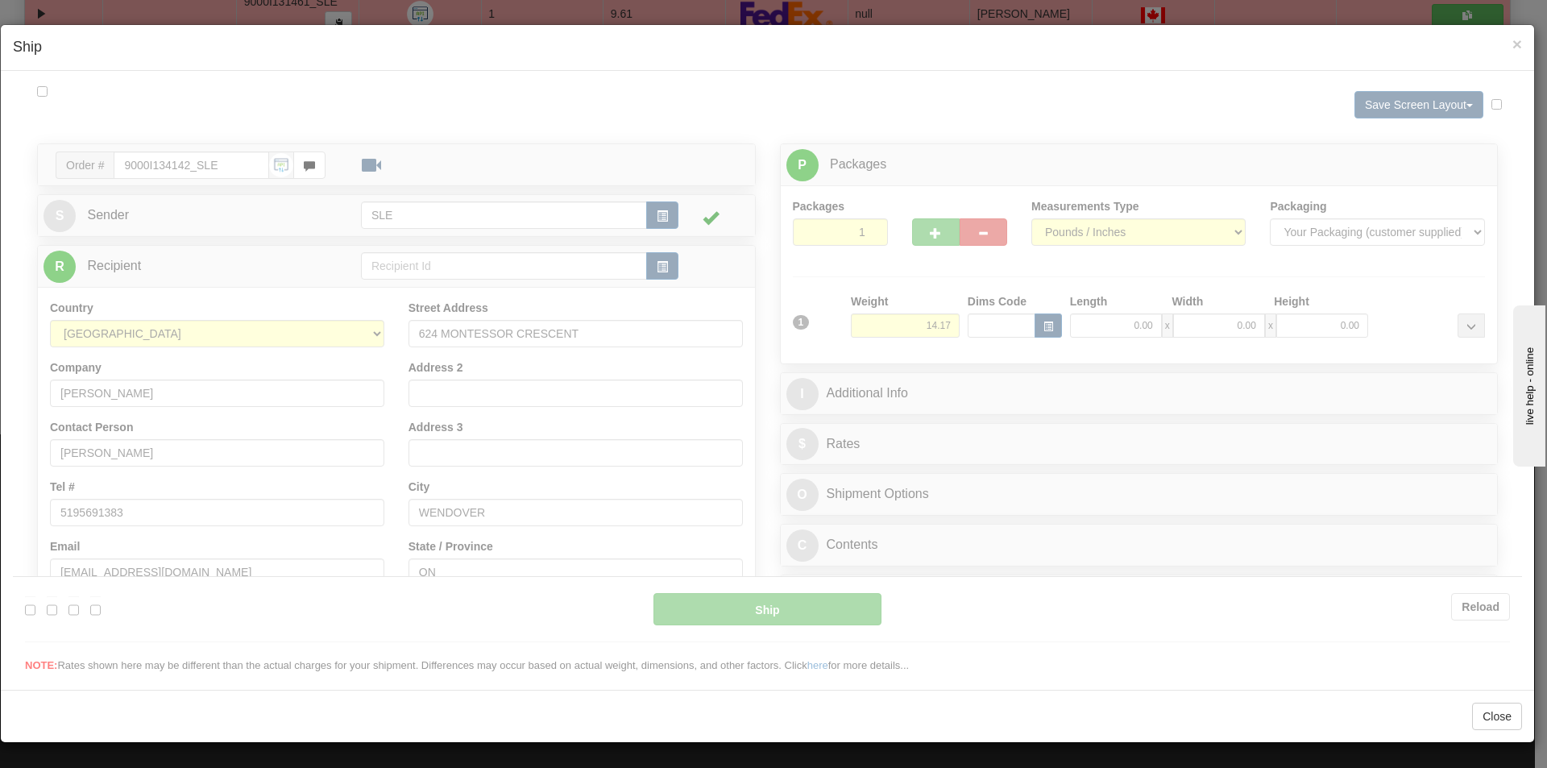
scroll to position [0, 0]
type input "16:19"
type input "16:00"
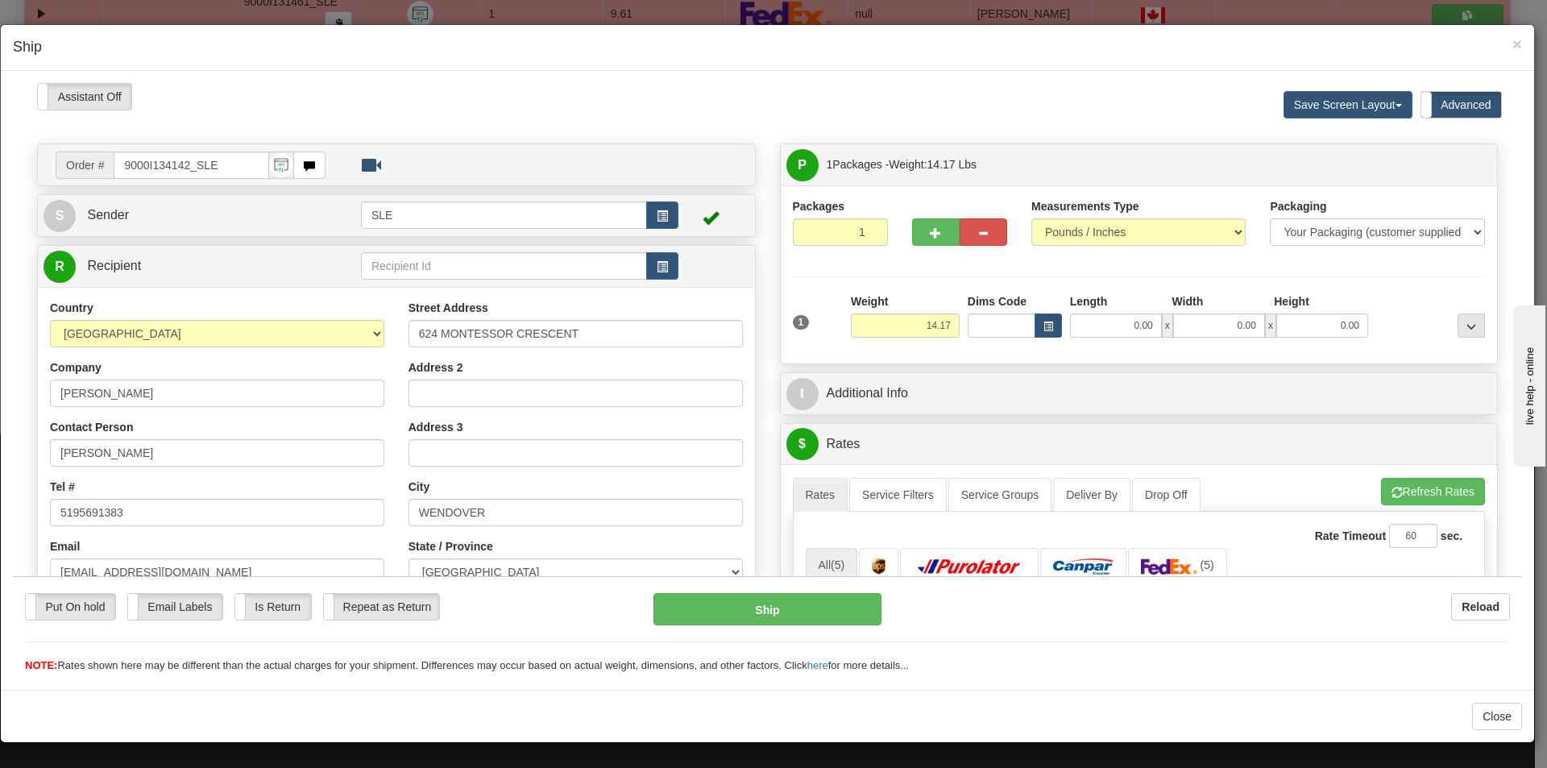
click at [1162, 321] on span "x" at bounding box center [1167, 325] width 11 height 24
click at [1138, 326] on input "0.00" at bounding box center [1116, 325] width 92 height 24
type input "12.75"
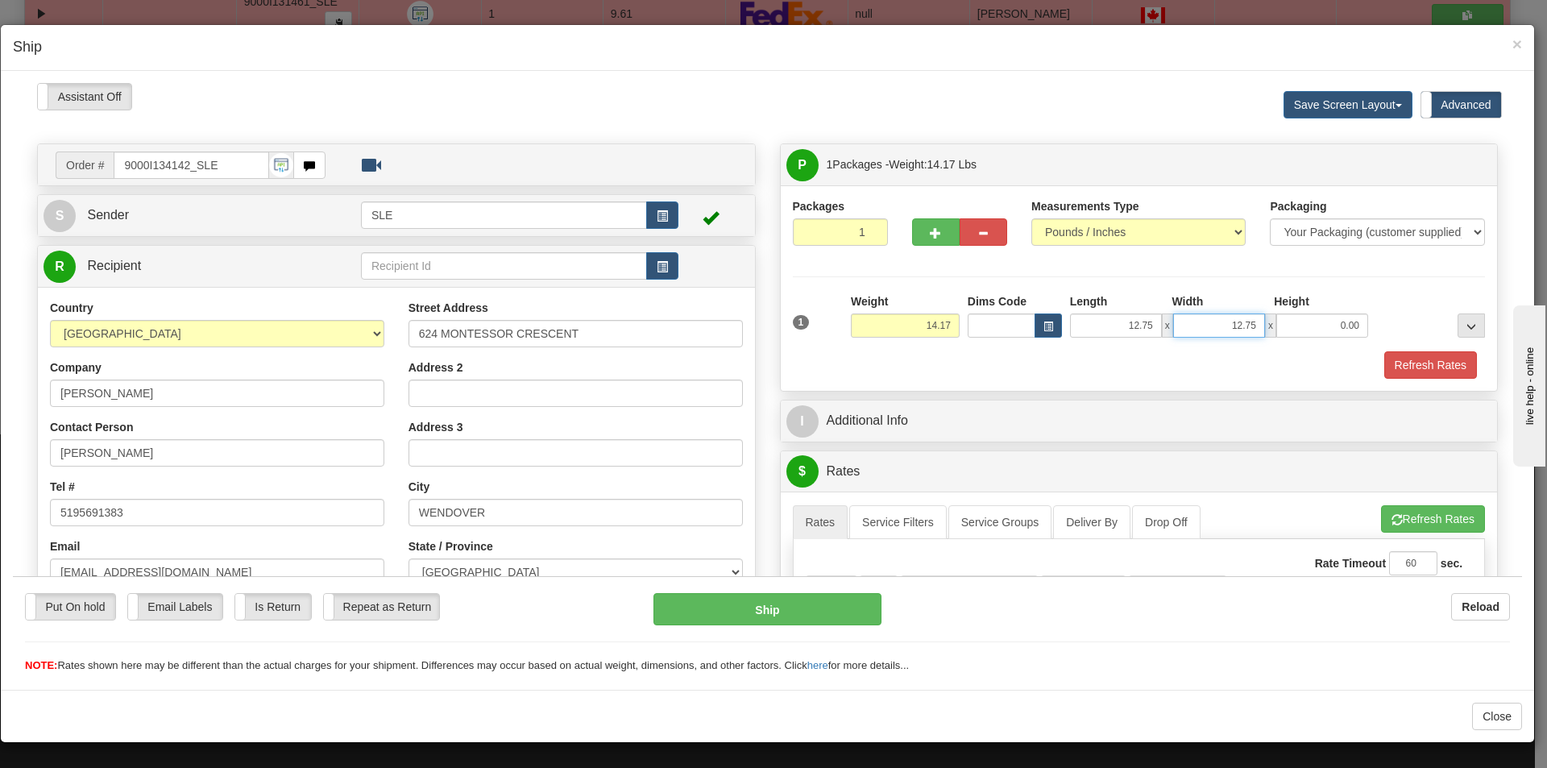
type input "12.75"
type input "23.00"
click at [1430, 527] on button "Refresh Rates" at bounding box center [1433, 517] width 104 height 27
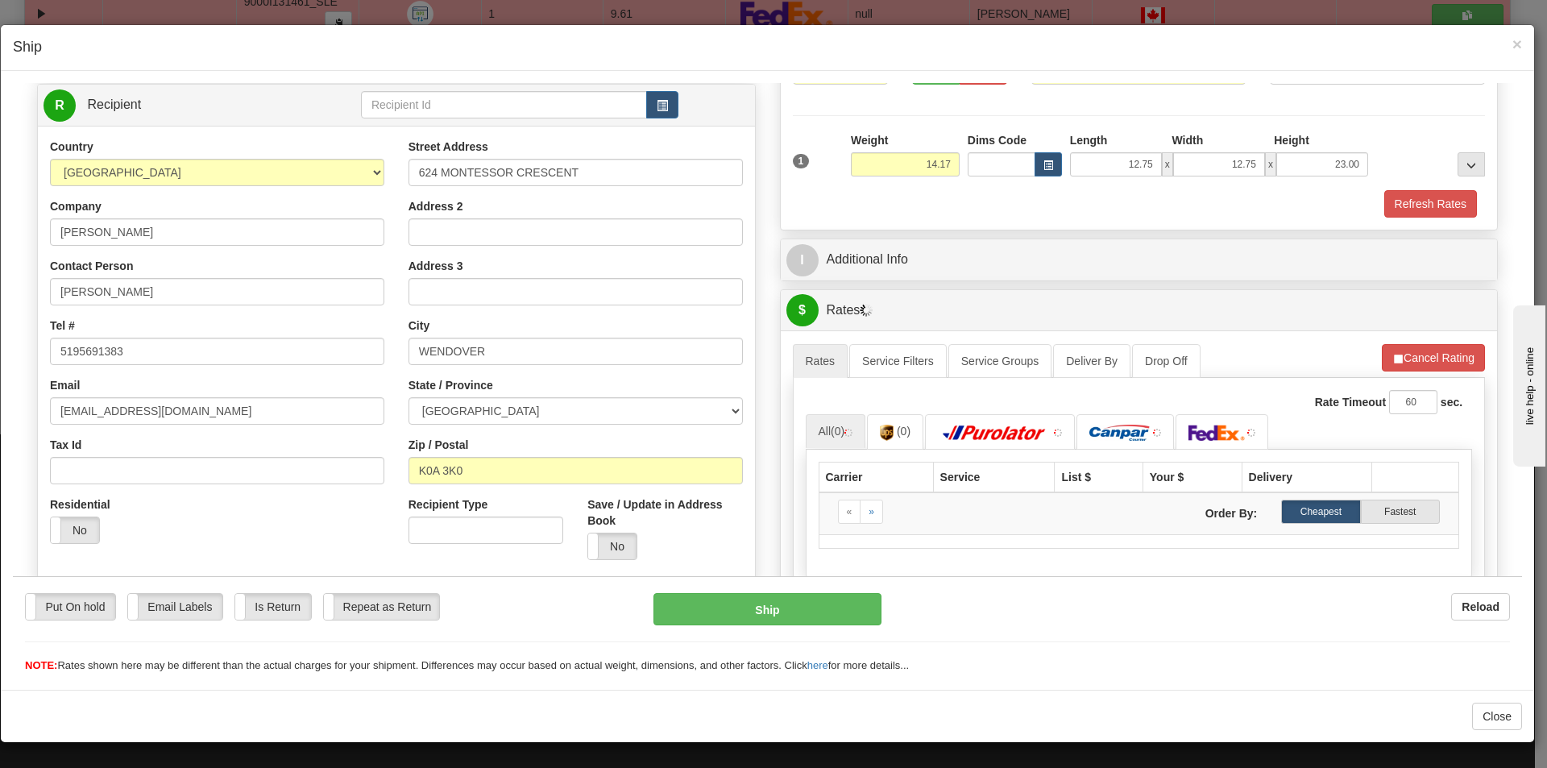
scroll to position [322, 0]
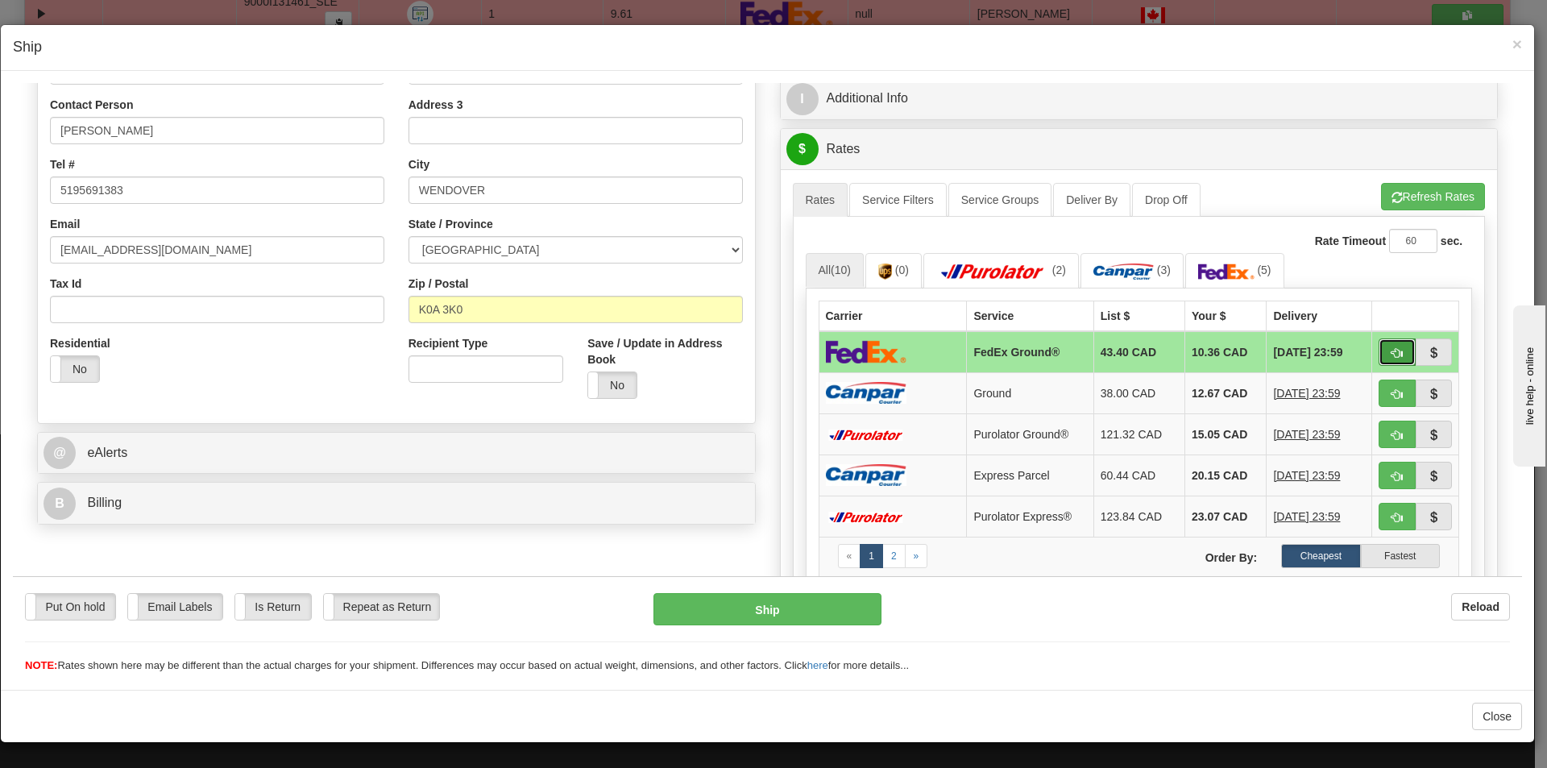
click at [1379, 347] on button "button" at bounding box center [1397, 351] width 37 height 27
type input "92"
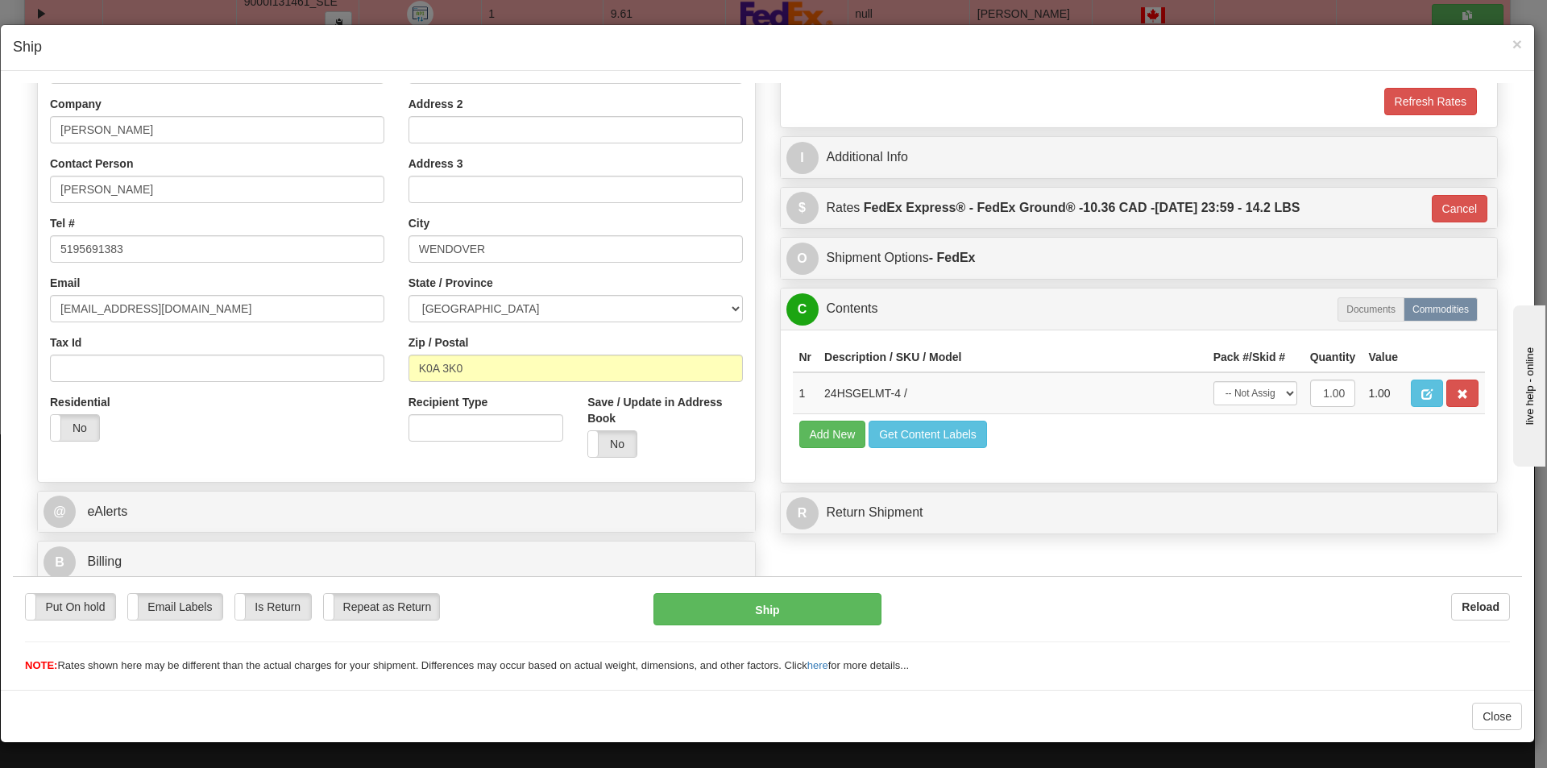
scroll to position [264, 0]
click at [1238, 395] on select "-- Not Assigned -- Package 1" at bounding box center [1256, 392] width 84 height 24
select select "0"
click at [1214, 380] on select "-- Not Assigned -- Package 1" at bounding box center [1256, 392] width 84 height 24
click at [855, 618] on button "Ship" at bounding box center [767, 608] width 227 height 32
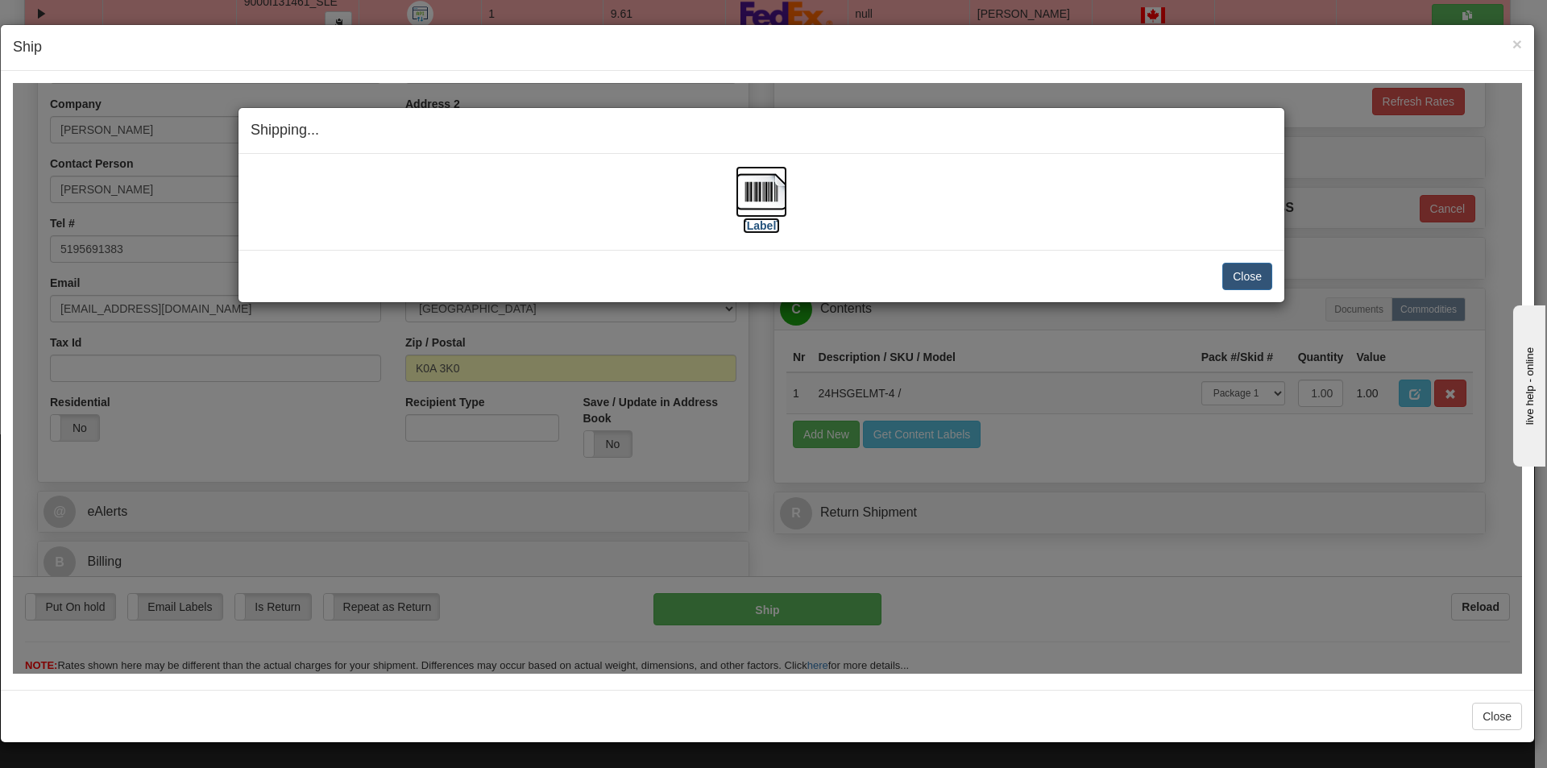
click at [765, 203] on img at bounding box center [762, 191] width 52 height 52
click at [1255, 280] on button "Close" at bounding box center [1247, 275] width 50 height 27
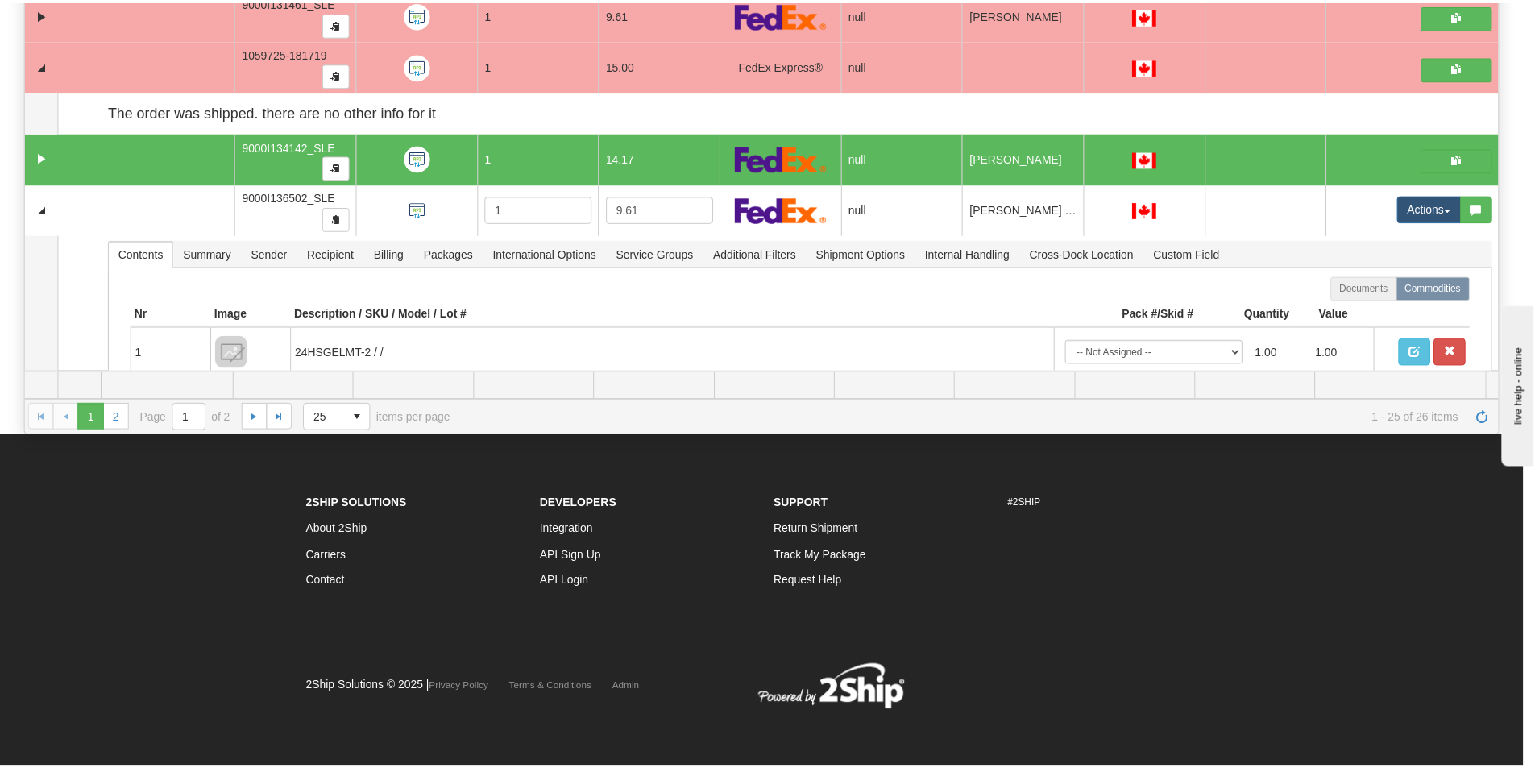
scroll to position [0, 0]
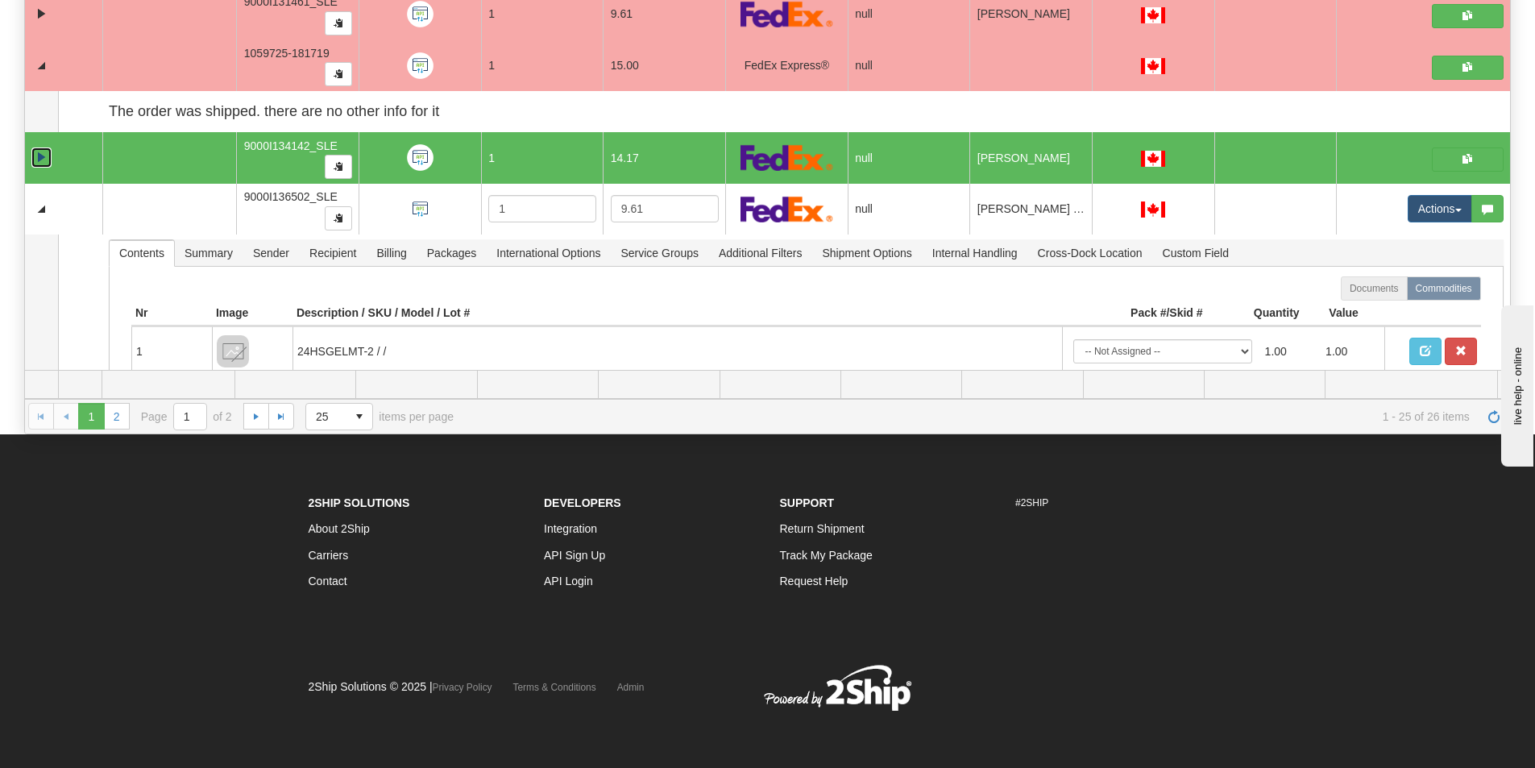
click at [37, 157] on link "Collapse" at bounding box center [41, 157] width 20 height 20
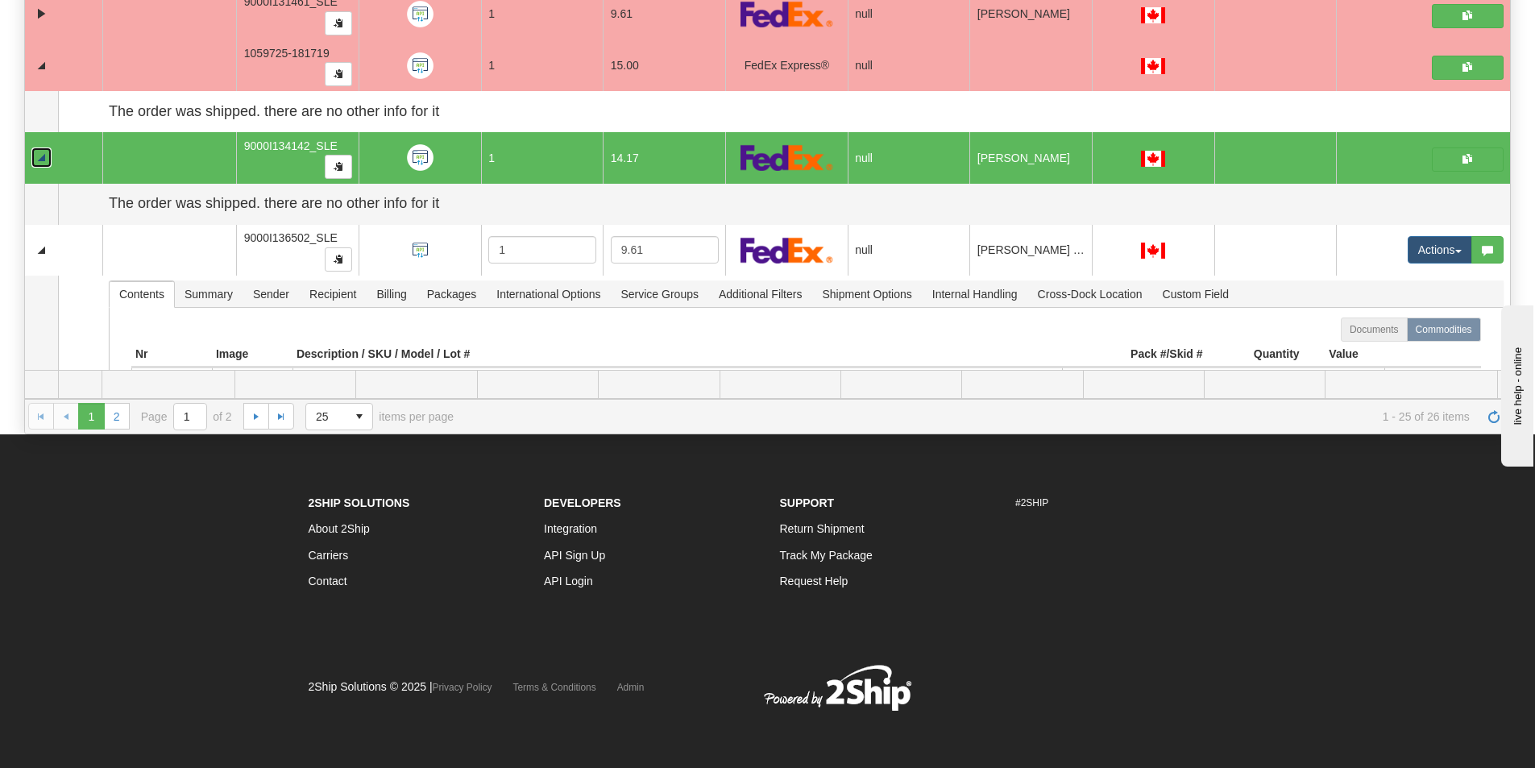
click at [37, 157] on link "Collapse" at bounding box center [41, 157] width 20 height 20
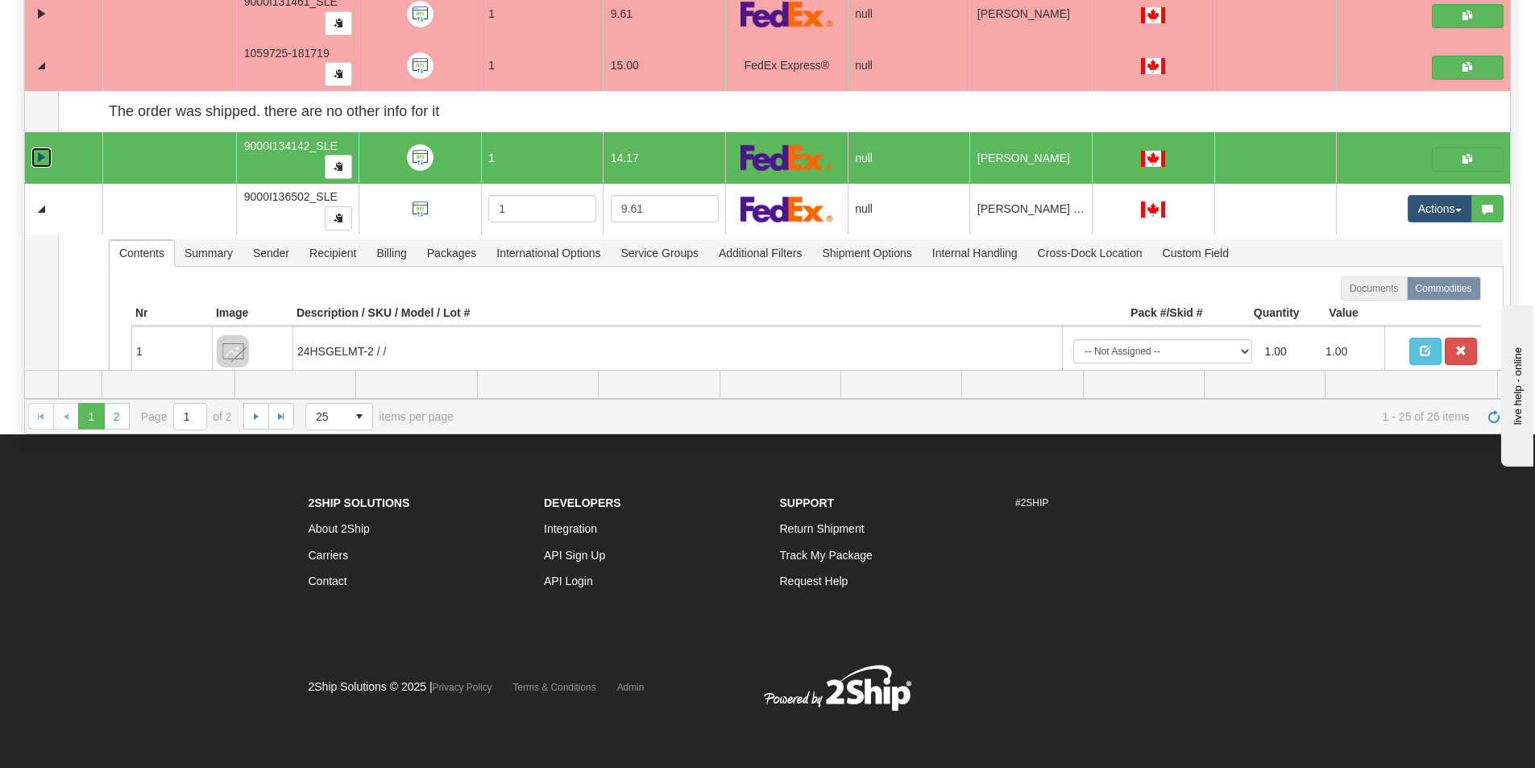
click at [37, 157] on link "Expand" at bounding box center [41, 157] width 20 height 20
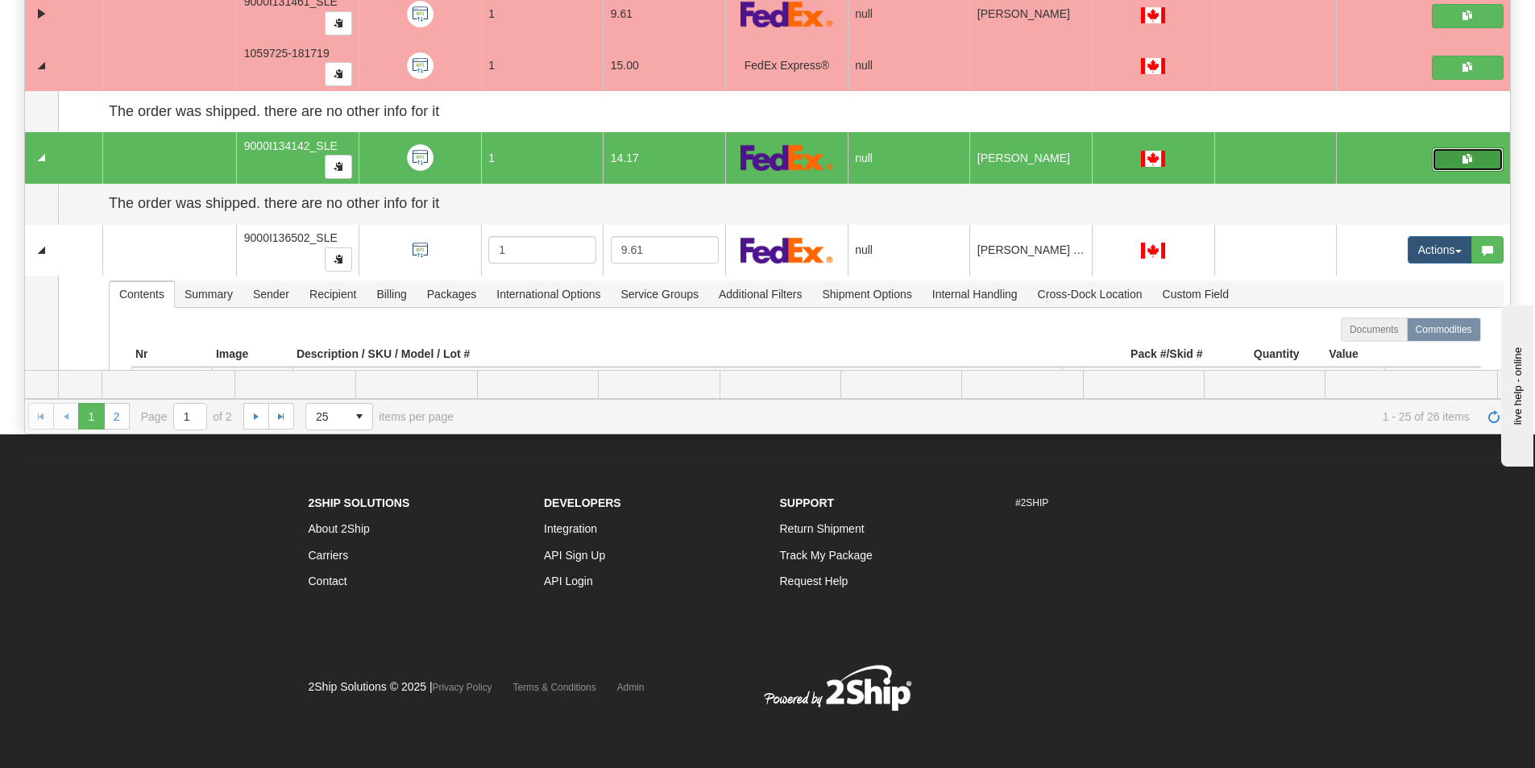
click at [1443, 158] on button "button" at bounding box center [1468, 159] width 72 height 24
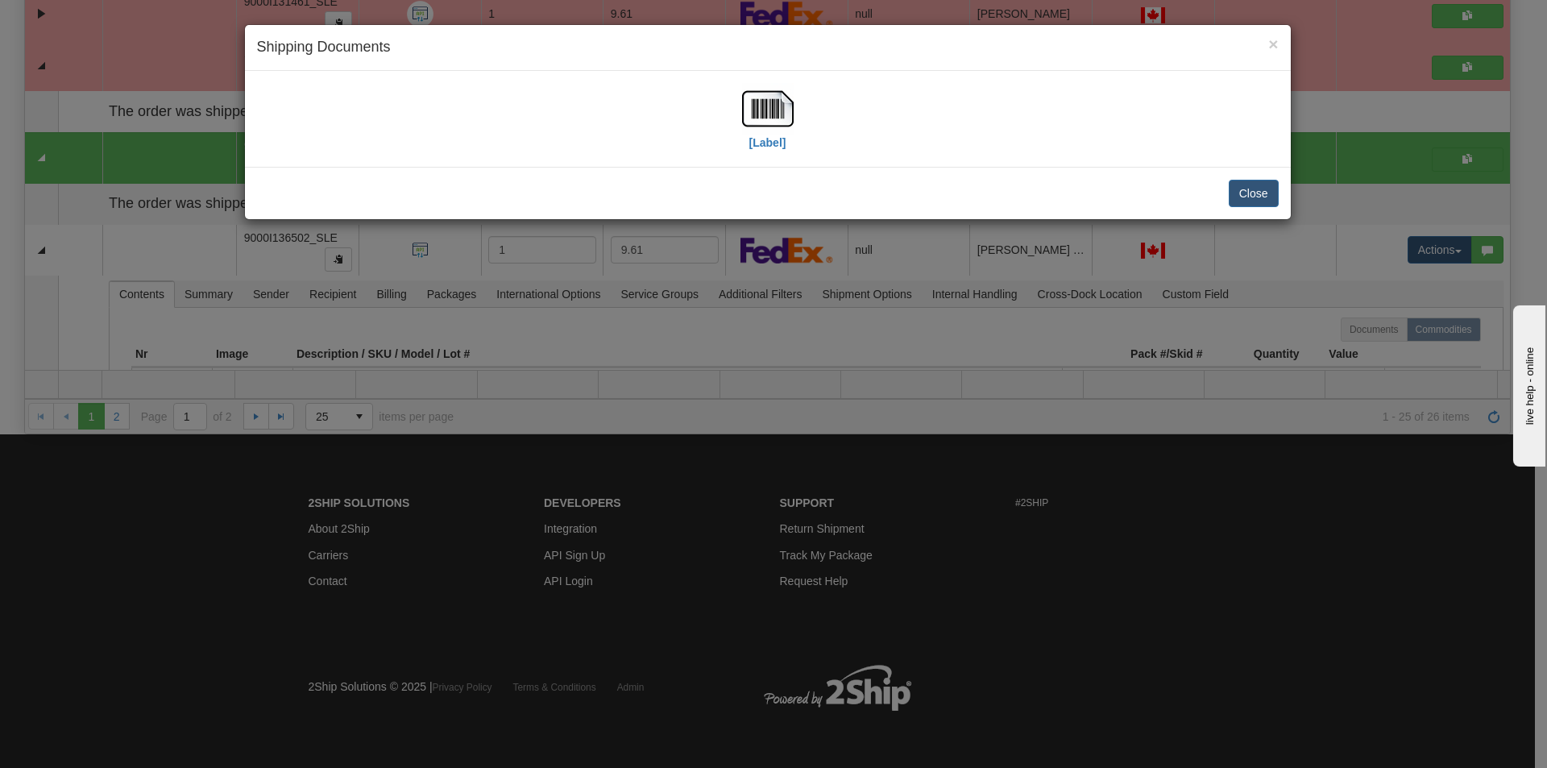
click at [762, 355] on div "× Shipping Documents [Label] Close" at bounding box center [773, 384] width 1547 height 768
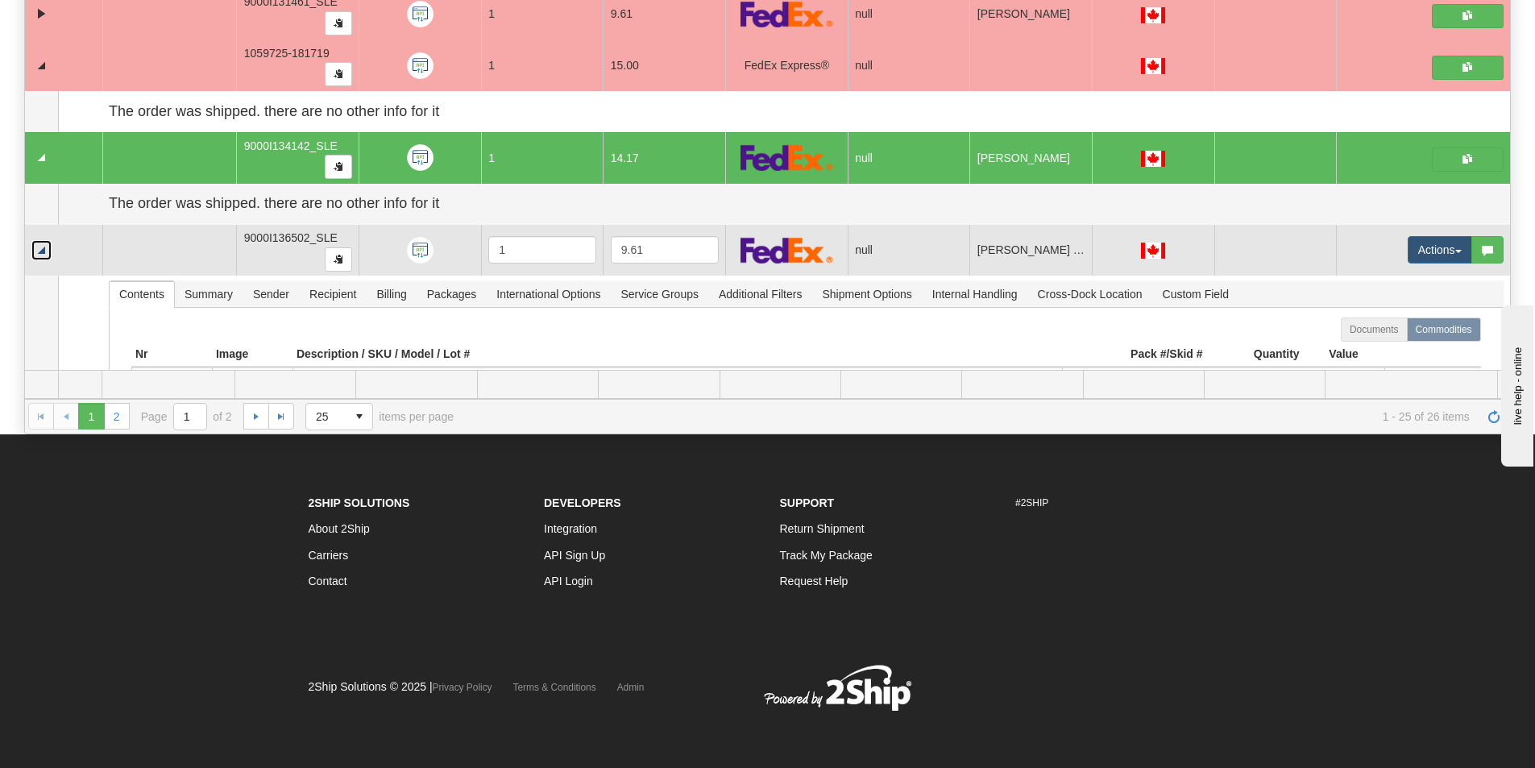
click at [39, 249] on link "Collapse" at bounding box center [41, 250] width 20 height 20
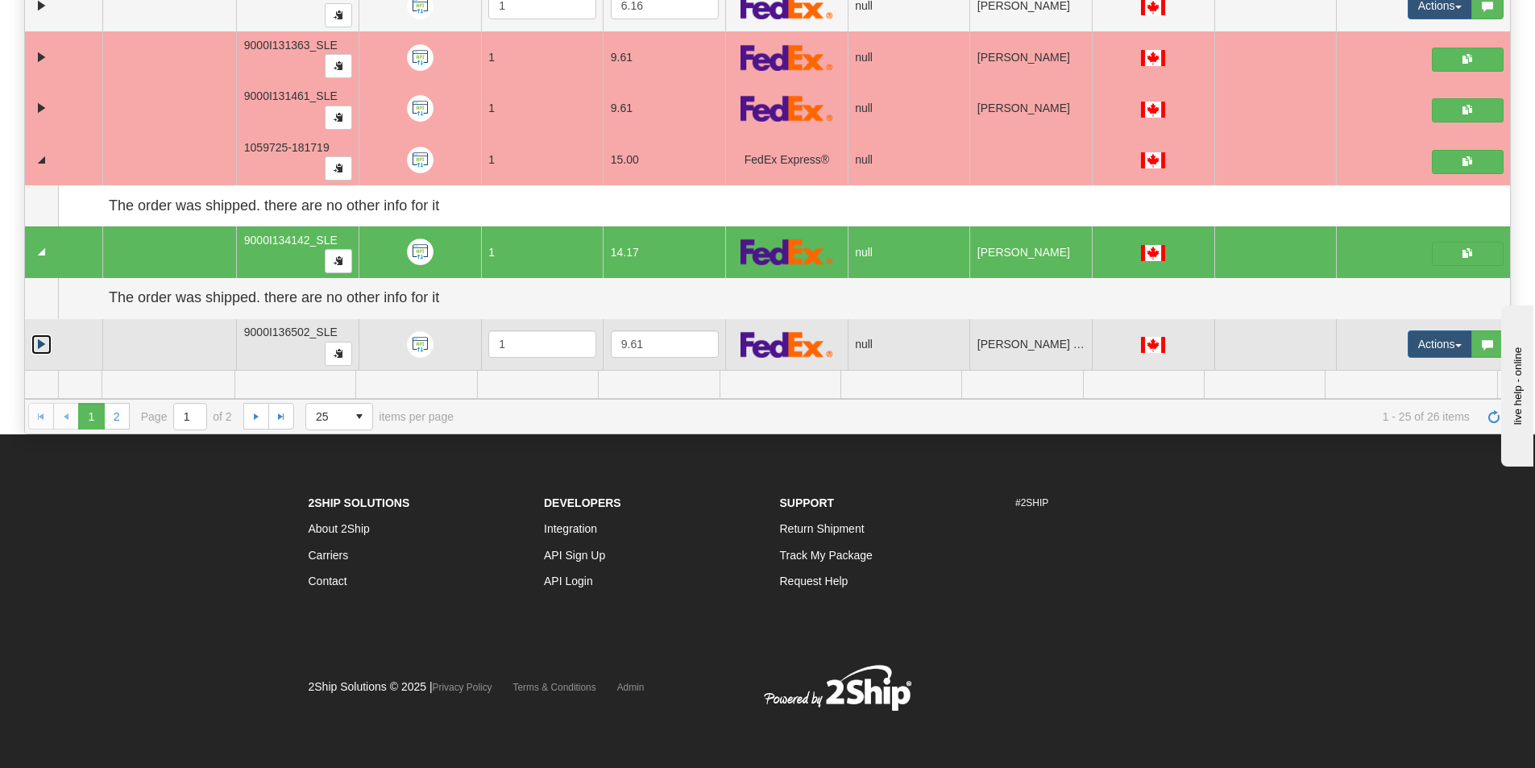
click at [34, 344] on link "Expand" at bounding box center [41, 344] width 20 height 20
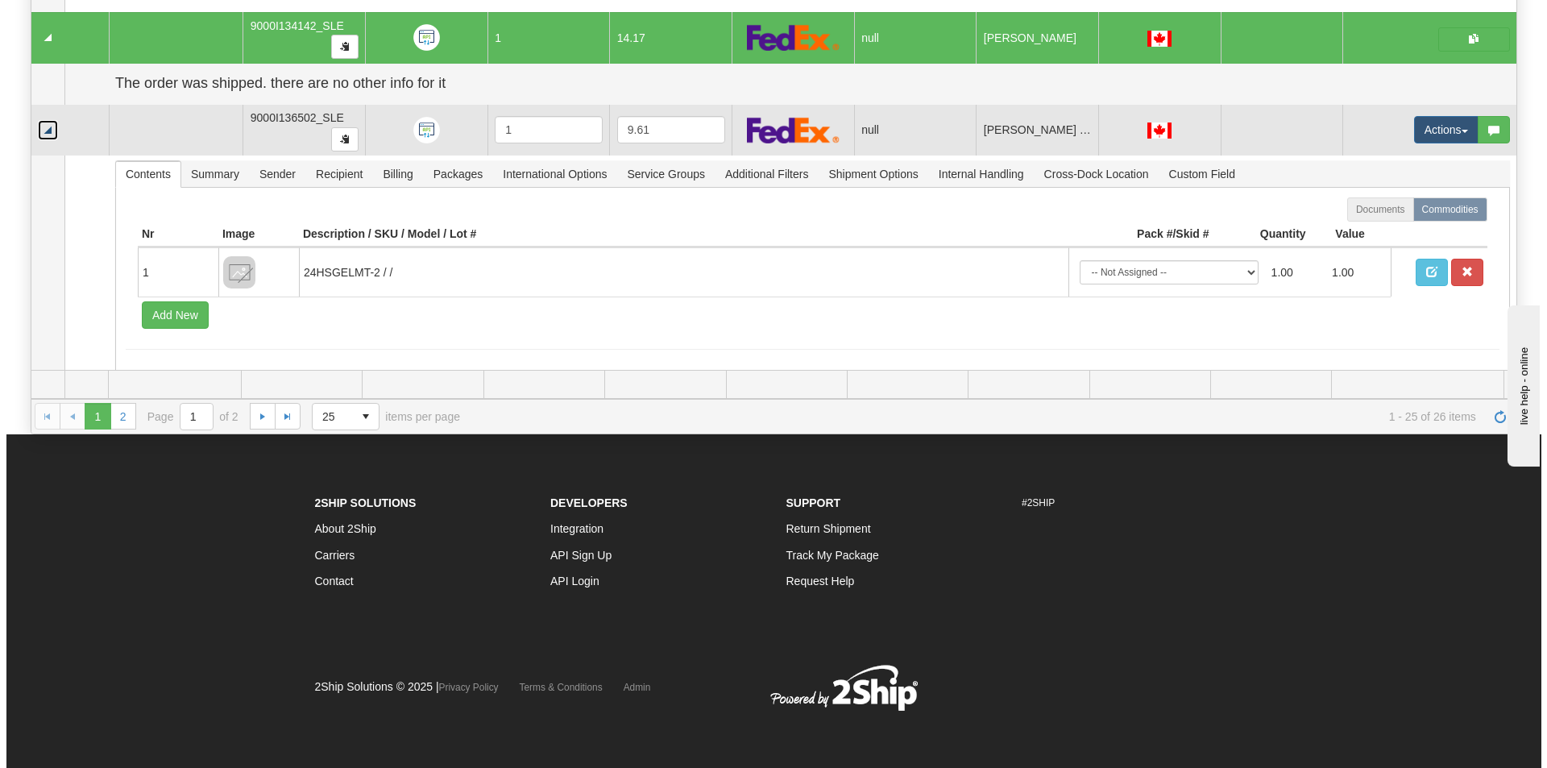
scroll to position [1359, 0]
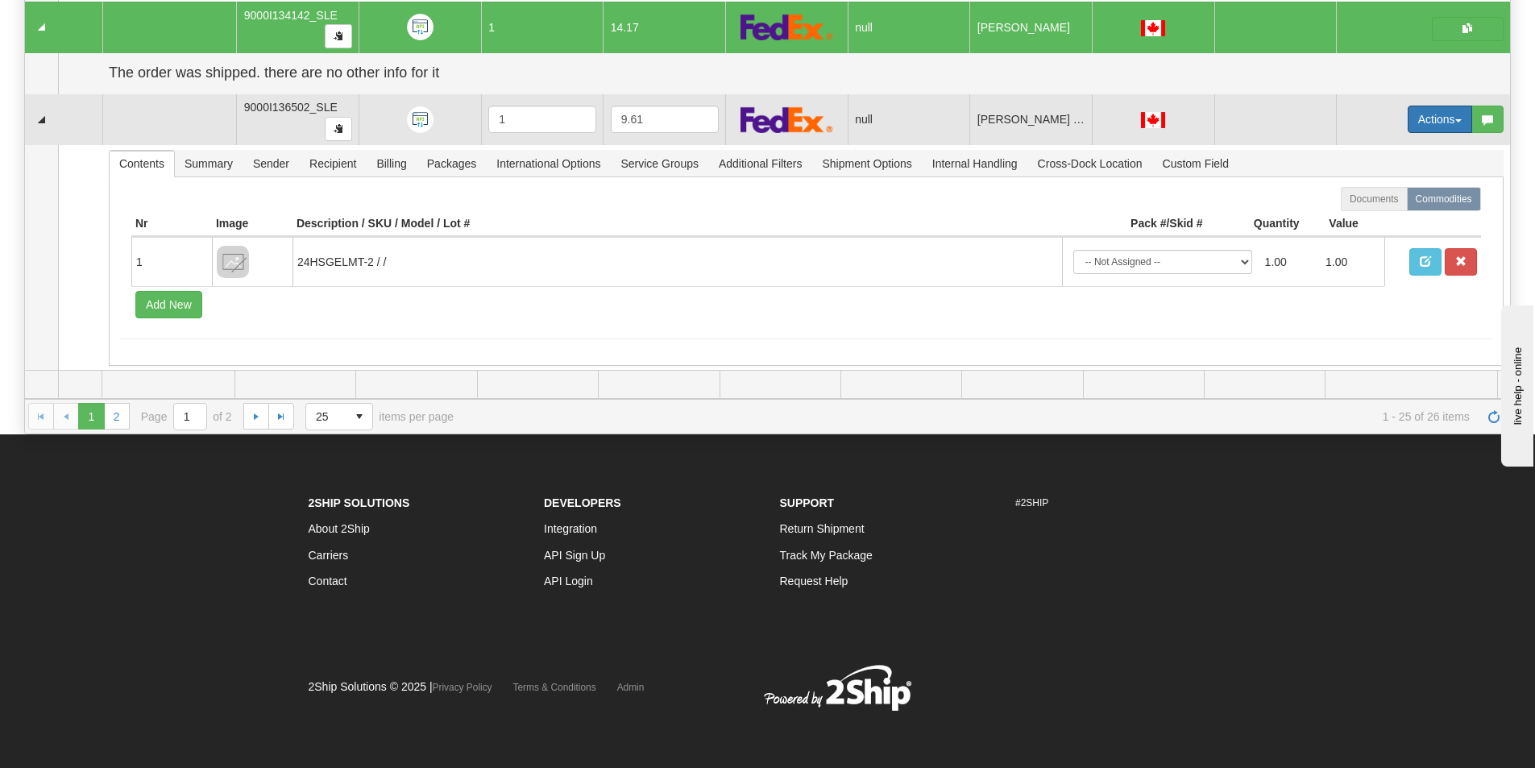
click at [1417, 118] on button "Actions" at bounding box center [1440, 119] width 64 height 27
click at [1355, 151] on span "Open" at bounding box center [1367, 149] width 39 height 13
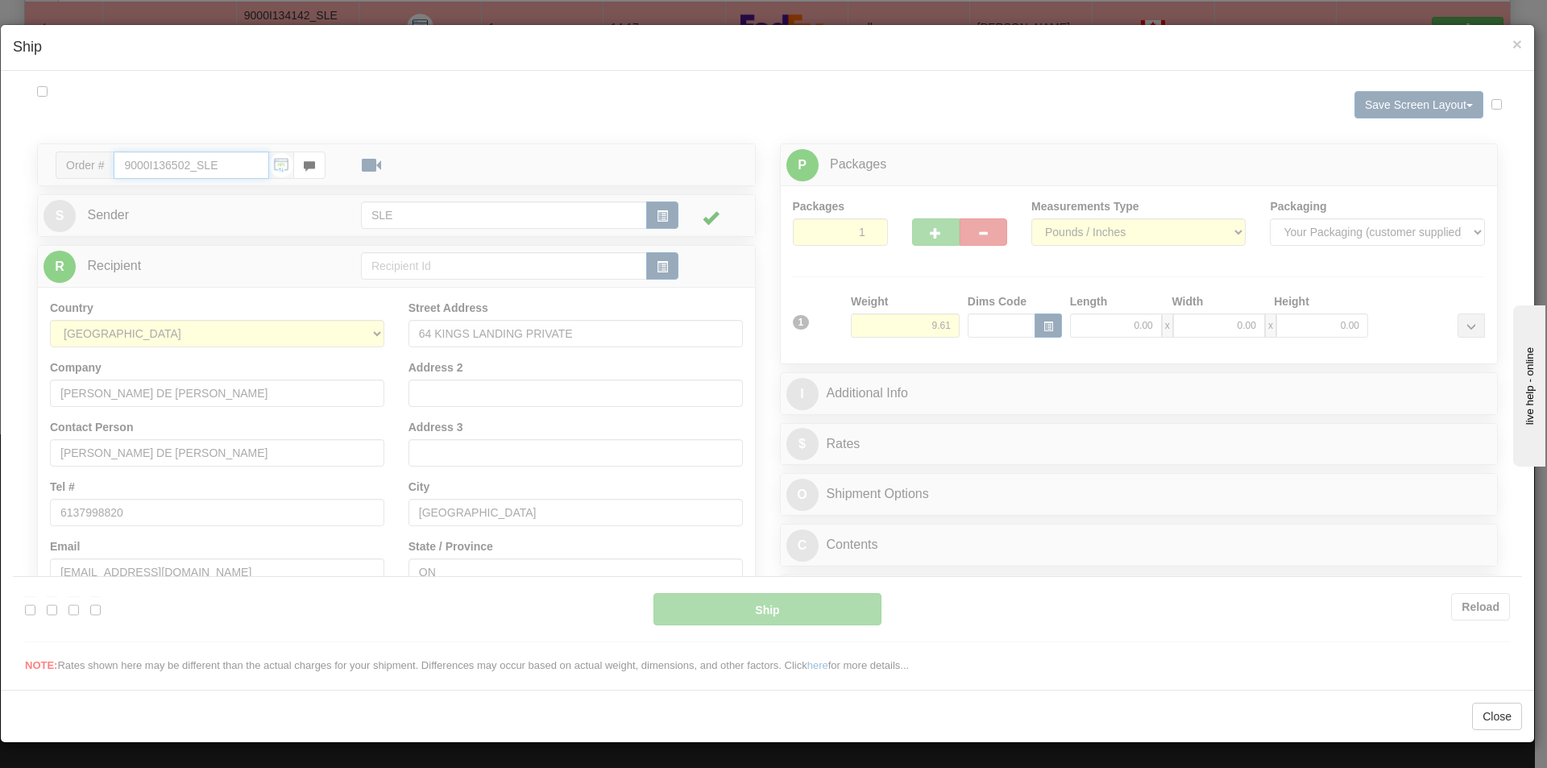
scroll to position [0, 0]
type input "16:20"
type input "16:00"
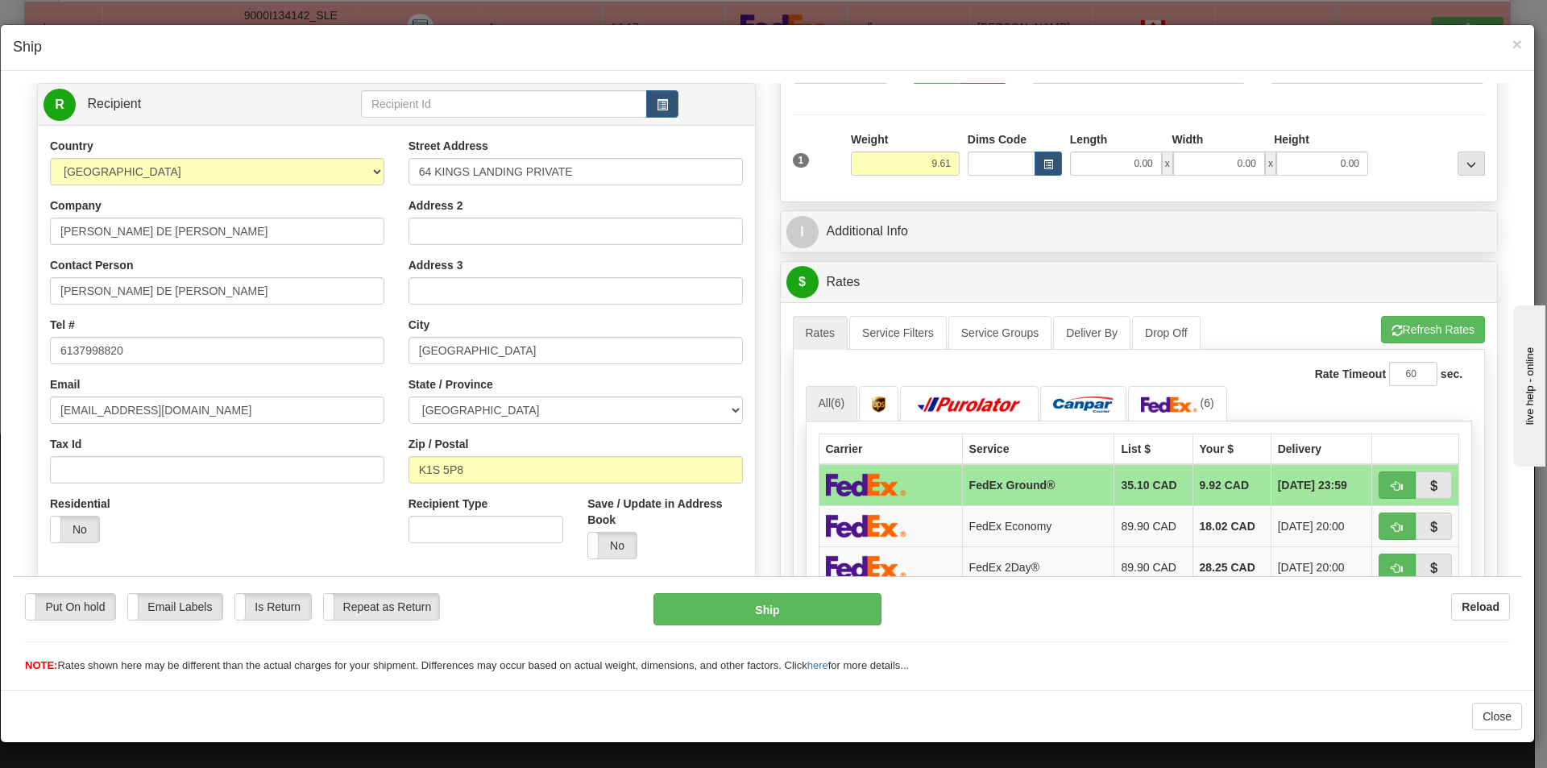
scroll to position [26, 0]
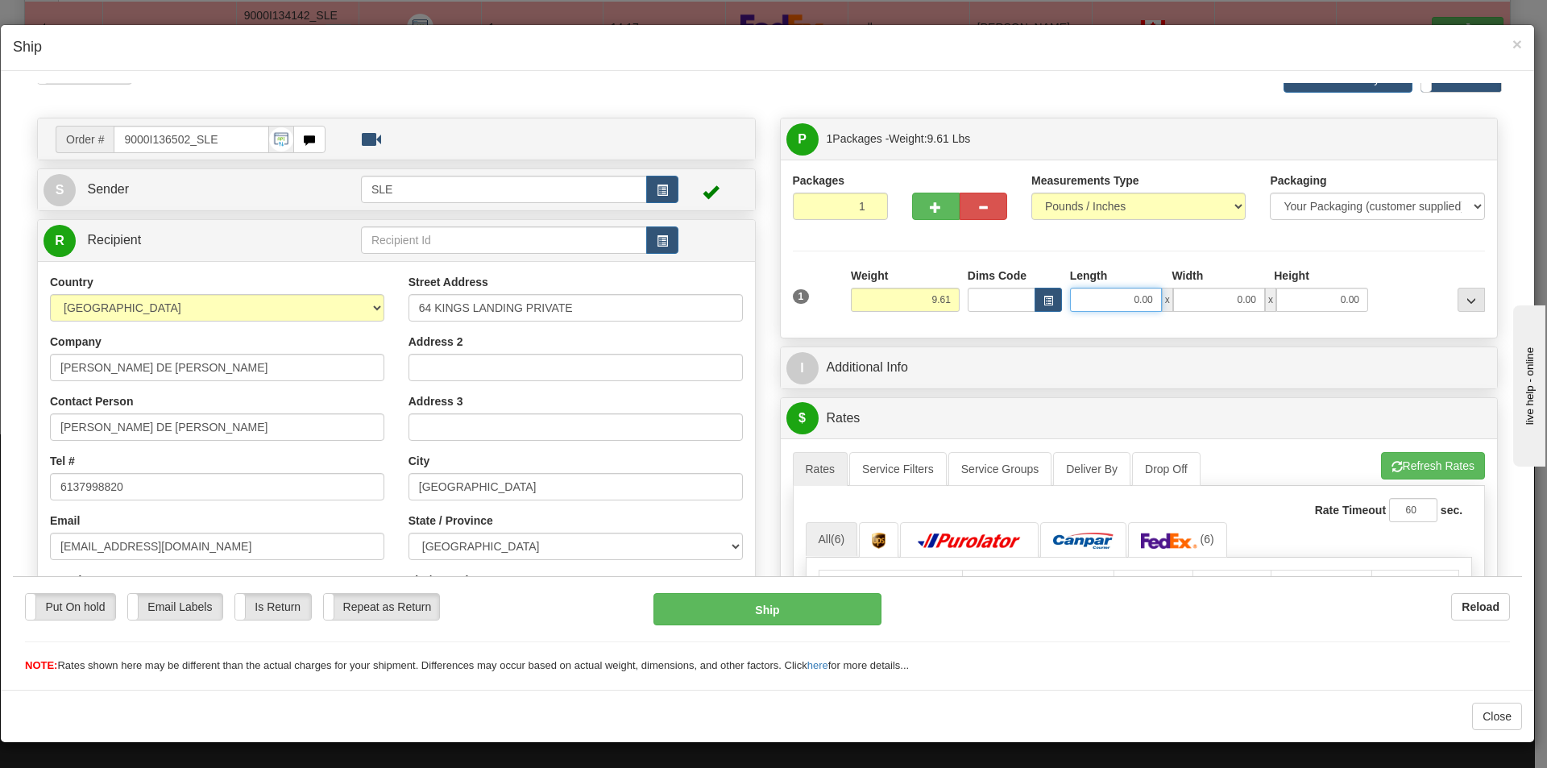
click at [1148, 300] on input "0.00" at bounding box center [1116, 299] width 92 height 24
type input "11.25"
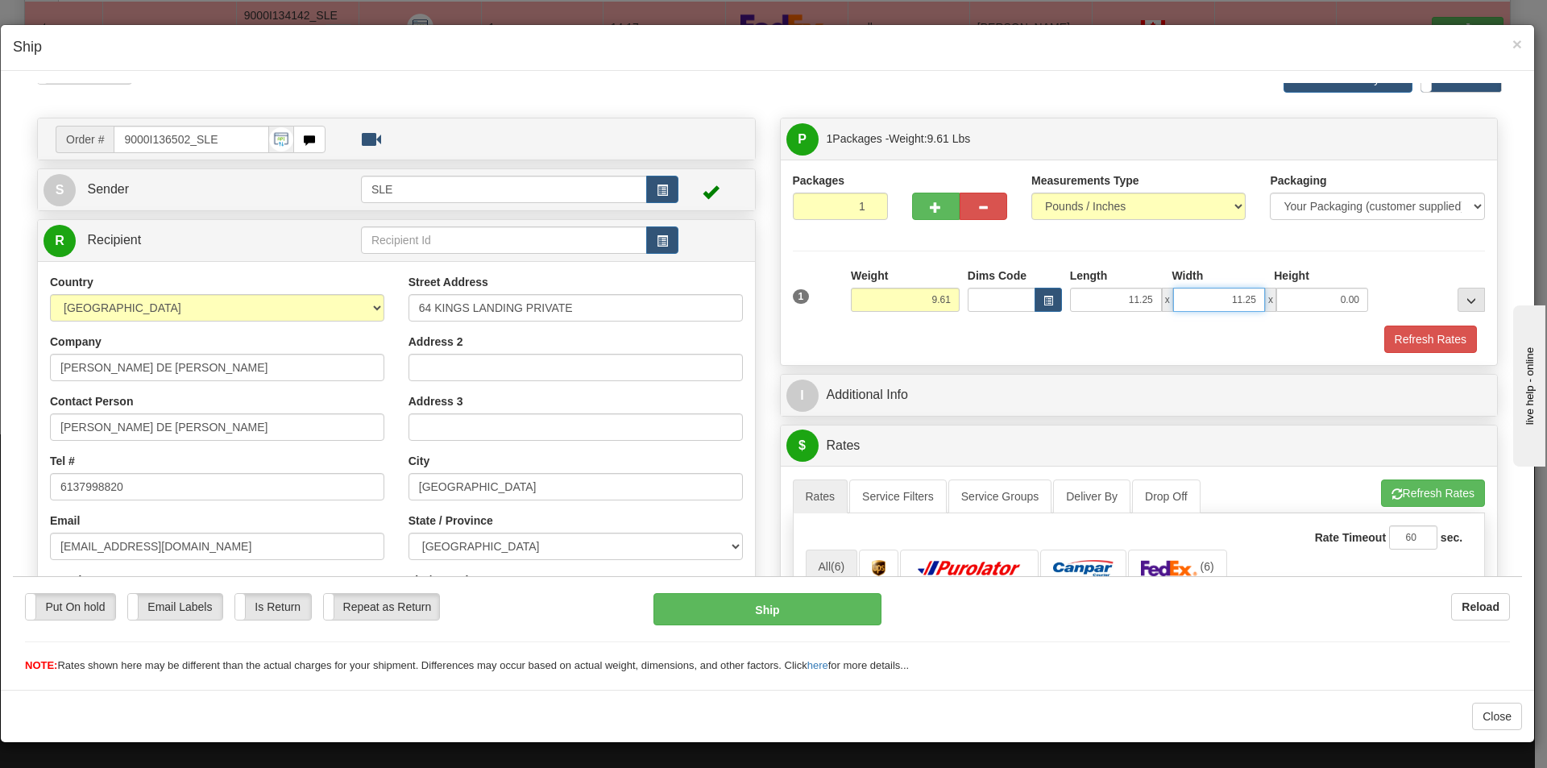
type input "11.25"
type input "20.00"
click at [1395, 492] on button "Refresh Rates" at bounding box center [1433, 492] width 104 height 27
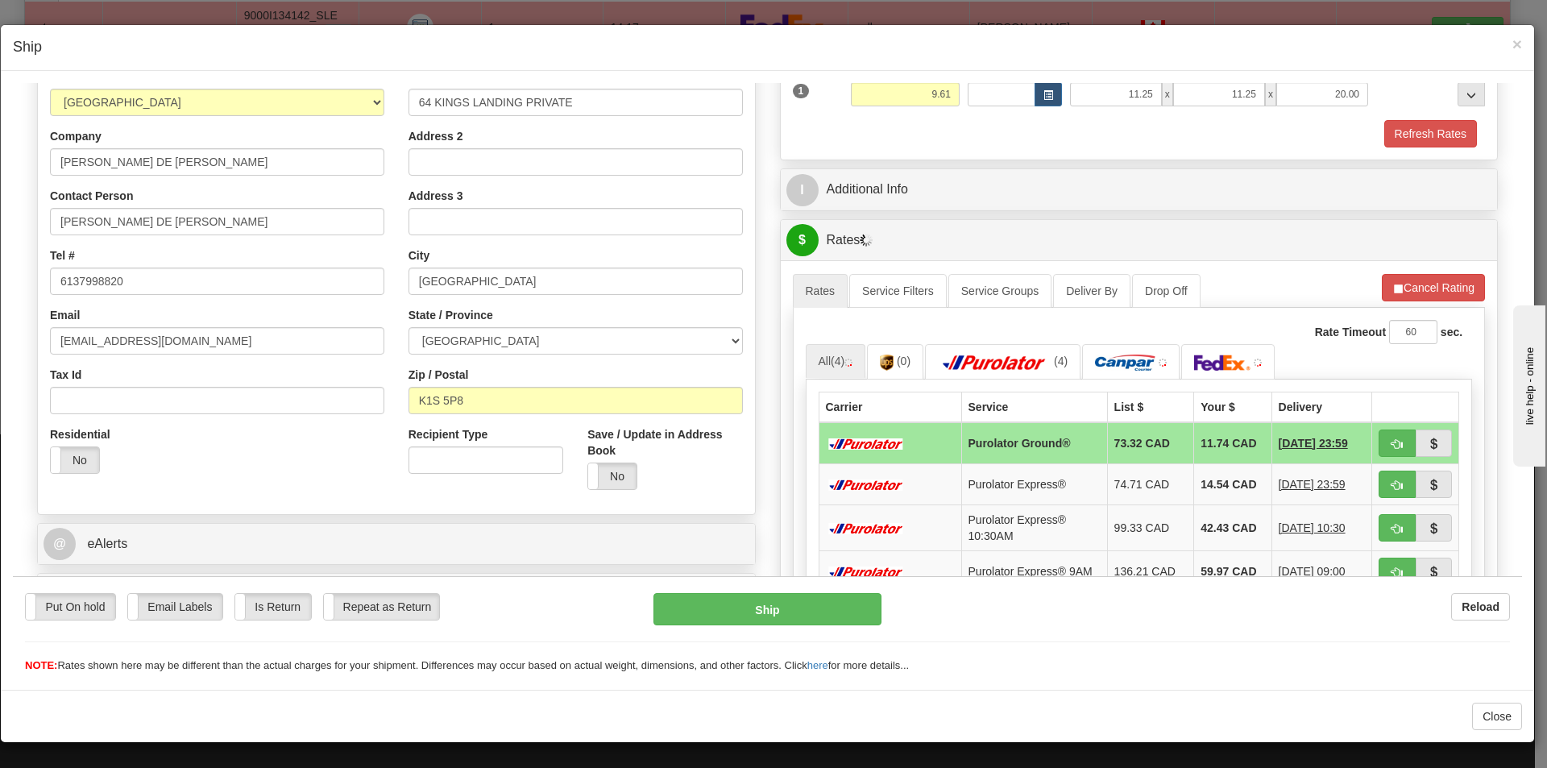
scroll to position [268, 0]
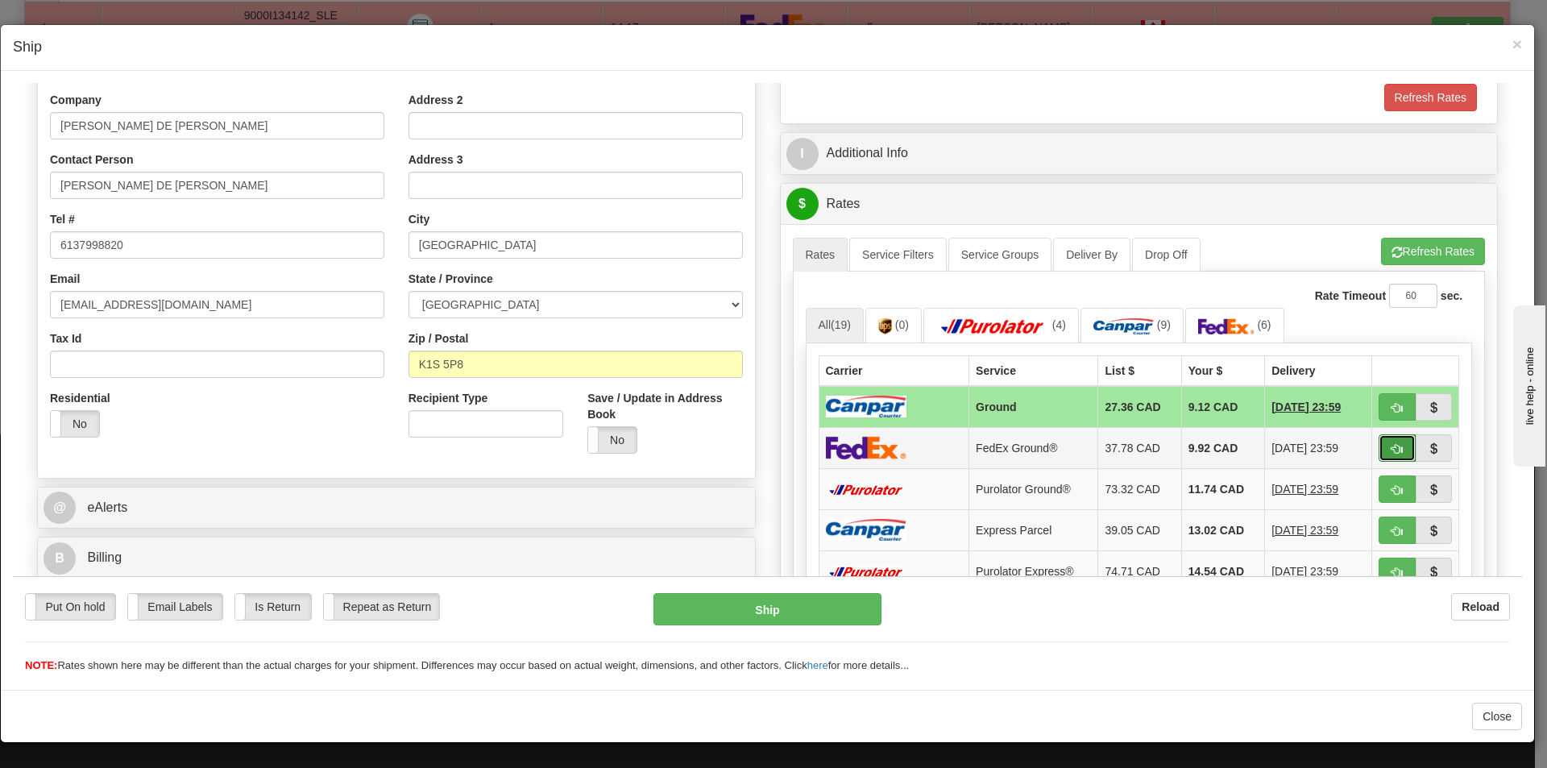
click at [1379, 447] on button "button" at bounding box center [1397, 447] width 37 height 27
type input "92"
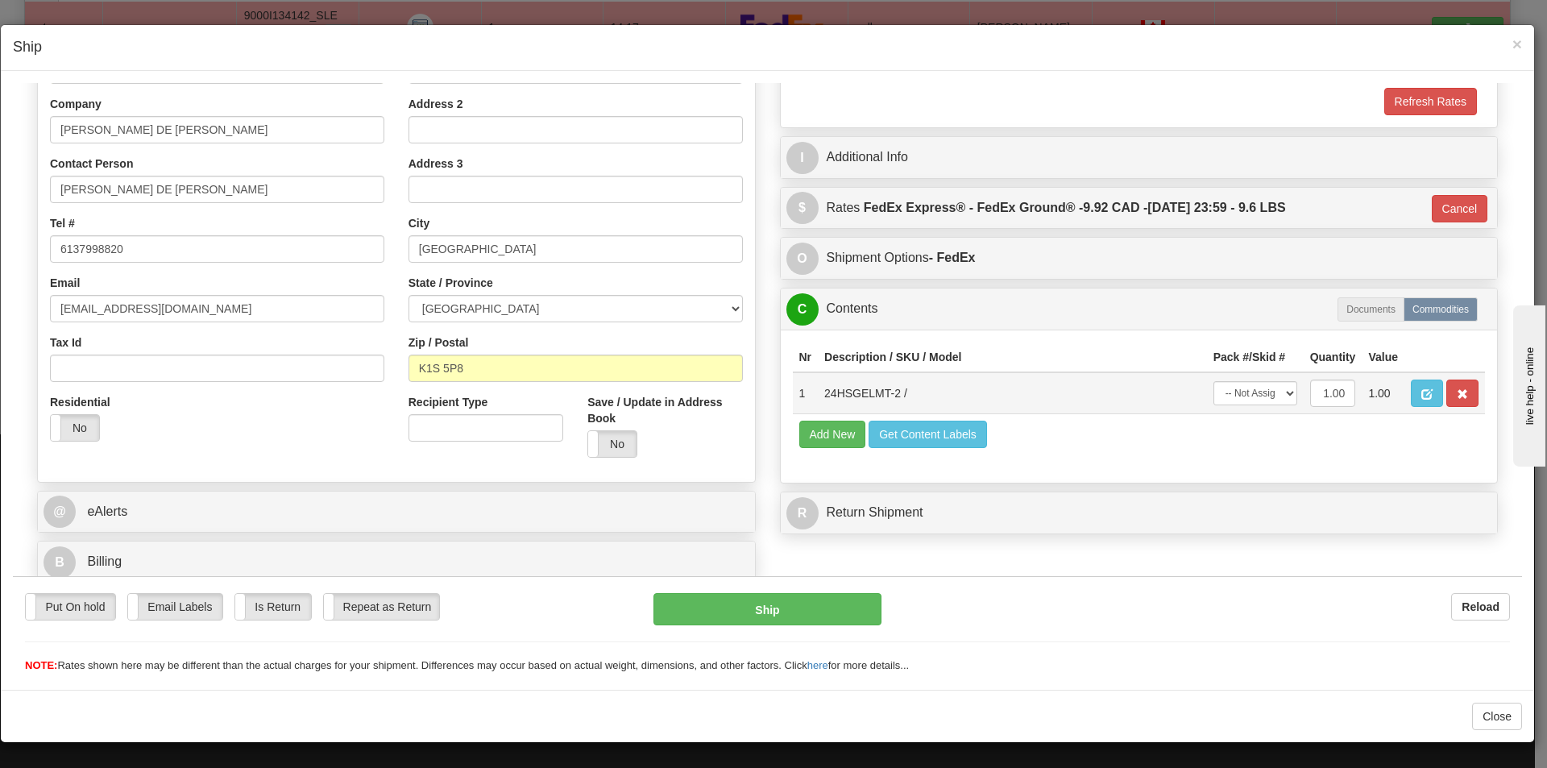
scroll to position [264, 0]
click at [1268, 394] on select "-- Not Assigned -- Package 1" at bounding box center [1256, 392] width 84 height 24
select select "0"
click at [1214, 380] on select "-- Not Assigned -- Package 1" at bounding box center [1256, 392] width 84 height 24
click at [750, 604] on button "Ship" at bounding box center [767, 608] width 227 height 32
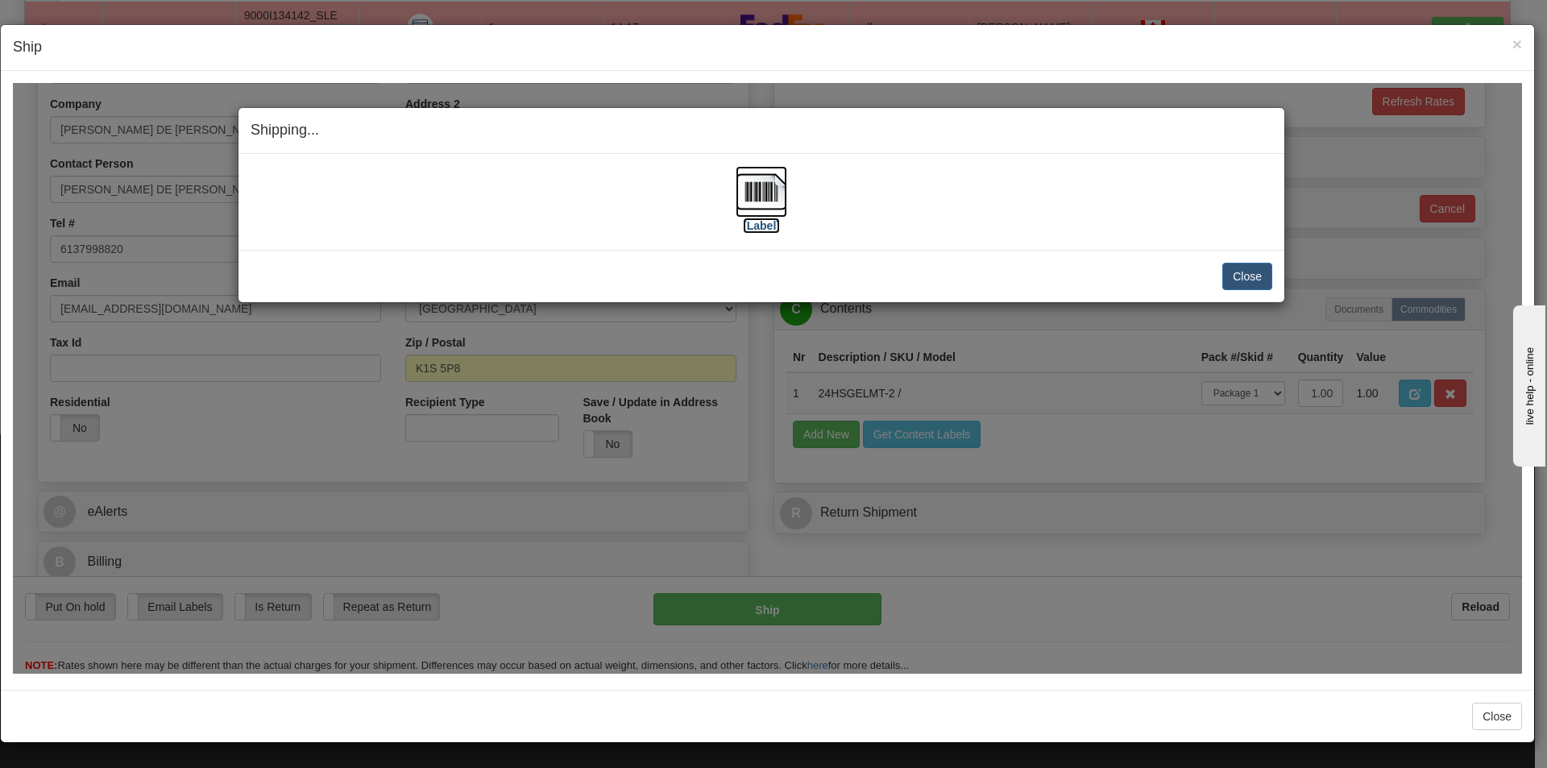
click at [768, 202] on img at bounding box center [762, 191] width 52 height 52
click at [1242, 278] on button "Close" at bounding box center [1247, 275] width 50 height 27
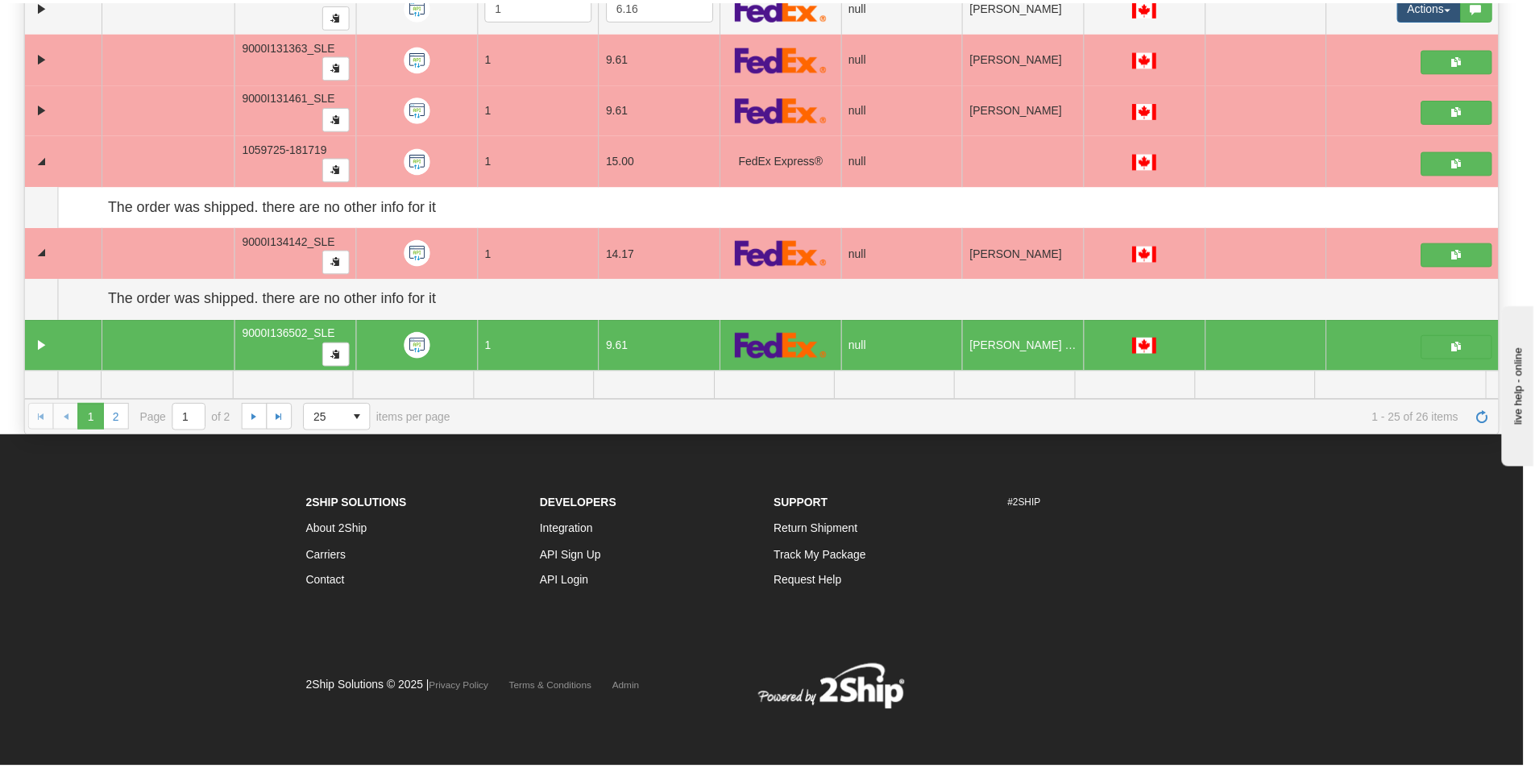
scroll to position [1135, 0]
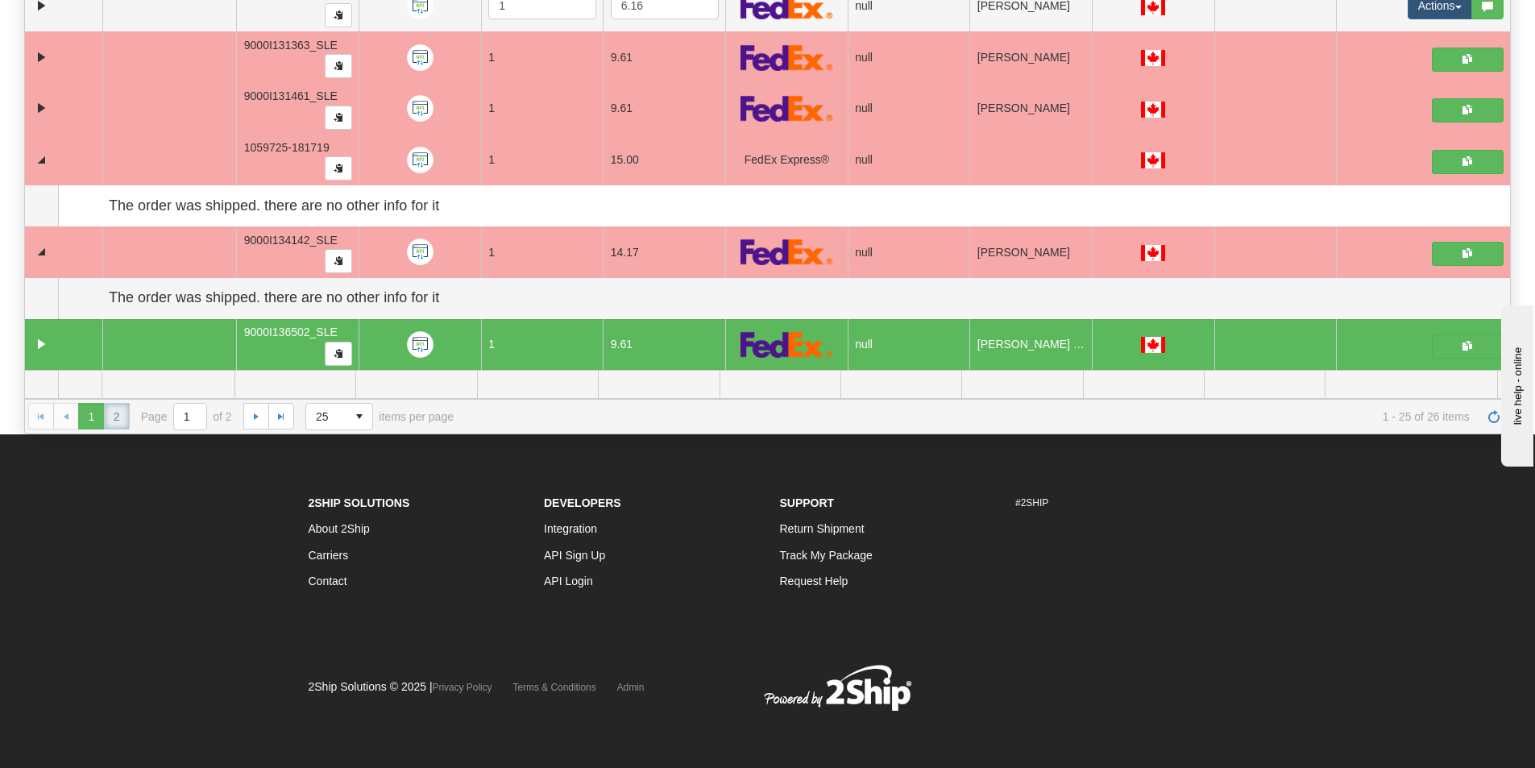
click at [114, 421] on link "2" at bounding box center [117, 416] width 26 height 26
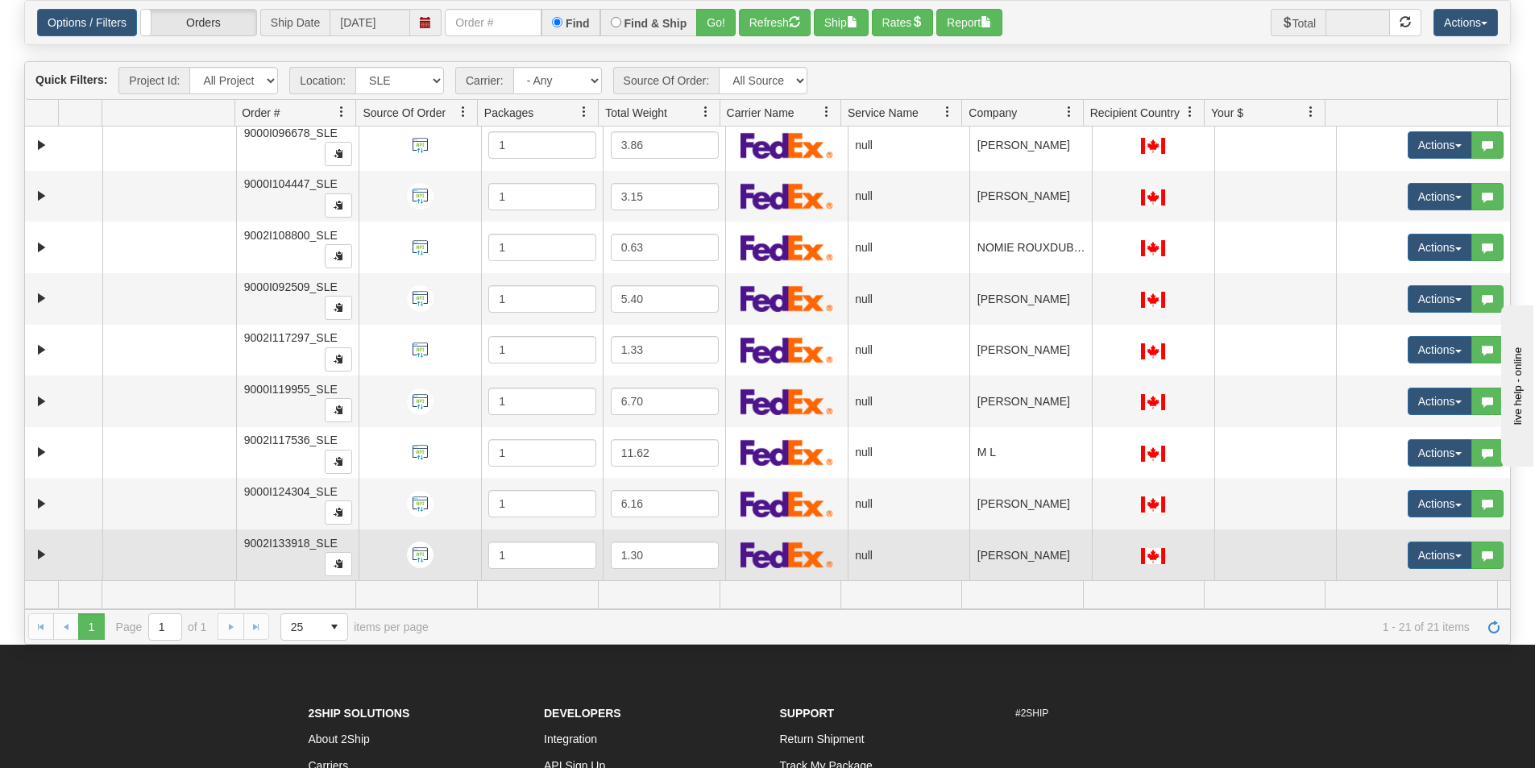
scroll to position [242, 0]
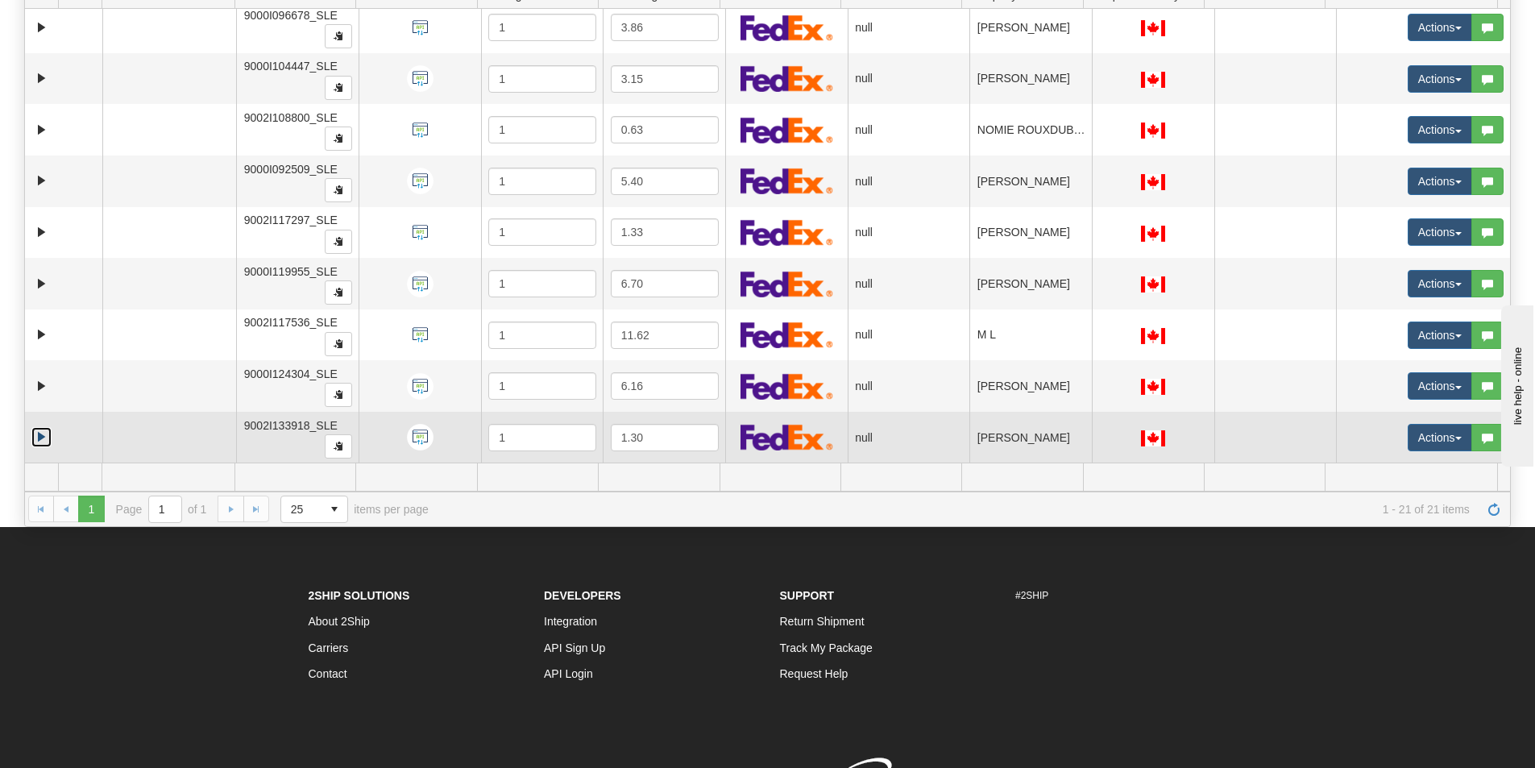
click at [44, 441] on link "Expand" at bounding box center [41, 437] width 20 height 20
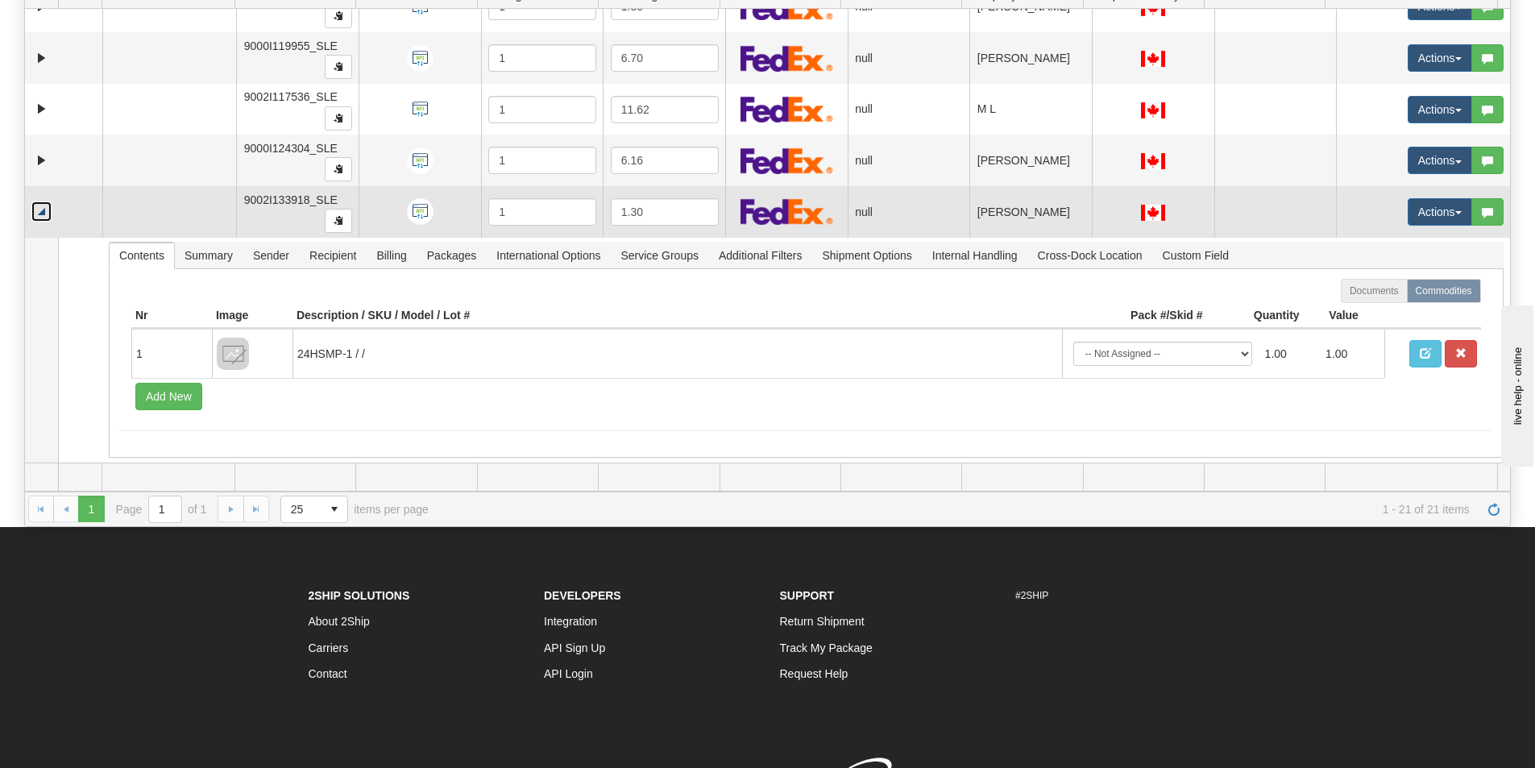
scroll to position [687, 0]
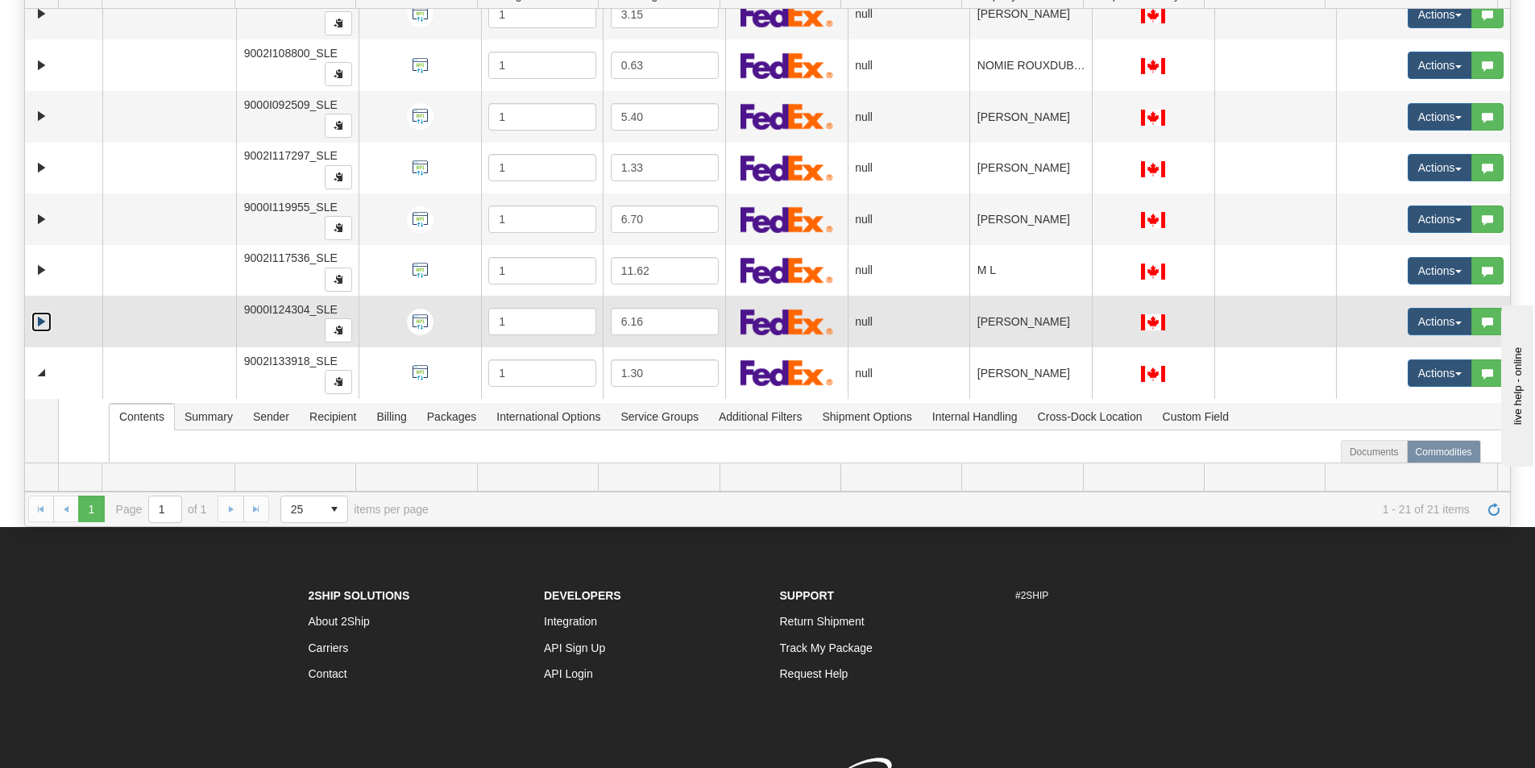
click at [38, 319] on link "Expand" at bounding box center [41, 322] width 20 height 20
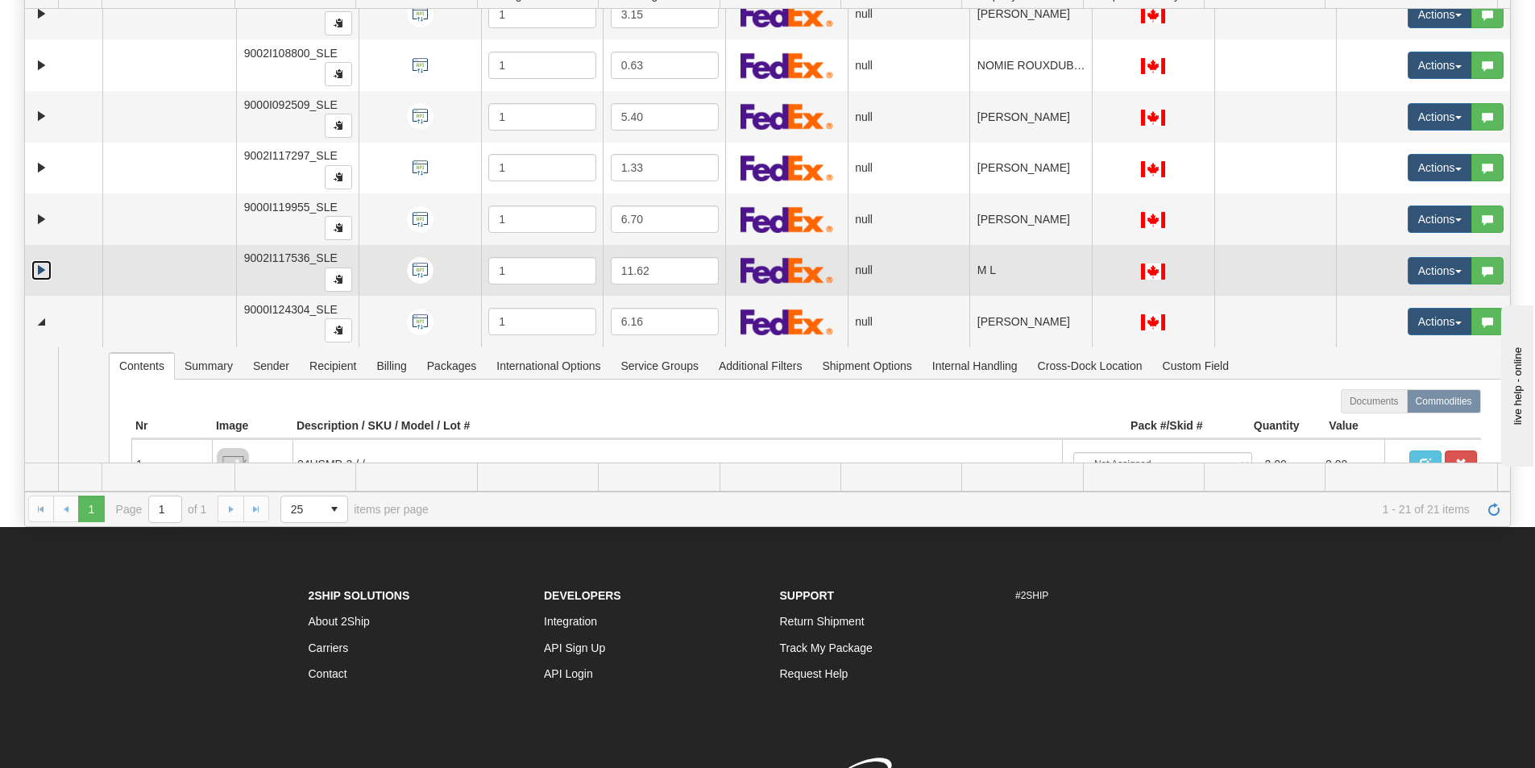
click at [43, 271] on link "Expand" at bounding box center [41, 270] width 20 height 20
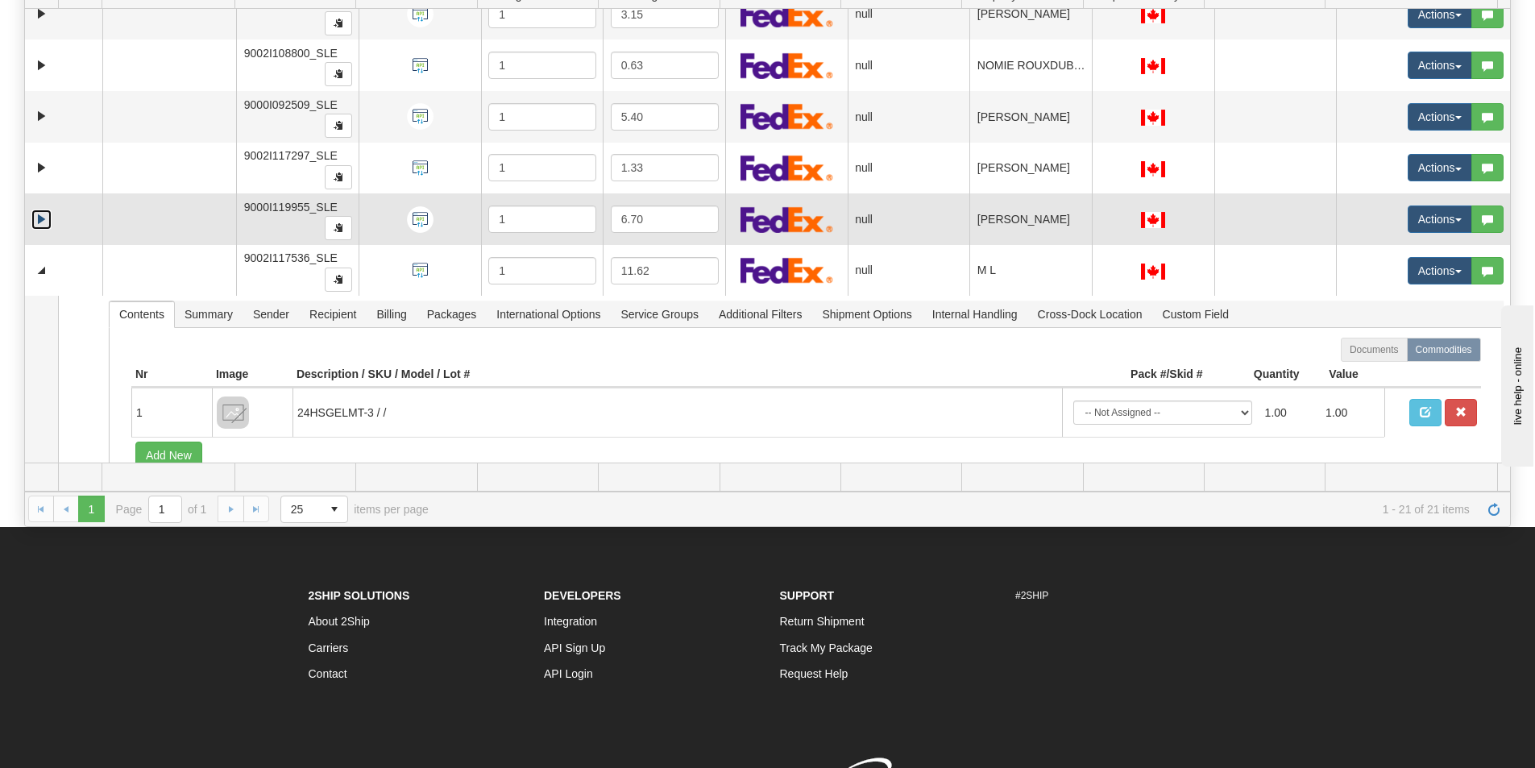
click at [42, 219] on link "Expand" at bounding box center [41, 220] width 20 height 20
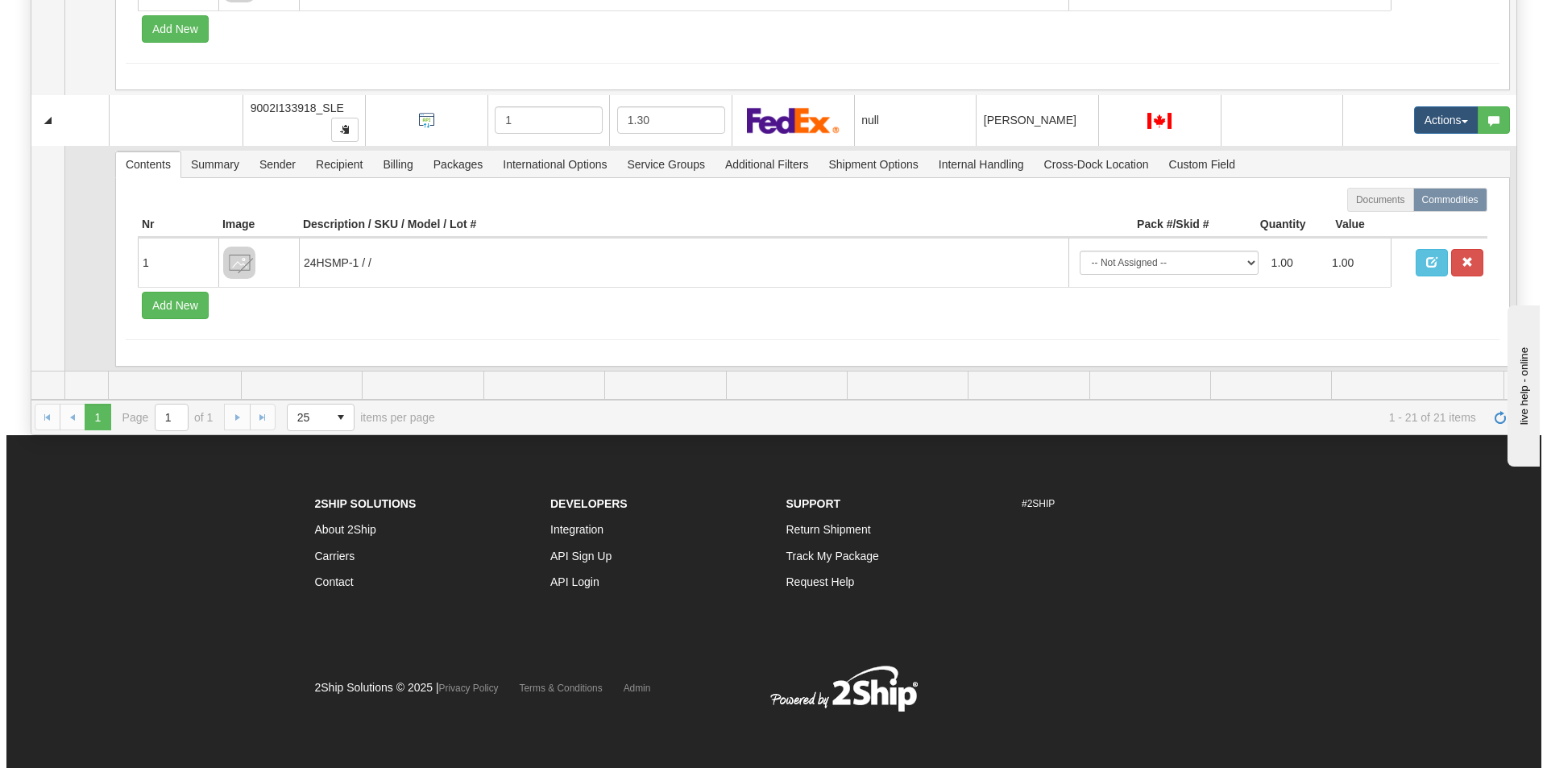
scroll to position [334, 0]
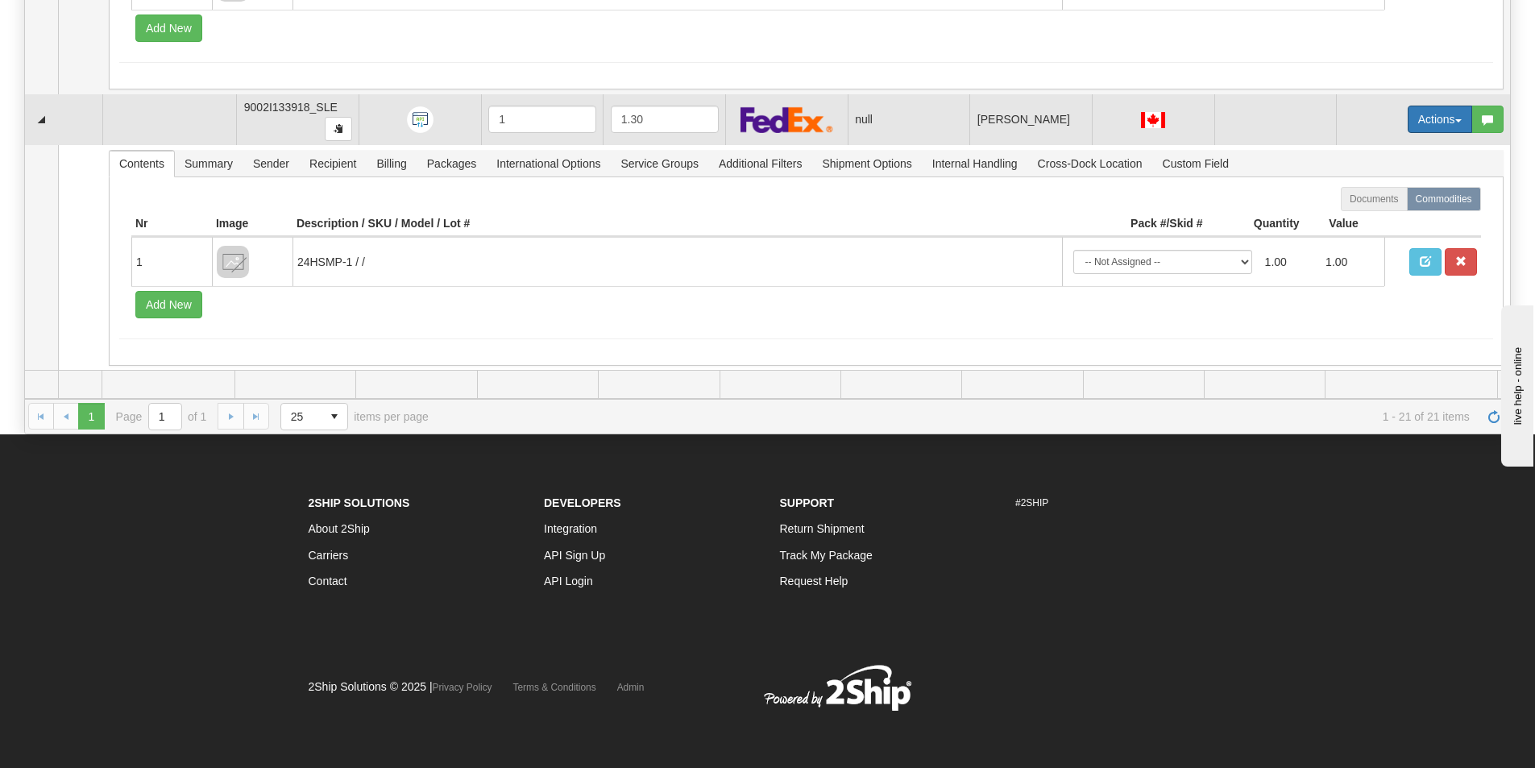
click at [1409, 112] on button "Actions" at bounding box center [1440, 119] width 64 height 27
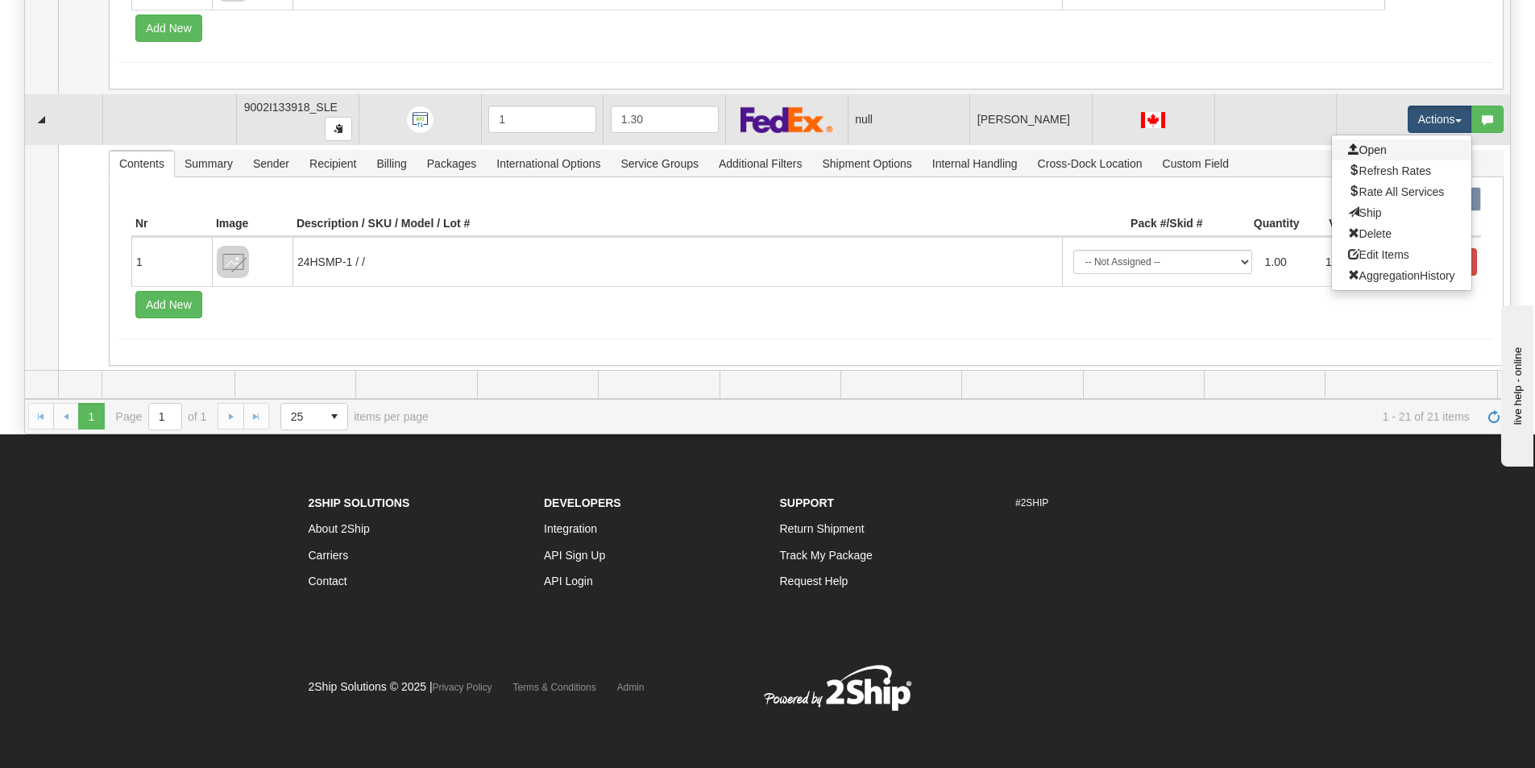
click at [1384, 146] on link "Open" at bounding box center [1401, 149] width 139 height 21
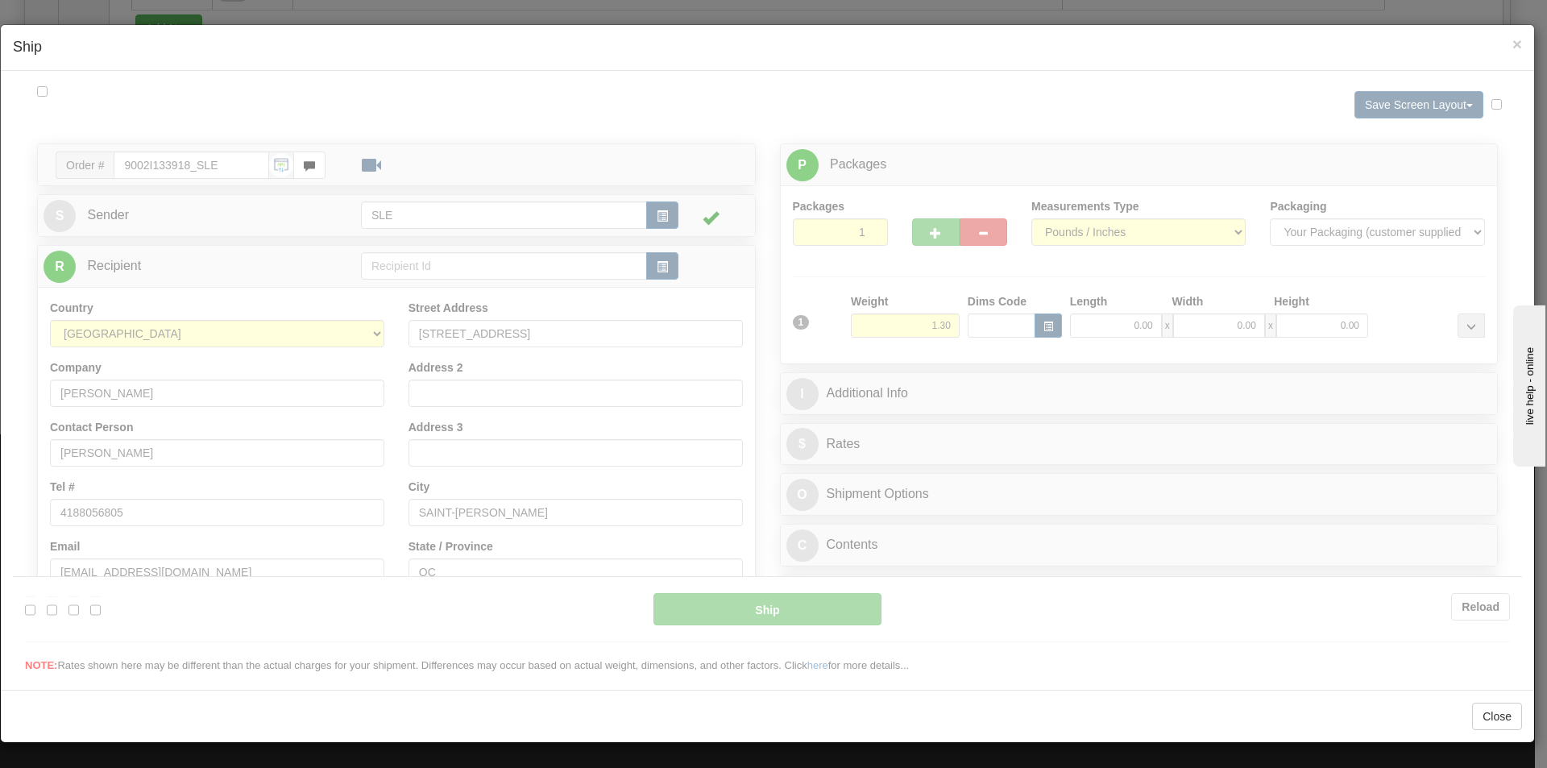
scroll to position [0, 0]
type input "16:21"
type input "16:00"
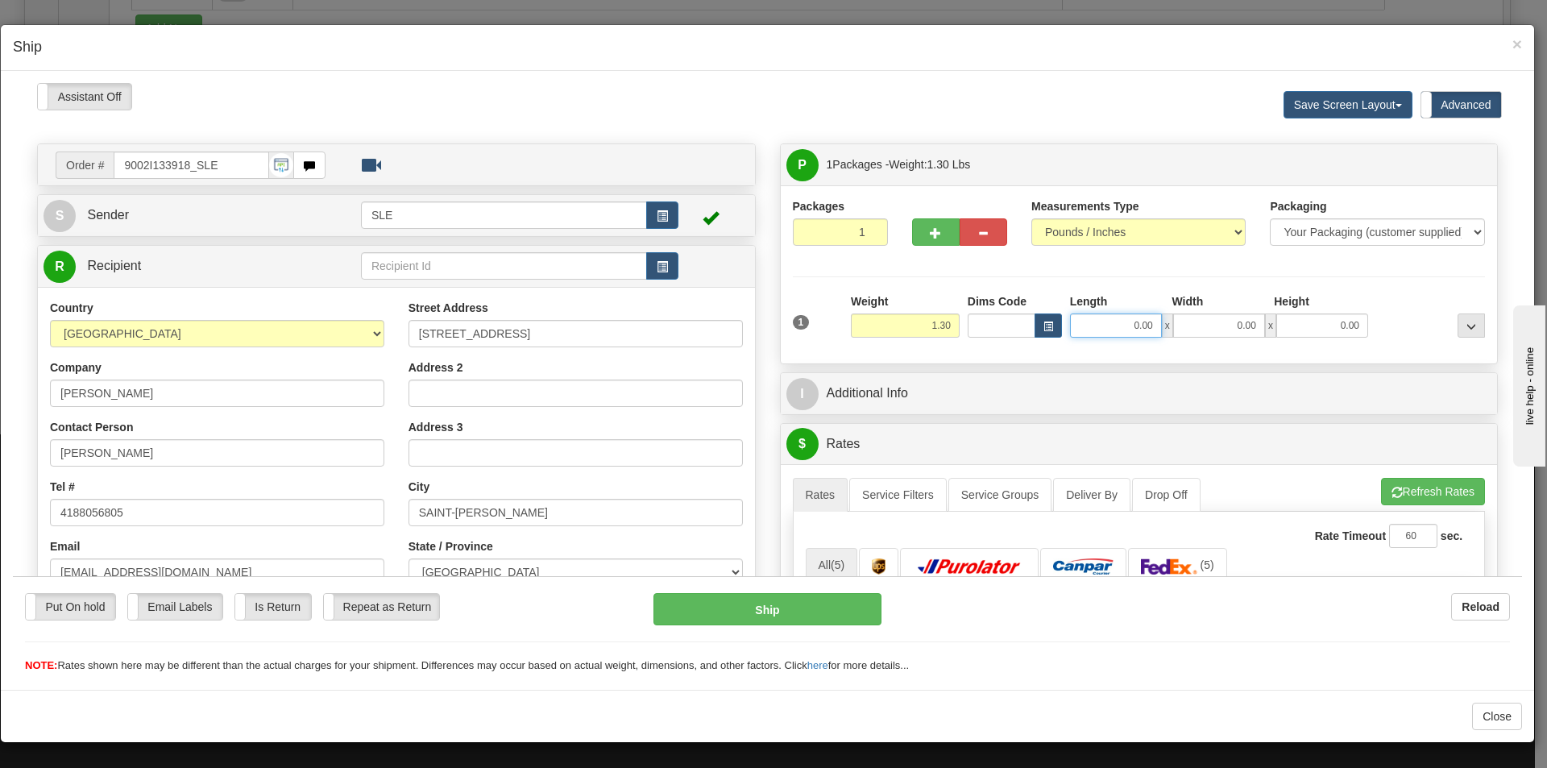
click at [1139, 328] on input "0.00" at bounding box center [1116, 325] width 92 height 24
type input "10.75"
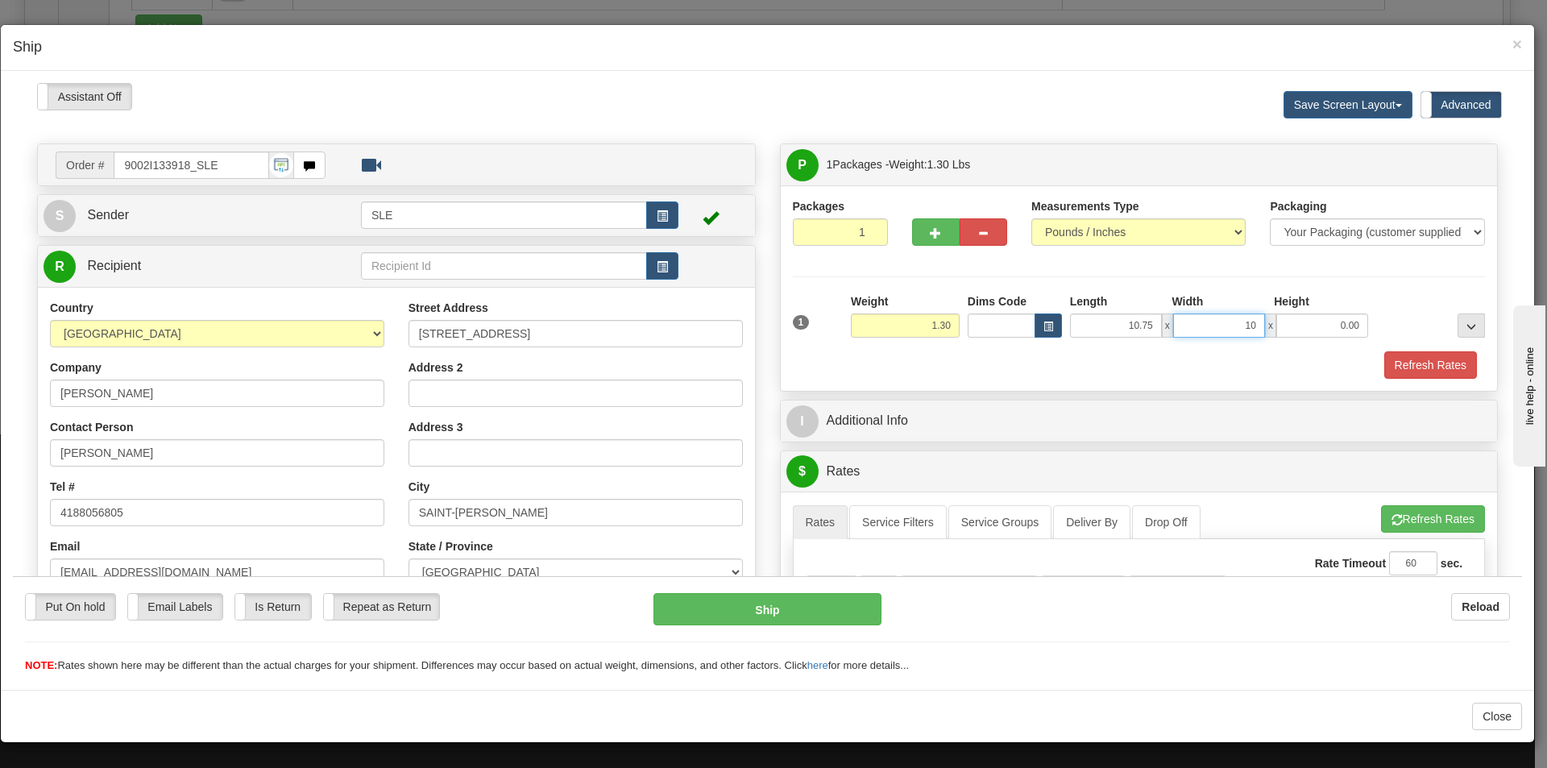
type input "1"
type input "12.75"
type input "20.50"
click at [1448, 354] on button "Refresh Rates" at bounding box center [1430, 364] width 93 height 27
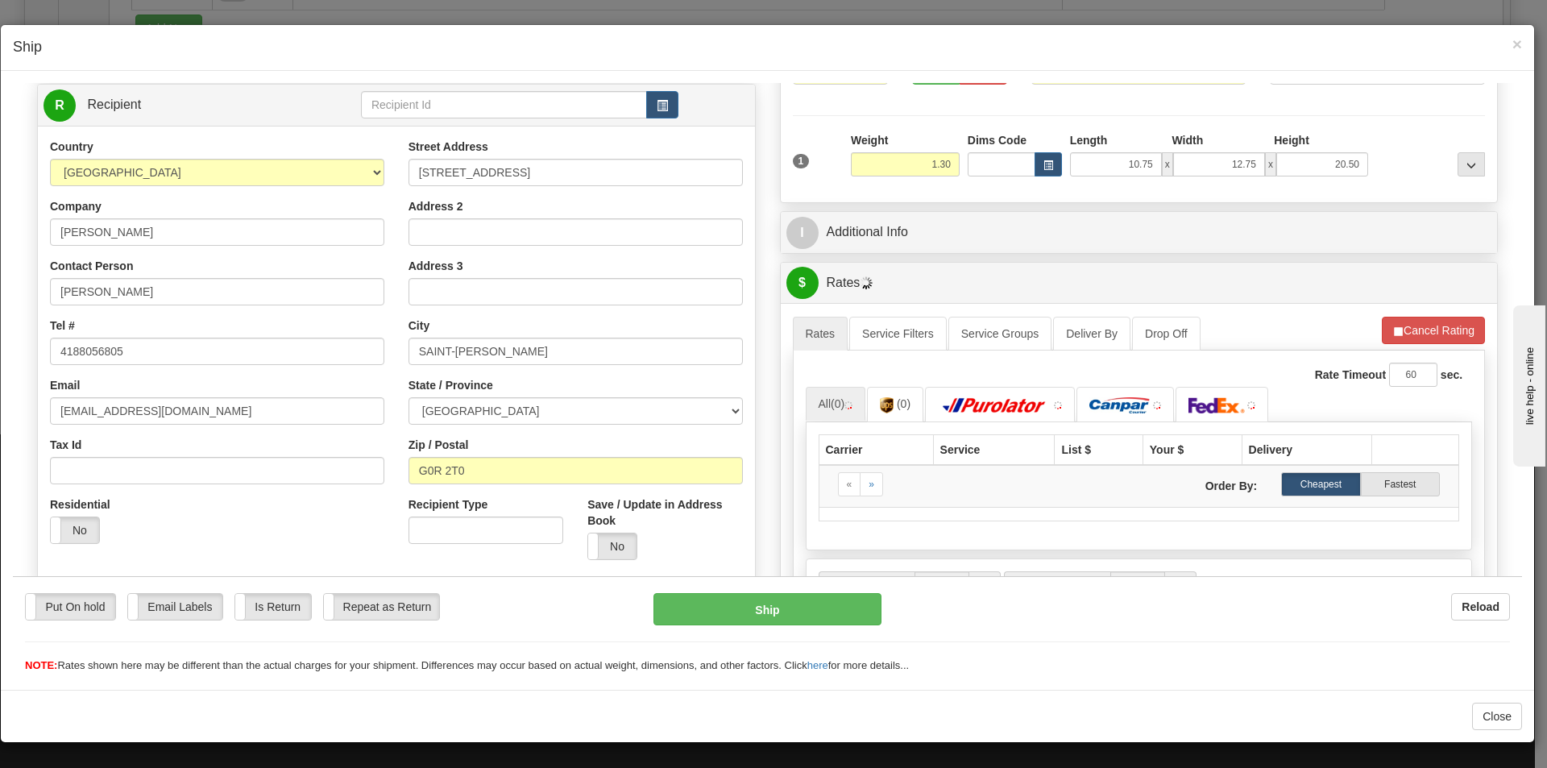
scroll to position [242, 0]
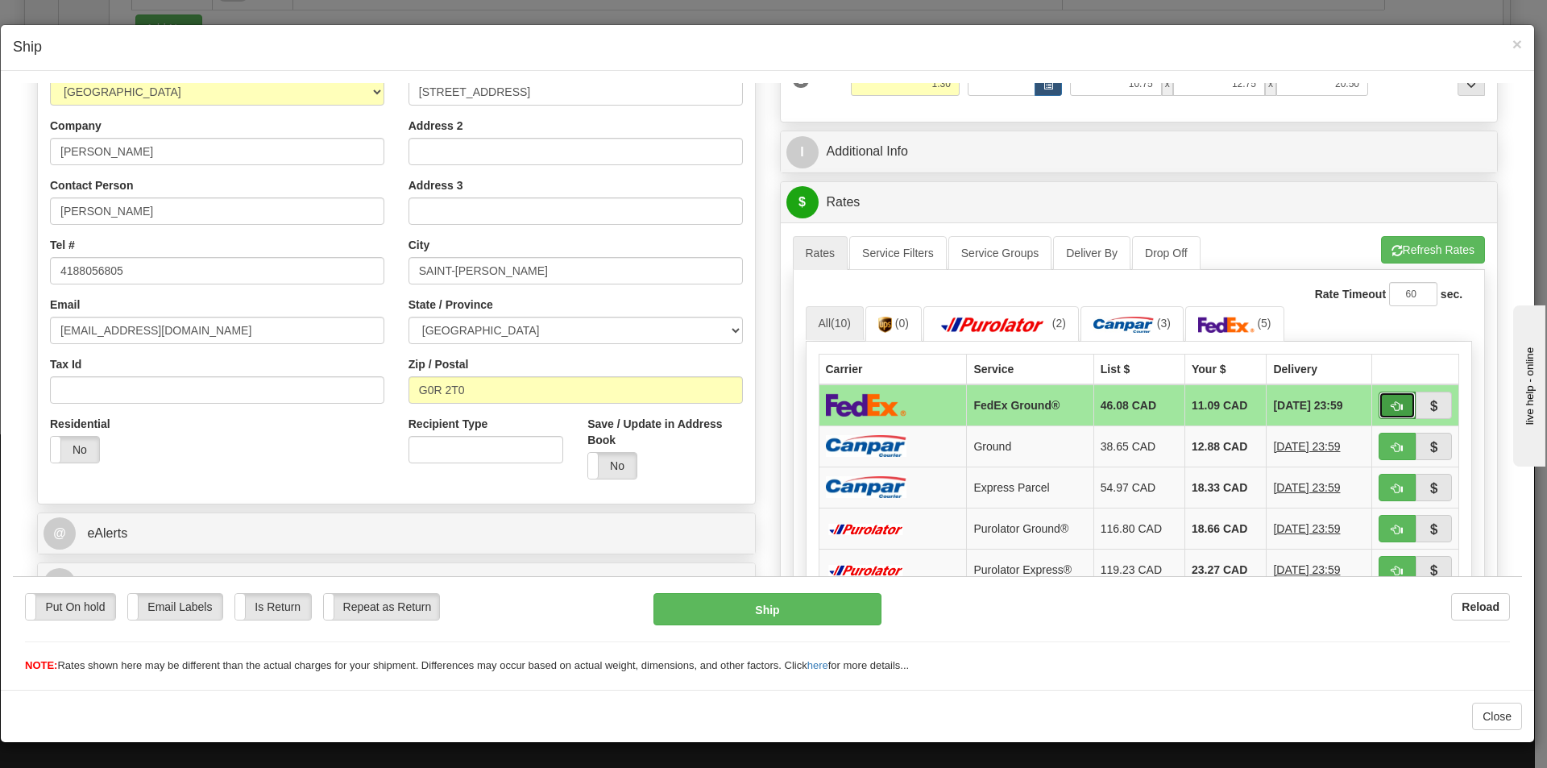
click at [1379, 410] on button "button" at bounding box center [1397, 404] width 37 height 27
type input "92"
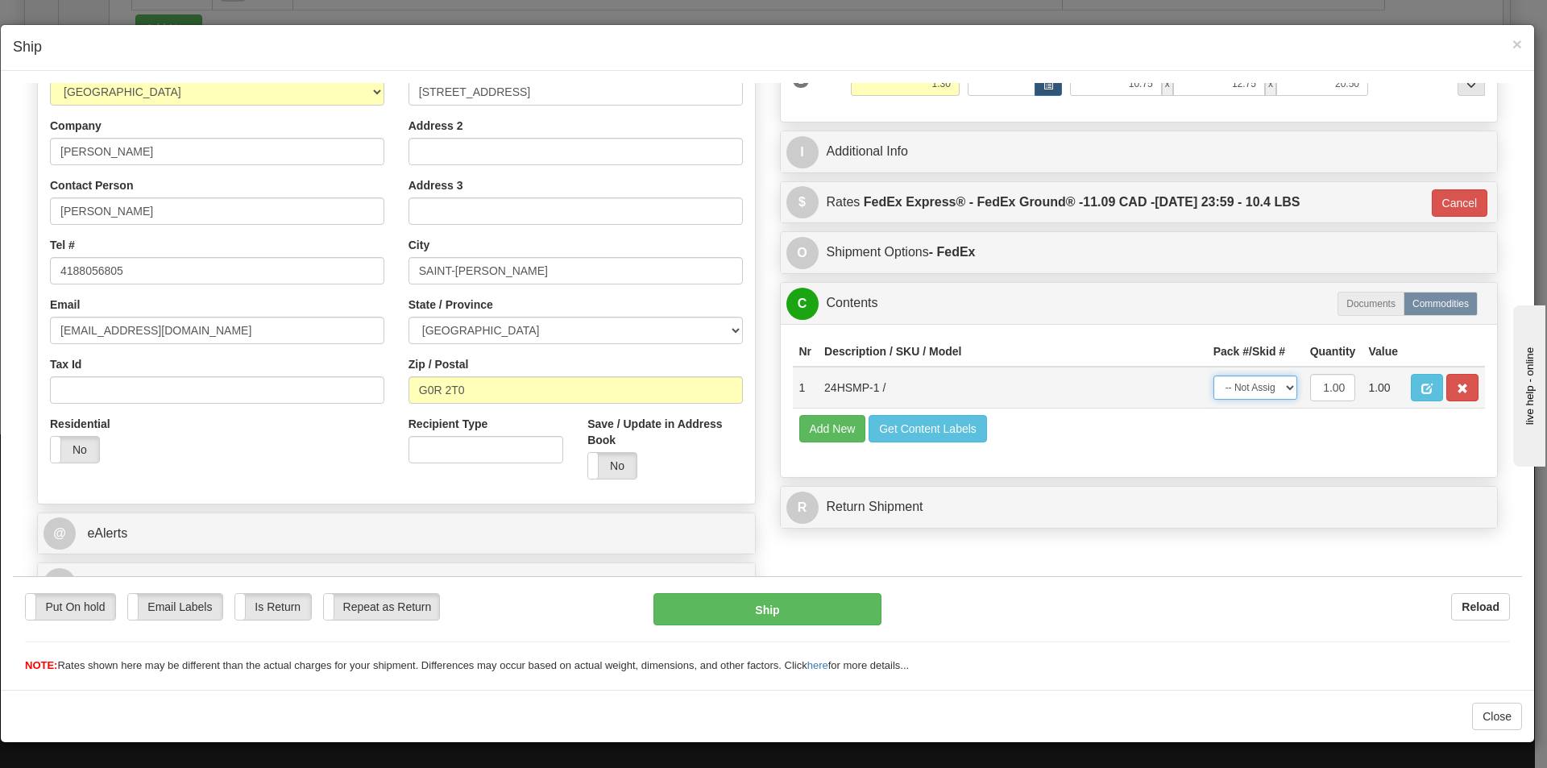
click at [1244, 384] on select "-- Not Assigned -- Package 1" at bounding box center [1256, 387] width 84 height 24
select select "0"
click at [1214, 375] on select "-- Not Assigned -- Package 1" at bounding box center [1256, 387] width 84 height 24
click at [730, 611] on button "Ship" at bounding box center [767, 608] width 227 height 32
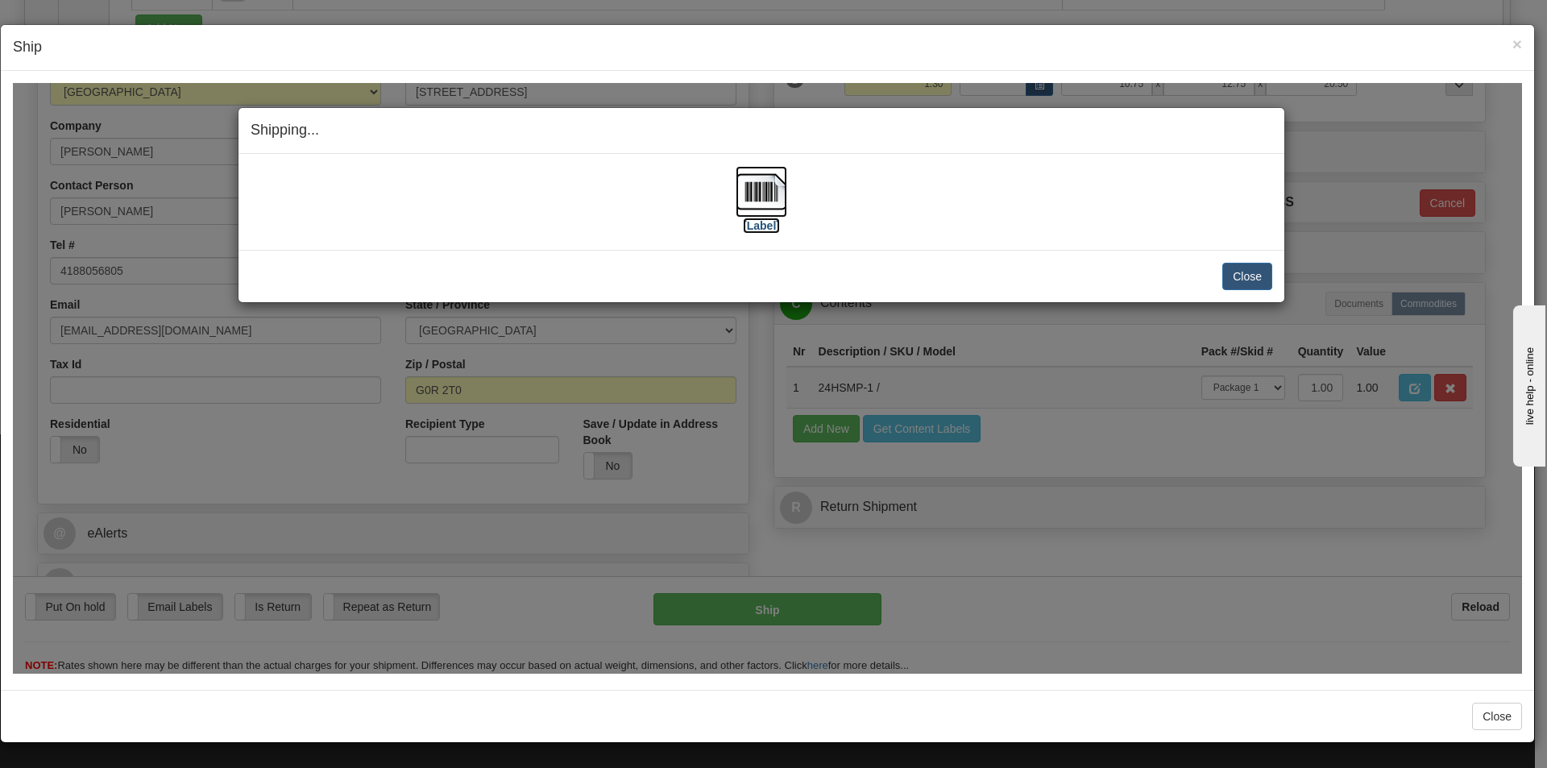
click at [762, 193] on img at bounding box center [762, 191] width 52 height 52
click at [1254, 278] on button "Close" at bounding box center [1247, 275] width 50 height 27
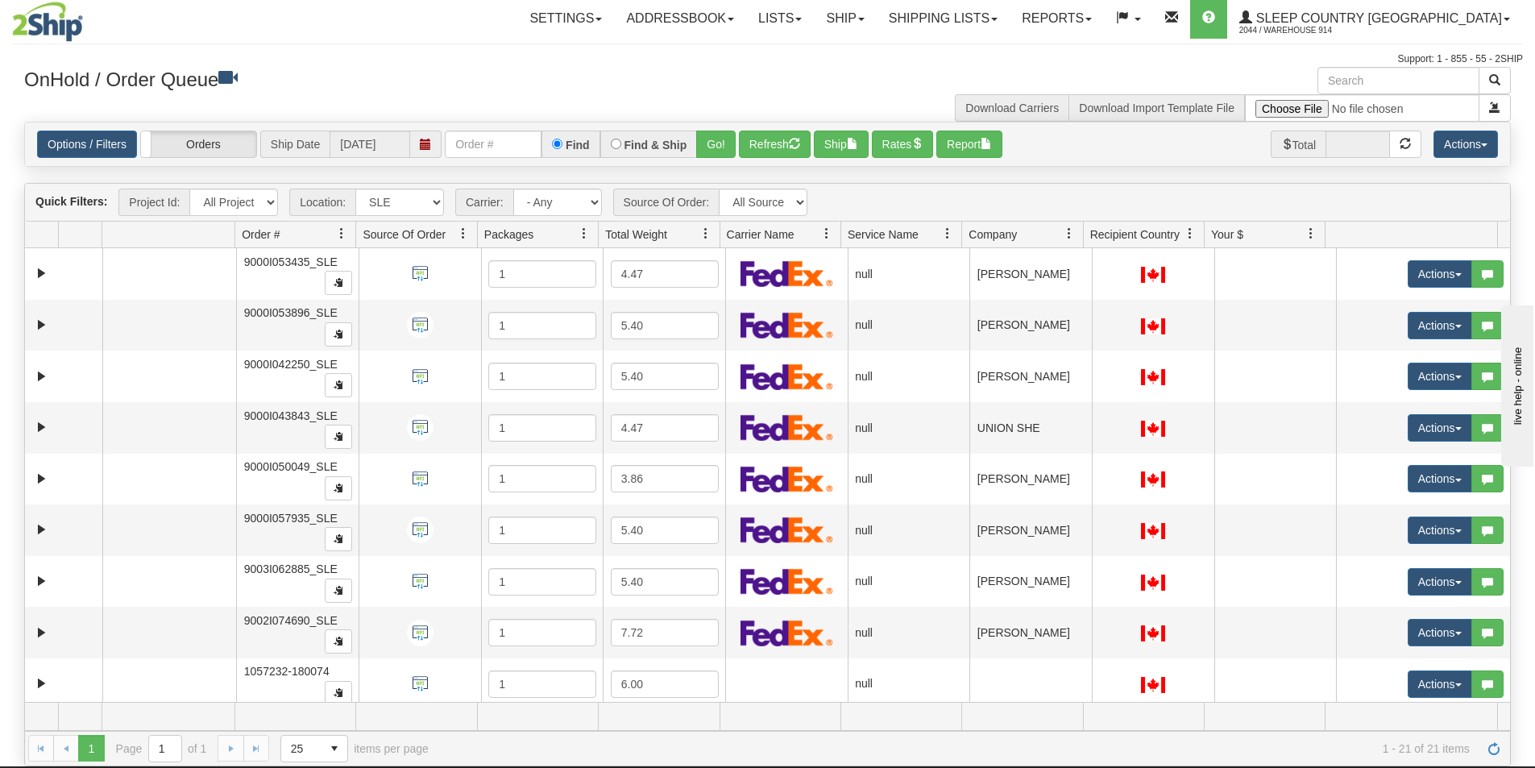
scroll to position [0, 0]
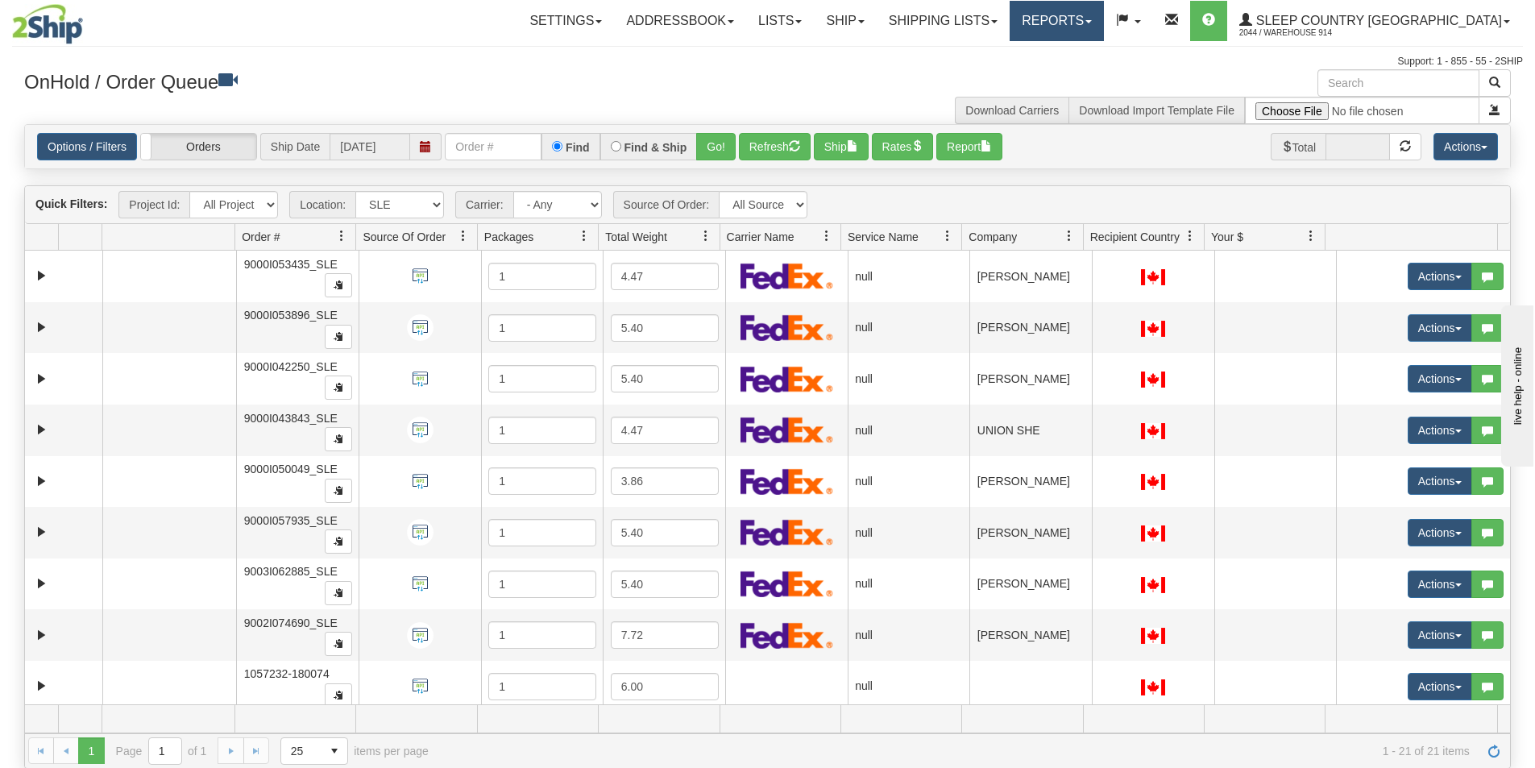
click at [1092, 23] on span at bounding box center [1088, 21] width 6 height 3
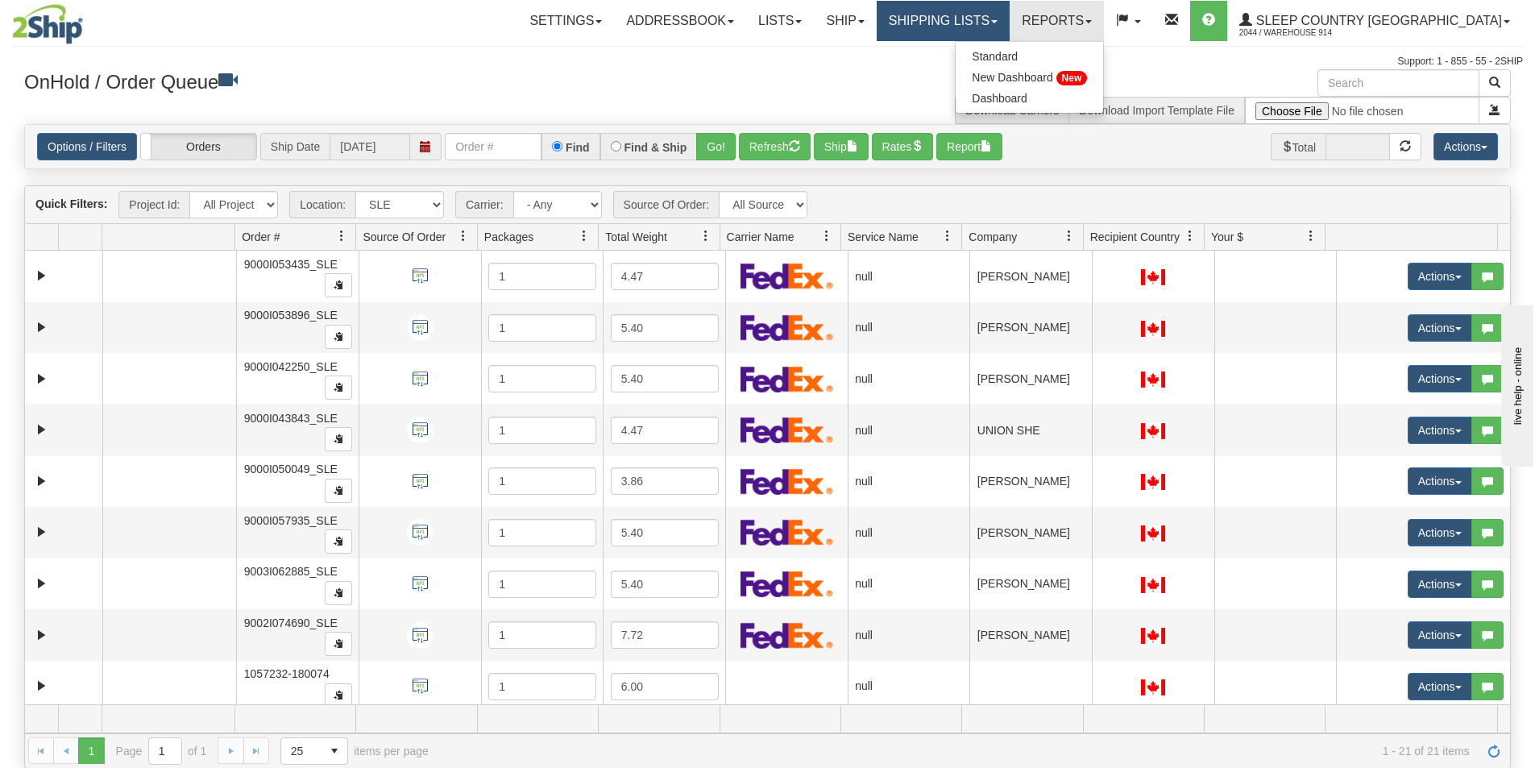
click at [998, 23] on span at bounding box center [994, 21] width 6 height 3
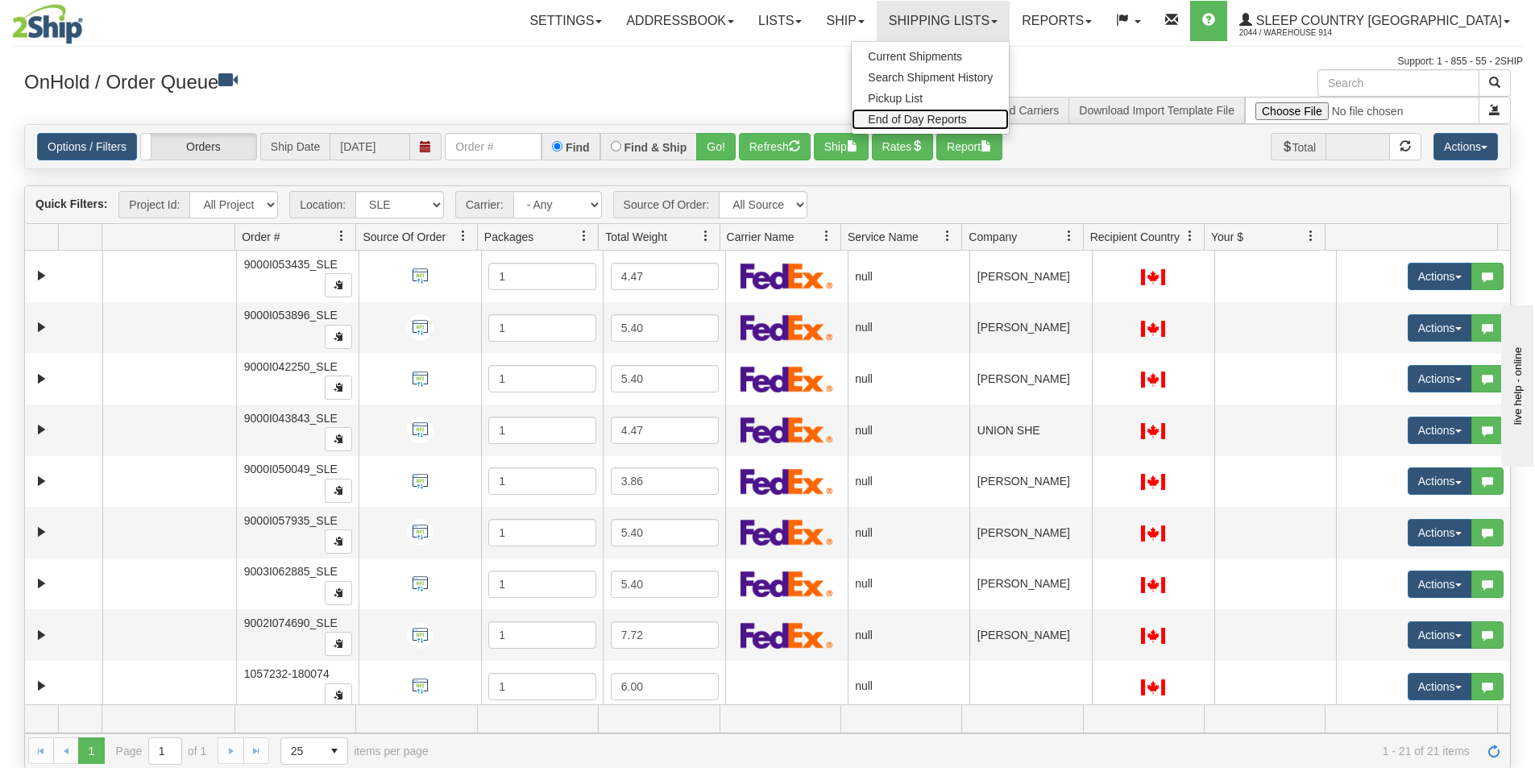
click at [966, 117] on span "End of Day Reports" at bounding box center [917, 119] width 98 height 13
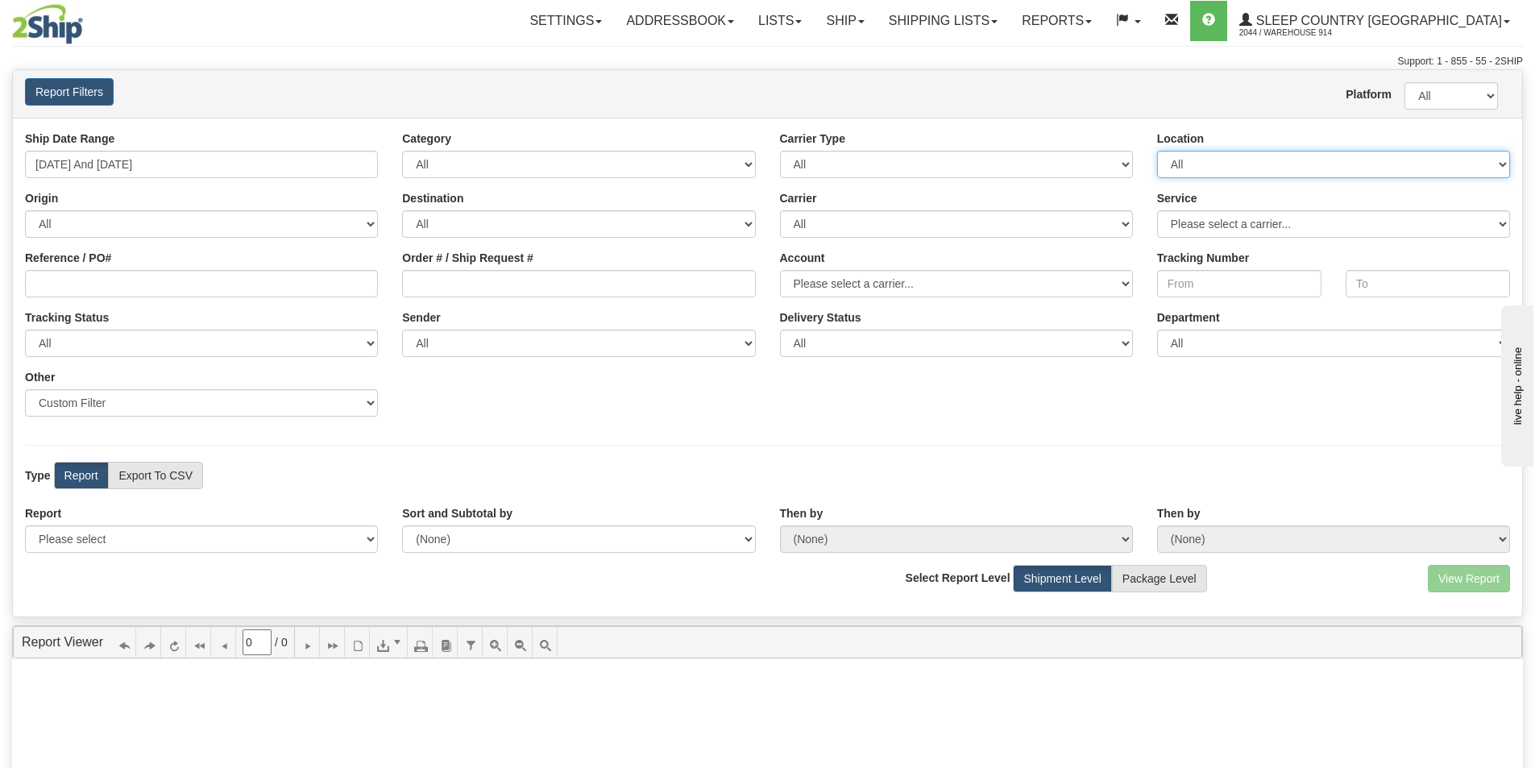
click at [1204, 163] on select "All 9009 914 BEDDN CASPC END SLE ZINUC" at bounding box center [1333, 164] width 353 height 27
select select "7603"
click at [1157, 151] on select "All 9009 914 BEDDN CASPC END SLE ZINUC" at bounding box center [1333, 164] width 353 height 27
click at [223, 161] on input "09/24/2025 And 09/30/2025" at bounding box center [201, 164] width 353 height 27
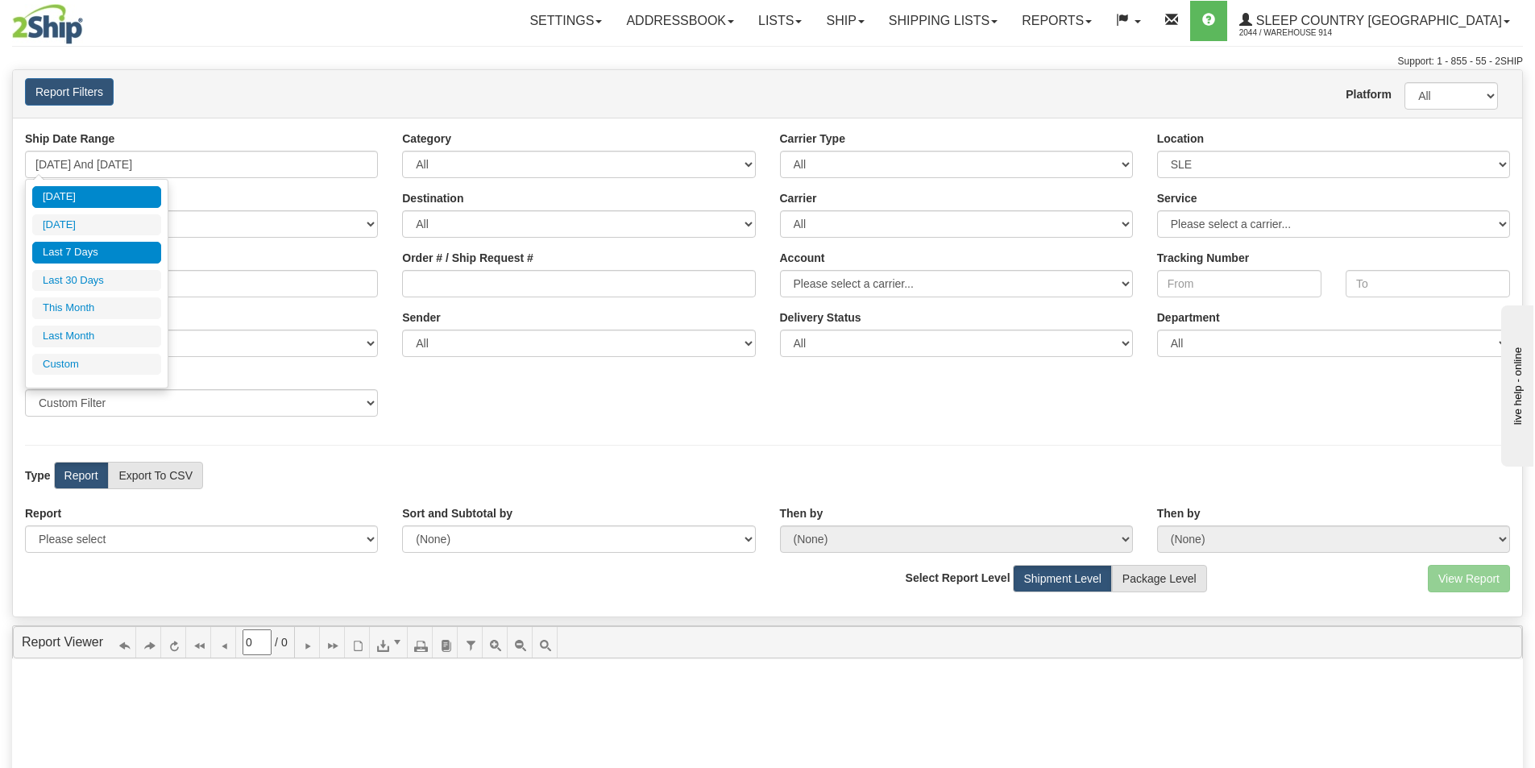
click at [91, 197] on li "[DATE]" at bounding box center [96, 197] width 129 height 22
type input "09/30/2025 And 09/30/2025"
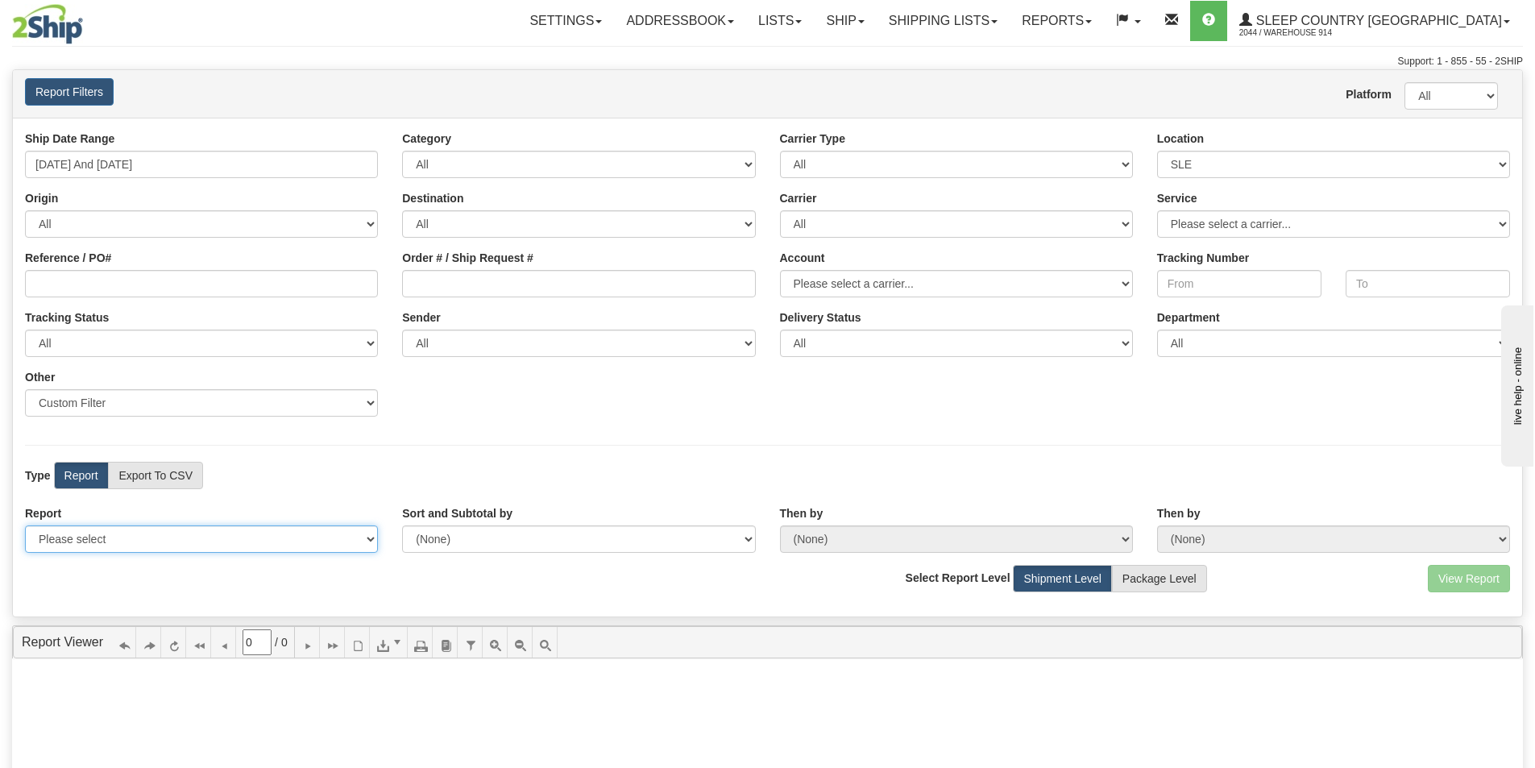
click at [311, 527] on select "Please select 1 Line Shipment Report Address Detail Basic Shipment Overview Can…" at bounding box center [201, 538] width 353 height 27
select select "Users\Contents Detail.trdx"
click at [25, 525] on select "Please select 1 Line Shipment Report Address Detail Basic Shipment Overview Can…" at bounding box center [201, 538] width 353 height 27
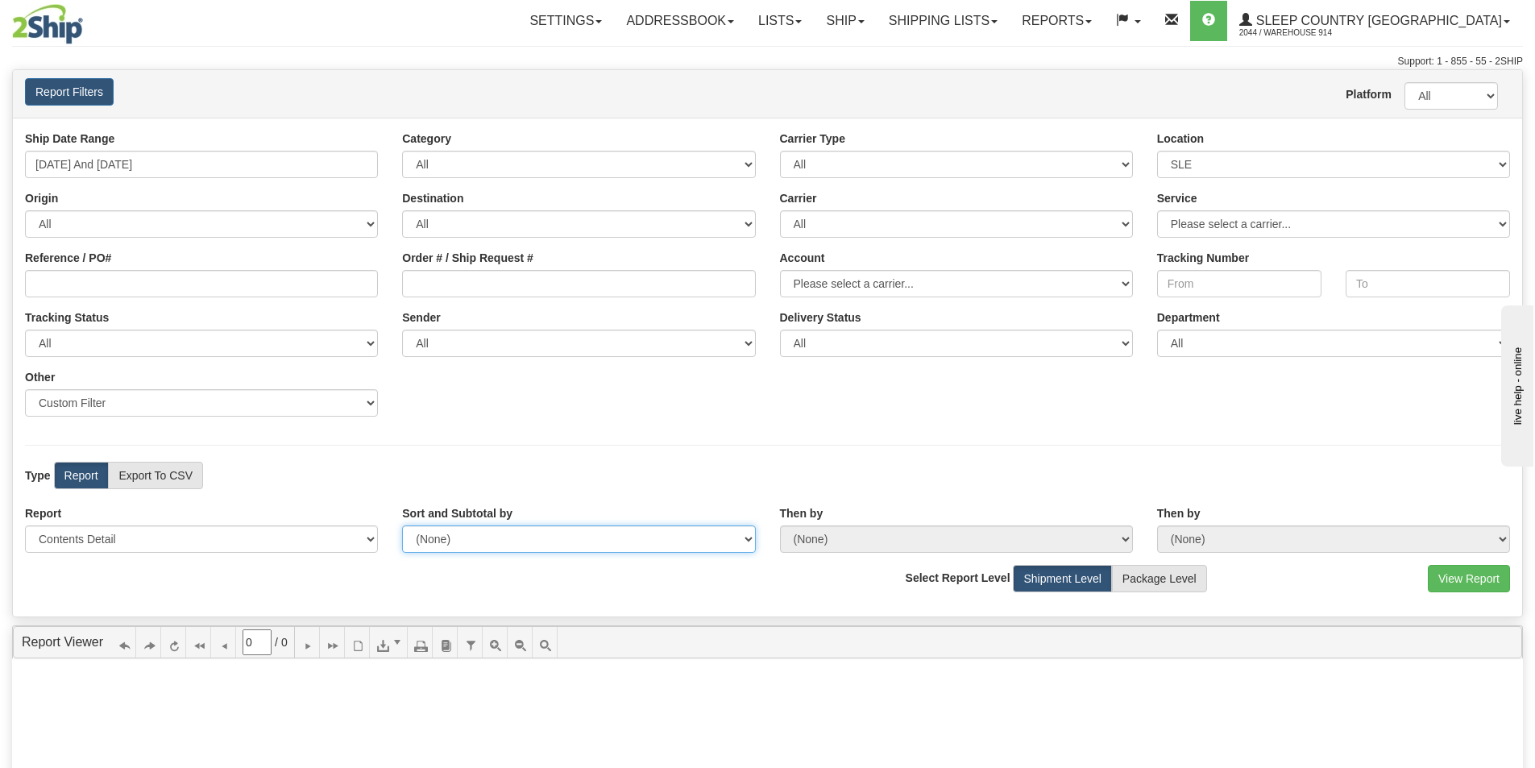
click at [716, 534] on select "(None) Carrier Name Service Name Origin Destination Location Name Account Numbe…" at bounding box center [578, 538] width 353 height 27
click at [1491, 586] on button "View Report" at bounding box center [1469, 578] width 82 height 27
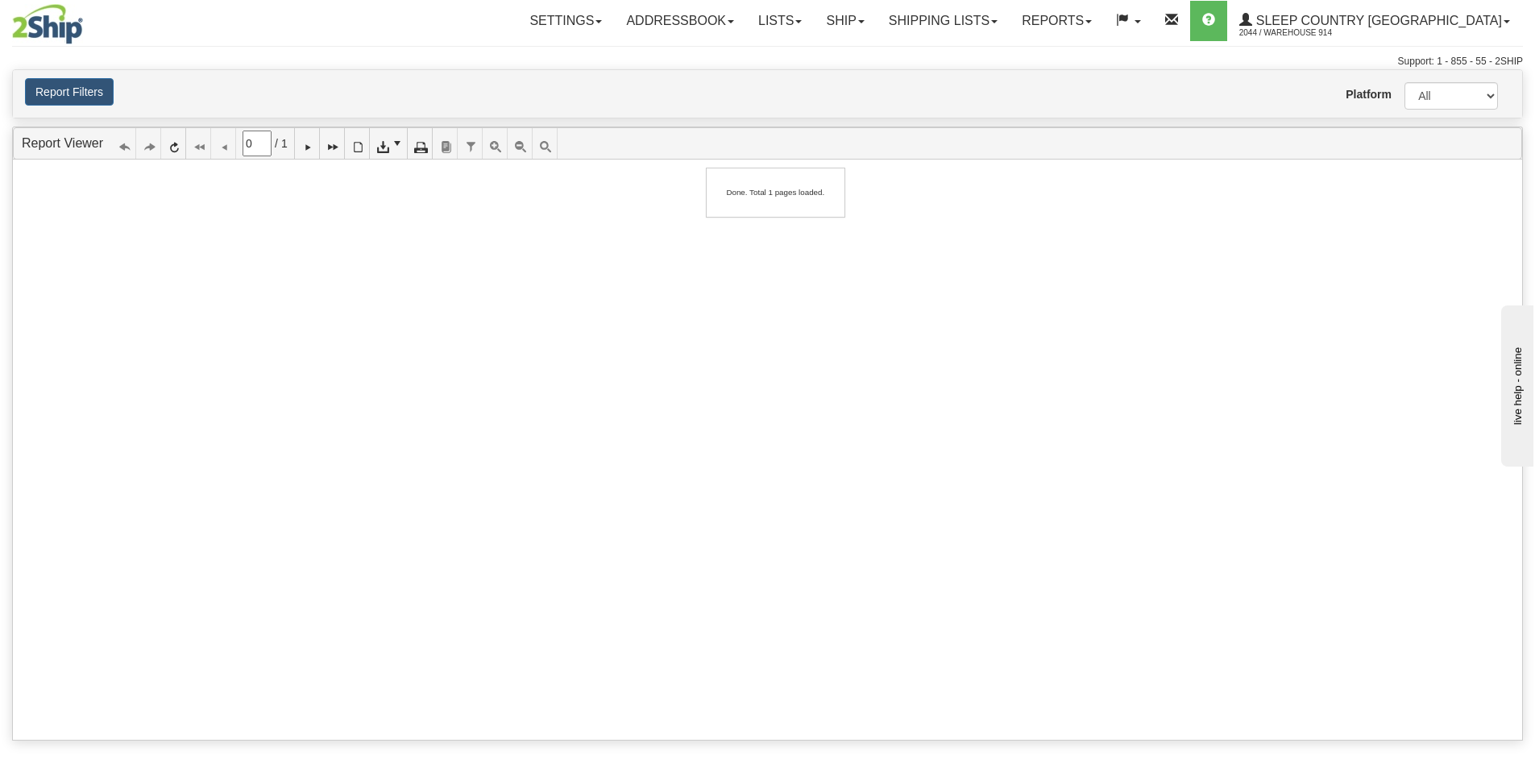
type input "1"
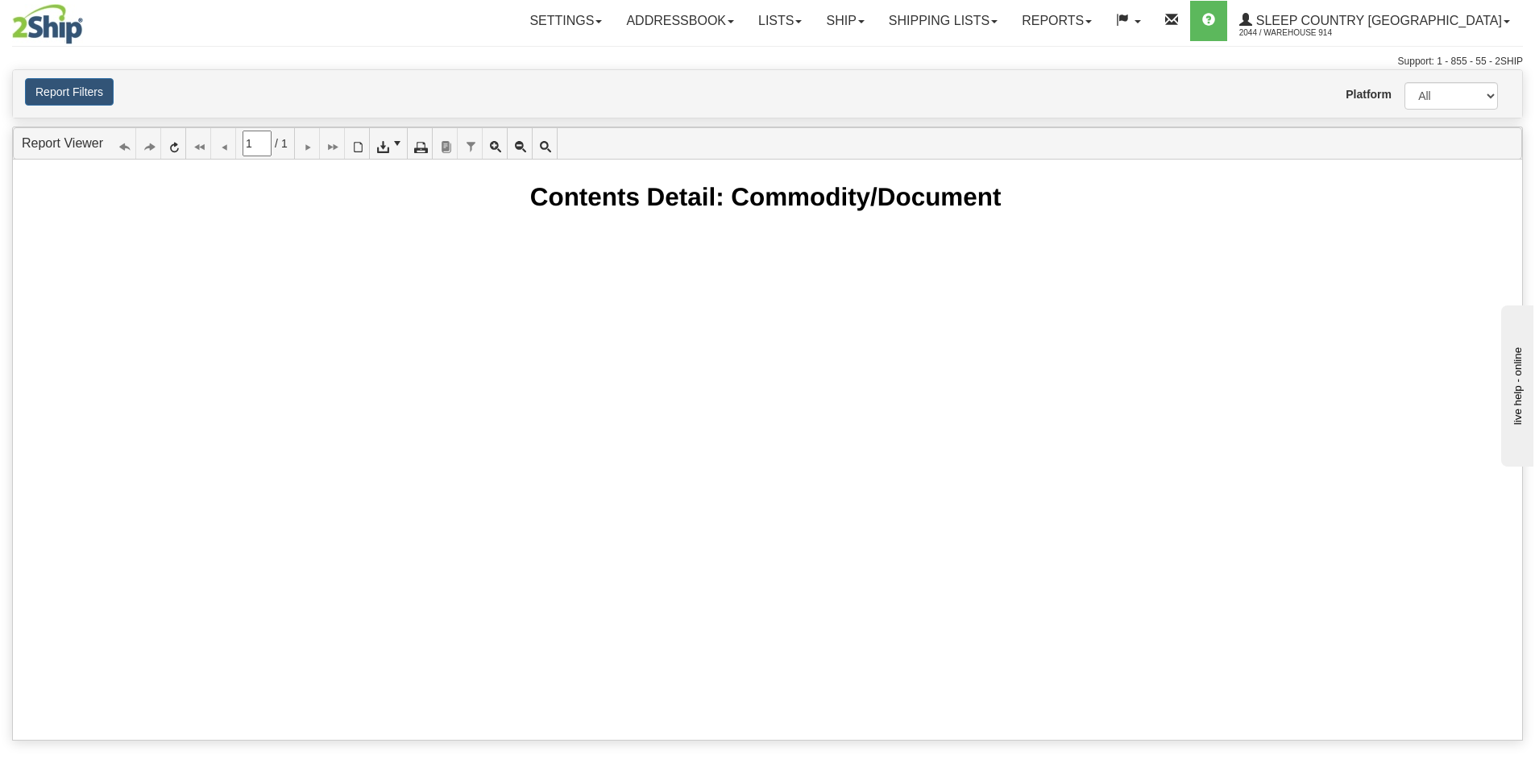
click at [1104, 25] on link "Reports" at bounding box center [1057, 21] width 94 height 40
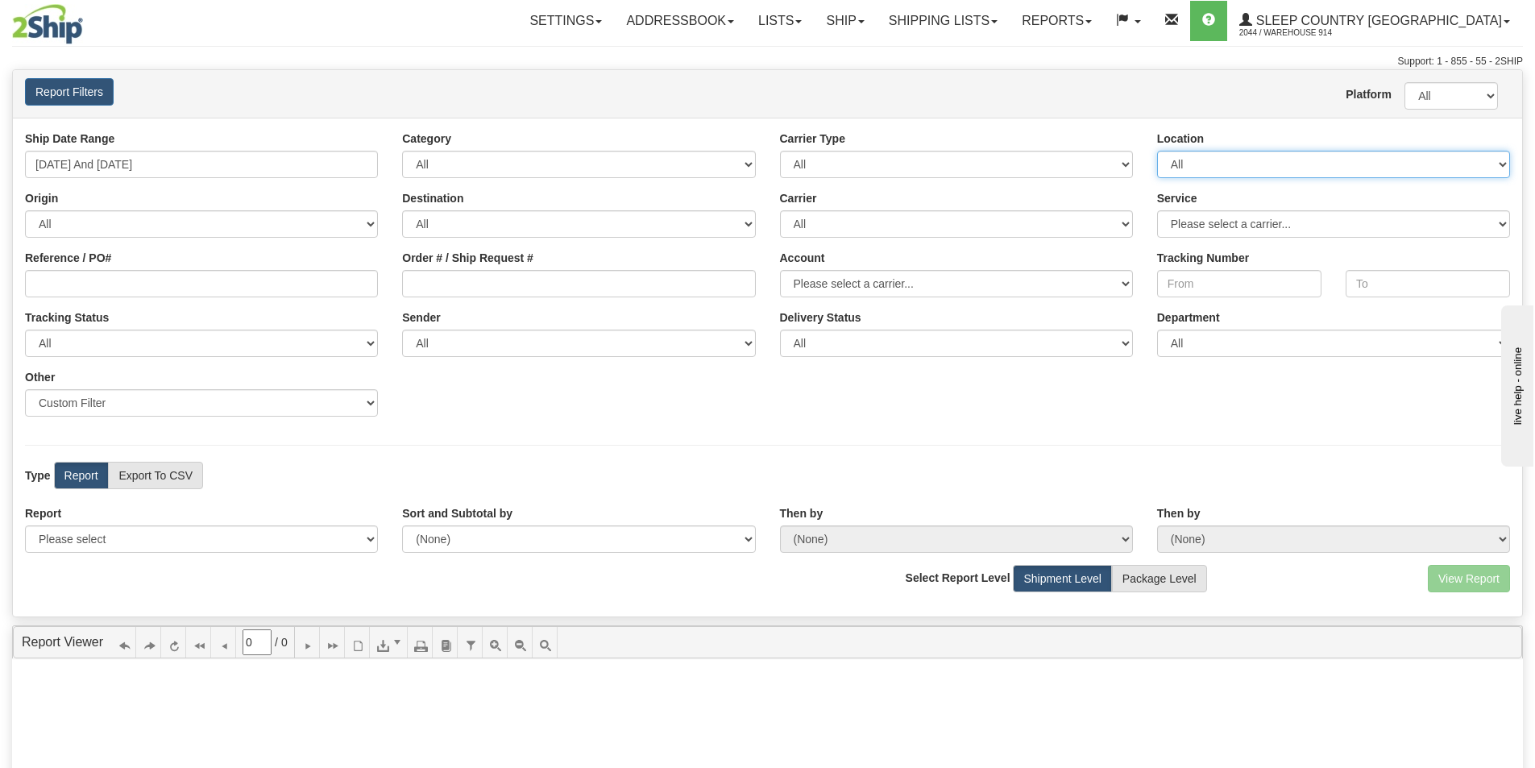
click at [1295, 175] on select "All 9009 914 BEDDN CASPC END SLE ZINUC" at bounding box center [1333, 164] width 353 height 27
select select "7603"
click at [1157, 151] on select "All 9009 914 BEDDN CASPC END SLE ZINUC" at bounding box center [1333, 164] width 353 height 27
click at [169, 230] on select "All AFGHANISTAN ALAND ISLANDS ALBANIA ALGERIA AMERICAN SAMOA ANDORRA ANGOLA ANG…" at bounding box center [201, 223] width 353 height 27
click at [181, 230] on select "All AFGHANISTAN ALAND ISLANDS ALBANIA ALGERIA AMERICAN SAMOA ANDORRA ANGOLA ANG…" at bounding box center [201, 223] width 353 height 27
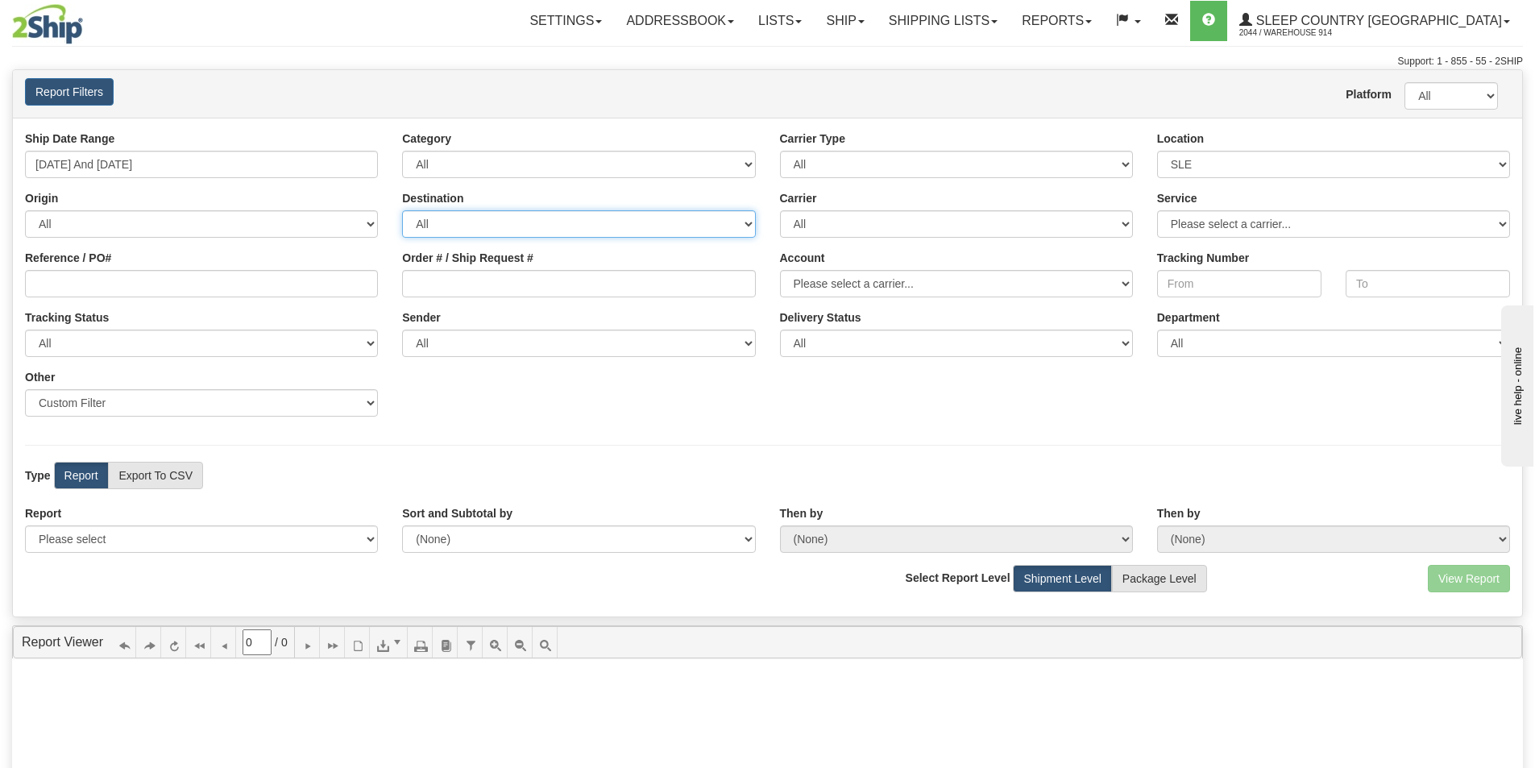
click at [571, 233] on select "All AFGHANISTAN ALAND ISLANDS ALBANIA ALGERIA AMERICAN SAMOA ANDORRA ANGOLA ANG…" at bounding box center [578, 223] width 353 height 27
click at [947, 225] on select "All Canpar FedEx Express® Purolator UPS" at bounding box center [956, 223] width 353 height 27
drag, startPoint x: 947, startPoint y: 225, endPoint x: 974, endPoint y: 225, distance: 27.4
click at [947, 225] on select "All Canpar FedEx Express® Purolator UPS" at bounding box center [956, 223] width 353 height 27
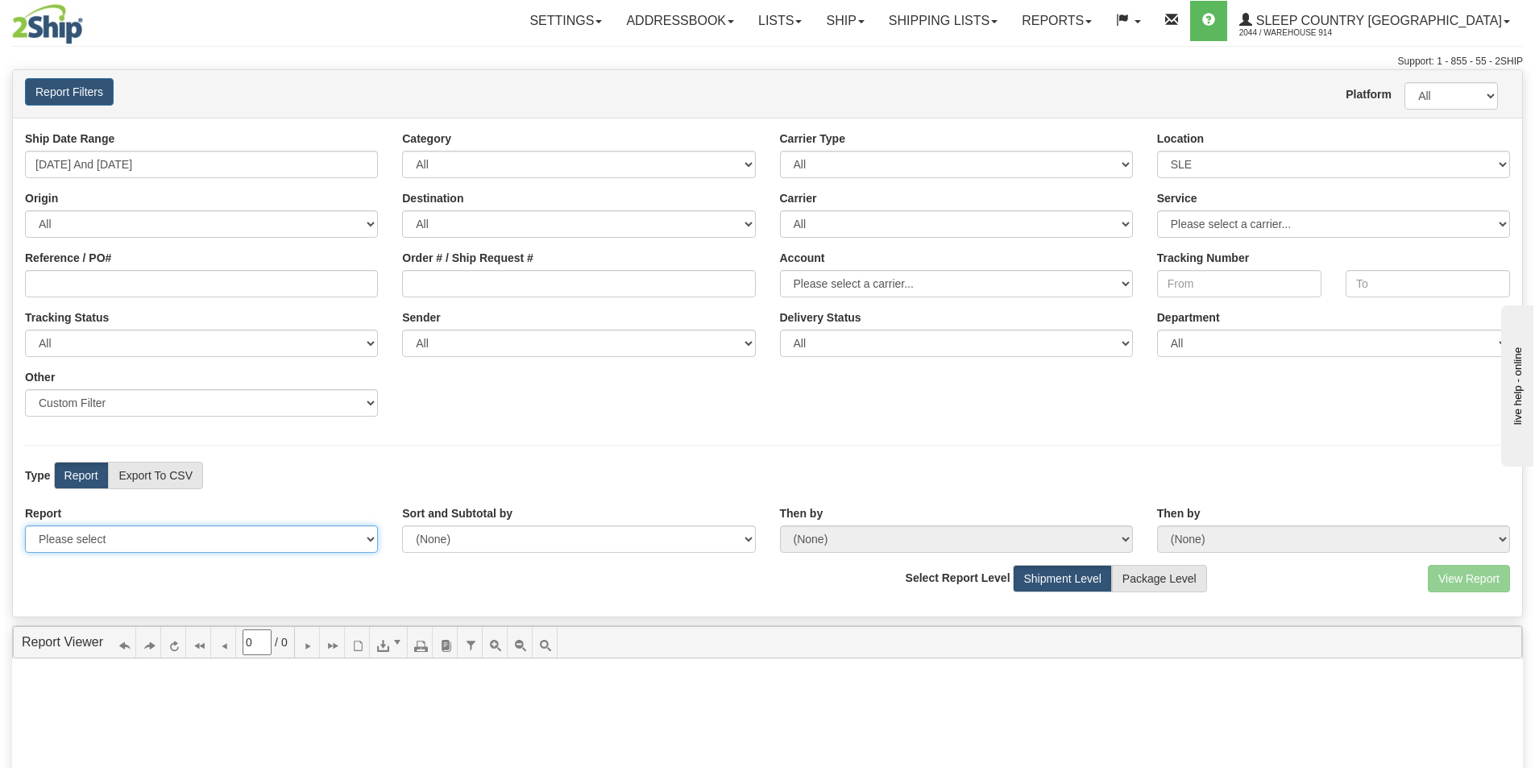
click at [213, 537] on select "Please select 1 Line Shipment Report Address Detail Basic Shipment Overview Can…" at bounding box center [201, 538] width 353 height 27
select select "Users\DetailShipmentExport.trdx"
click at [25, 525] on select "Please select 1 Line Shipment Report Address Detail Basic Shipment Overview Can…" at bounding box center [201, 538] width 353 height 27
click at [1499, 579] on button "View Report" at bounding box center [1469, 578] width 82 height 27
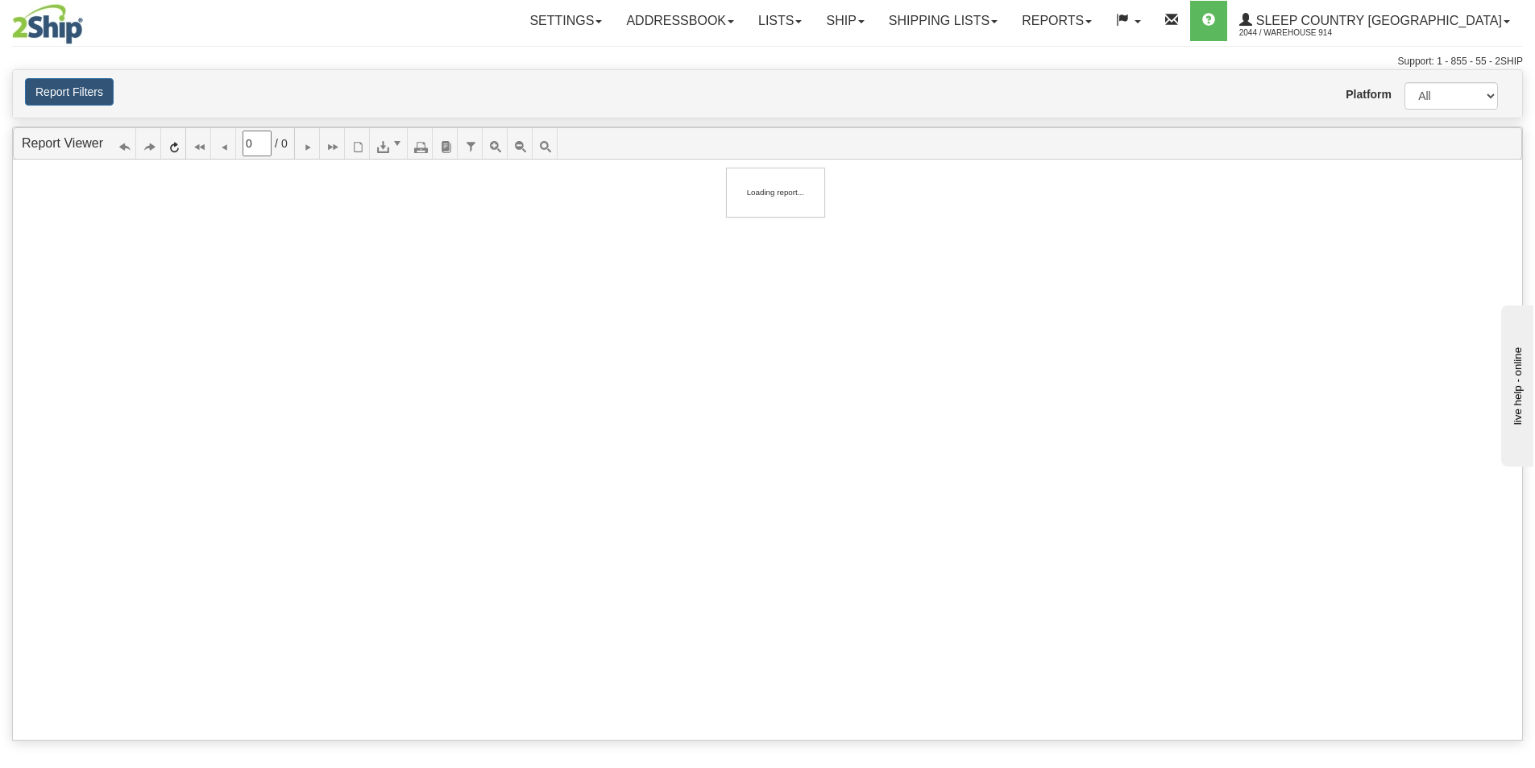
type input "1"
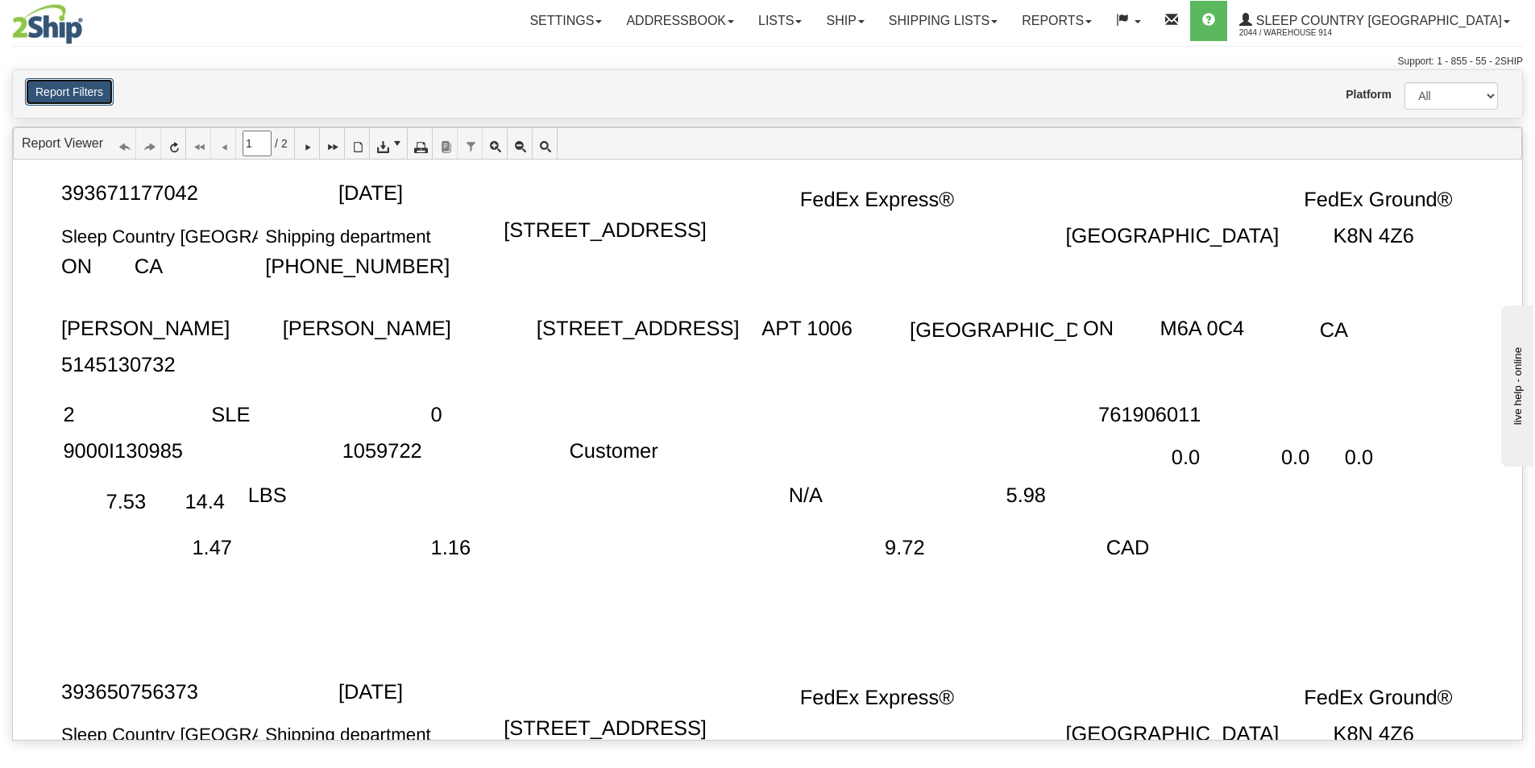
click at [74, 93] on button "Report Filters" at bounding box center [69, 91] width 89 height 27
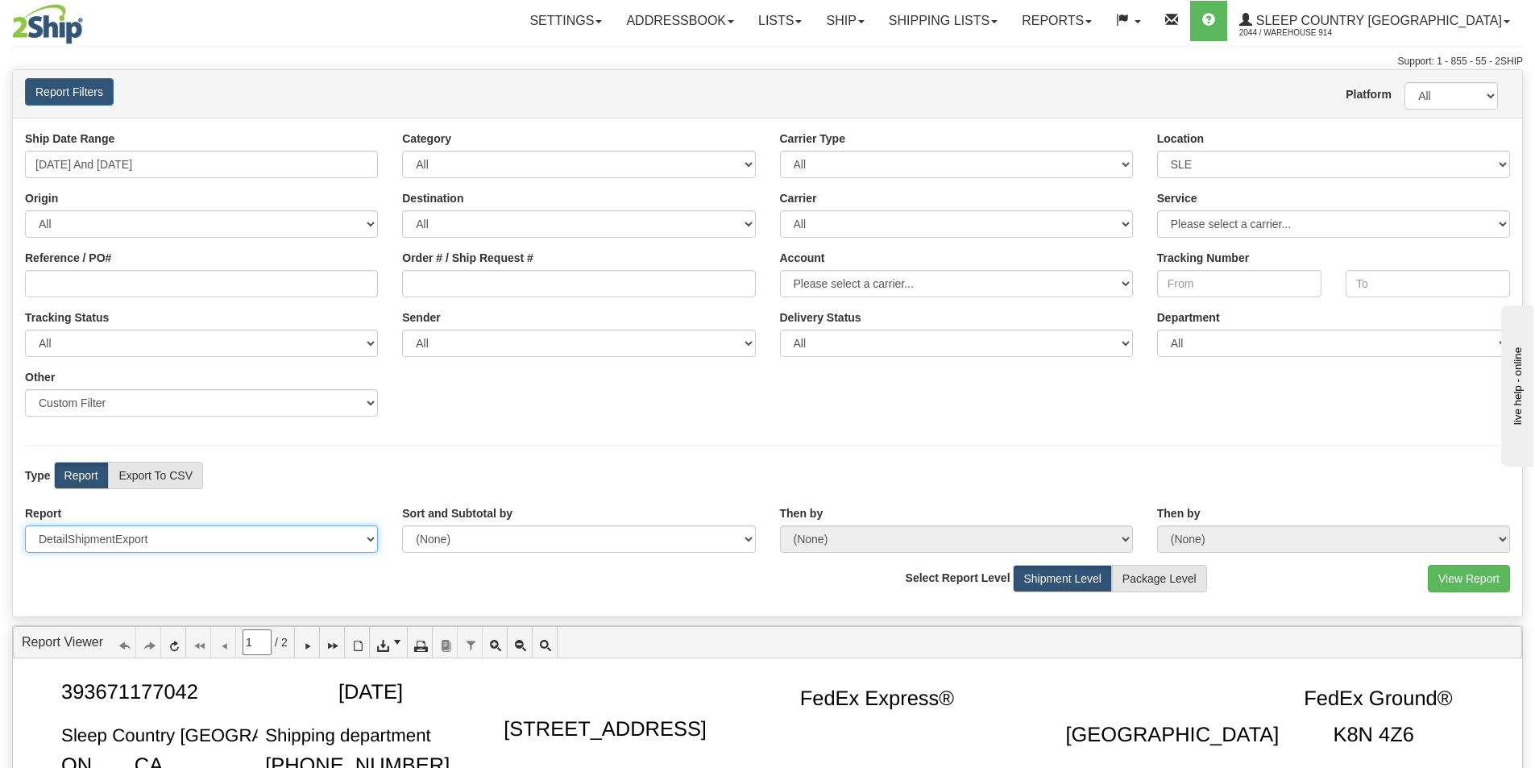
click at [241, 542] on select "Please select 1 Line Shipment Report Address Detail Basic Shipment Overview Can…" at bounding box center [201, 538] width 353 height 27
select select "Users\Full Reference Detail.trdx"
click at [25, 525] on select "Please select 1 Line Shipment Report Address Detail Basic Shipment Overview Can…" at bounding box center [201, 538] width 353 height 27
click at [1490, 580] on button "View Report" at bounding box center [1469, 578] width 82 height 27
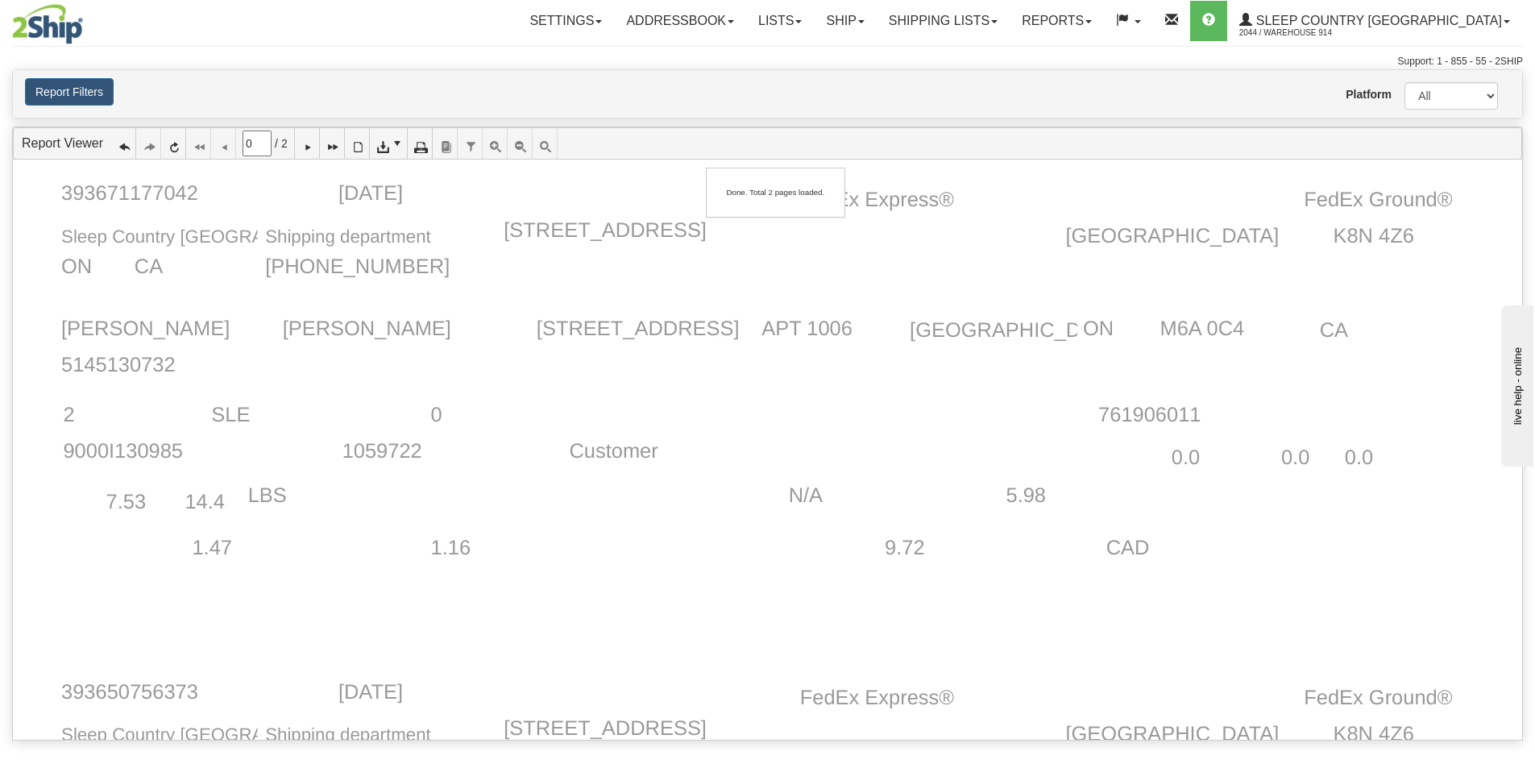
type input "1"
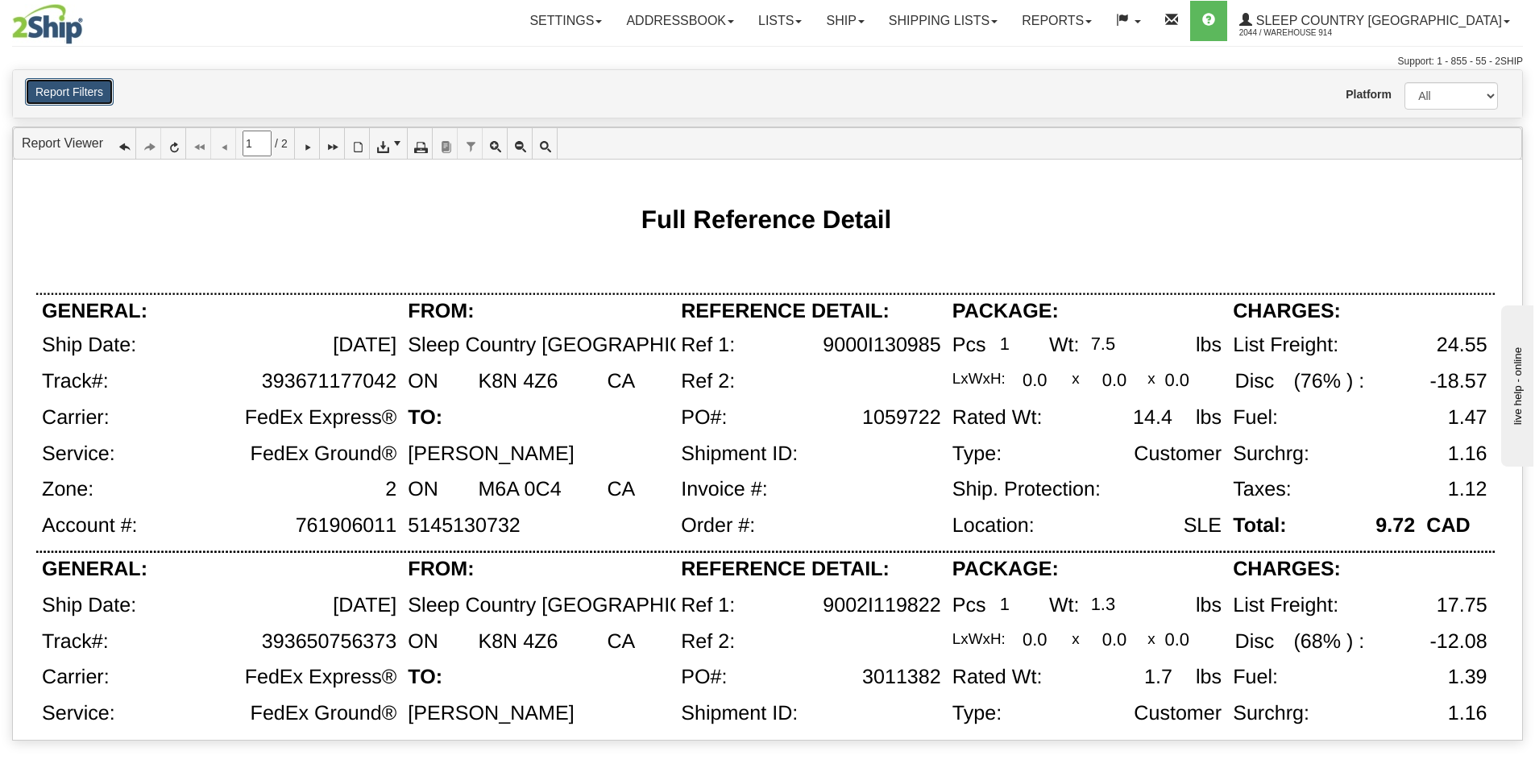
click at [107, 86] on button "Report Filters" at bounding box center [69, 91] width 89 height 27
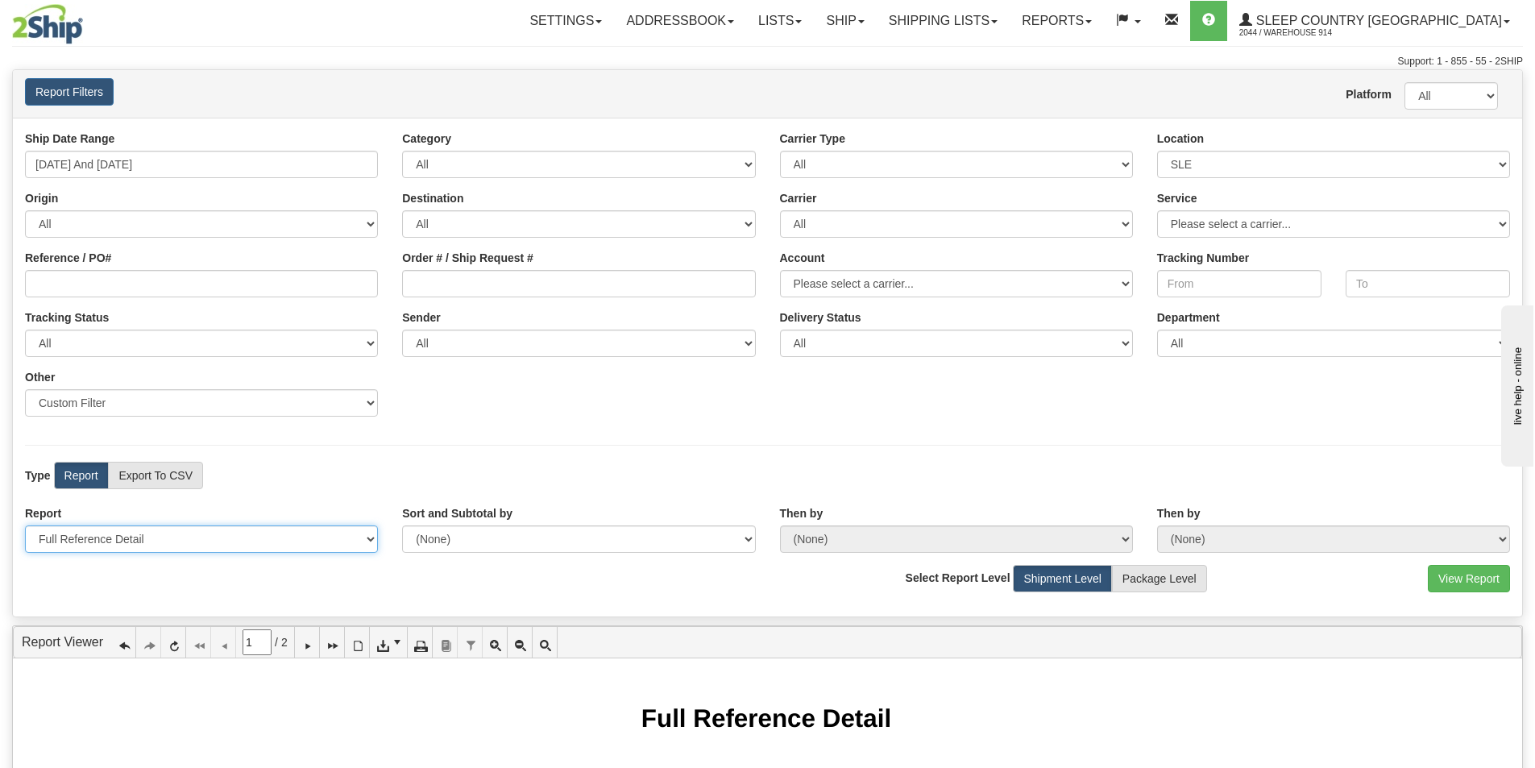
click at [185, 531] on select "Please select 1 Line Shipment Report Address Detail Basic Shipment Overview Can…" at bounding box center [201, 538] width 353 height 27
select select "Users\Contents Detail.trdx"
click at [25, 525] on select "Please select 1 Line Shipment Report Address Detail Basic Shipment Overview Can…" at bounding box center [201, 538] width 353 height 27
click at [1456, 573] on button "View Report" at bounding box center [1469, 578] width 82 height 27
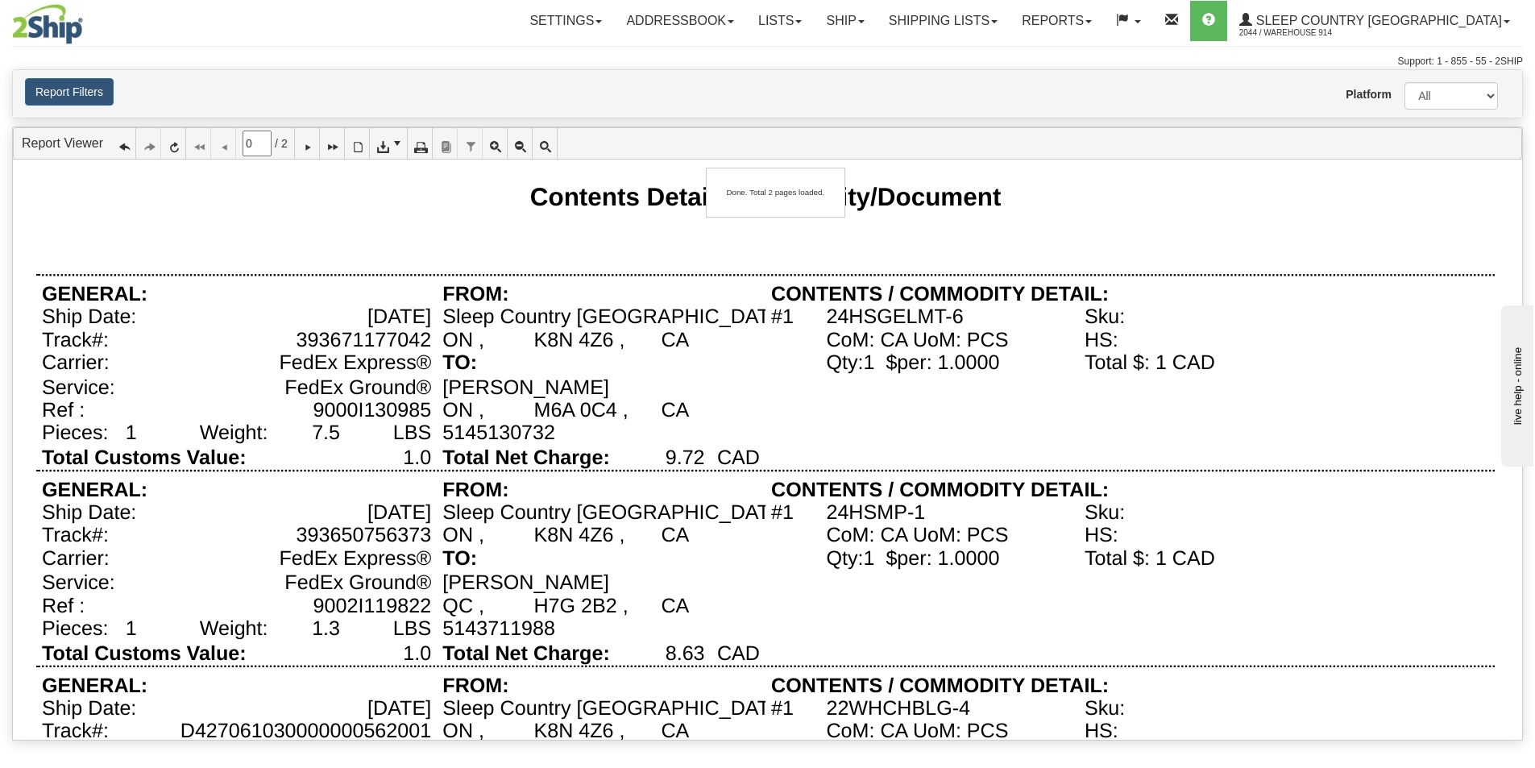
type input "1"
click at [425, 149] on icon at bounding box center [419, 143] width 11 height 11
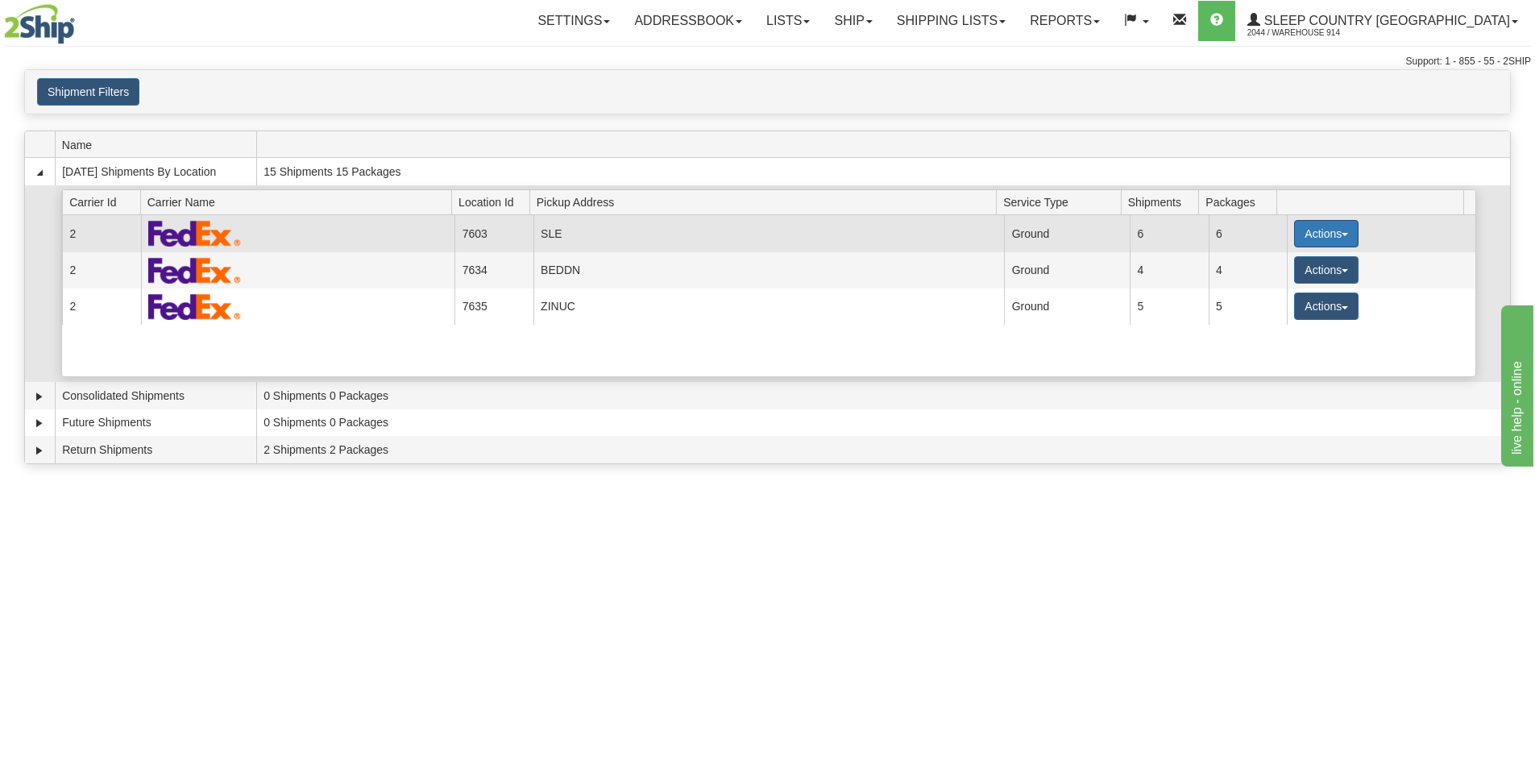
click at [1317, 232] on button "Actions" at bounding box center [1326, 233] width 64 height 27
click at [1343, 230] on button "Actions" at bounding box center [1326, 233] width 64 height 27
click at [1293, 284] on link "Close" at bounding box center [1293, 285] width 129 height 21
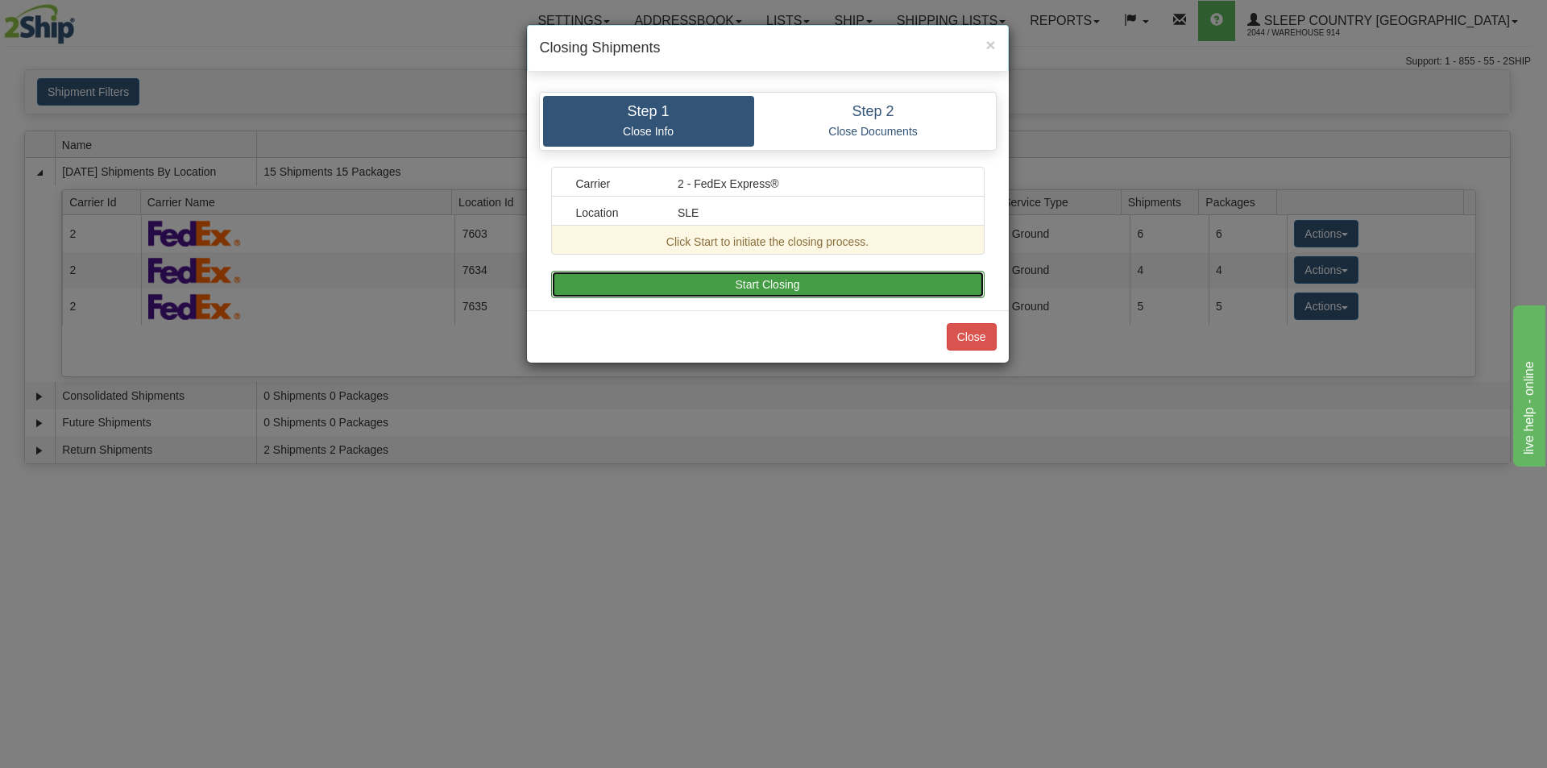
click at [706, 277] on button "Start Closing" at bounding box center [768, 284] width 434 height 27
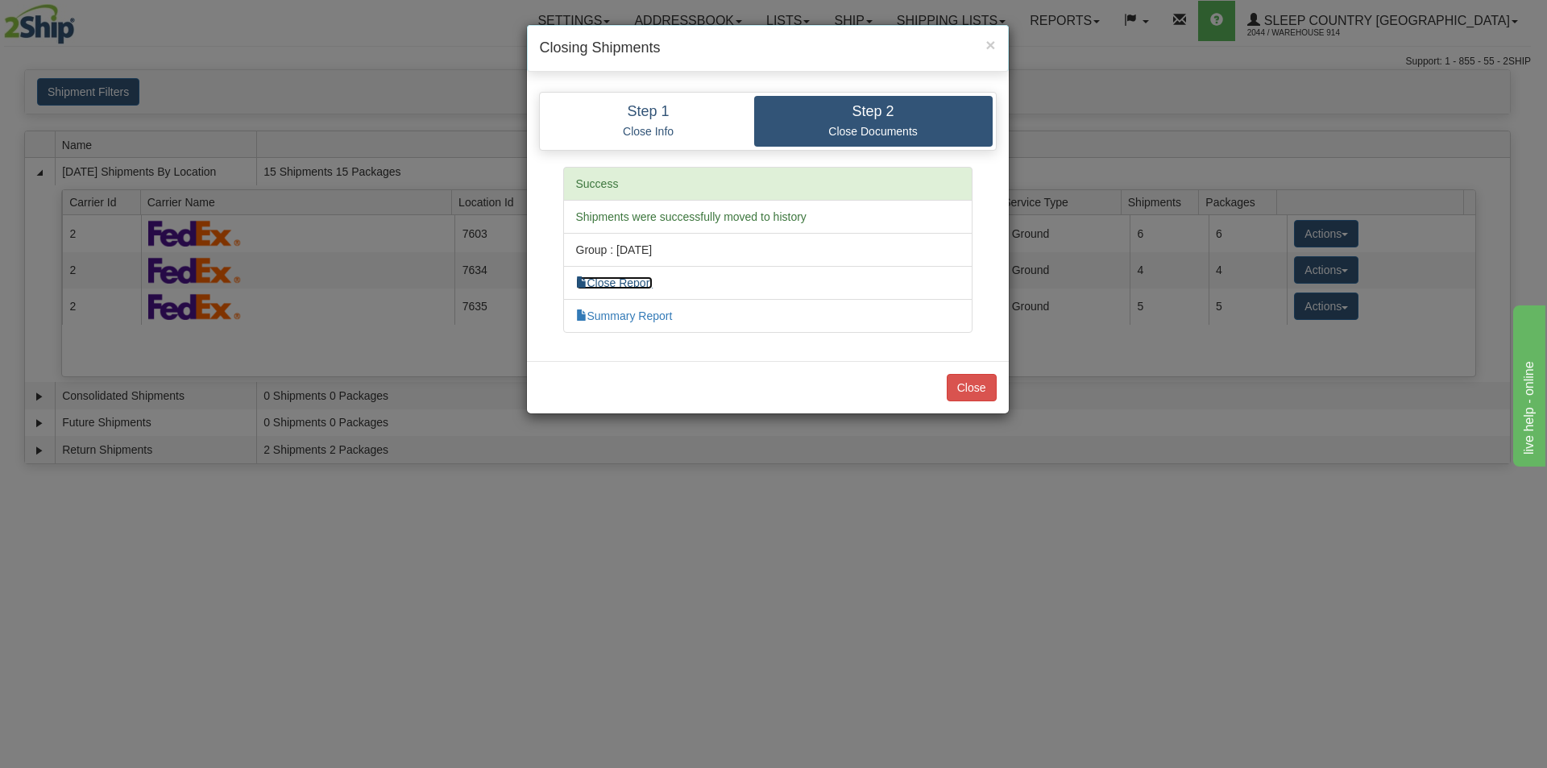
click at [620, 284] on link "Close Report" at bounding box center [614, 282] width 77 height 13
